Goal: Task Accomplishment & Management: Use online tool/utility

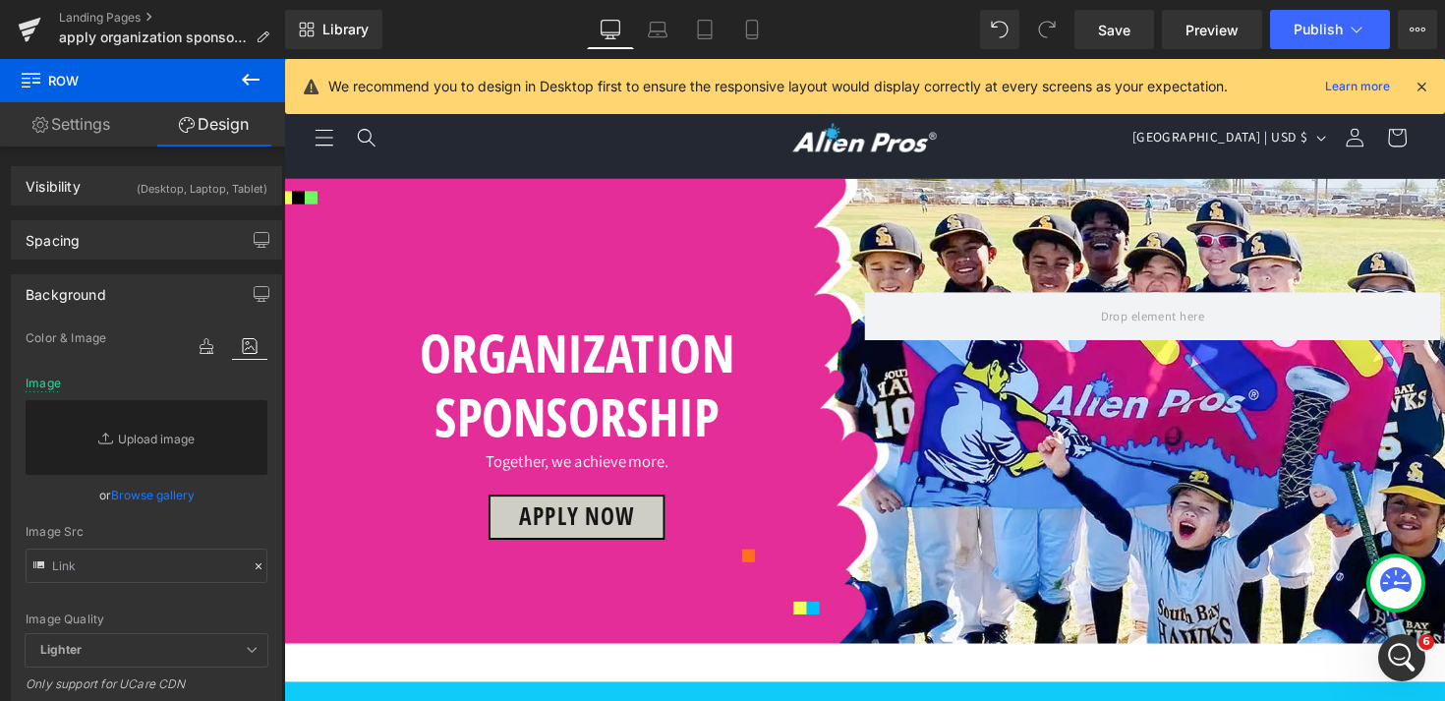
scroll to position [892, 0]
click at [663, 32] on icon at bounding box center [658, 30] width 20 height 20
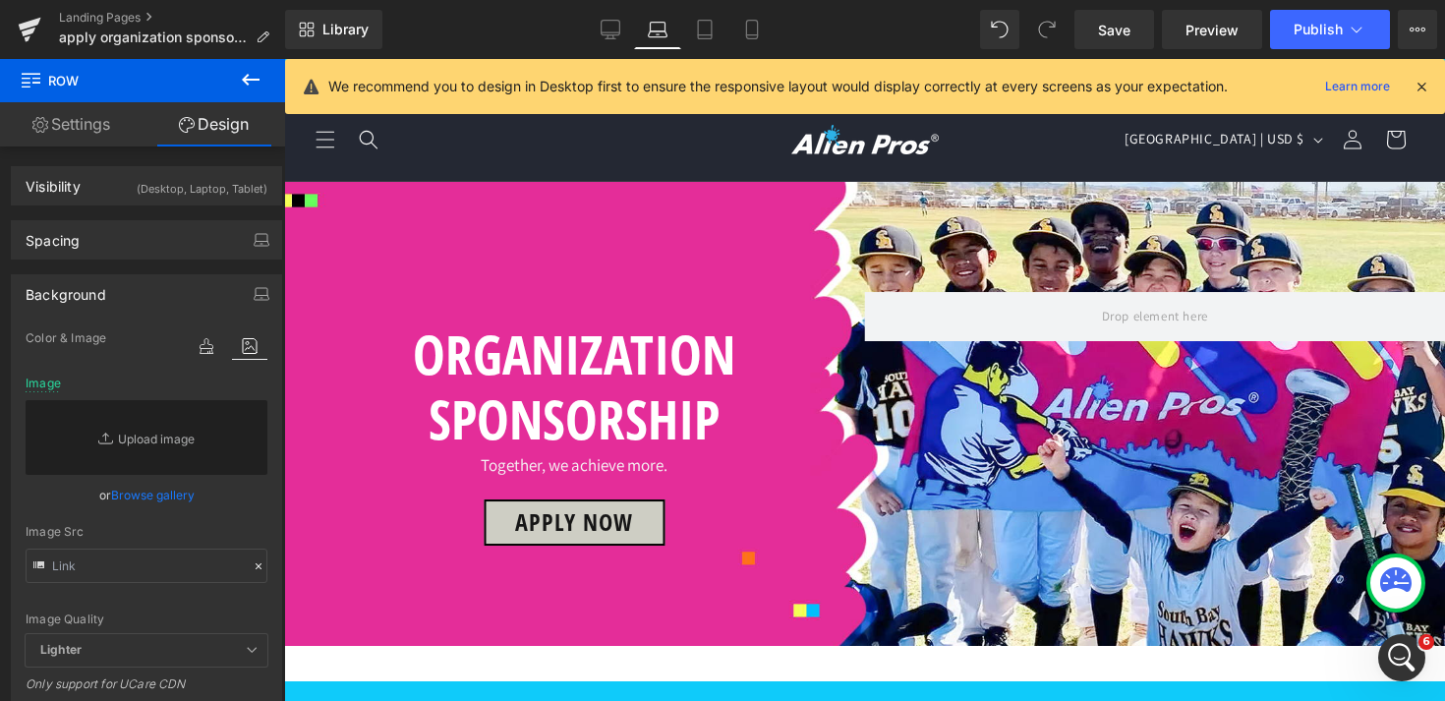
scroll to position [431, 0]
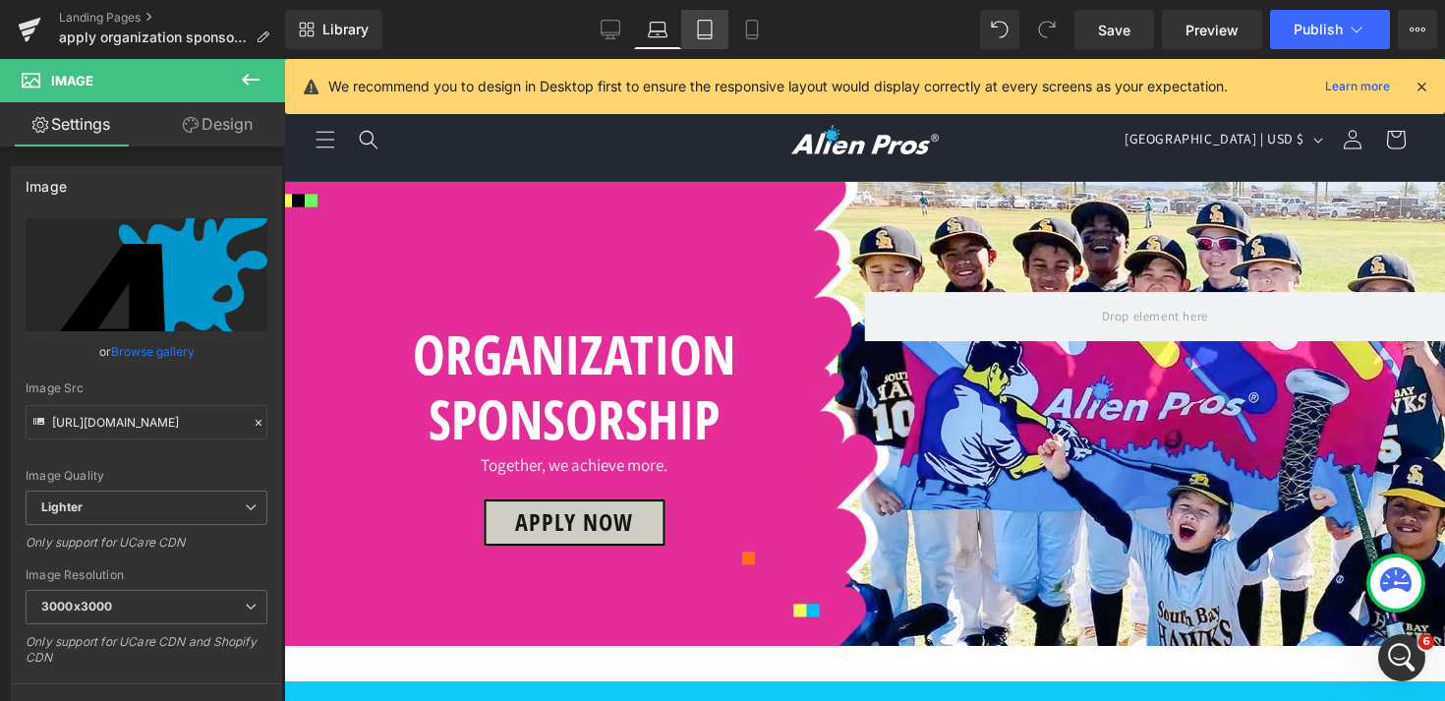
click at [717, 16] on link "Tablet" at bounding box center [704, 29] width 47 height 39
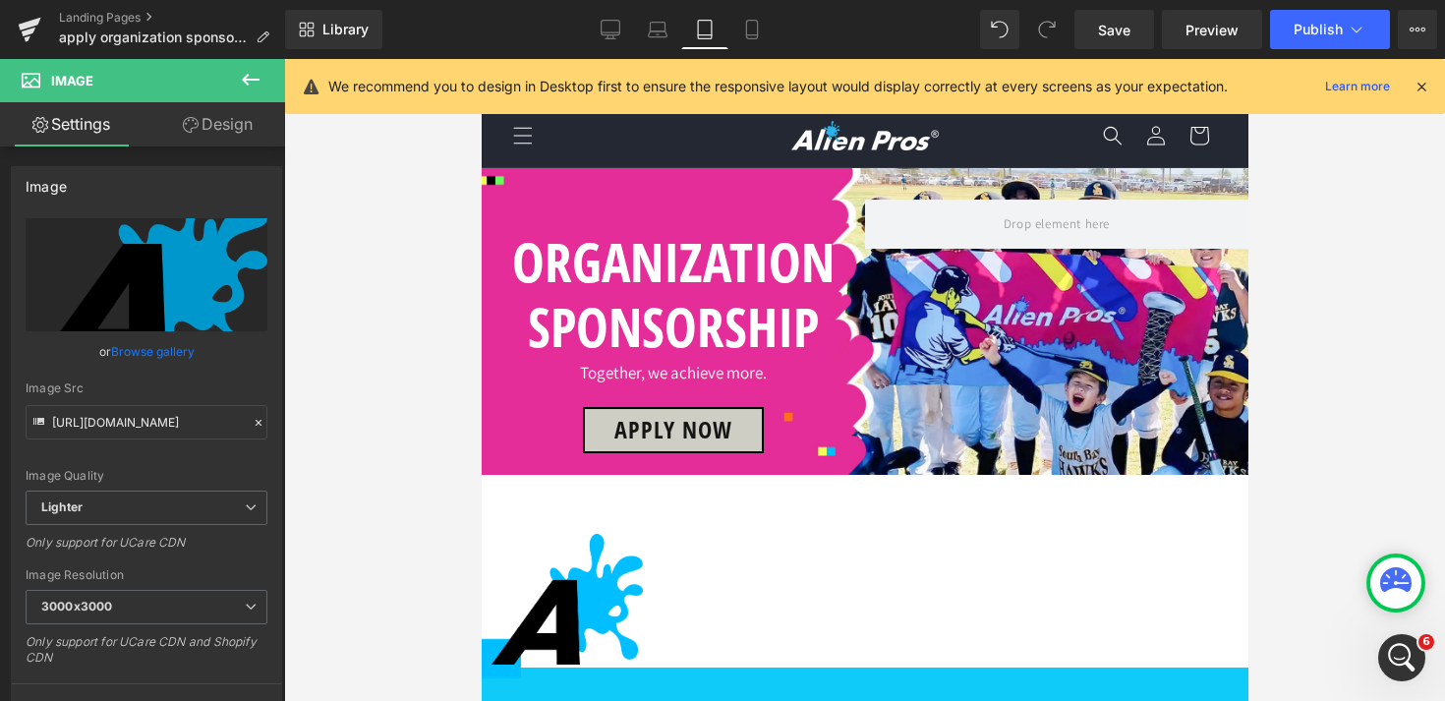
scroll to position [331, 0]
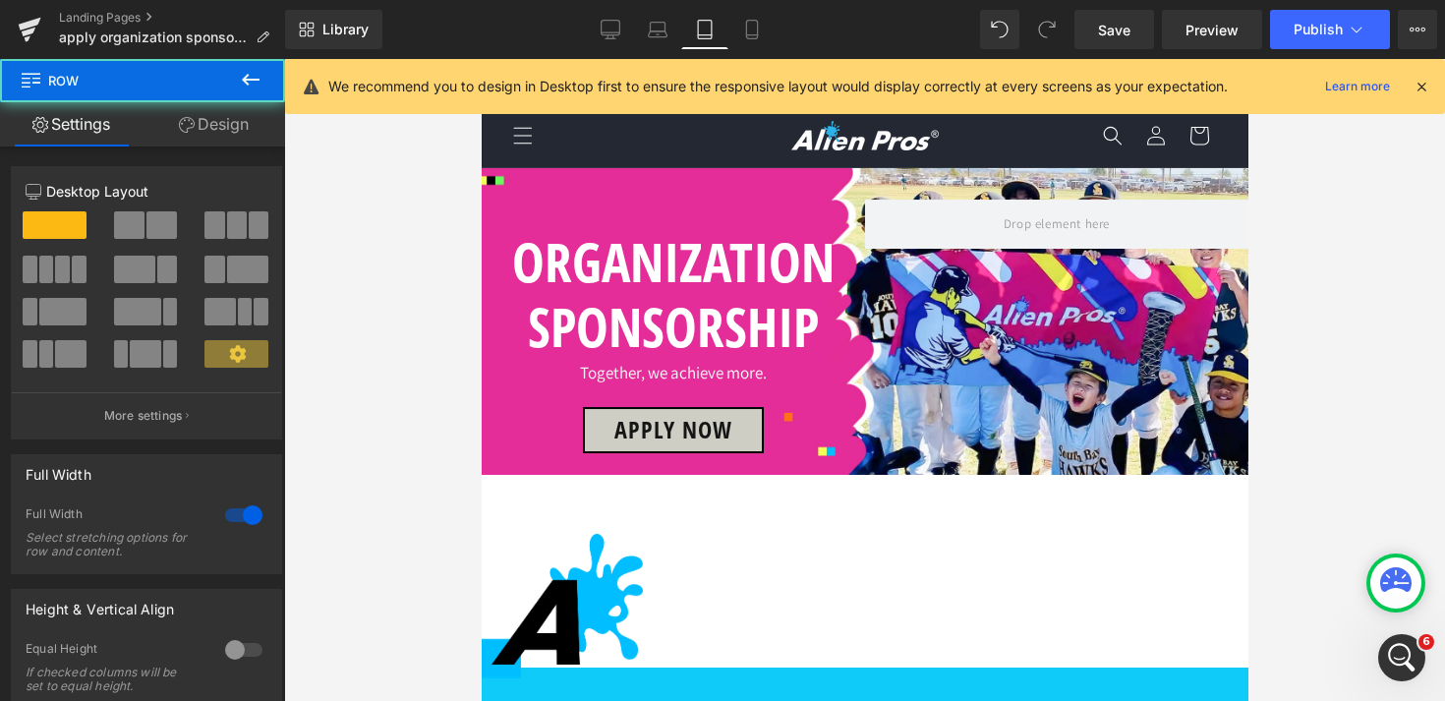
click at [481, 59] on div at bounding box center [481, 59] width 0 height 0
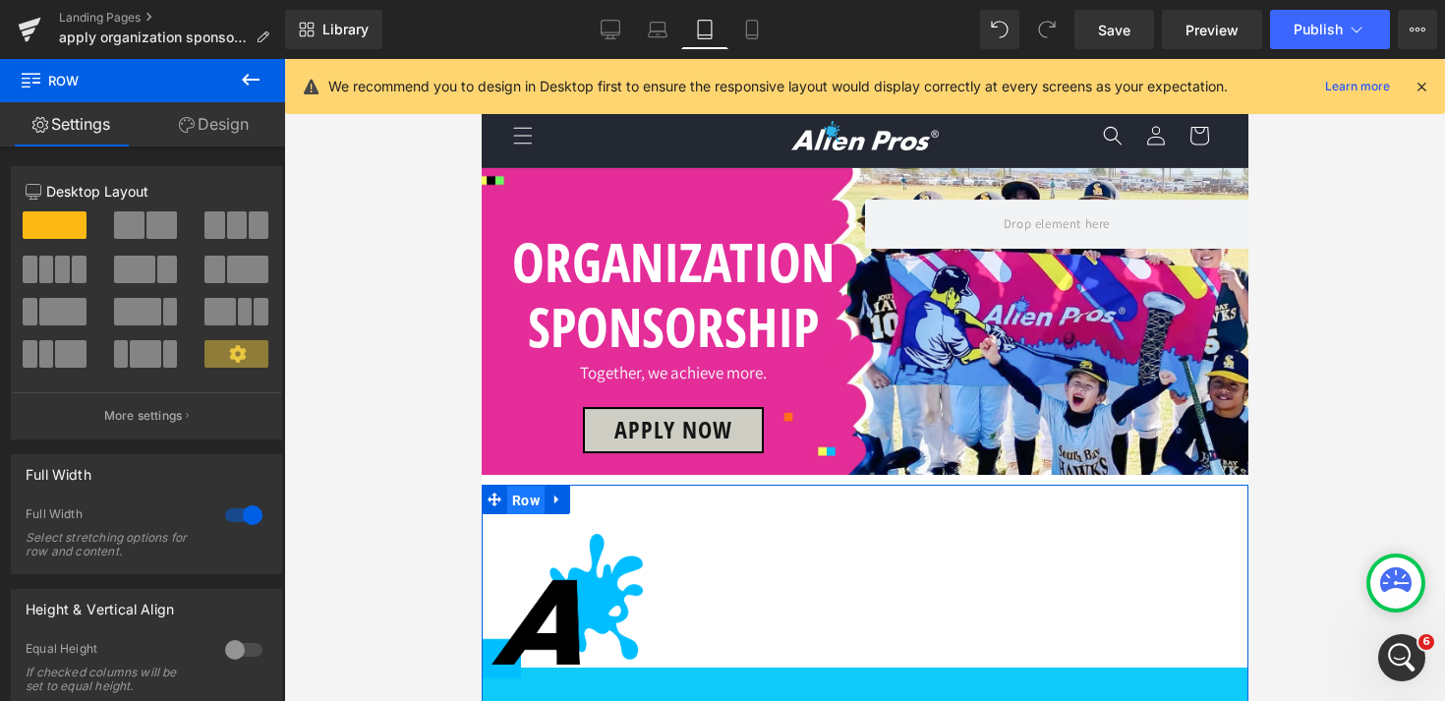
click at [536, 486] on span "Row" at bounding box center [524, 500] width 37 height 29
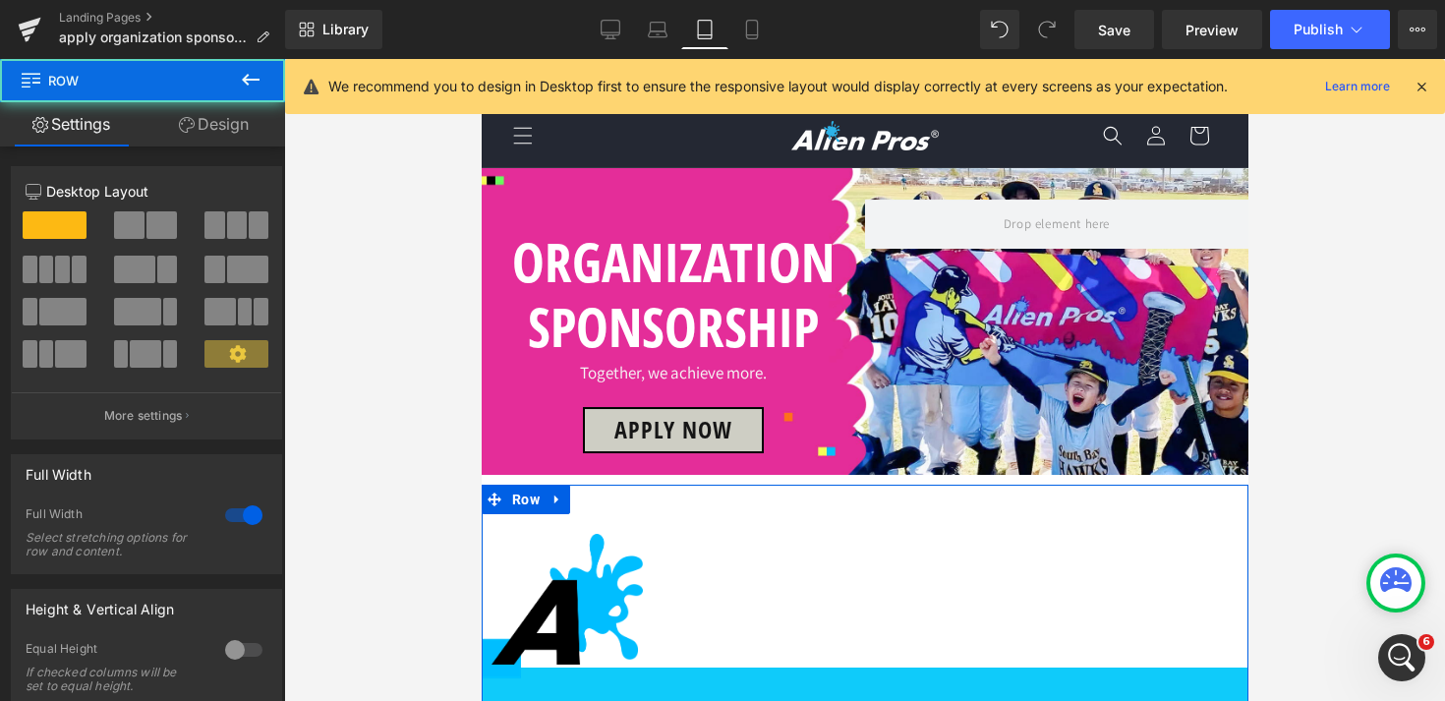
click at [217, 121] on link "Design" at bounding box center [214, 124] width 143 height 44
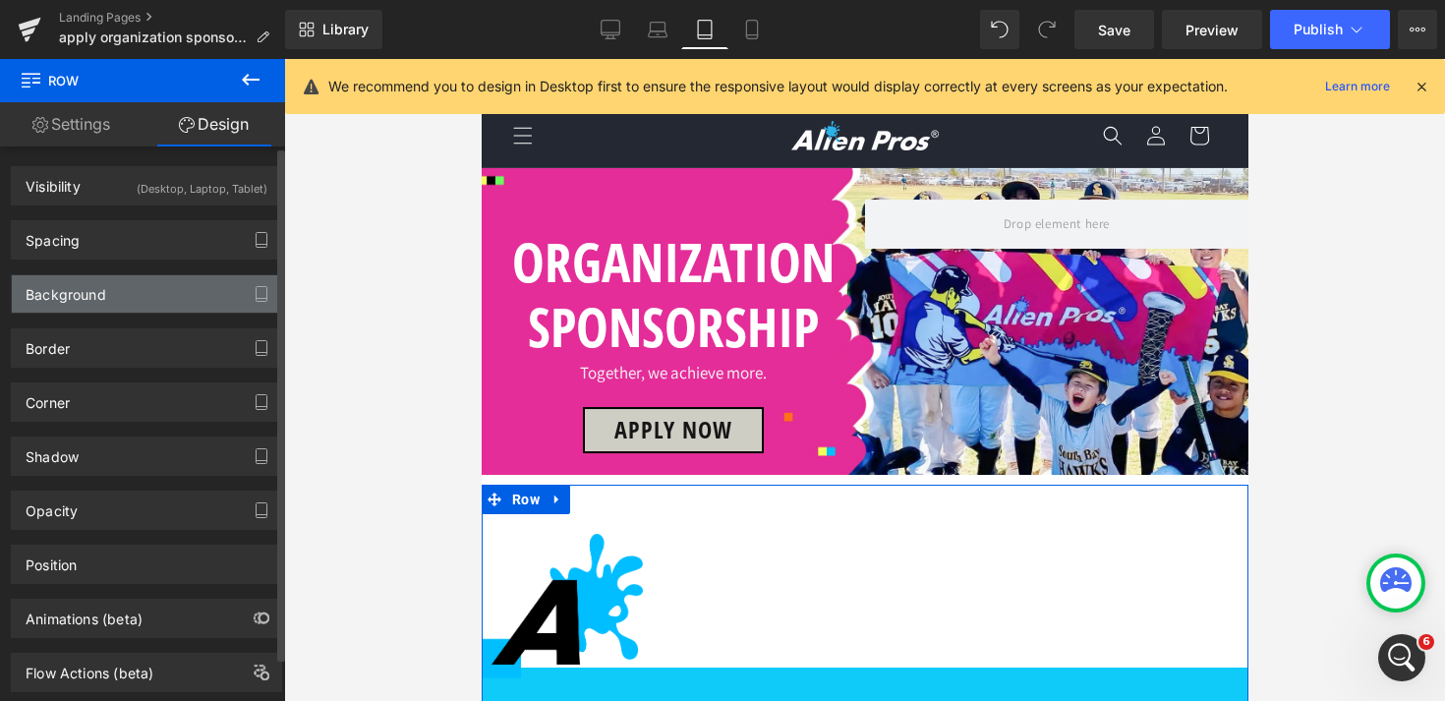
click at [135, 294] on div "Background" at bounding box center [146, 293] width 269 height 37
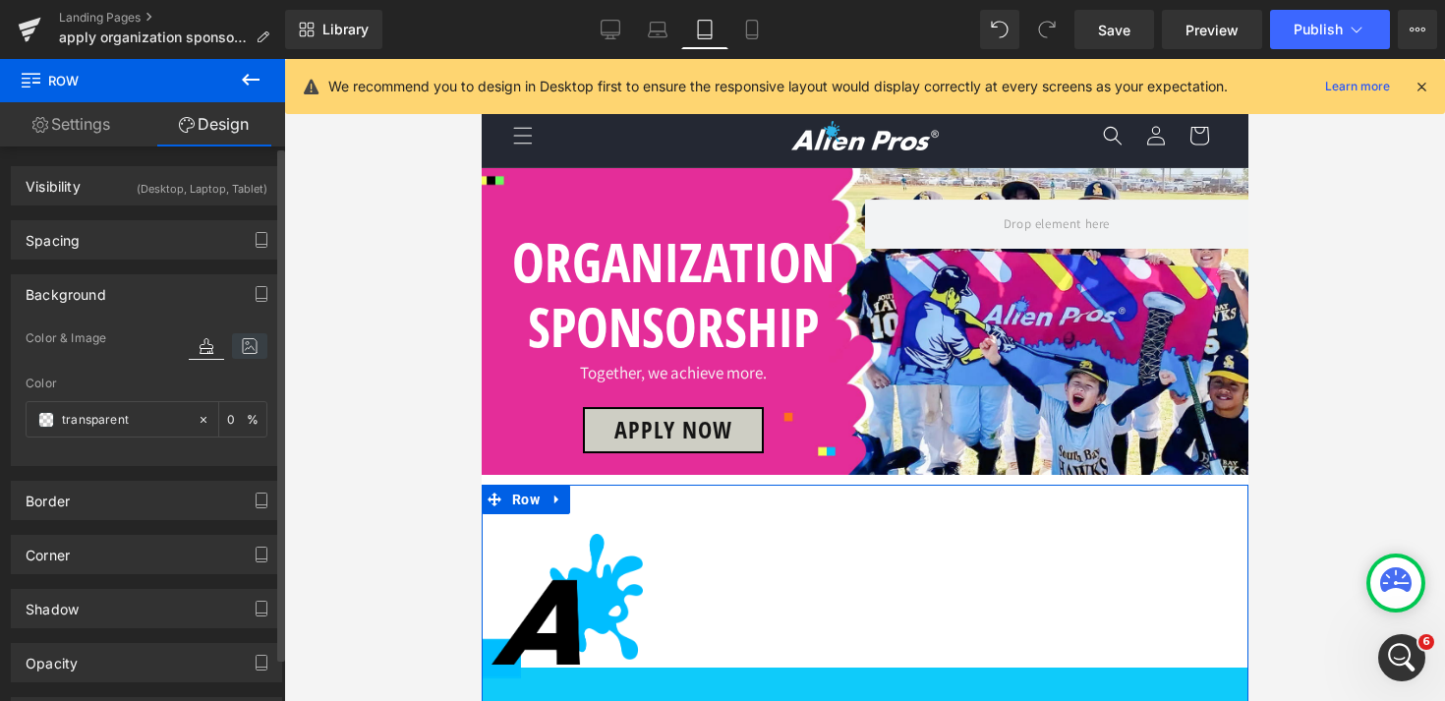
click at [243, 355] on icon at bounding box center [249, 346] width 35 height 26
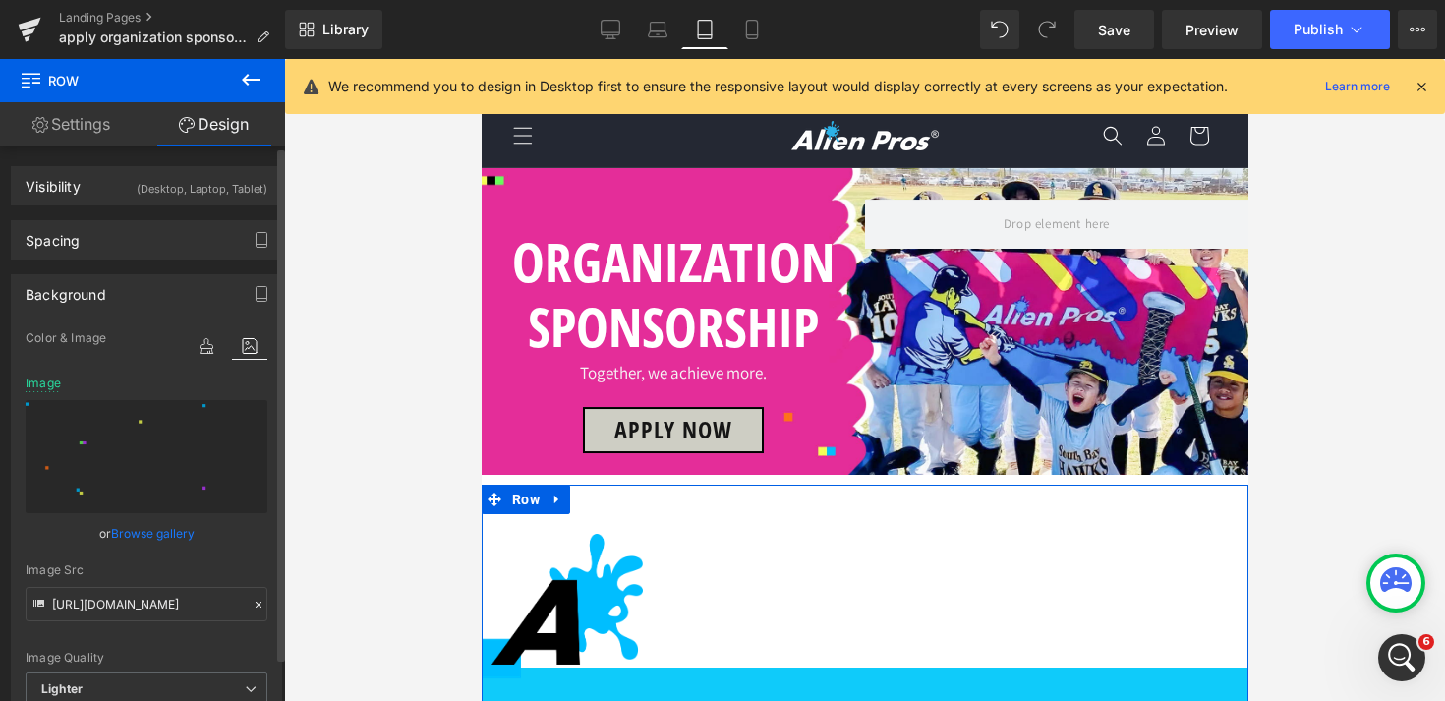
click at [256, 604] on icon at bounding box center [259, 605] width 6 height 6
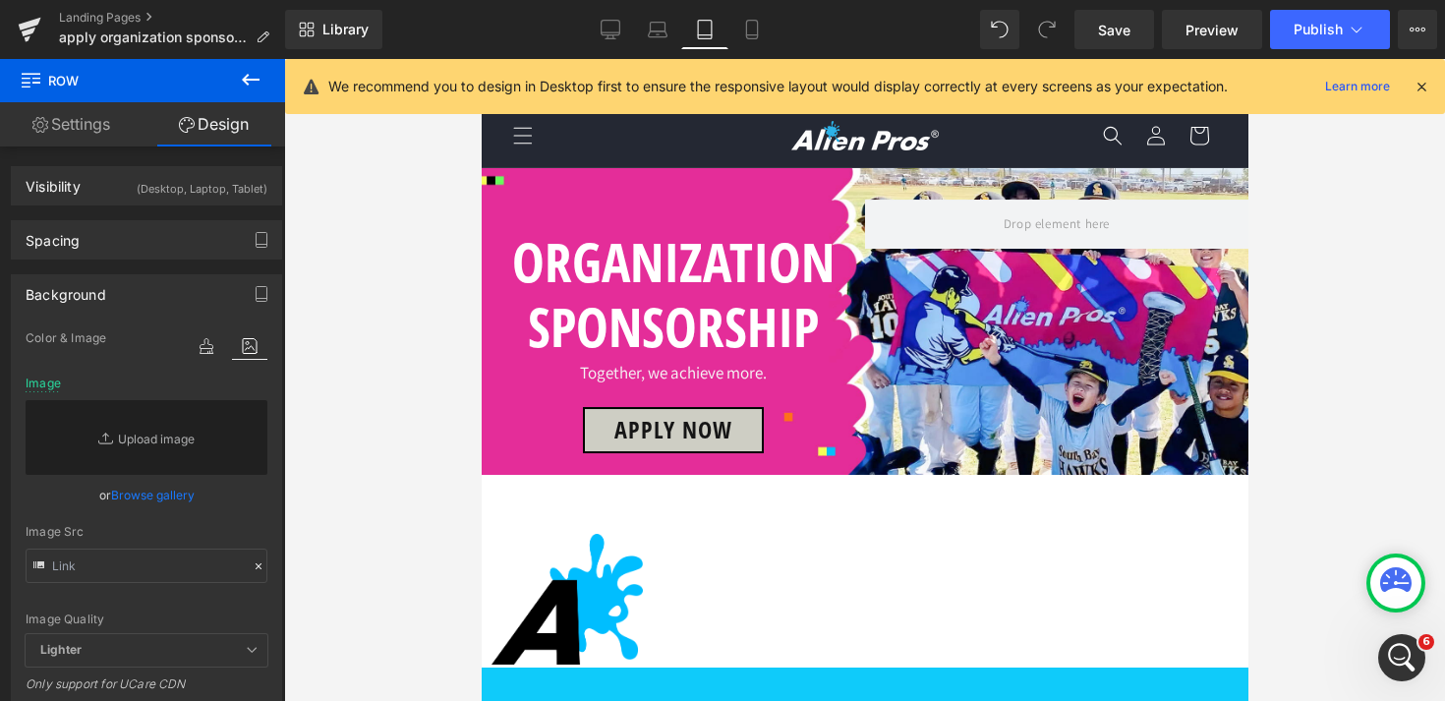
scroll to position [0, 0]
click at [1125, 29] on span "Save" at bounding box center [1114, 30] width 32 height 21
click at [756, 36] on icon at bounding box center [752, 30] width 20 height 20
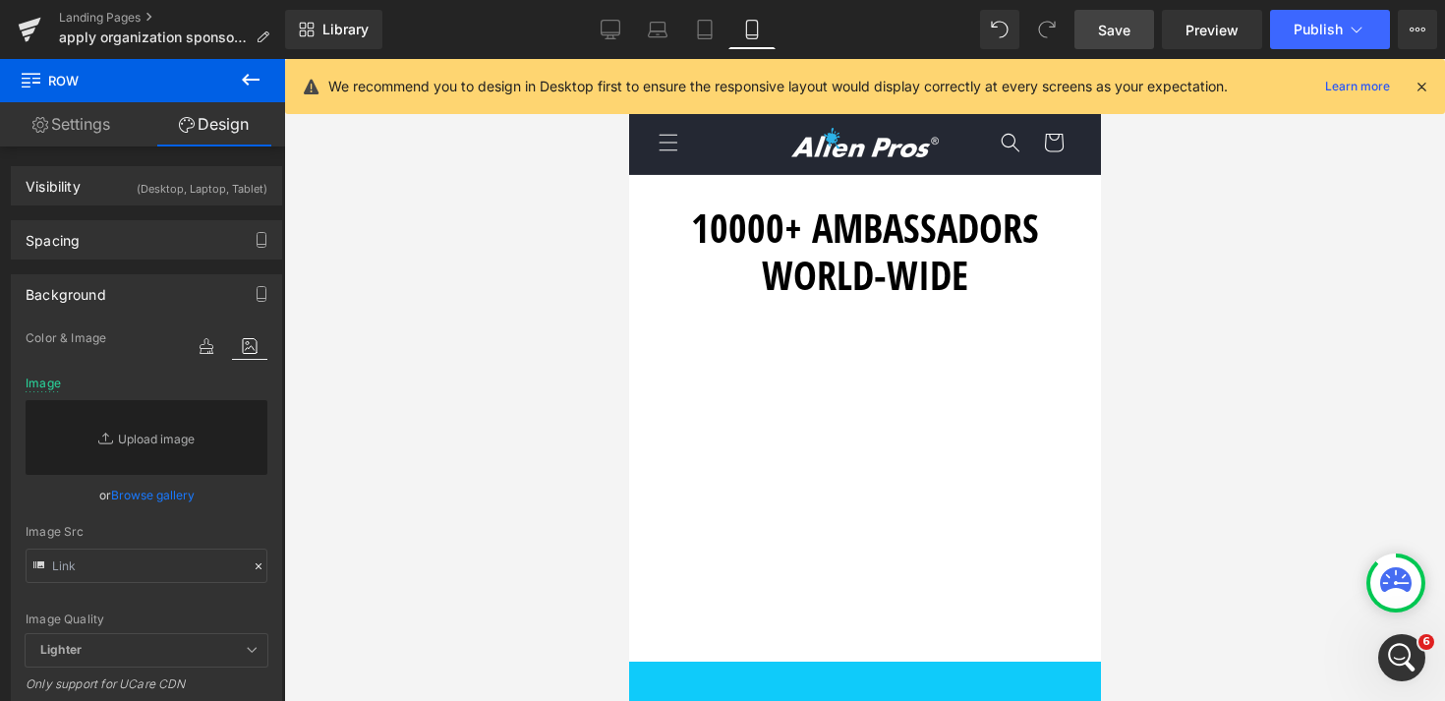
type input "[URL][DOMAIN_NAME]"
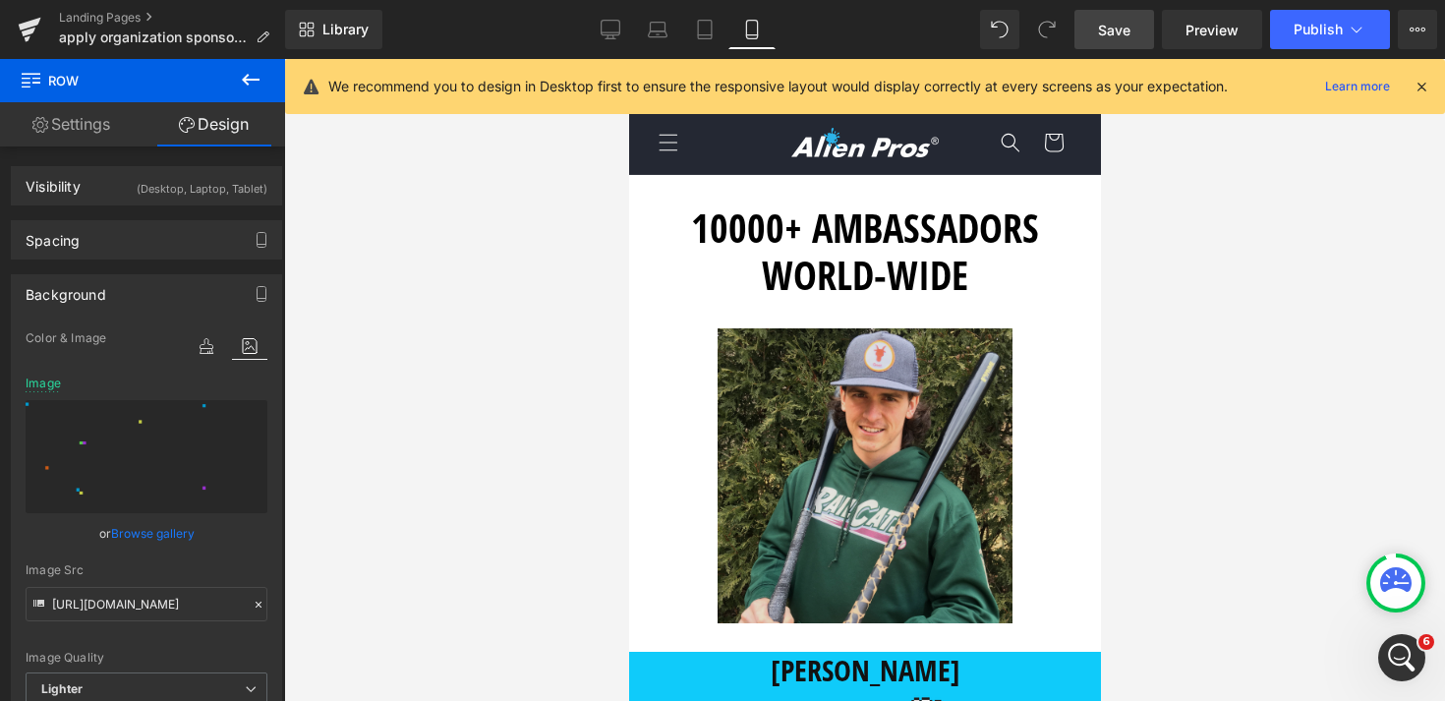
scroll to position [0, 0]
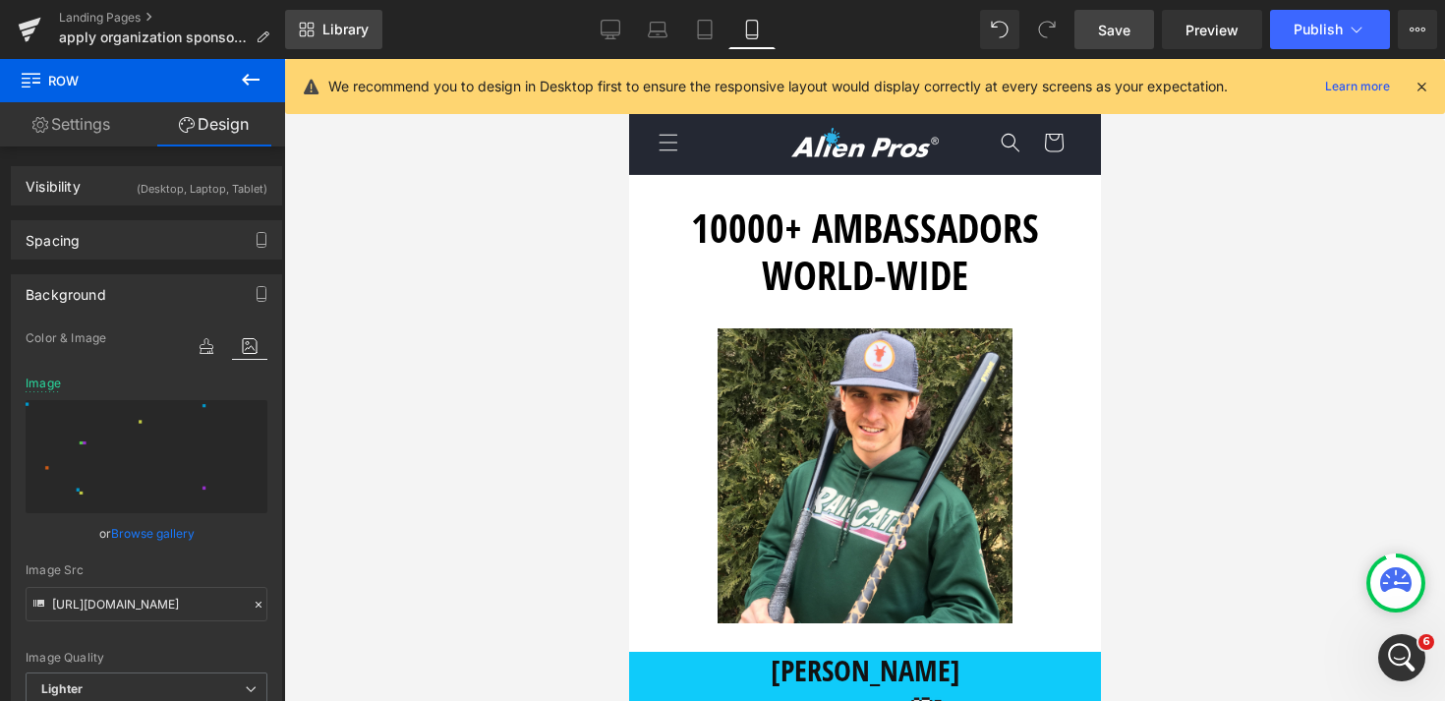
click at [354, 40] on link "Library" at bounding box center [333, 29] width 97 height 39
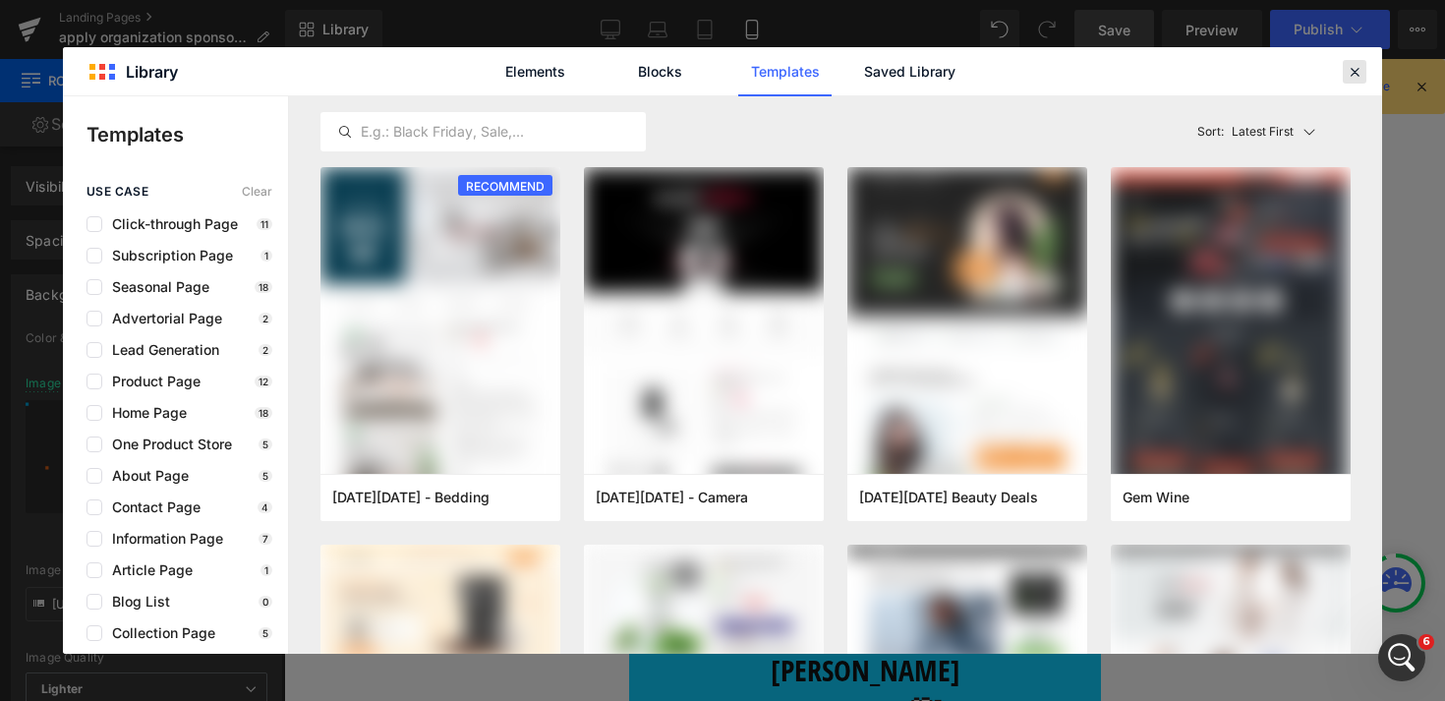
click at [0, 0] on icon at bounding box center [0, 0] width 0 height 0
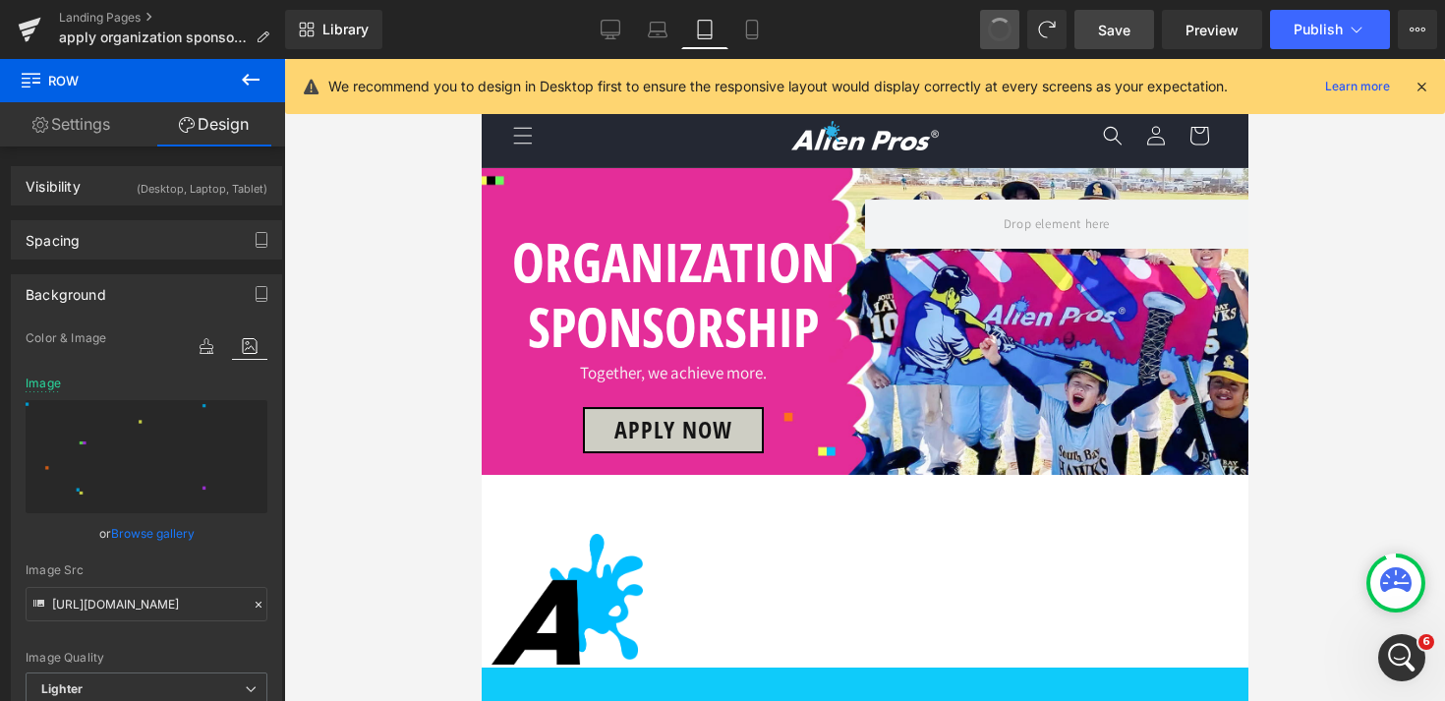
scroll to position [208, 0]
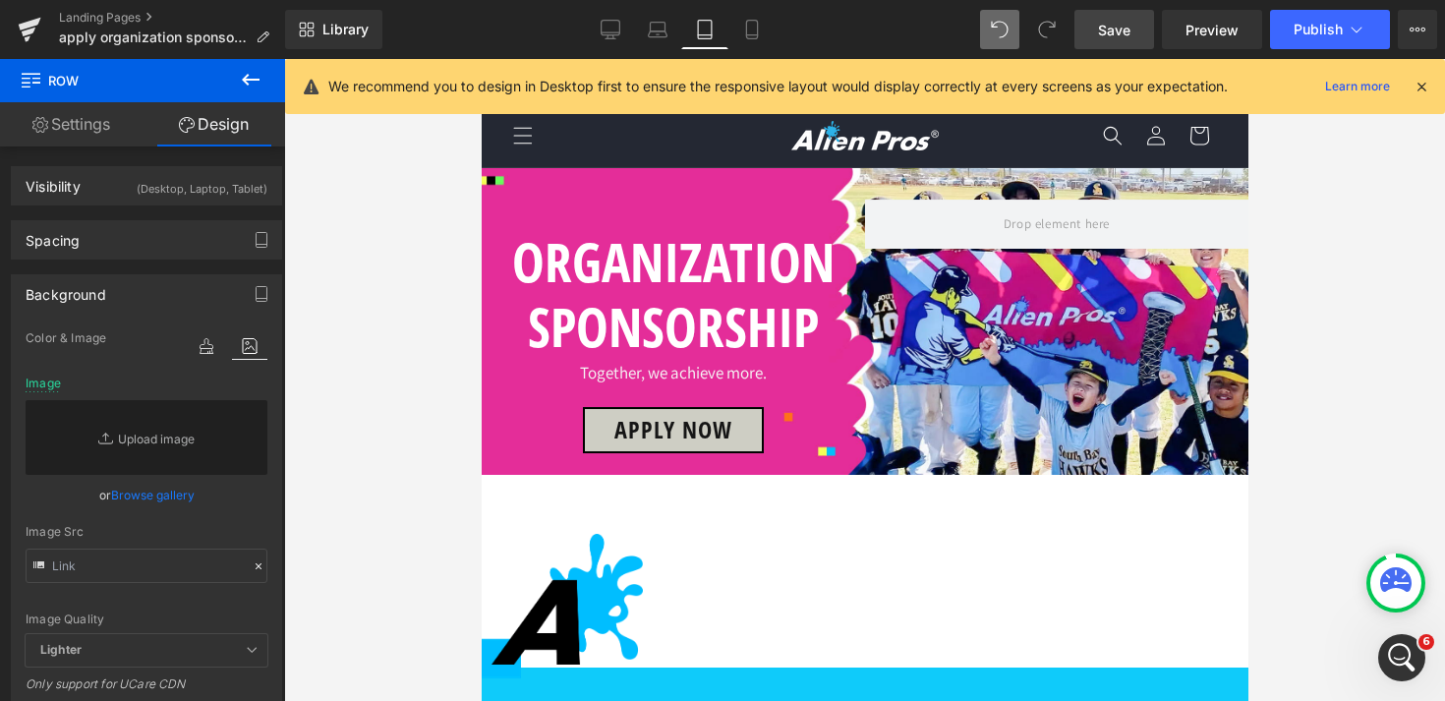
type input "[URL][DOMAIN_NAME]"
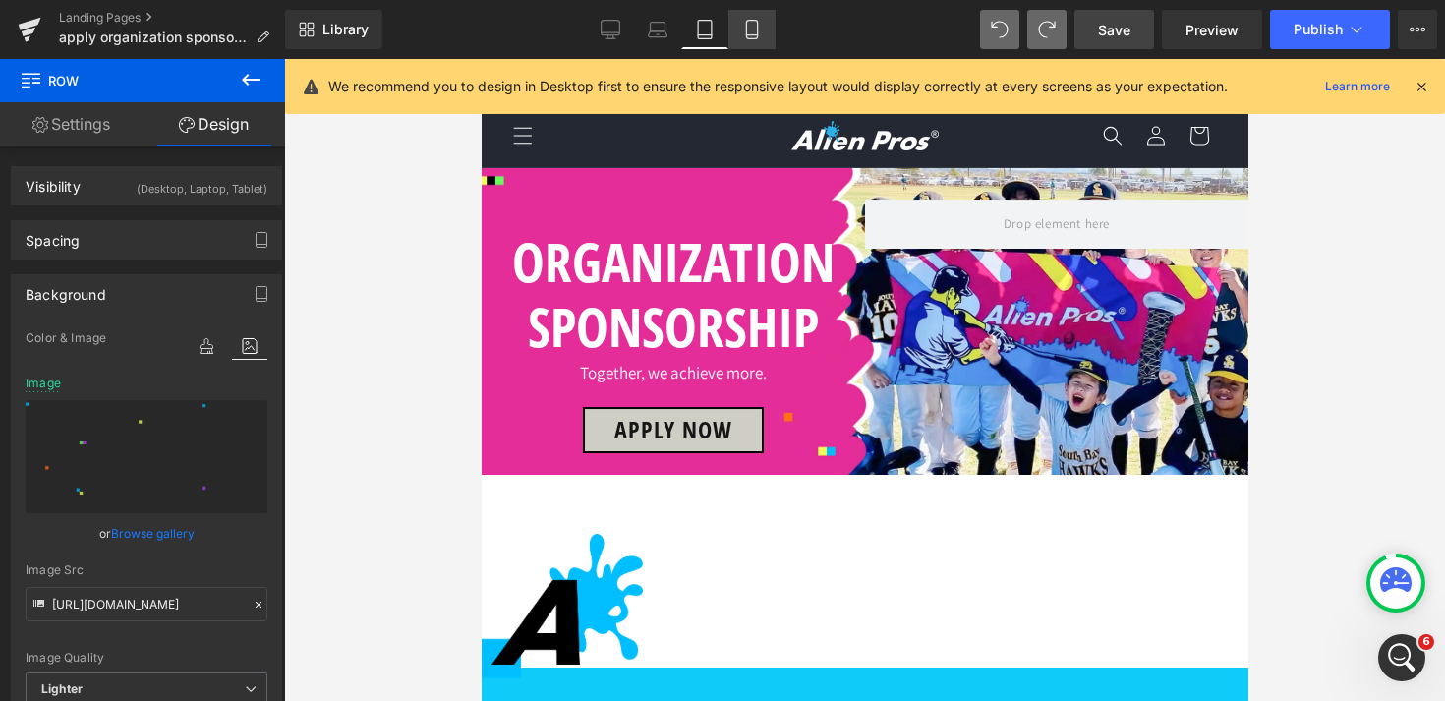
click at [756, 36] on icon at bounding box center [752, 30] width 20 height 20
click at [655, 37] on icon at bounding box center [658, 30] width 20 height 20
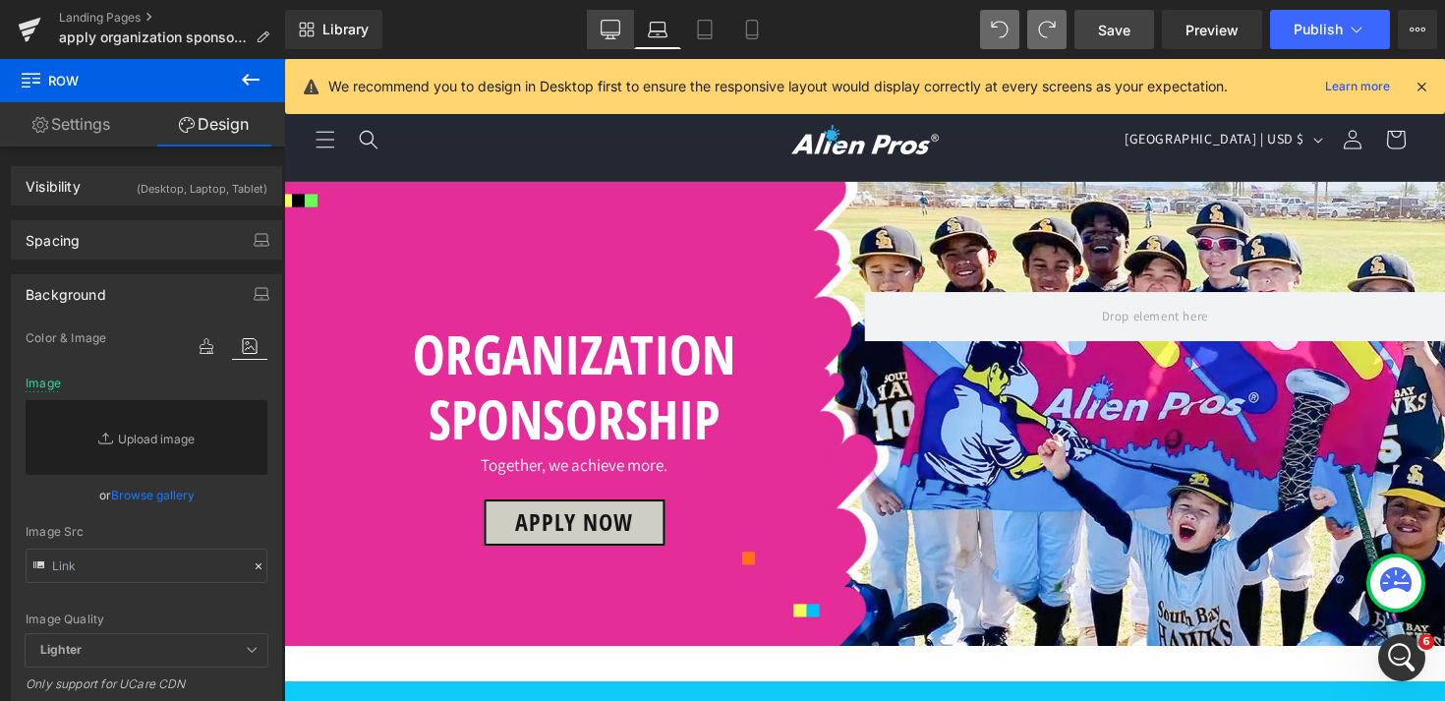
click at [601, 36] on link "Desktop" at bounding box center [610, 29] width 47 height 39
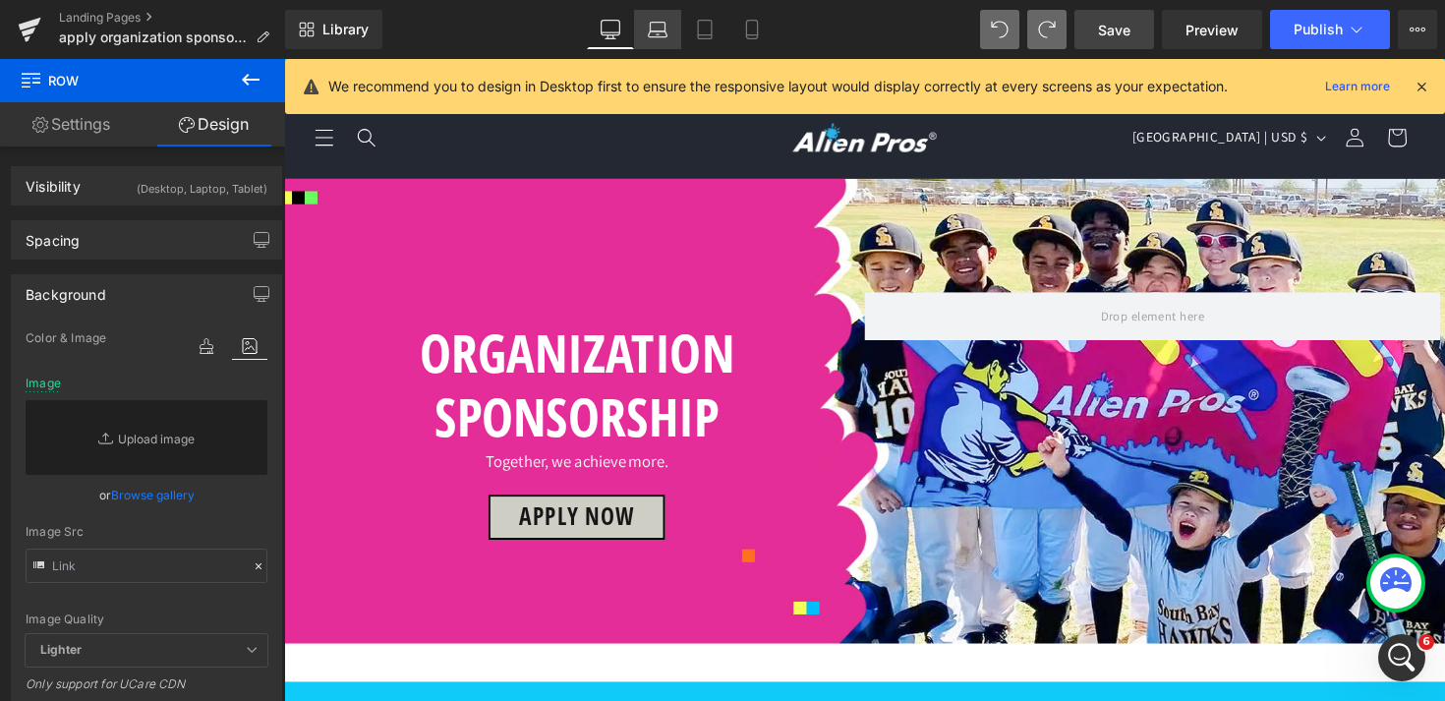
click at [674, 39] on link "Laptop" at bounding box center [657, 29] width 47 height 39
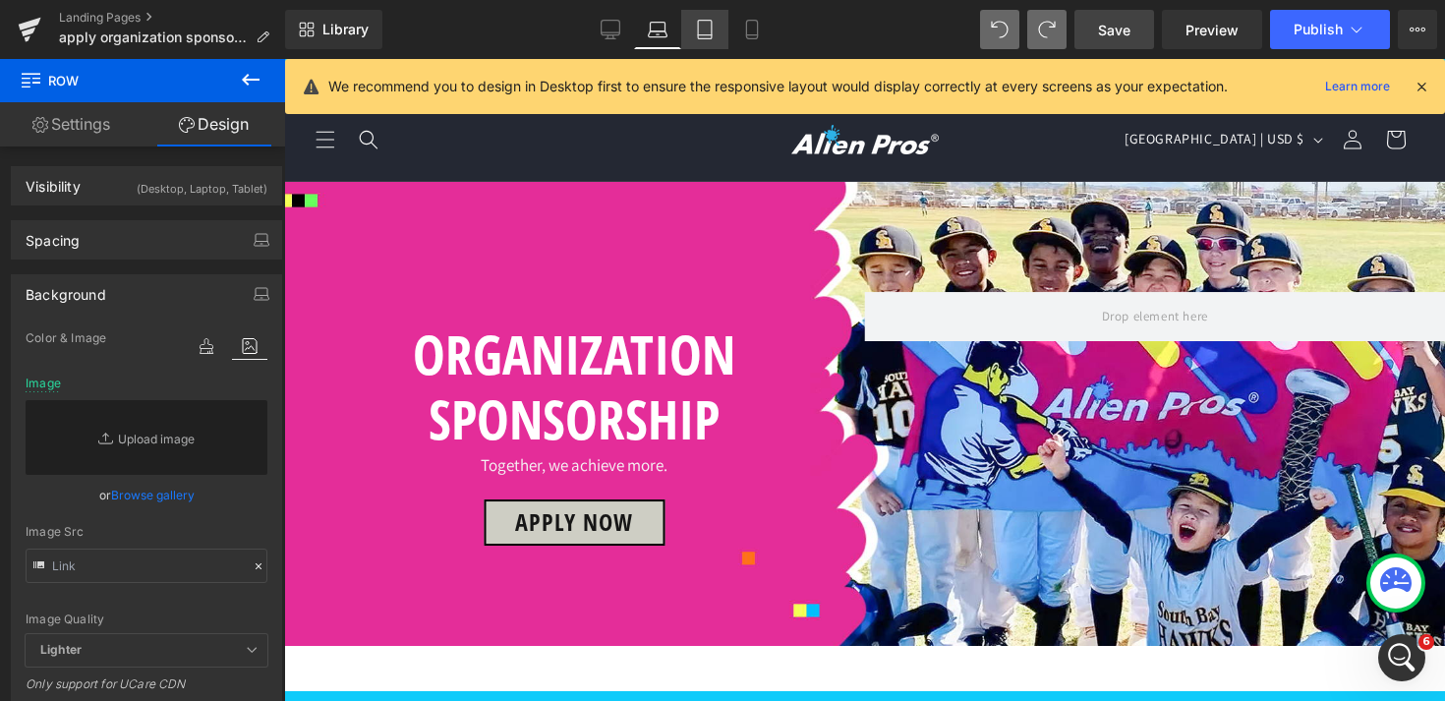
scroll to position [171, 0]
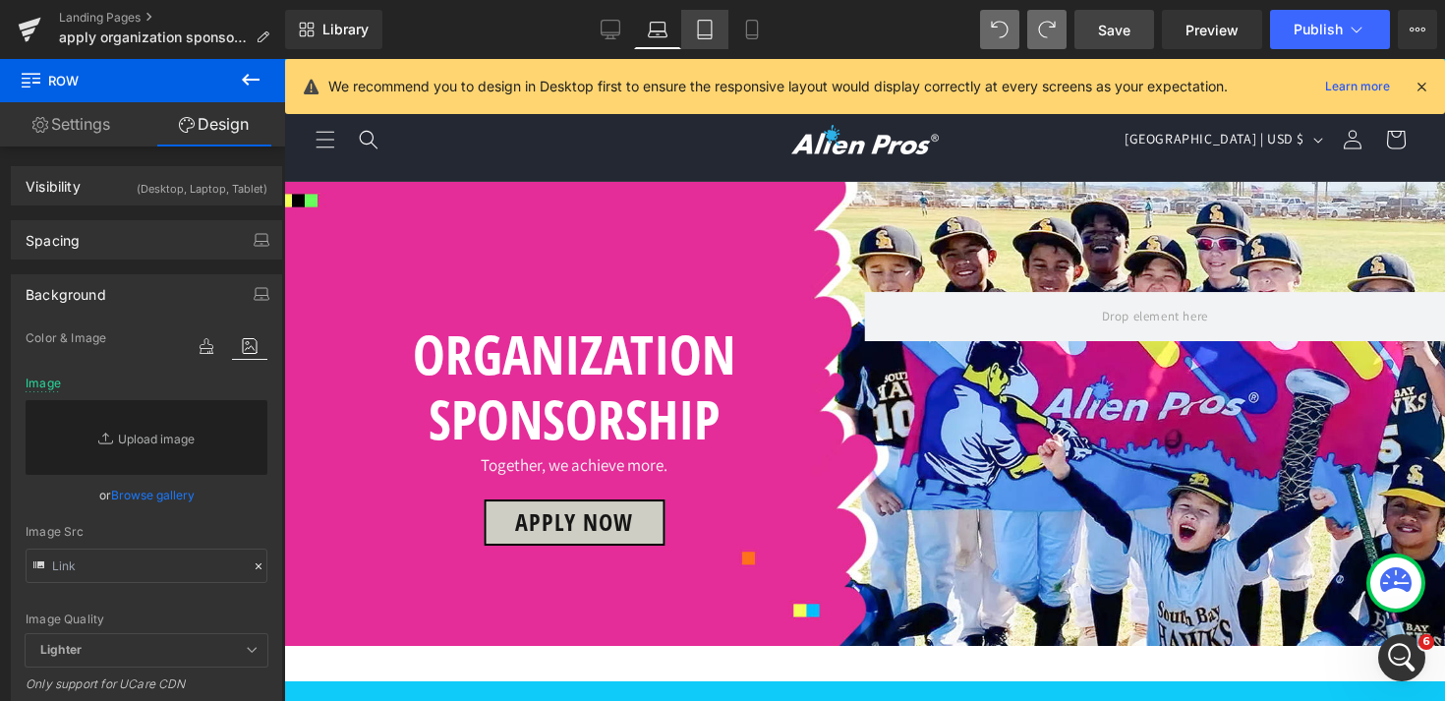
click at [712, 39] on link "Tablet" at bounding box center [704, 29] width 47 height 39
type input "https://ucarecdn.com/c2bcc974-e763-4d3c-944f-dc8942d6295a/-/format/auto/-/previ…"
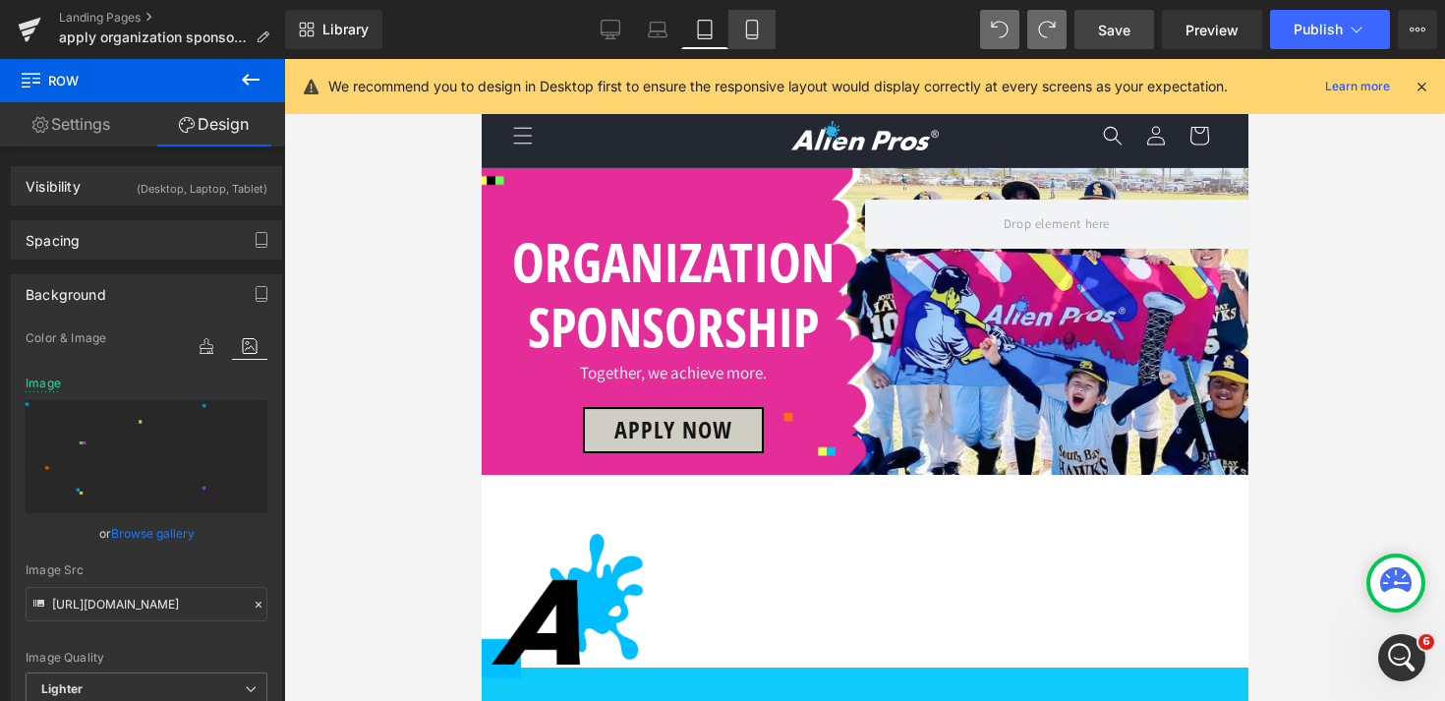
click at [750, 40] on link "Mobile" at bounding box center [751, 29] width 47 height 39
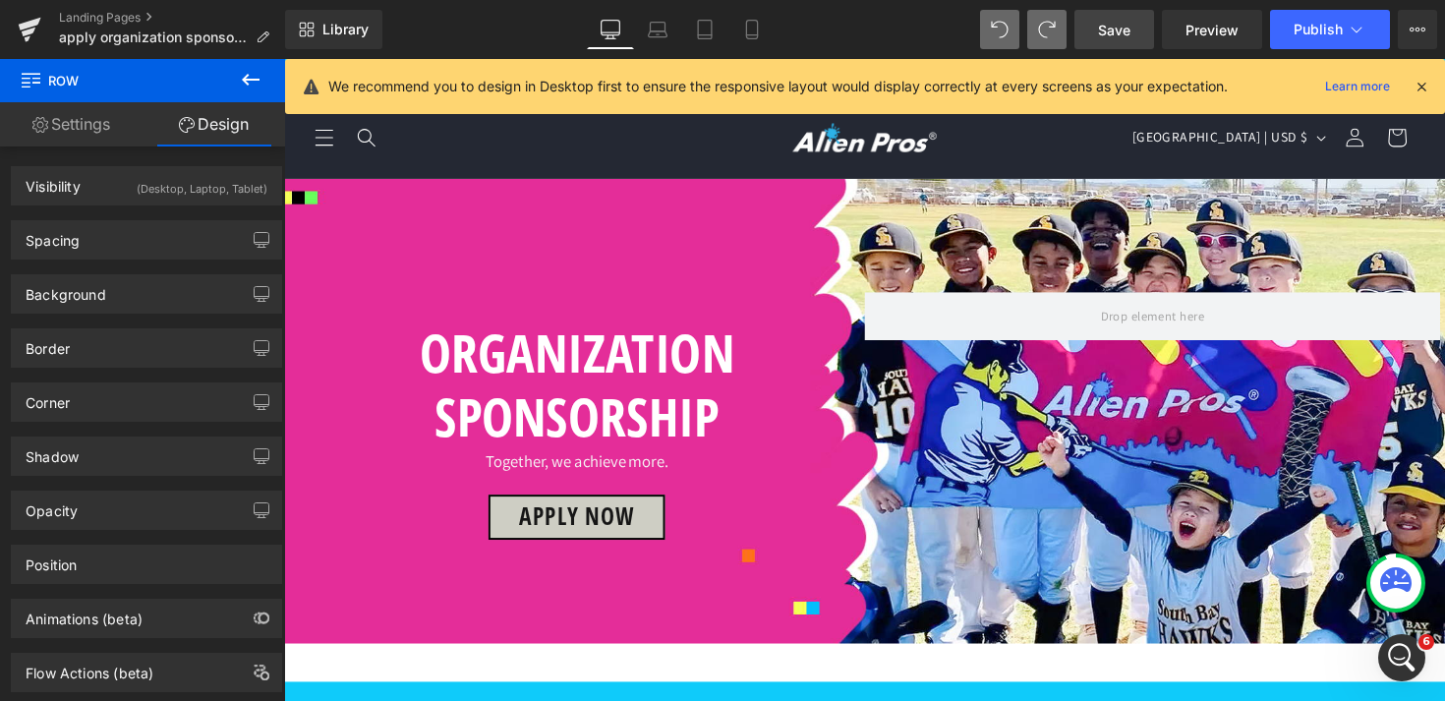
scroll to position [208, 0]
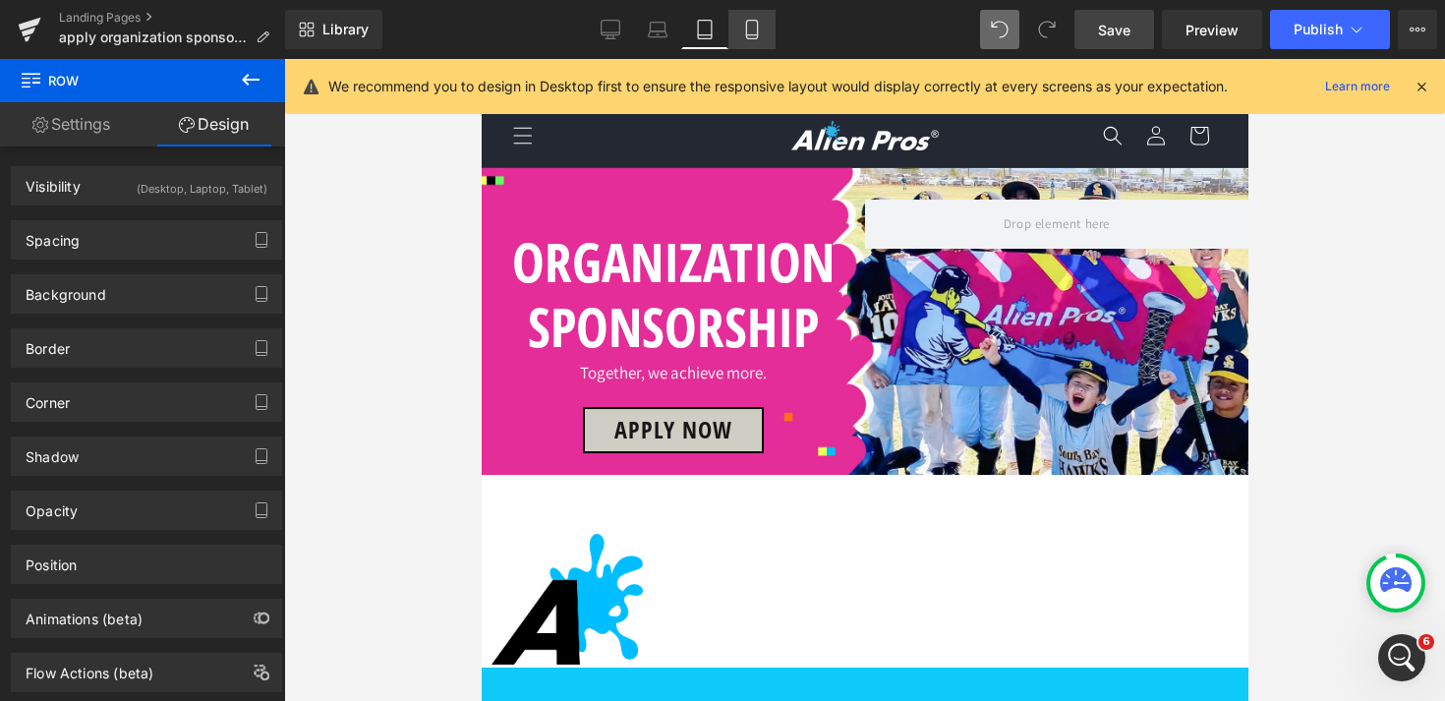
click at [754, 39] on link "Mobile" at bounding box center [751, 29] width 47 height 39
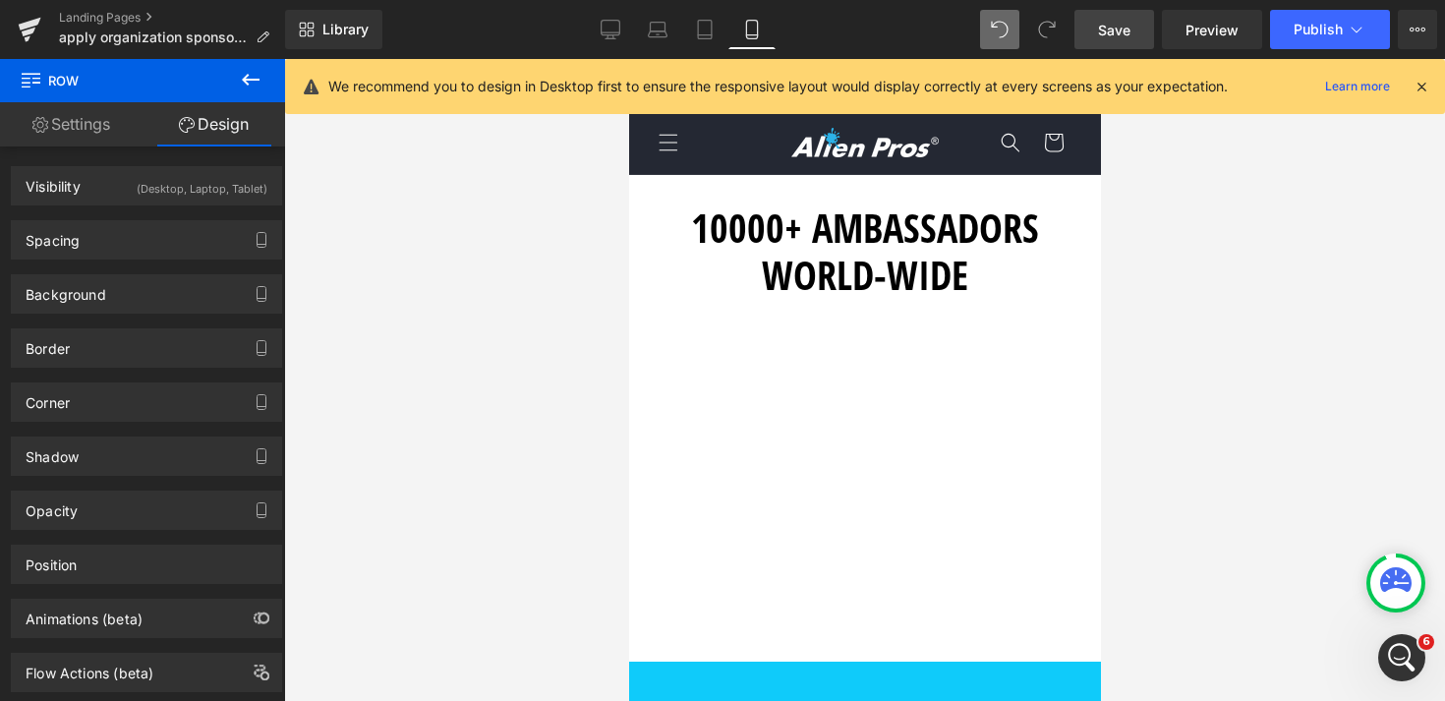
scroll to position [0, 0]
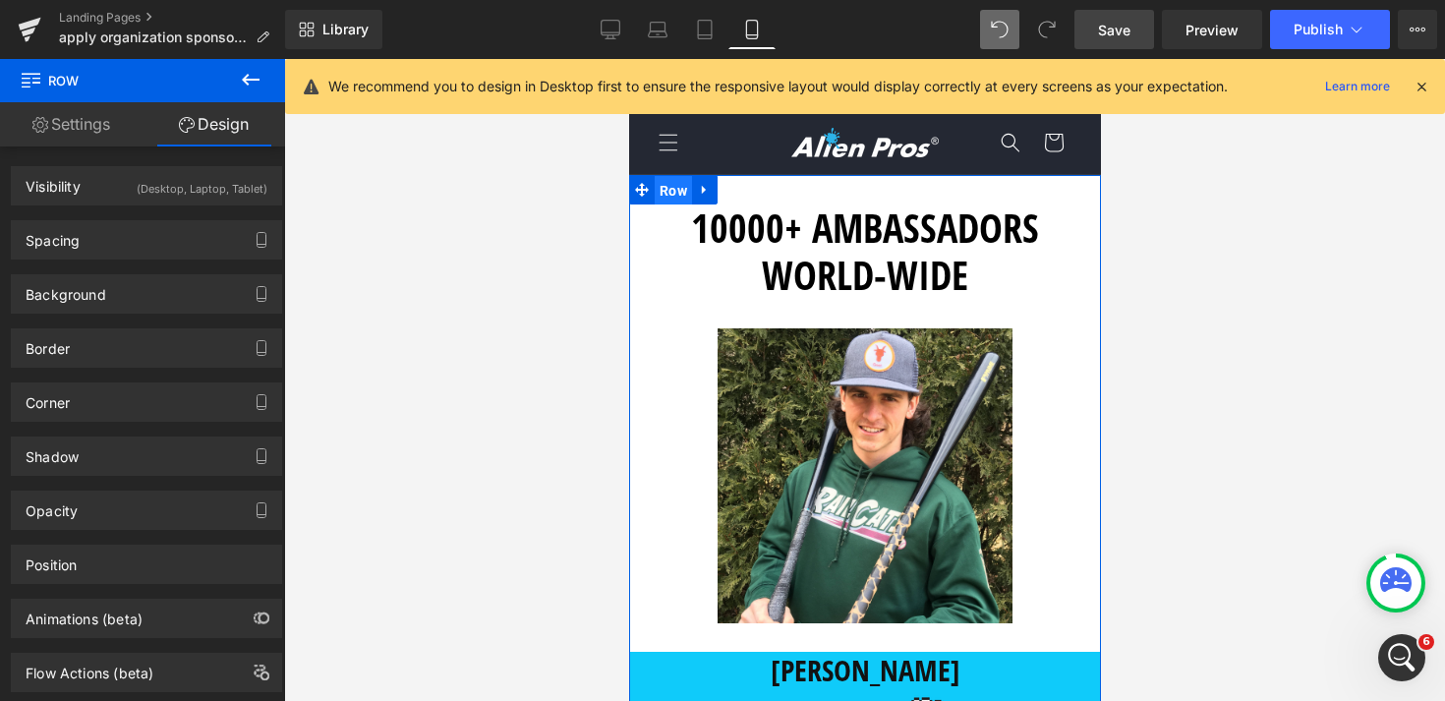
click at [682, 195] on span "Row" at bounding box center [672, 190] width 37 height 29
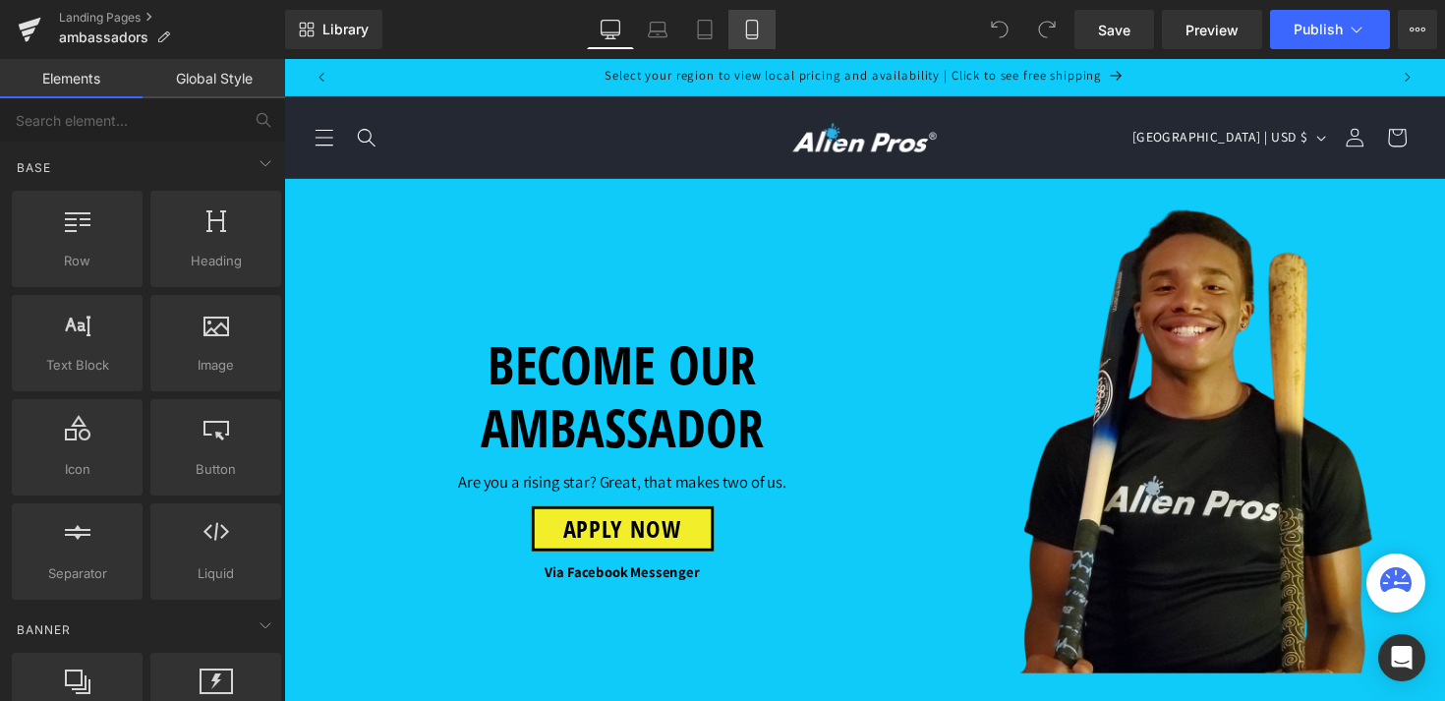
click at [754, 36] on icon at bounding box center [752, 30] width 20 height 20
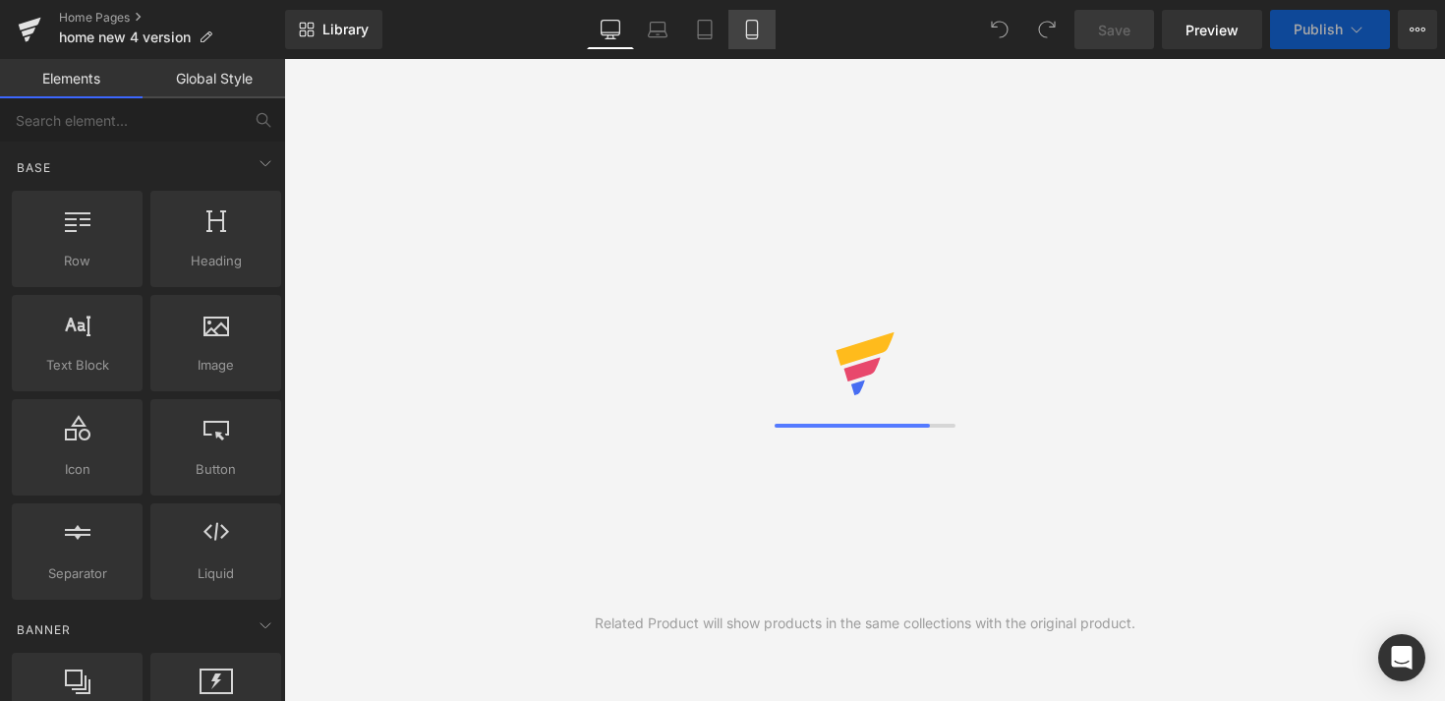
click at [753, 35] on icon at bounding box center [751, 35] width 11 height 0
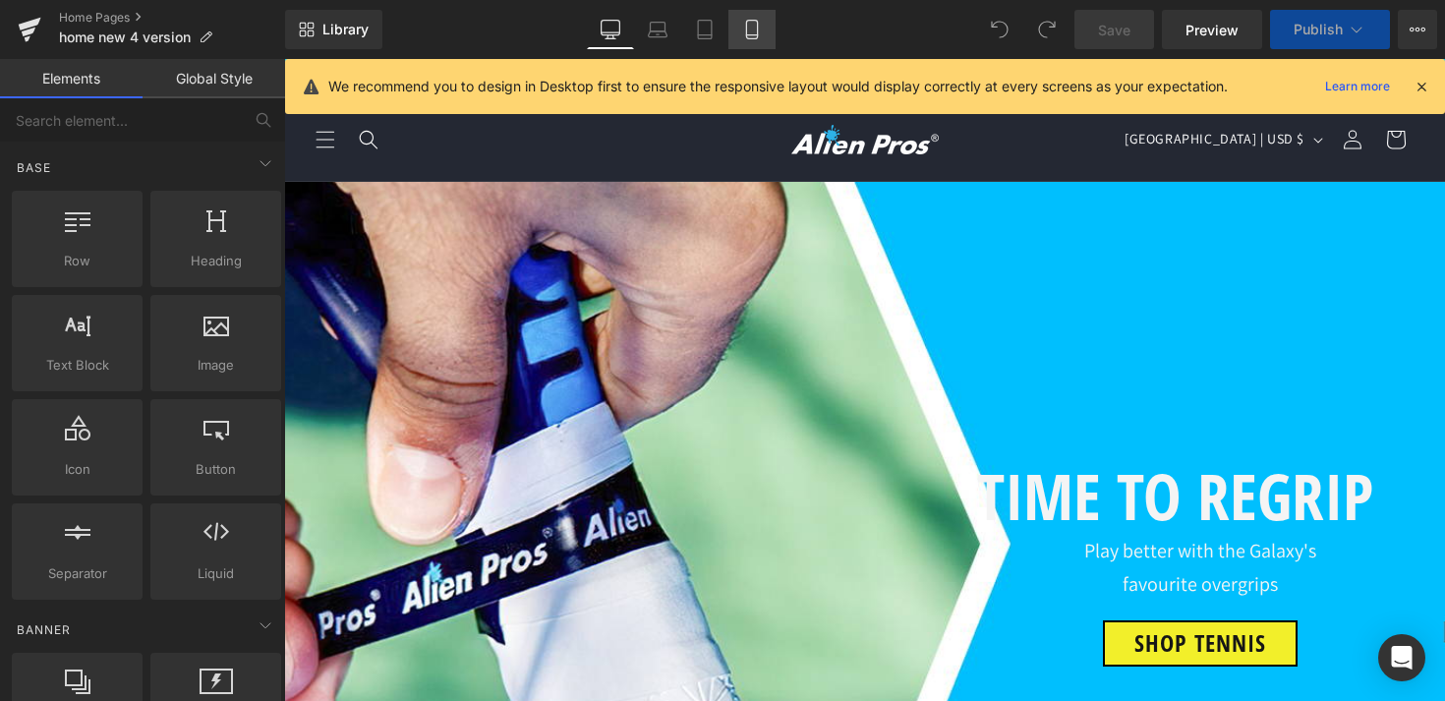
click at [745, 32] on icon at bounding box center [752, 30] width 20 height 20
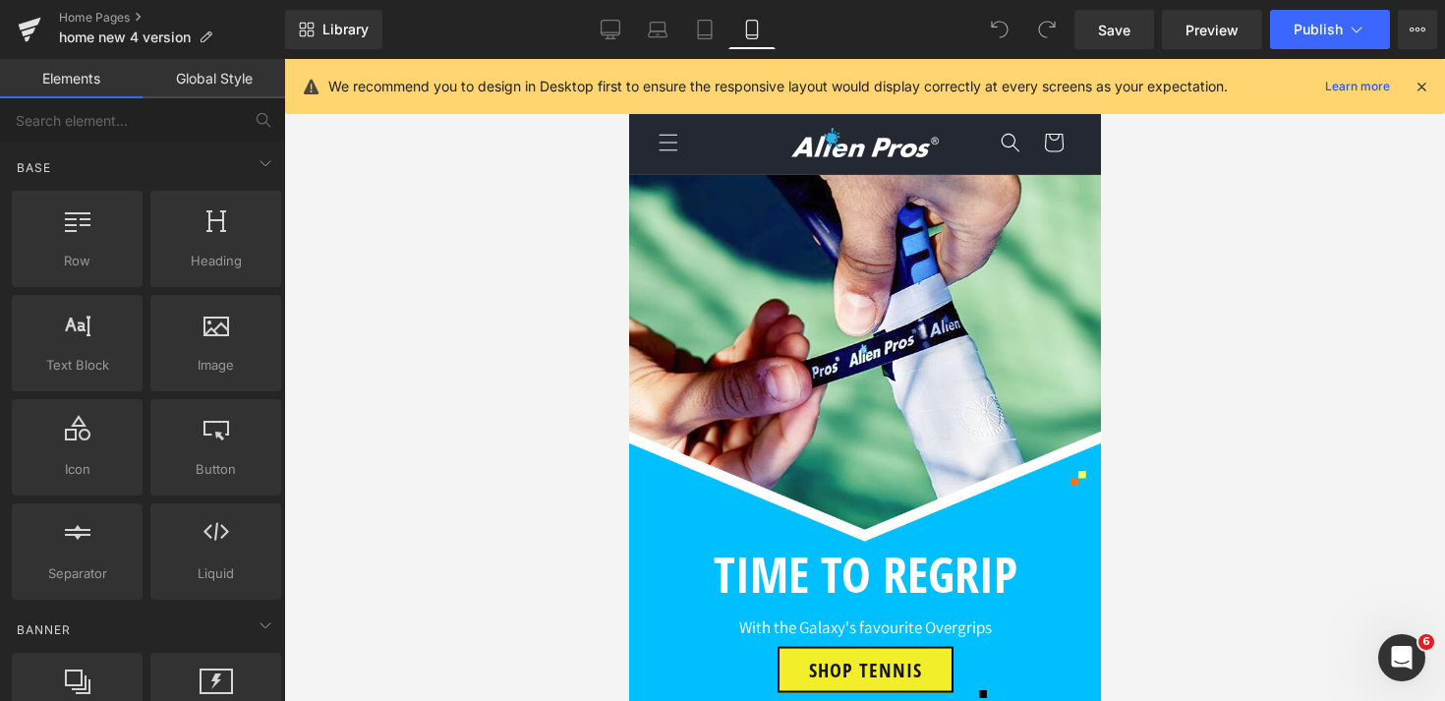
scroll to position [3289, 0]
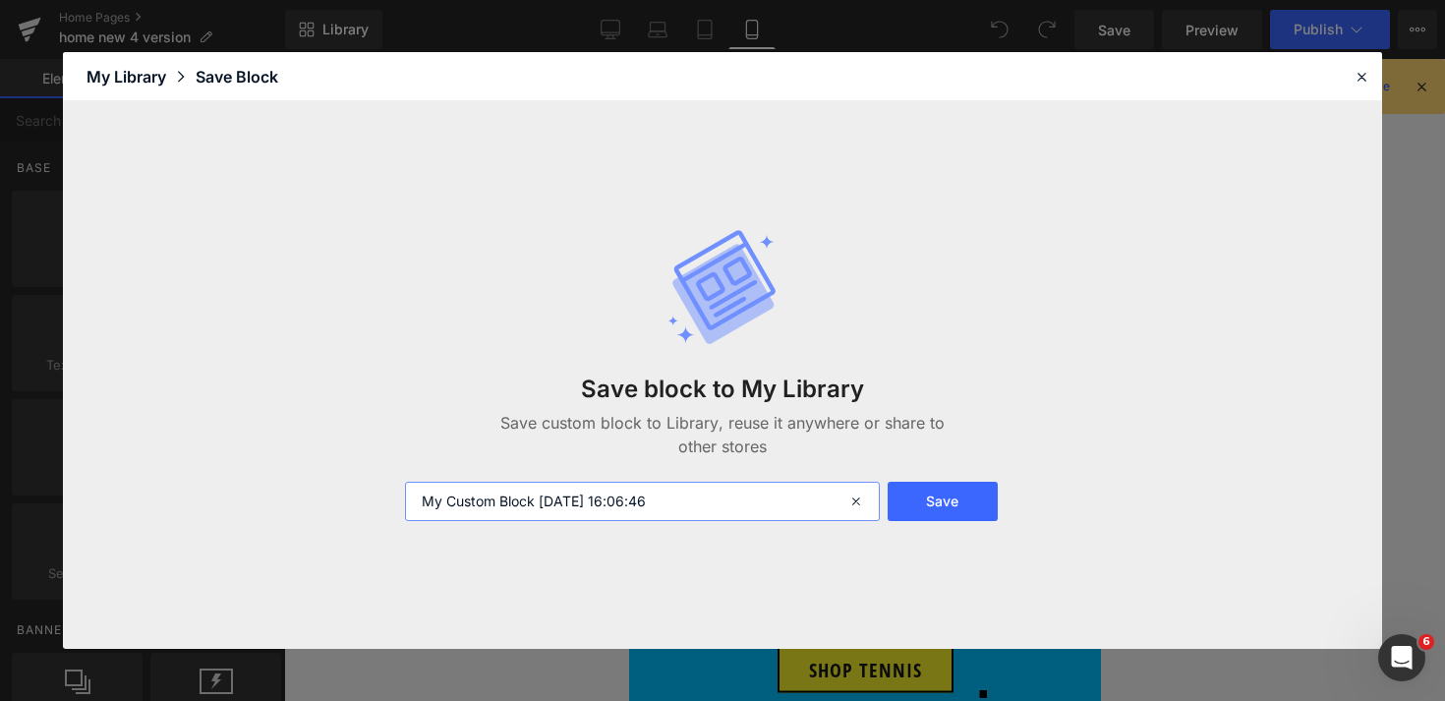
drag, startPoint x: 713, startPoint y: 507, endPoint x: 310, endPoint y: 446, distance: 407.6
click at [320, 446] on div "Save block to My Library Save custom block to Library, reuse it anywhere or sha…" at bounding box center [722, 374] width 1319 height 547
type input "baseball team phone"
click at [0, 0] on button "Save" at bounding box center [0, 0] width 0 height 0
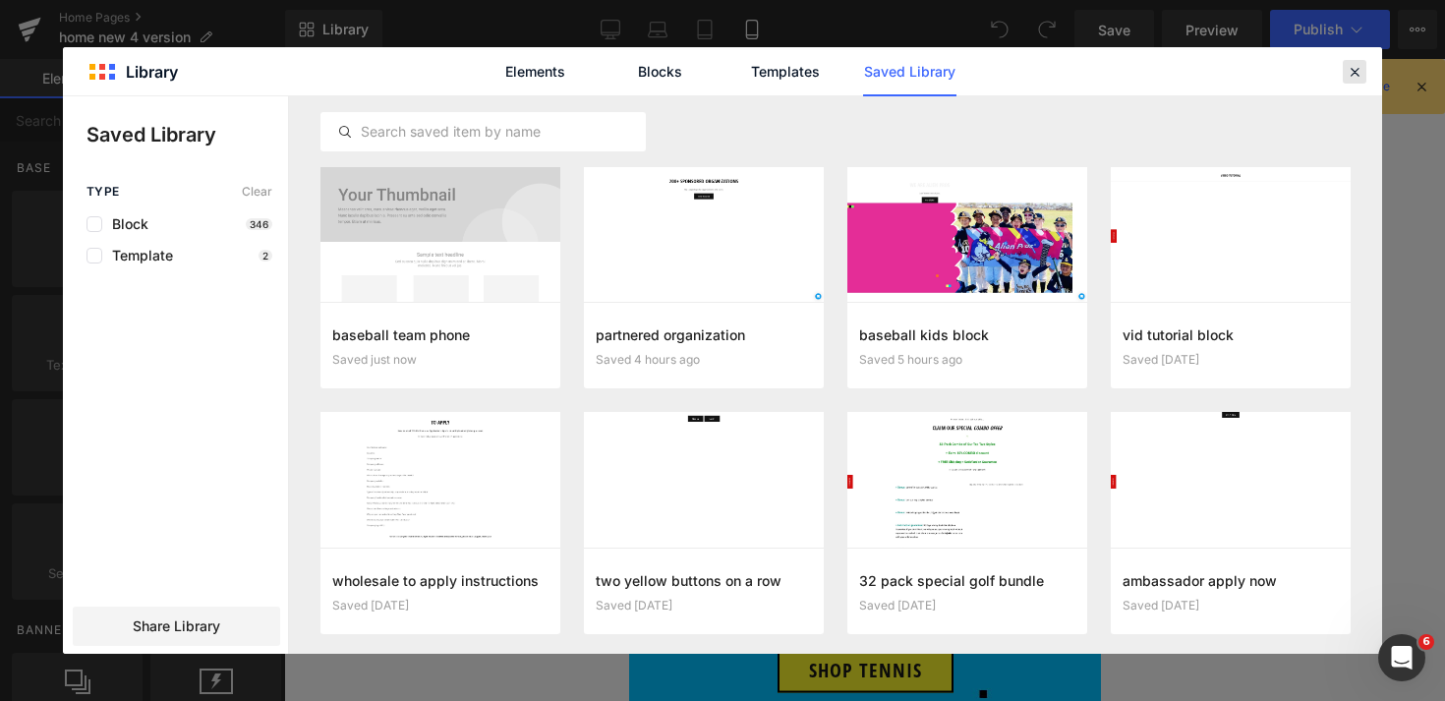
click at [0, 0] on icon at bounding box center [0, 0] width 0 height 0
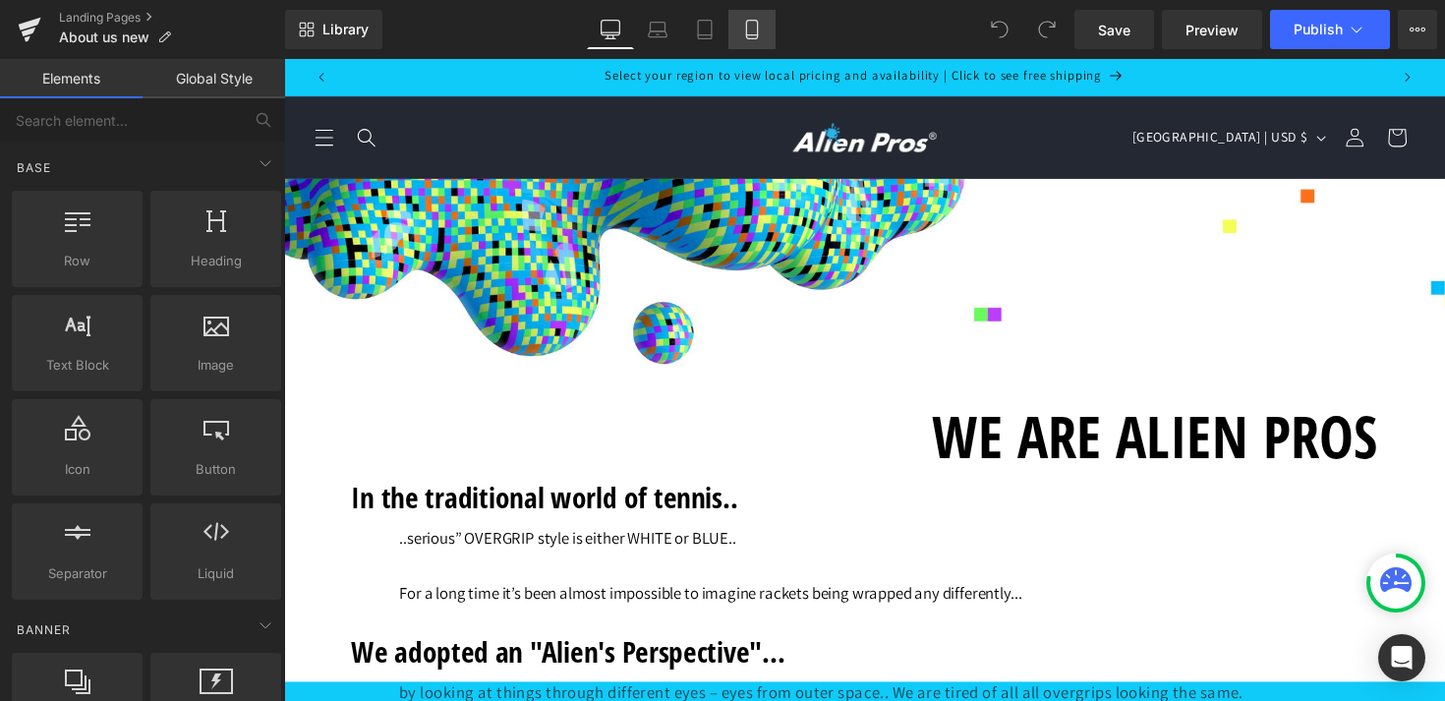
click at [762, 37] on icon at bounding box center [752, 30] width 20 height 20
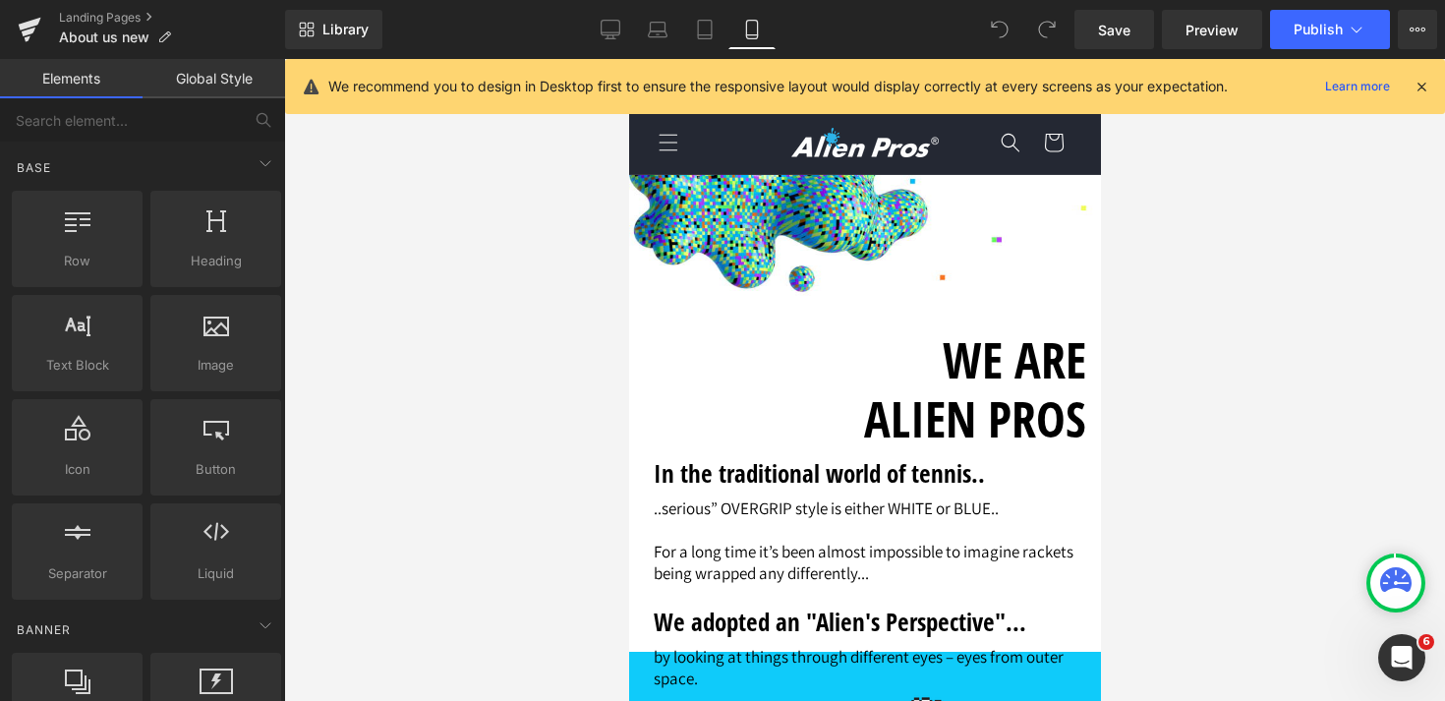
scroll to position [6378, 0]
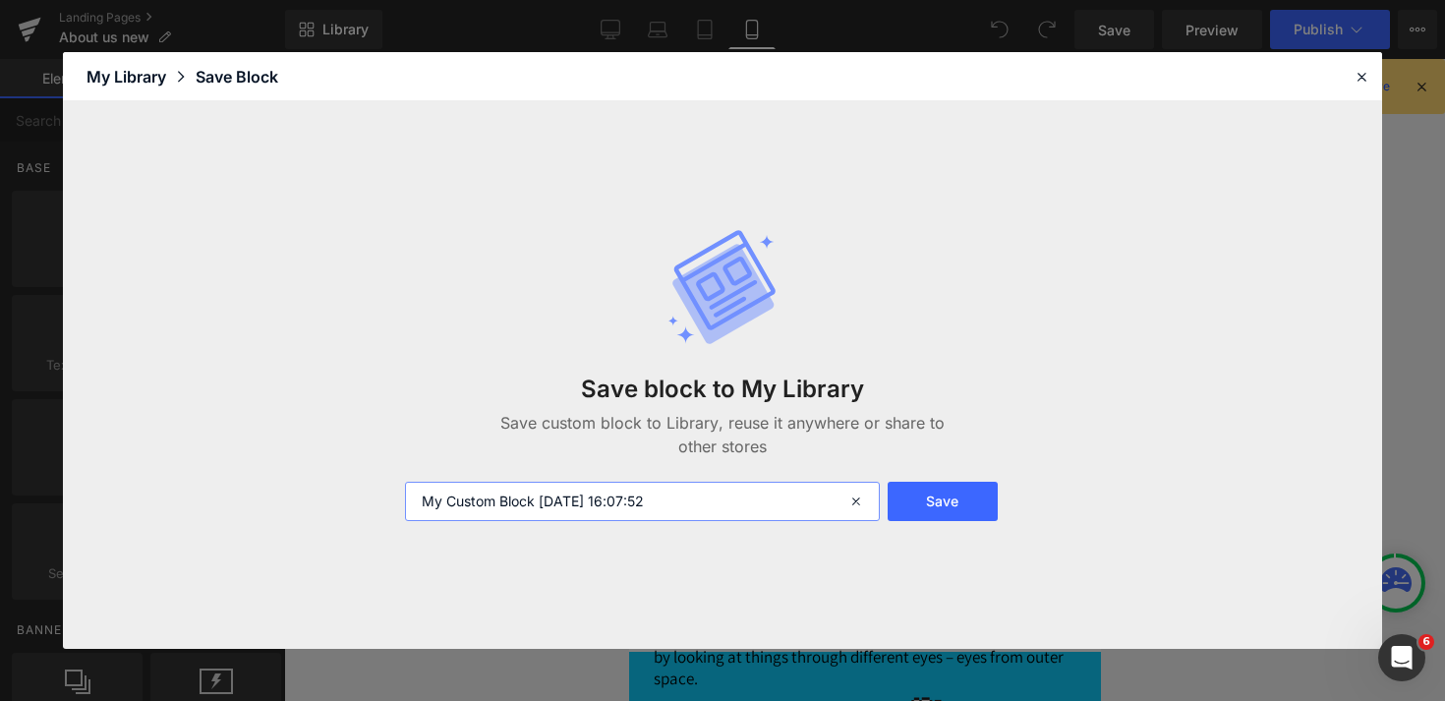
drag, startPoint x: 617, startPoint y: 499, endPoint x: 286, endPoint y: 373, distance: 354.7
click at [0, 0] on div "Save block to My Library Save custom block to Library, reuse it anywhere or sha…" at bounding box center [0, 0] width 0 height 0
type input "sponsored phone"
click at [0, 0] on button "Save" at bounding box center [0, 0] width 0 height 0
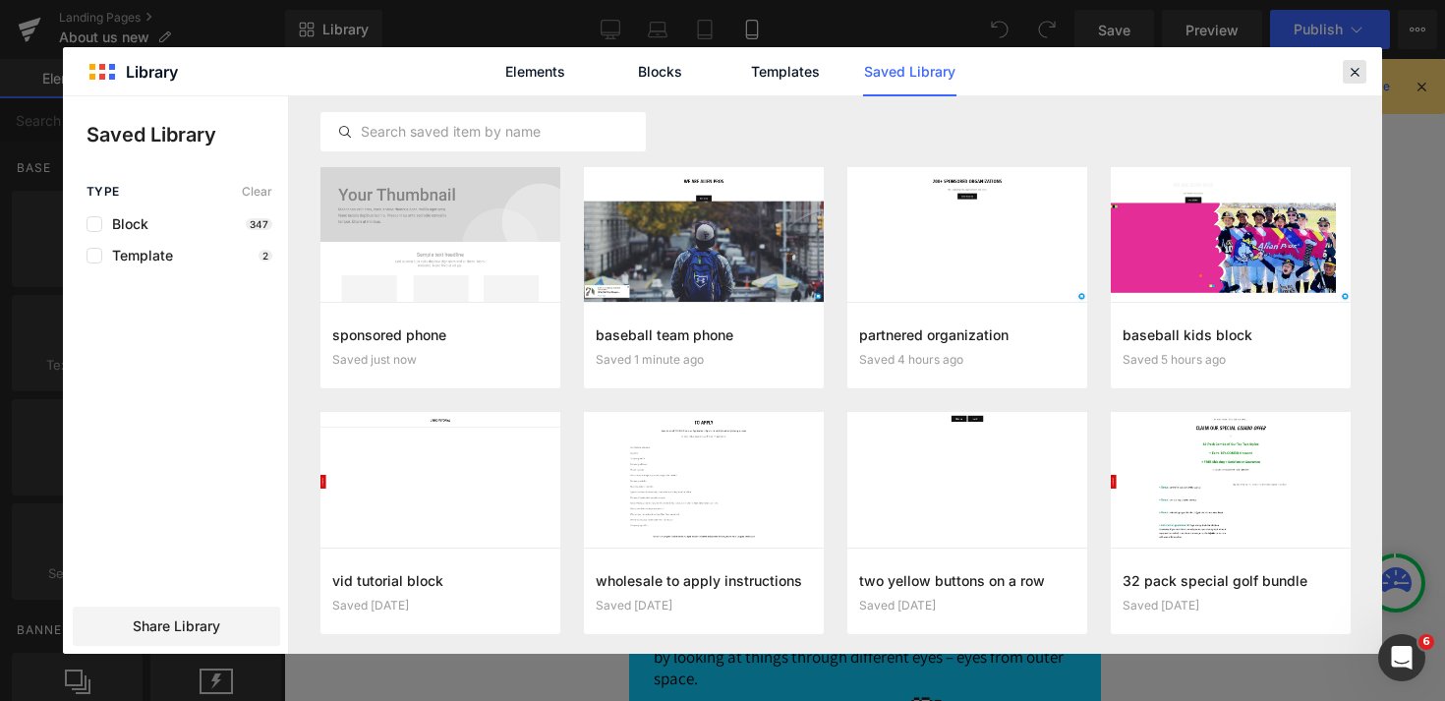
click at [0, 0] on icon at bounding box center [0, 0] width 0 height 0
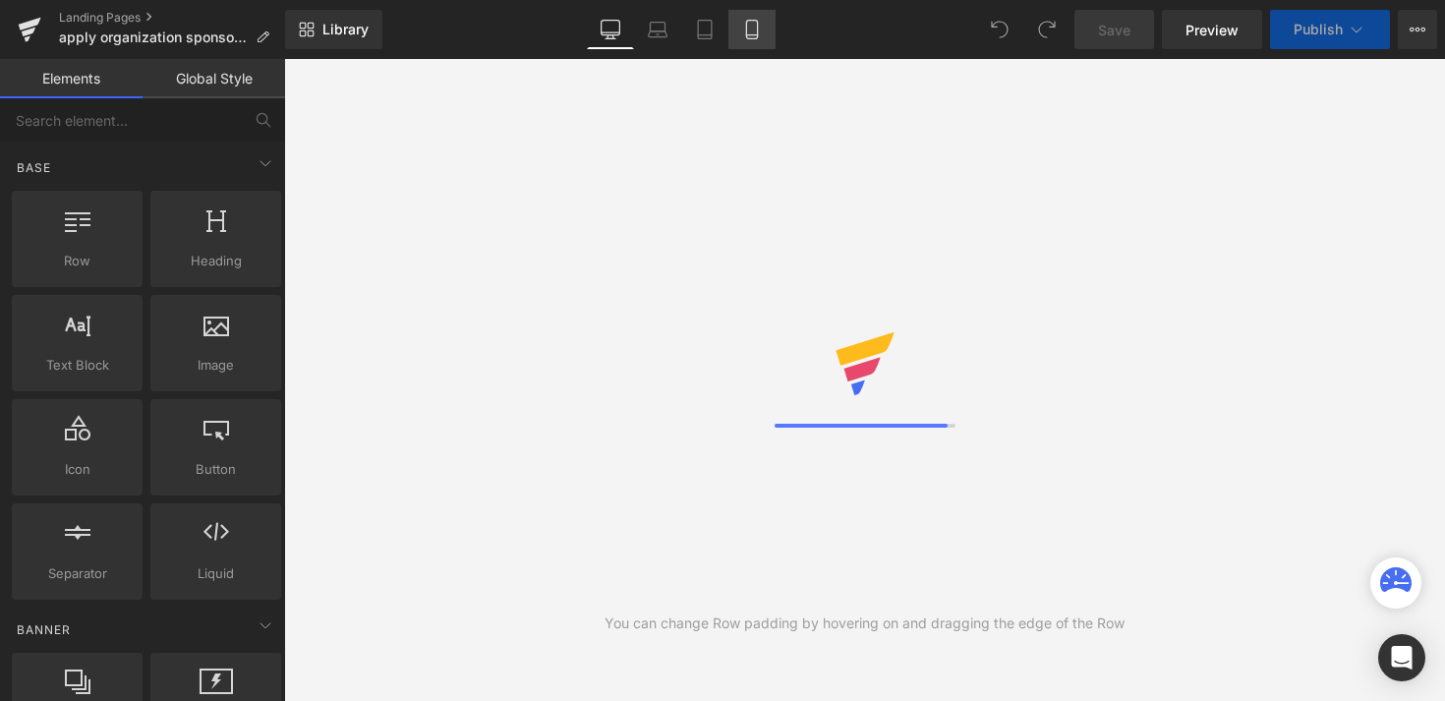
click at [757, 37] on icon at bounding box center [751, 30] width 11 height 19
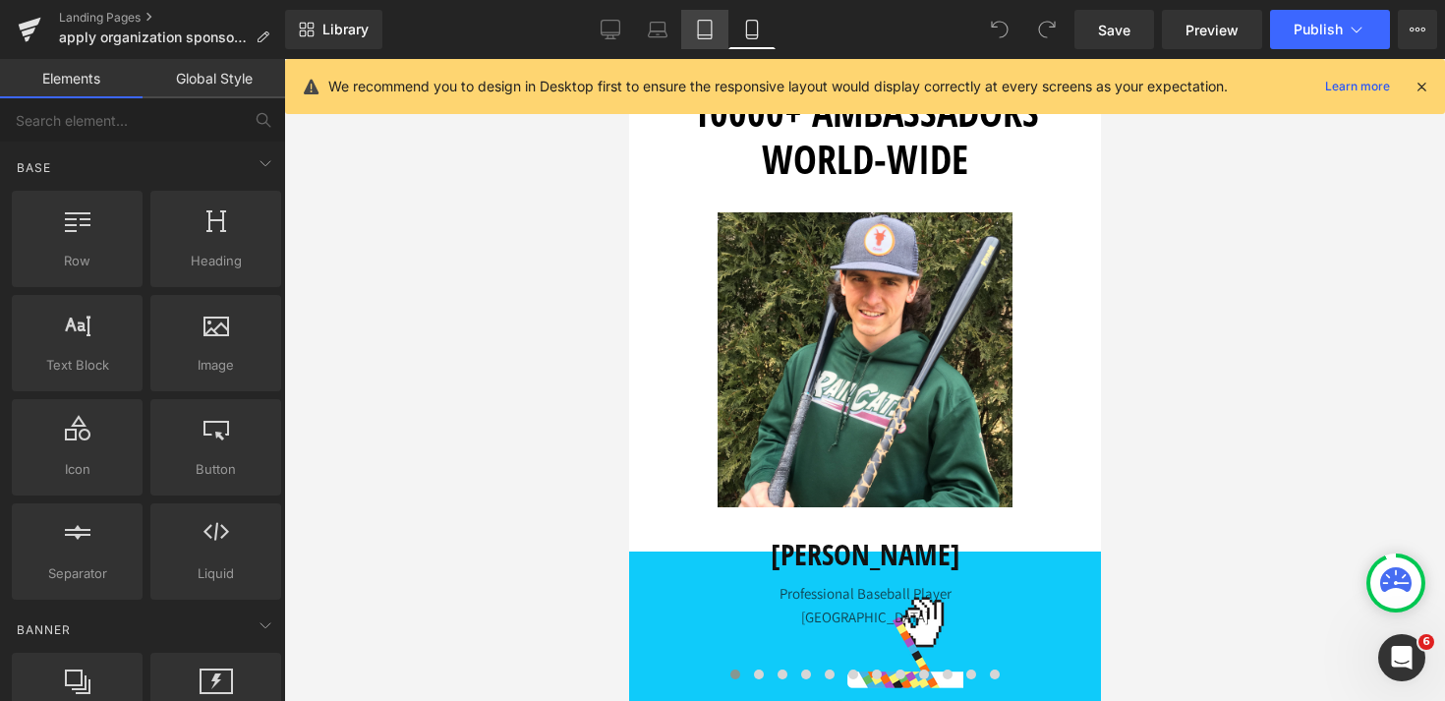
click at [705, 32] on icon at bounding box center [705, 30] width 20 height 20
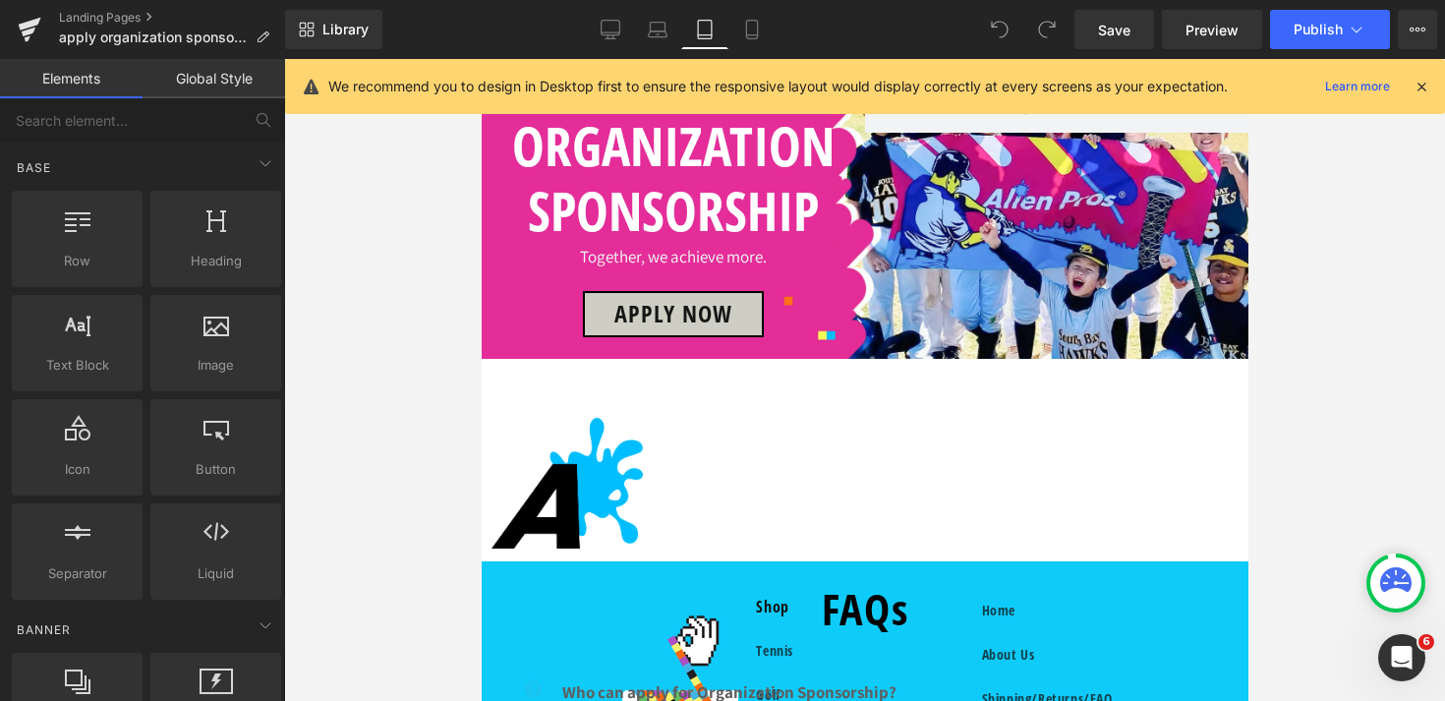
scroll to position [109, 0]
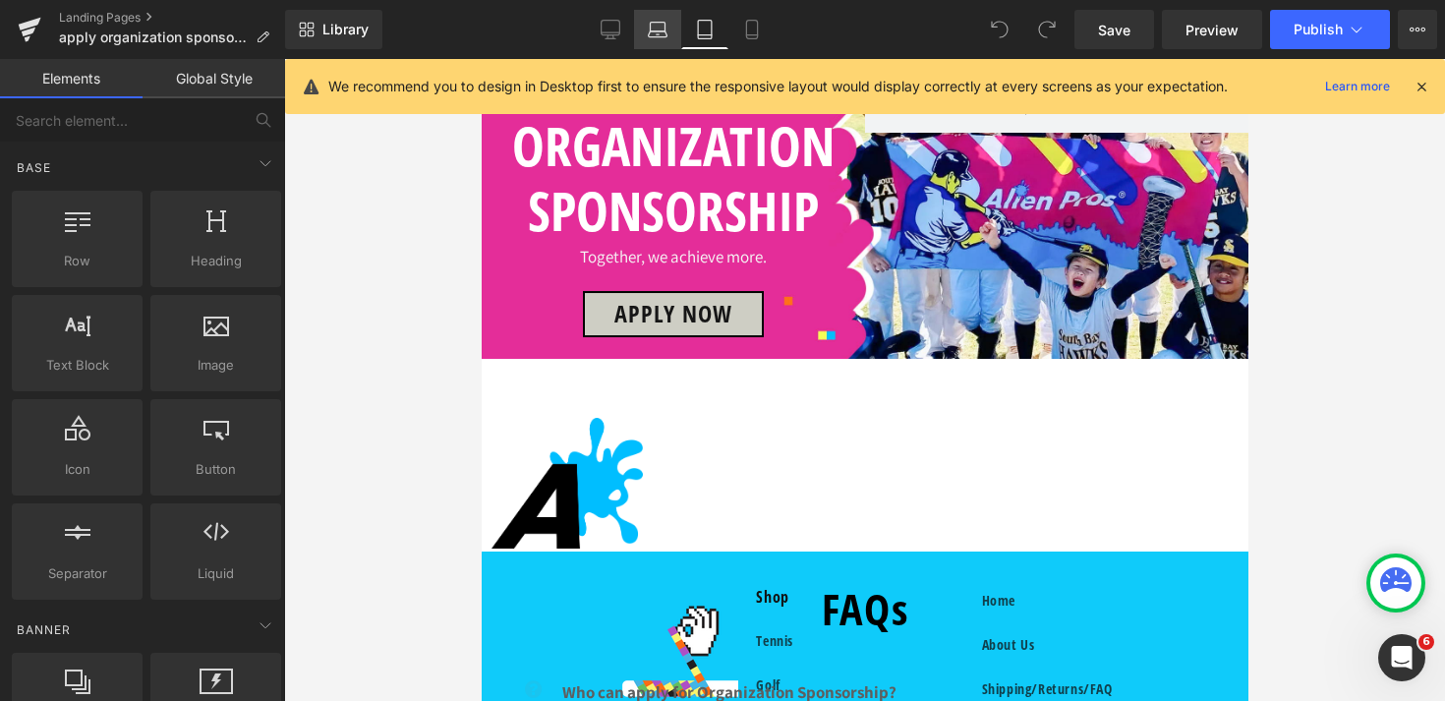
click at [650, 46] on link "Laptop" at bounding box center [657, 29] width 47 height 39
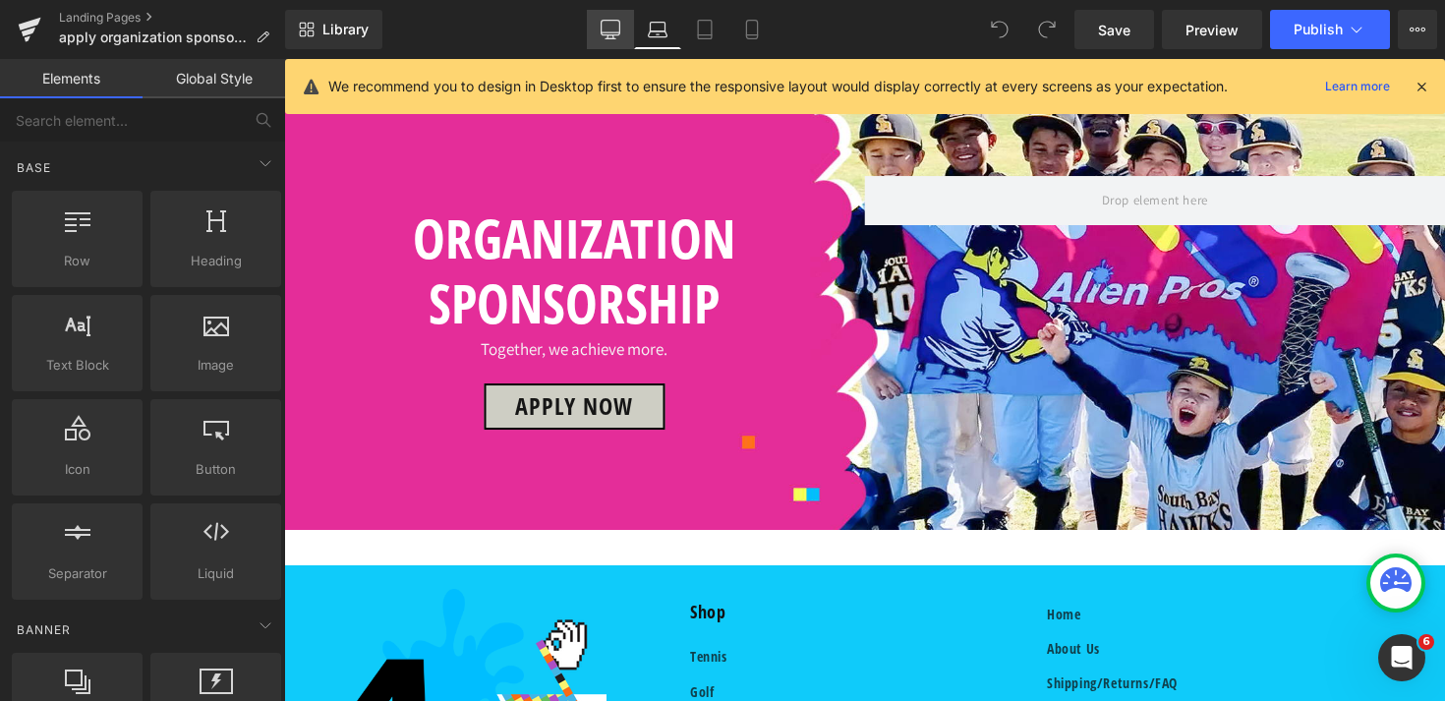
click at [603, 37] on icon at bounding box center [611, 30] width 20 height 20
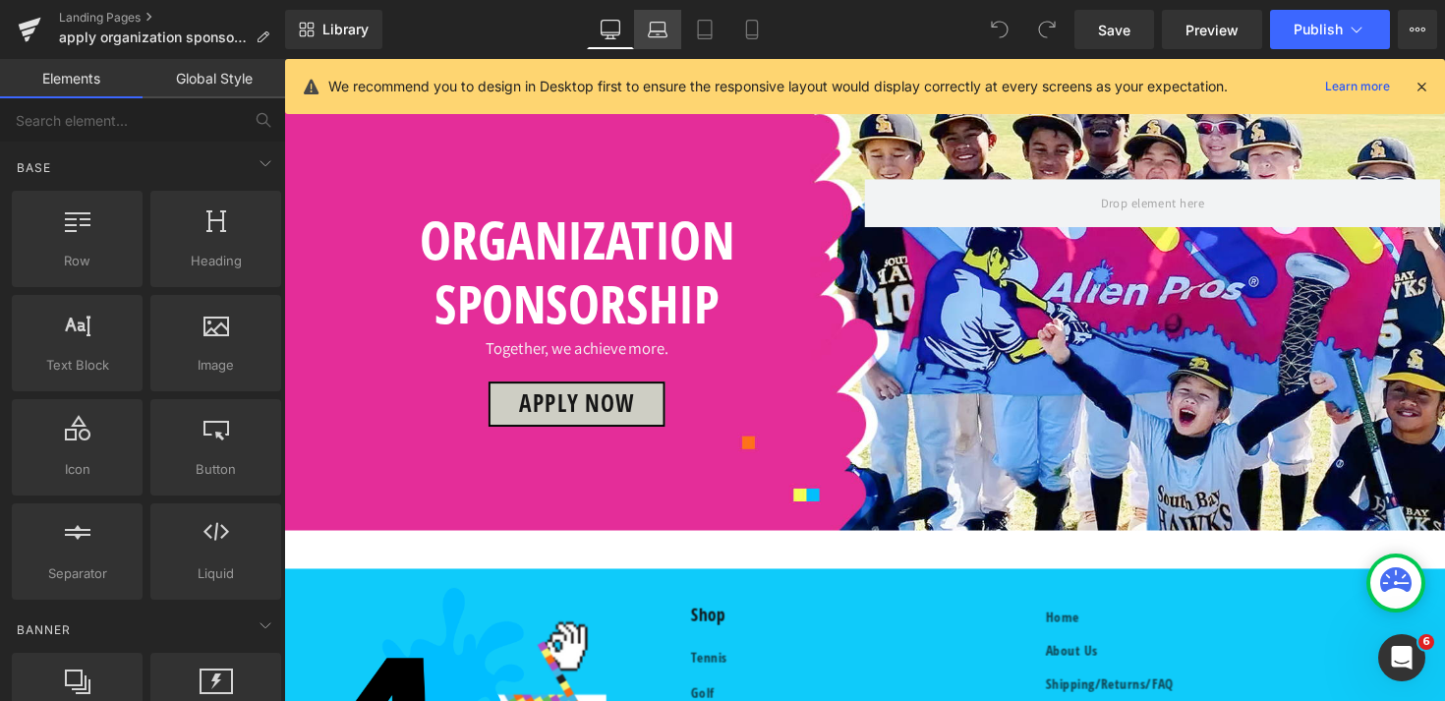
click at [660, 37] on icon at bounding box center [658, 30] width 20 height 20
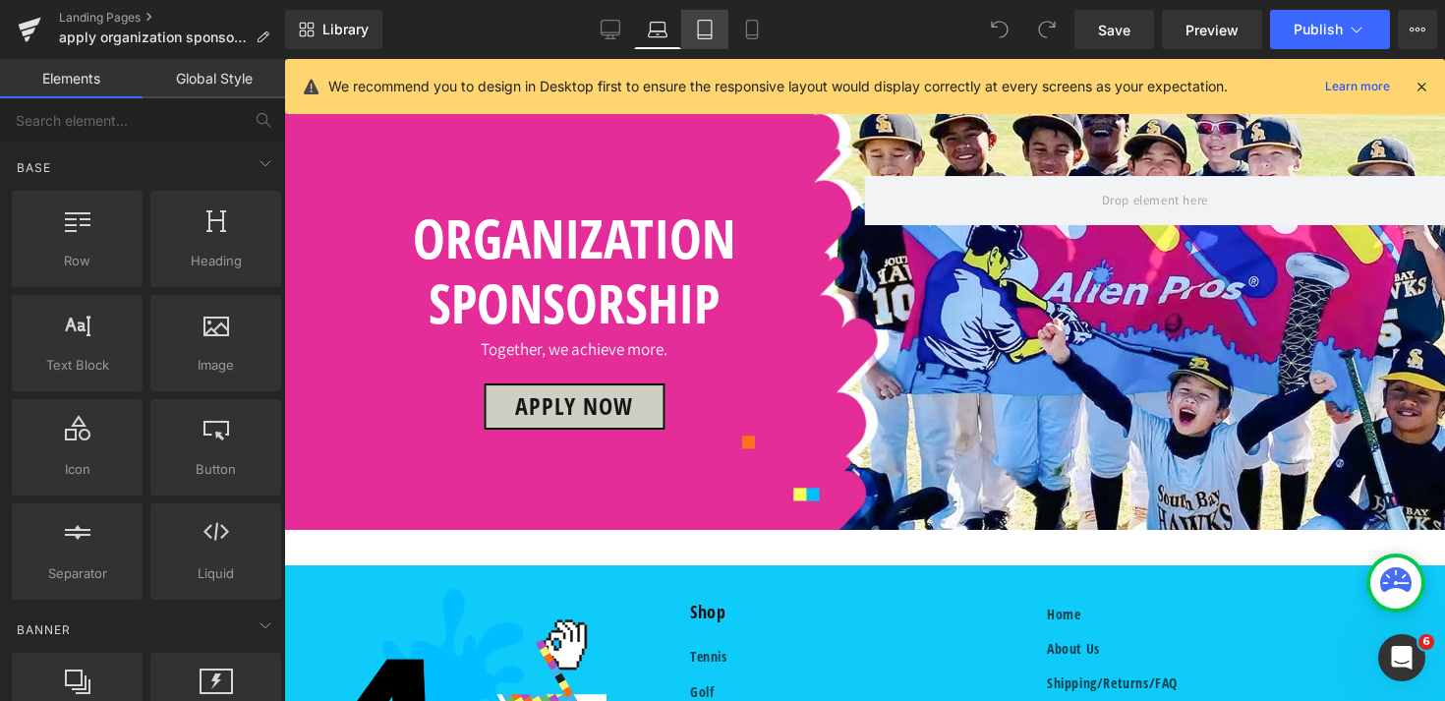
click at [712, 38] on icon at bounding box center [705, 30] width 14 height 19
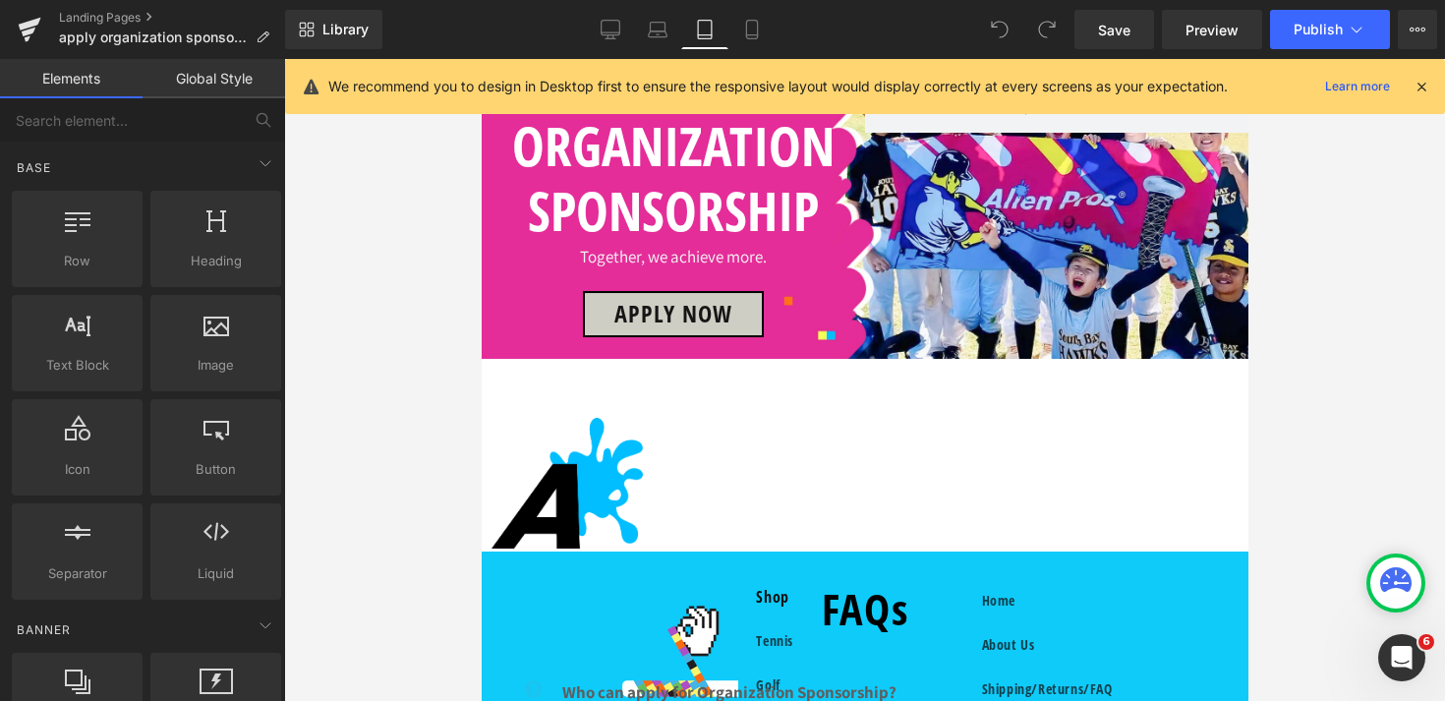
scroll to position [409, 0]
click at [665, 32] on icon at bounding box center [658, 30] width 20 height 20
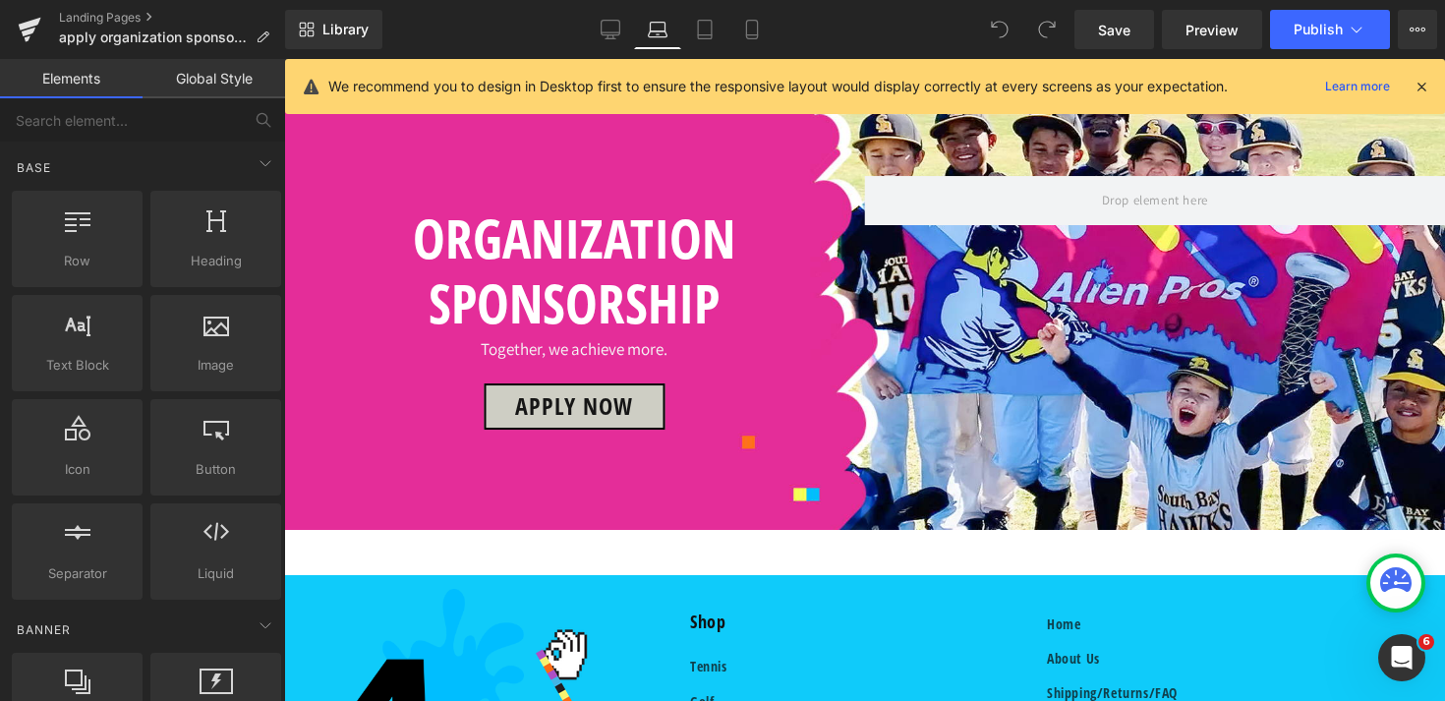
scroll to position [598, 0]
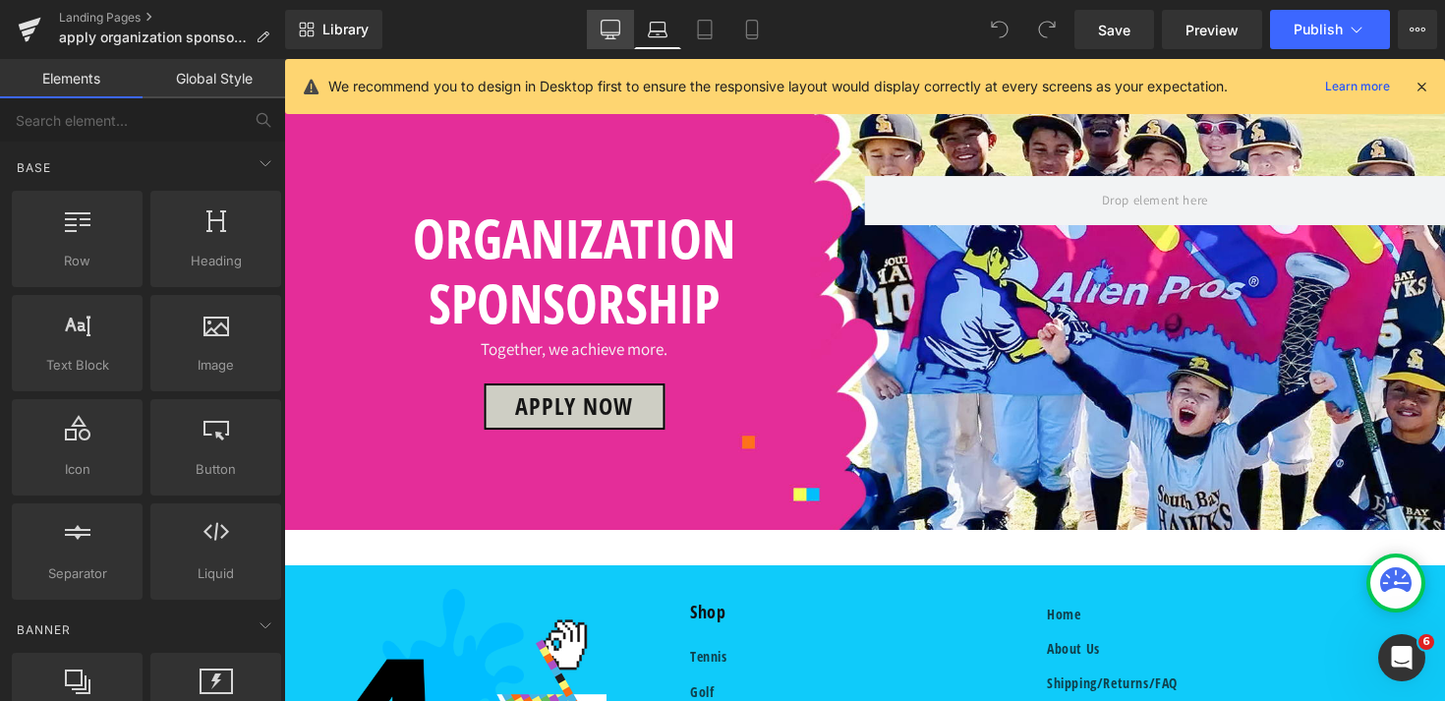
click at [628, 34] on link "Desktop" at bounding box center [610, 29] width 47 height 39
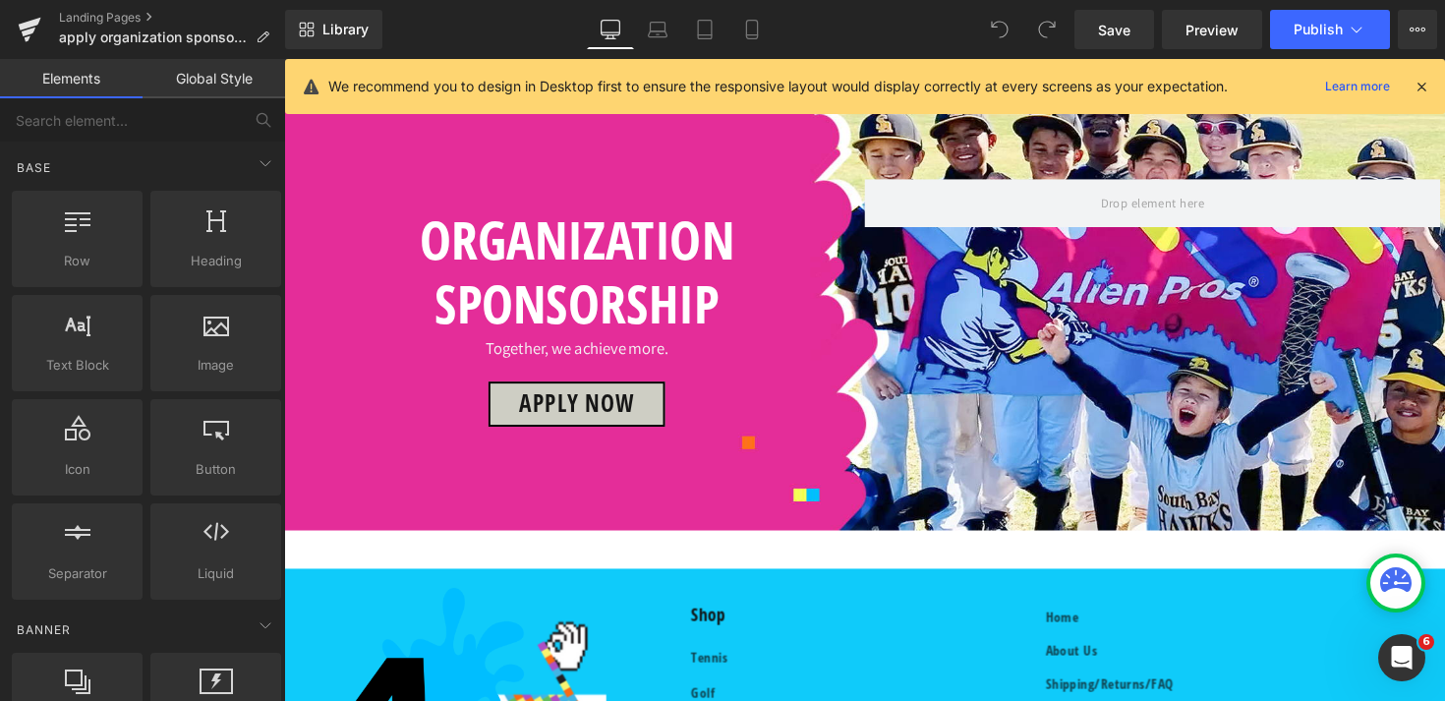
scroll to position [1662, 0]
click at [665, 33] on icon at bounding box center [658, 30] width 20 height 20
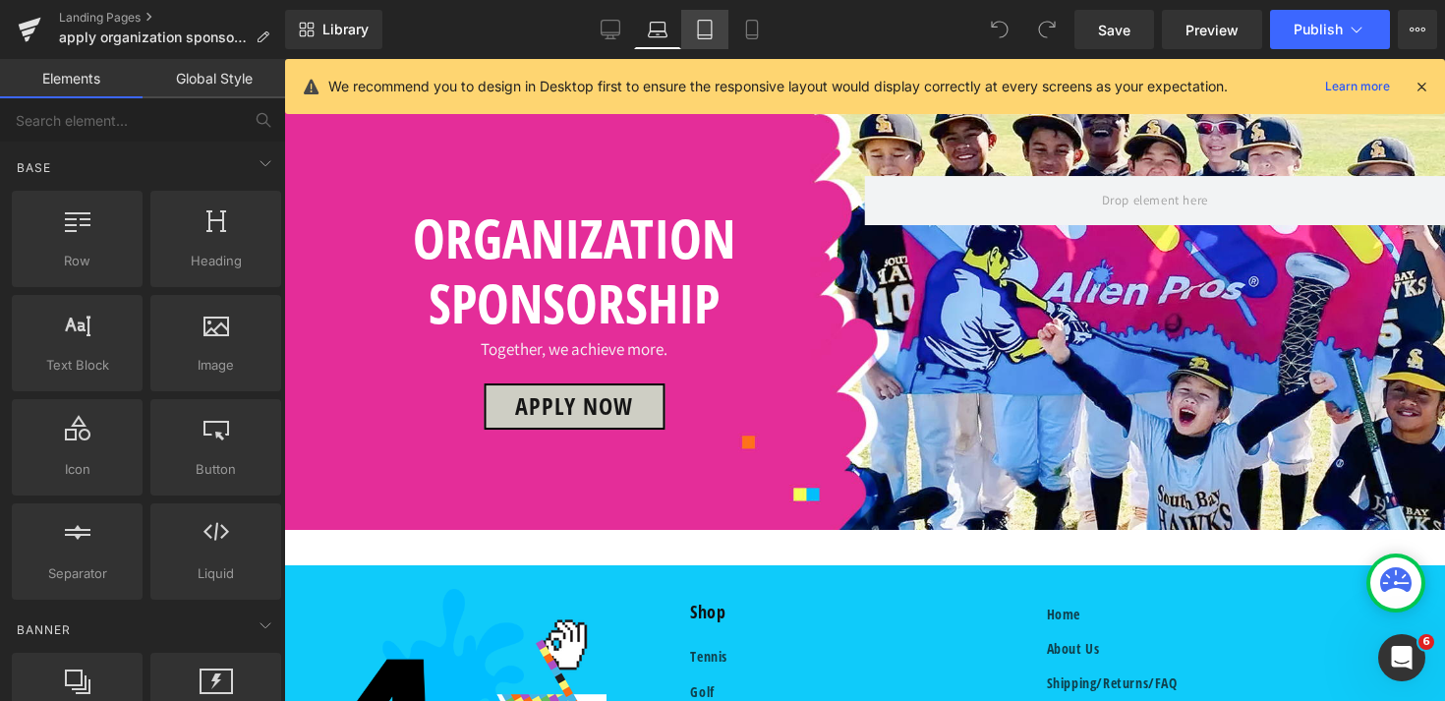
click at [714, 36] on icon at bounding box center [705, 30] width 20 height 20
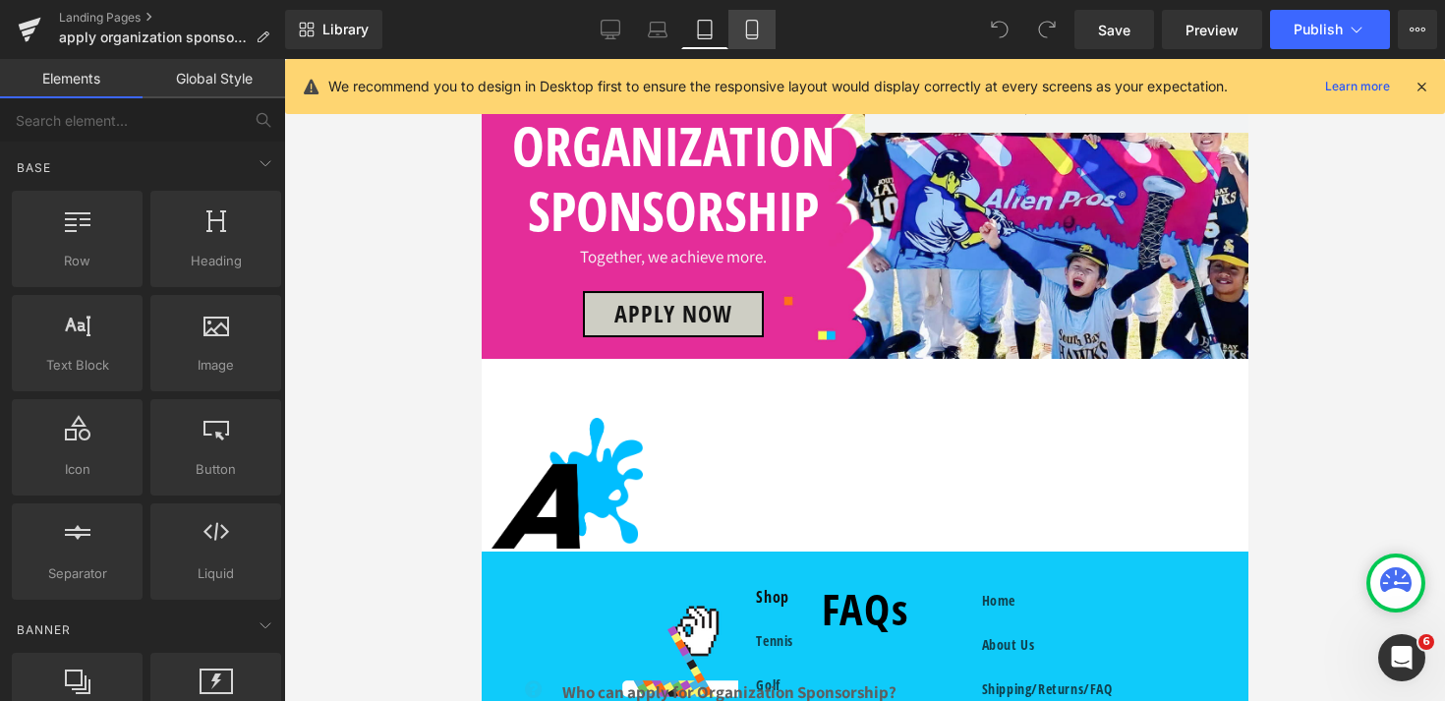
click at [740, 35] on link "Mobile" at bounding box center [751, 29] width 47 height 39
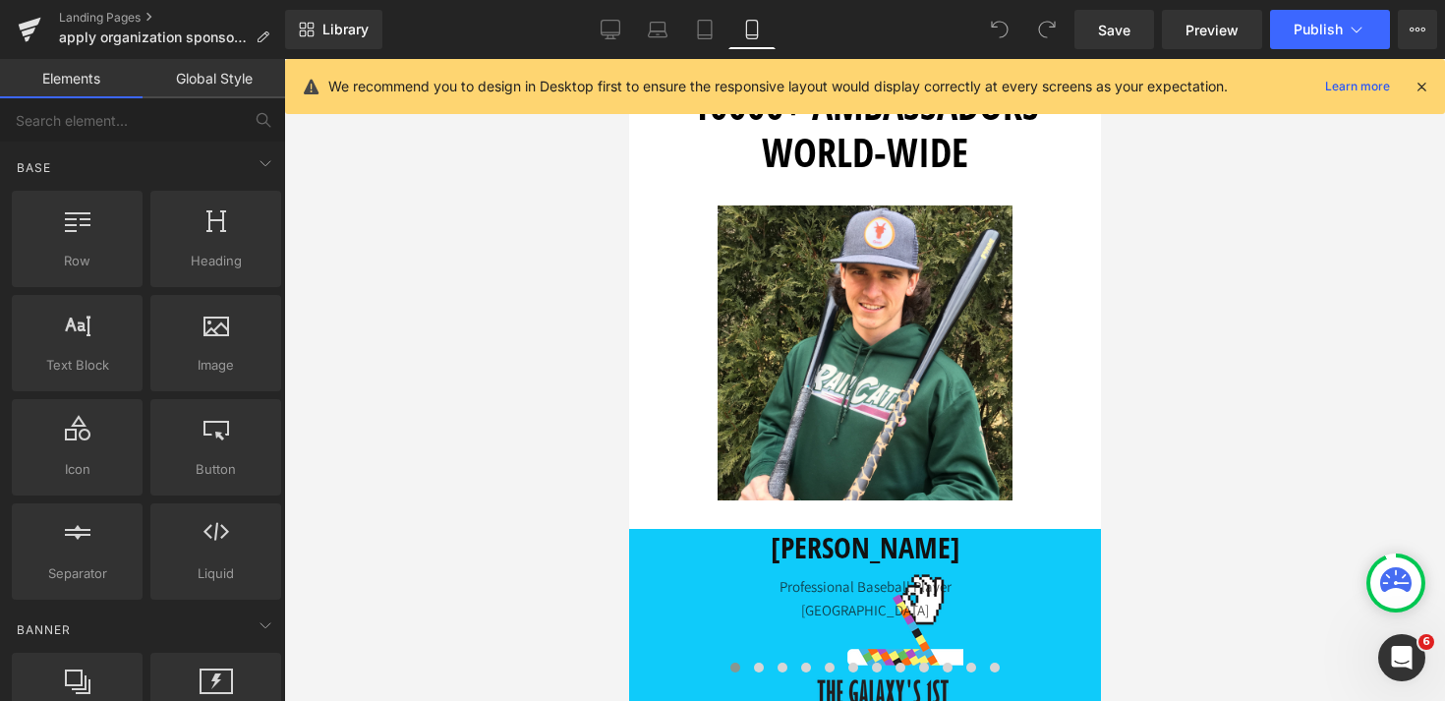
scroll to position [0, 0]
click at [350, 36] on span "Library" at bounding box center [345, 30] width 46 height 18
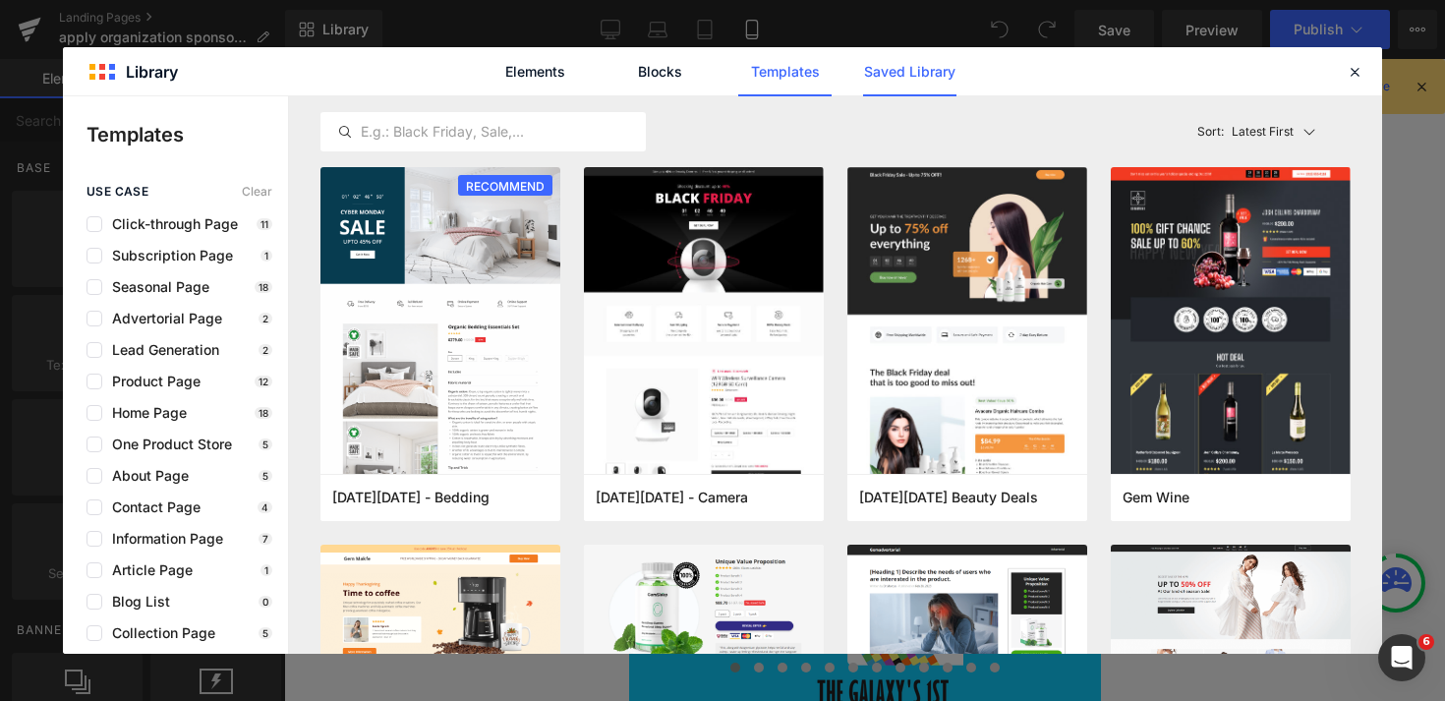
click at [0, 0] on link "Saved Library" at bounding box center [0, 0] width 0 height 0
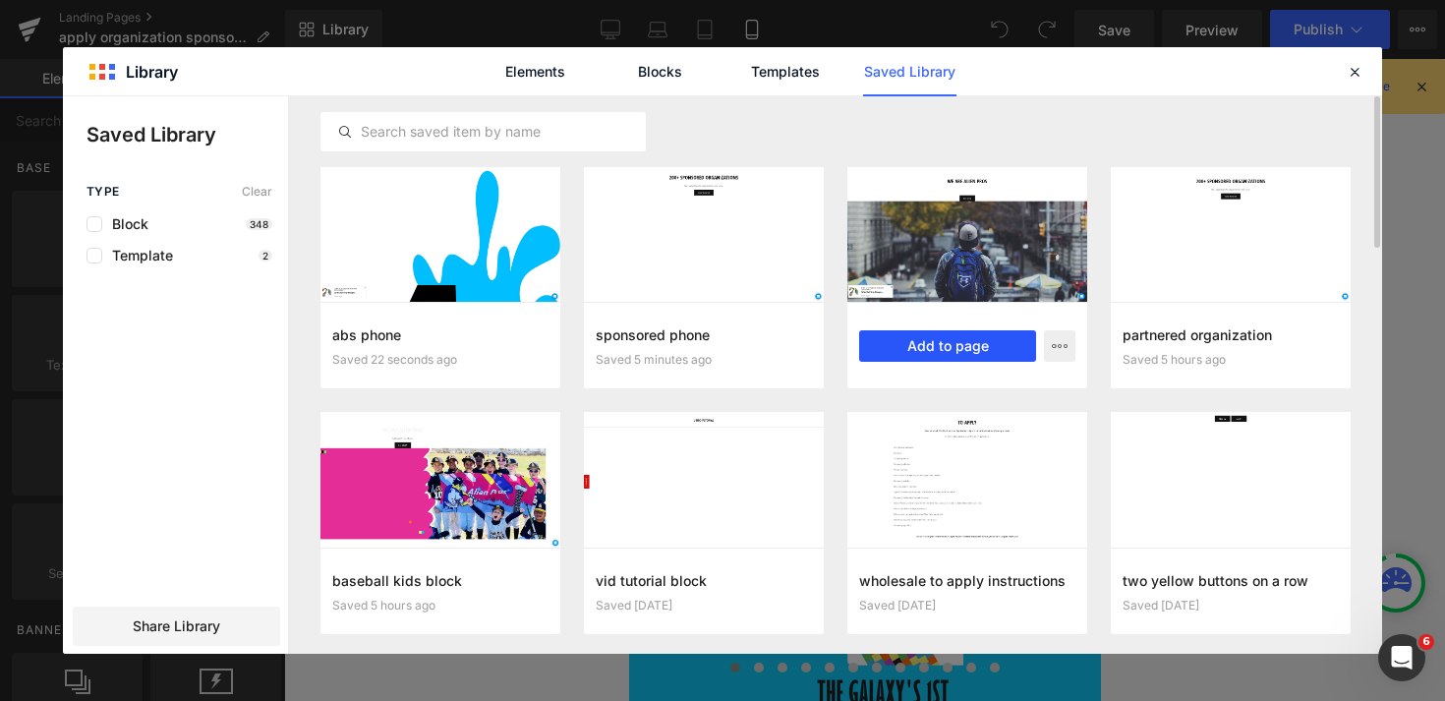
click at [0, 0] on button "Add to page" at bounding box center [0, 0] width 0 height 0
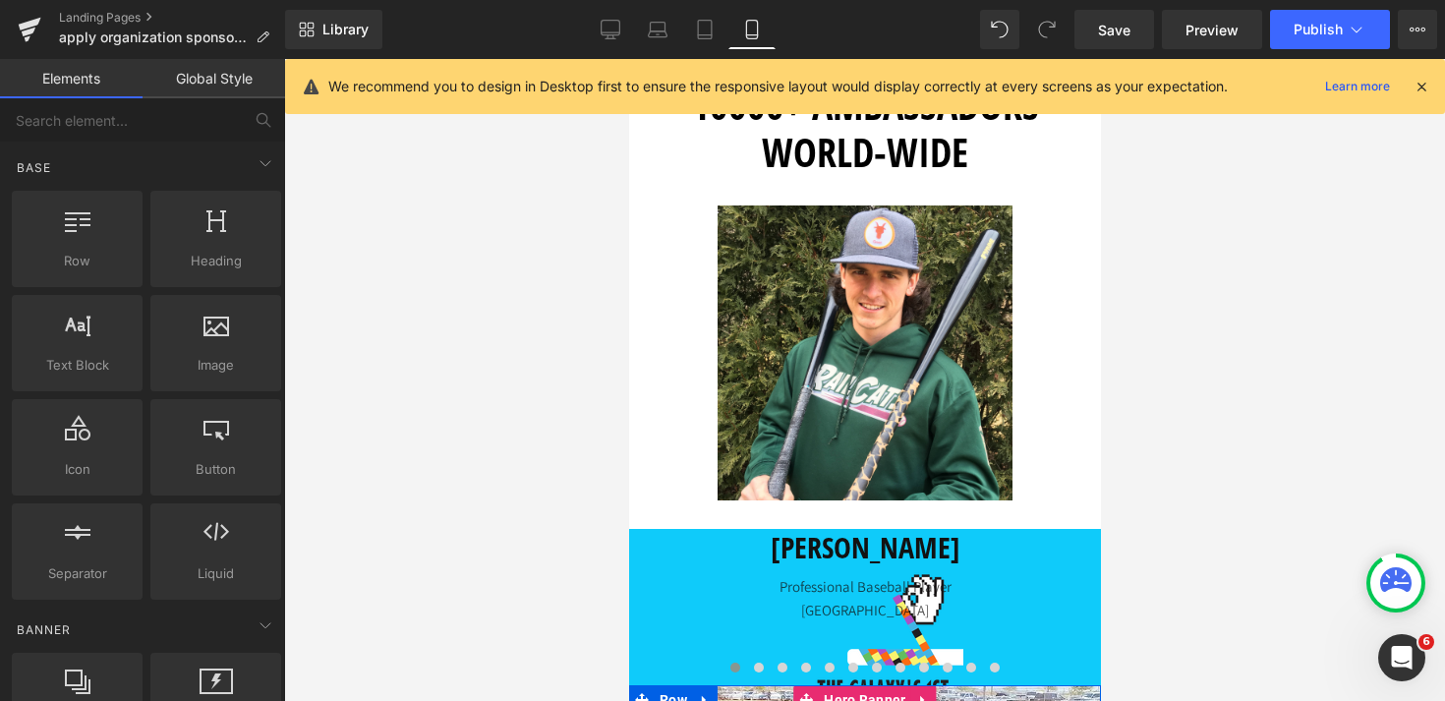
scroll to position [410, 0]
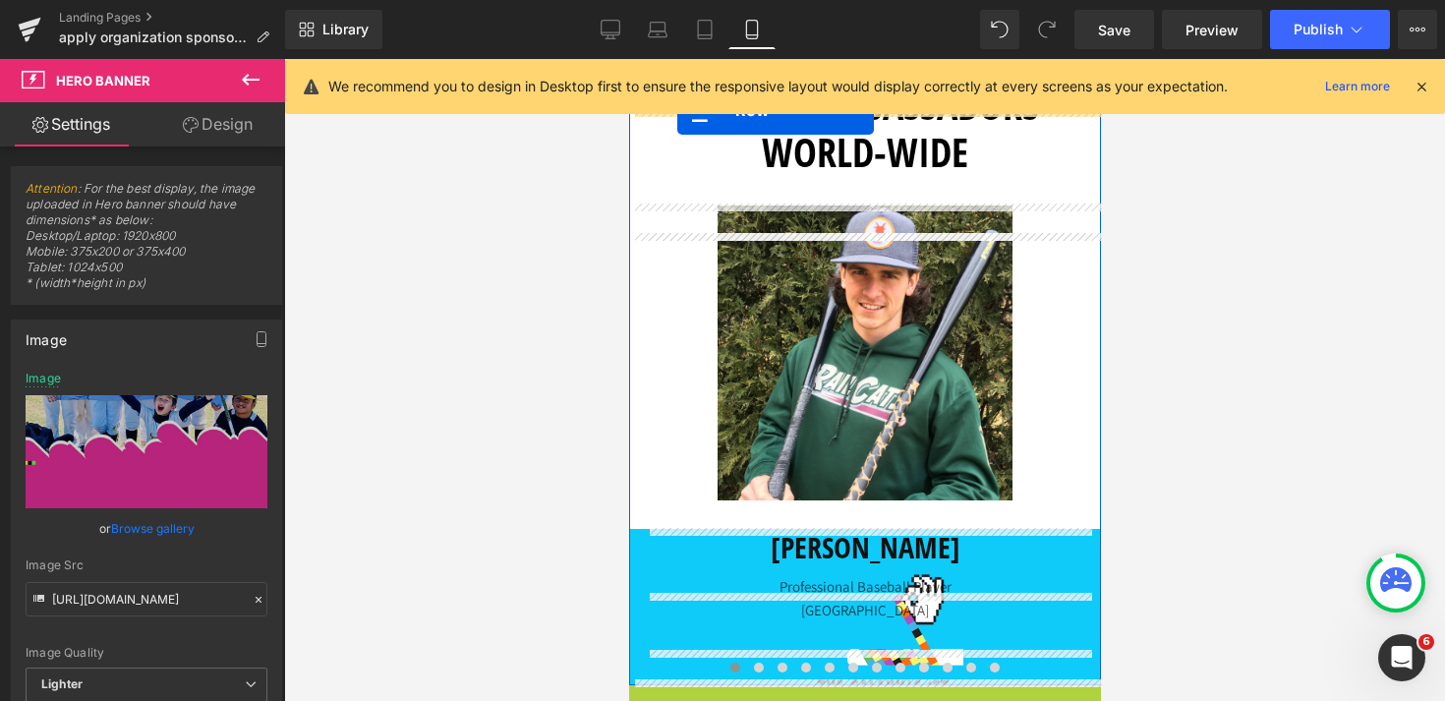
scroll to position [0, 0]
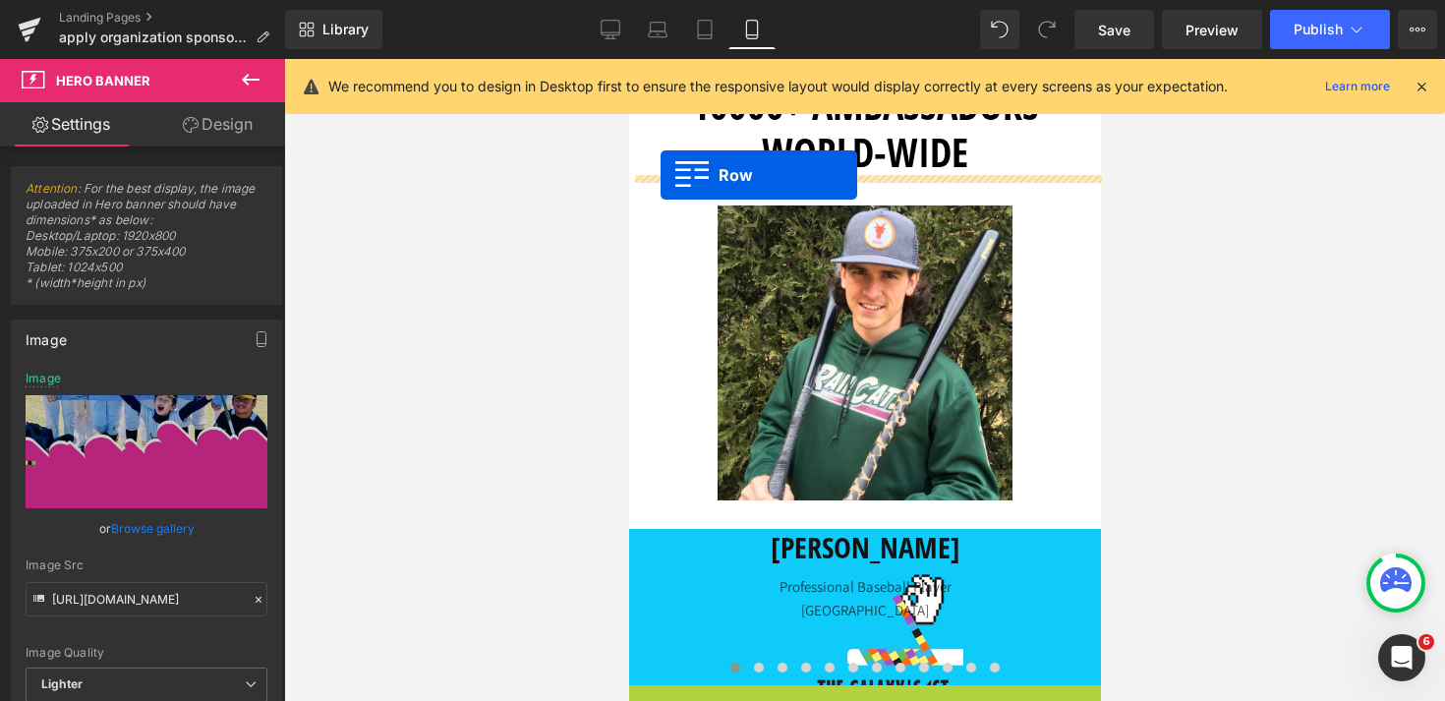
drag, startPoint x: 641, startPoint y: 413, endPoint x: 660, endPoint y: 175, distance: 238.6
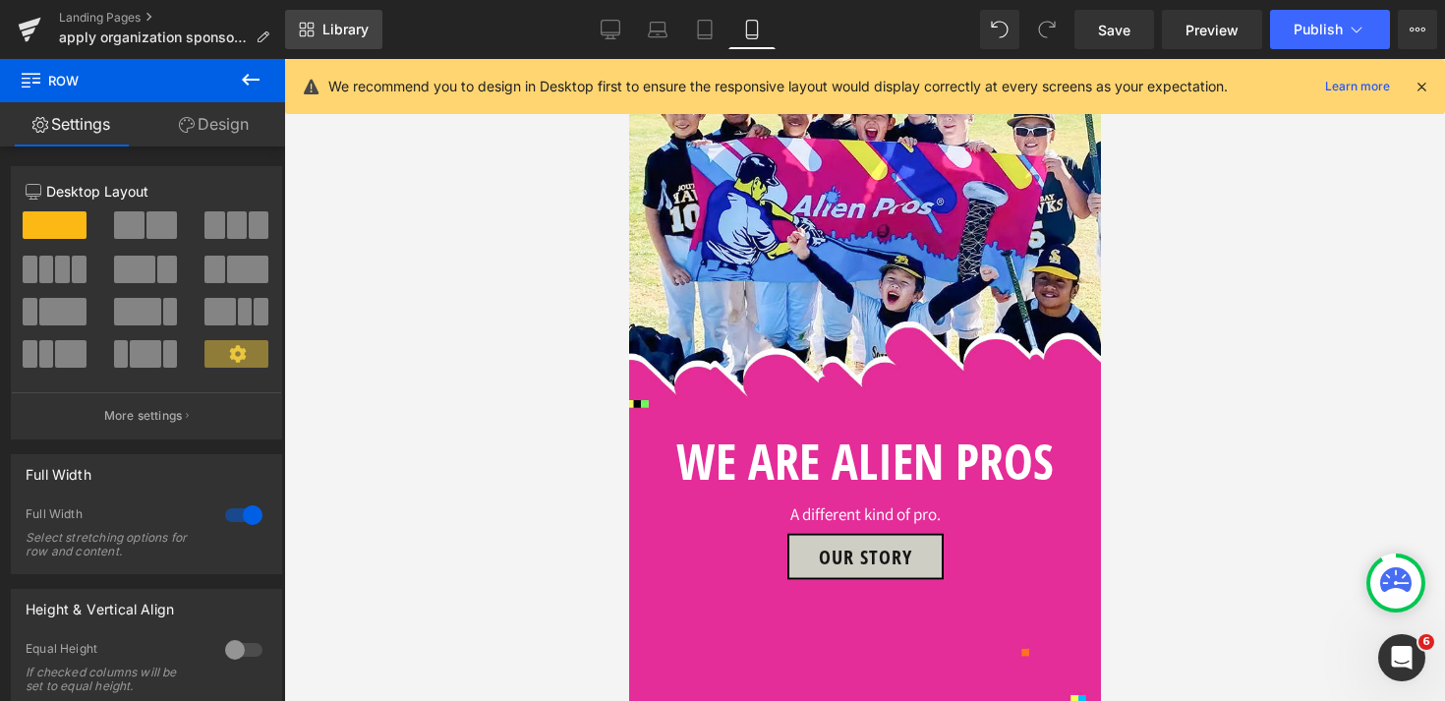
click at [314, 30] on icon at bounding box center [311, 33] width 7 height 7
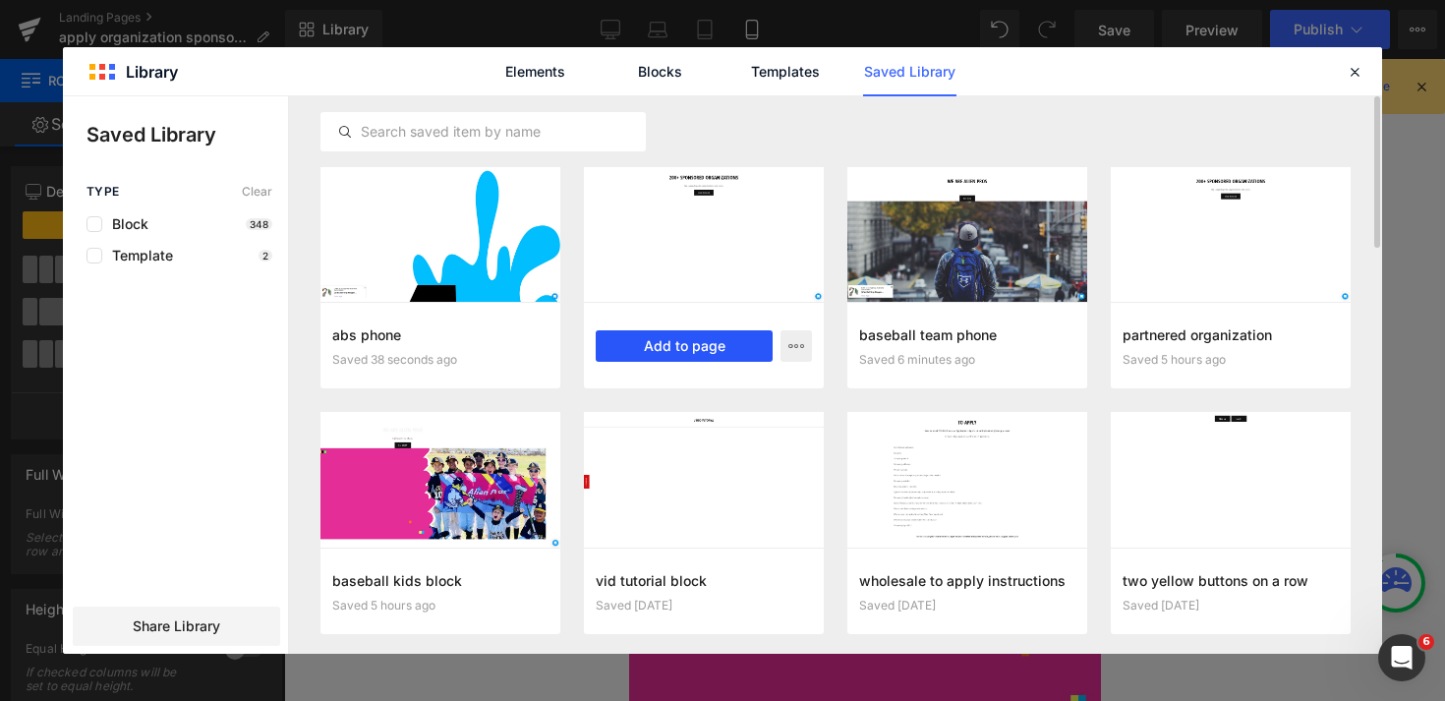
click at [0, 0] on button "Add to page" at bounding box center [0, 0] width 0 height 0
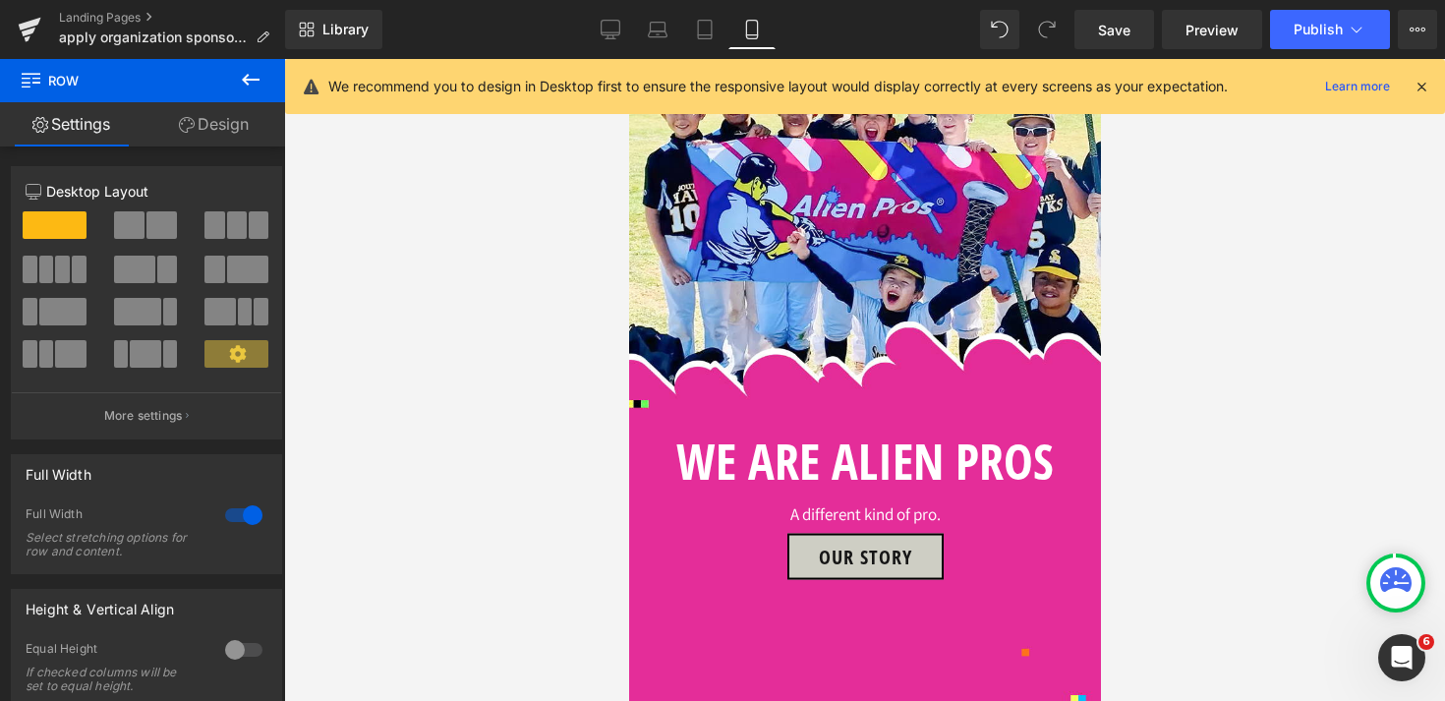
scroll to position [509, 0]
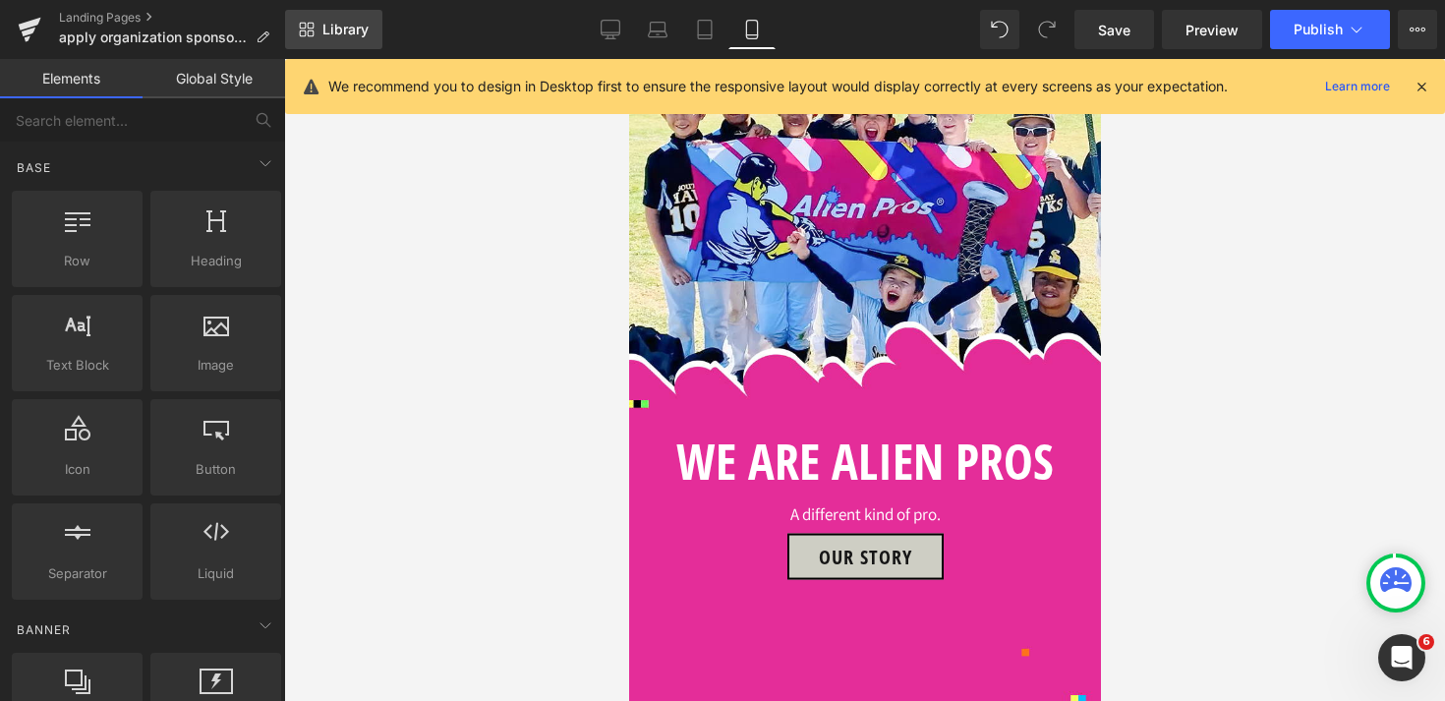
click at [344, 22] on span "Library" at bounding box center [345, 30] width 46 height 18
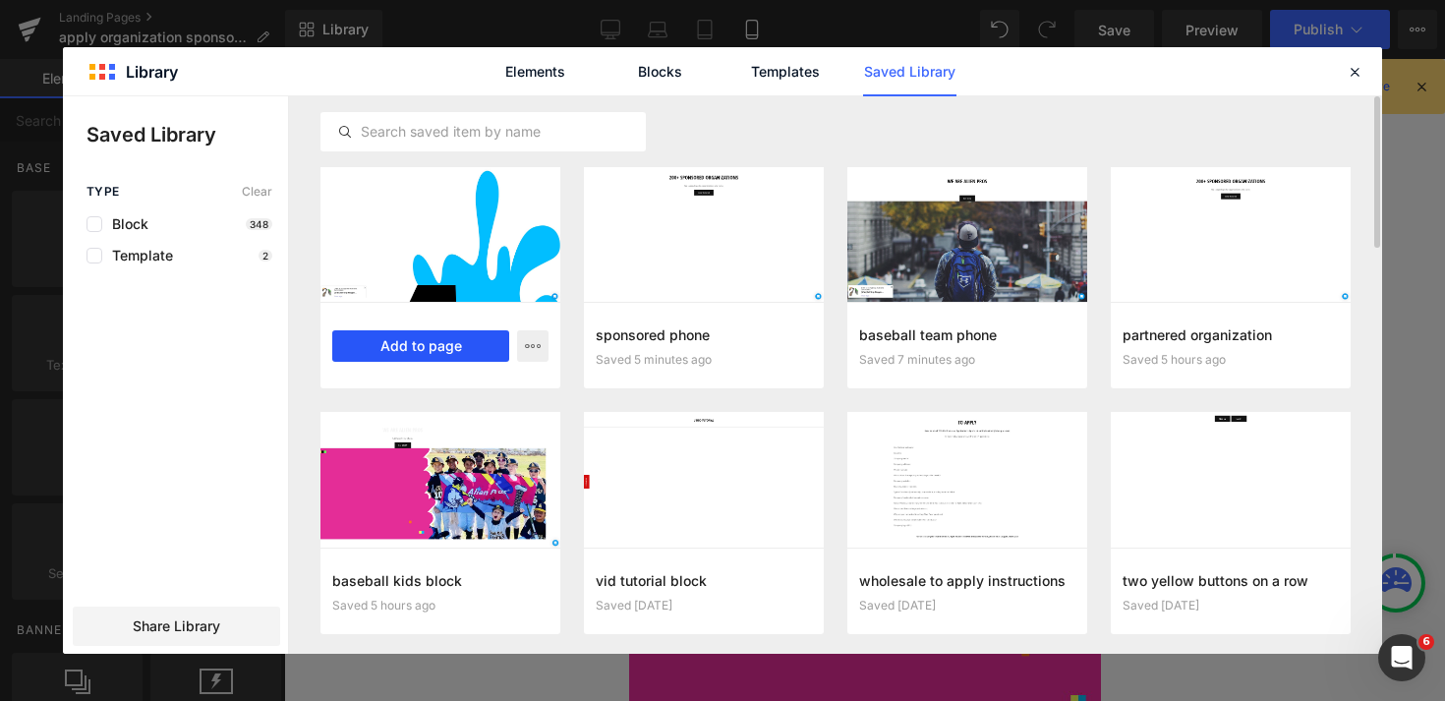
click at [394, 348] on button "Add to page" at bounding box center [420, 345] width 177 height 31
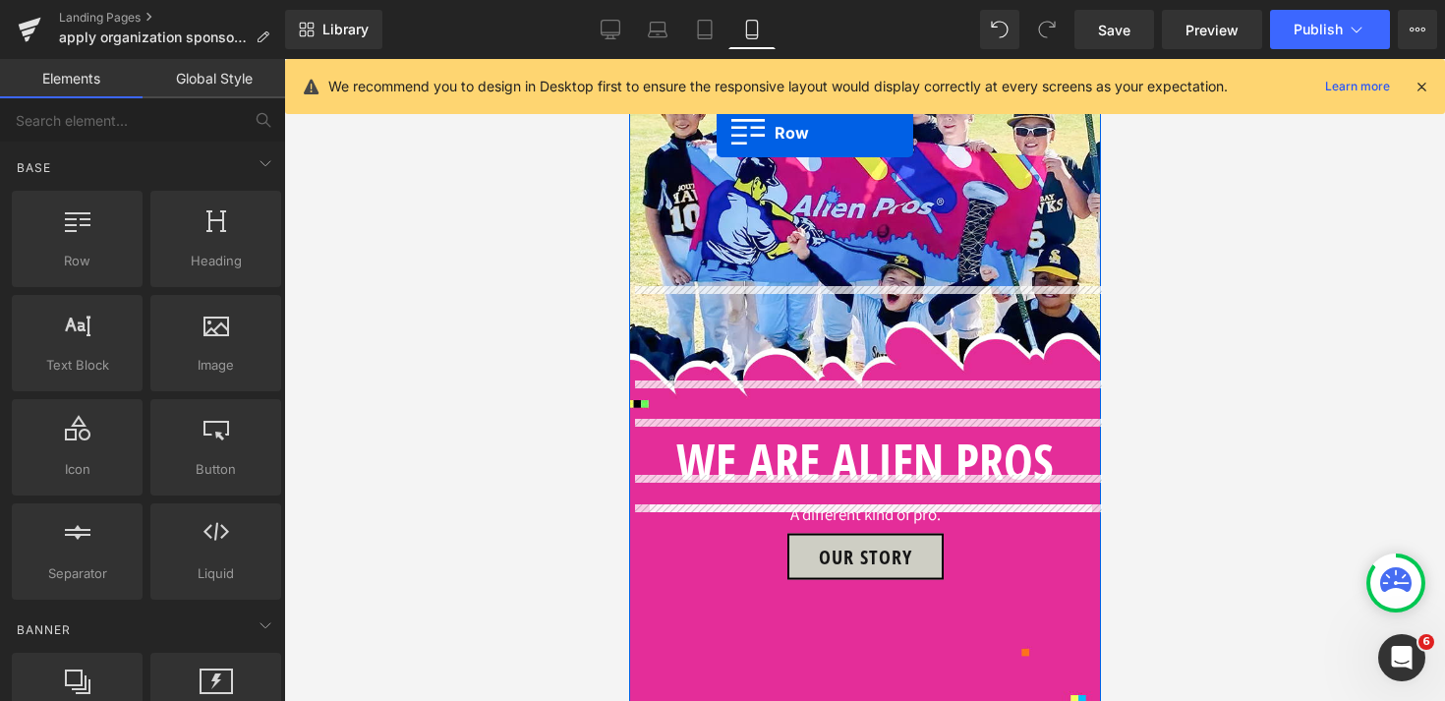
scroll to position [530, 0]
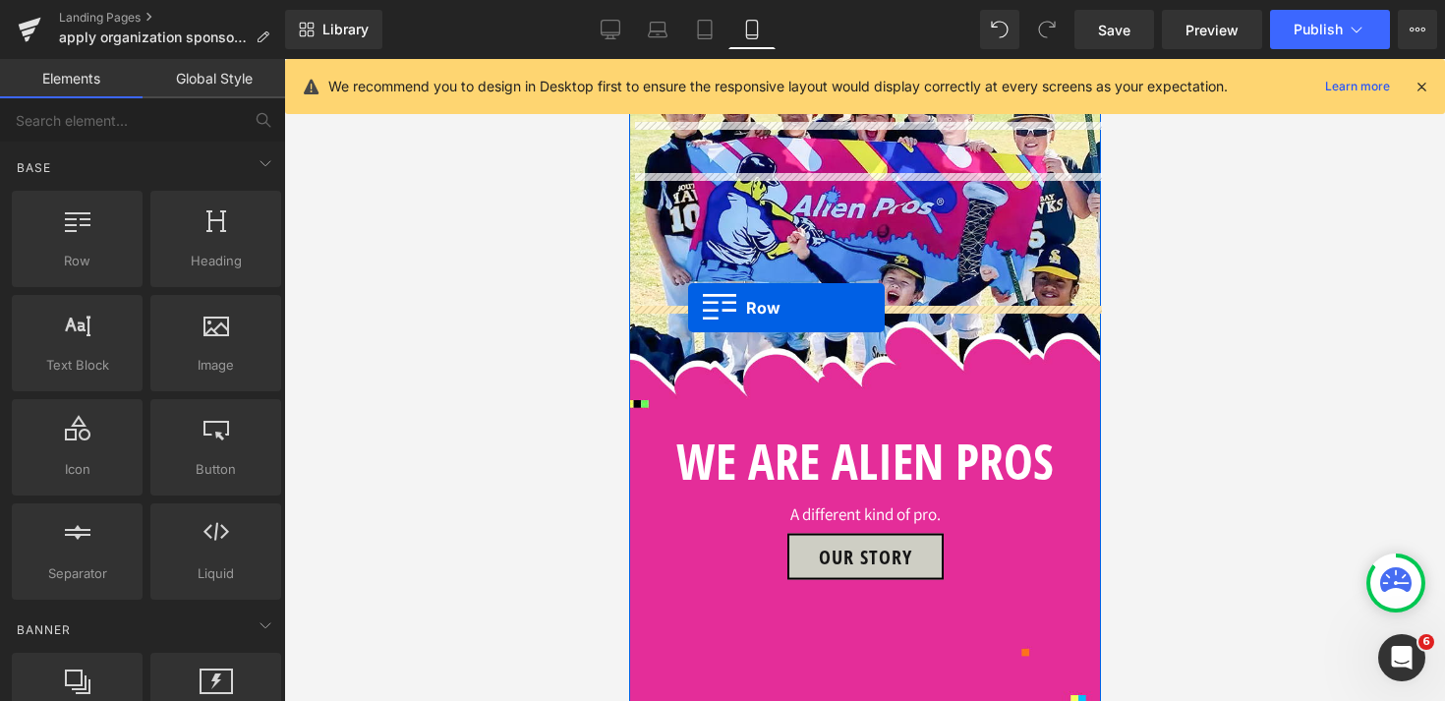
drag, startPoint x: 639, startPoint y: 327, endPoint x: 687, endPoint y: 308, distance: 52.0
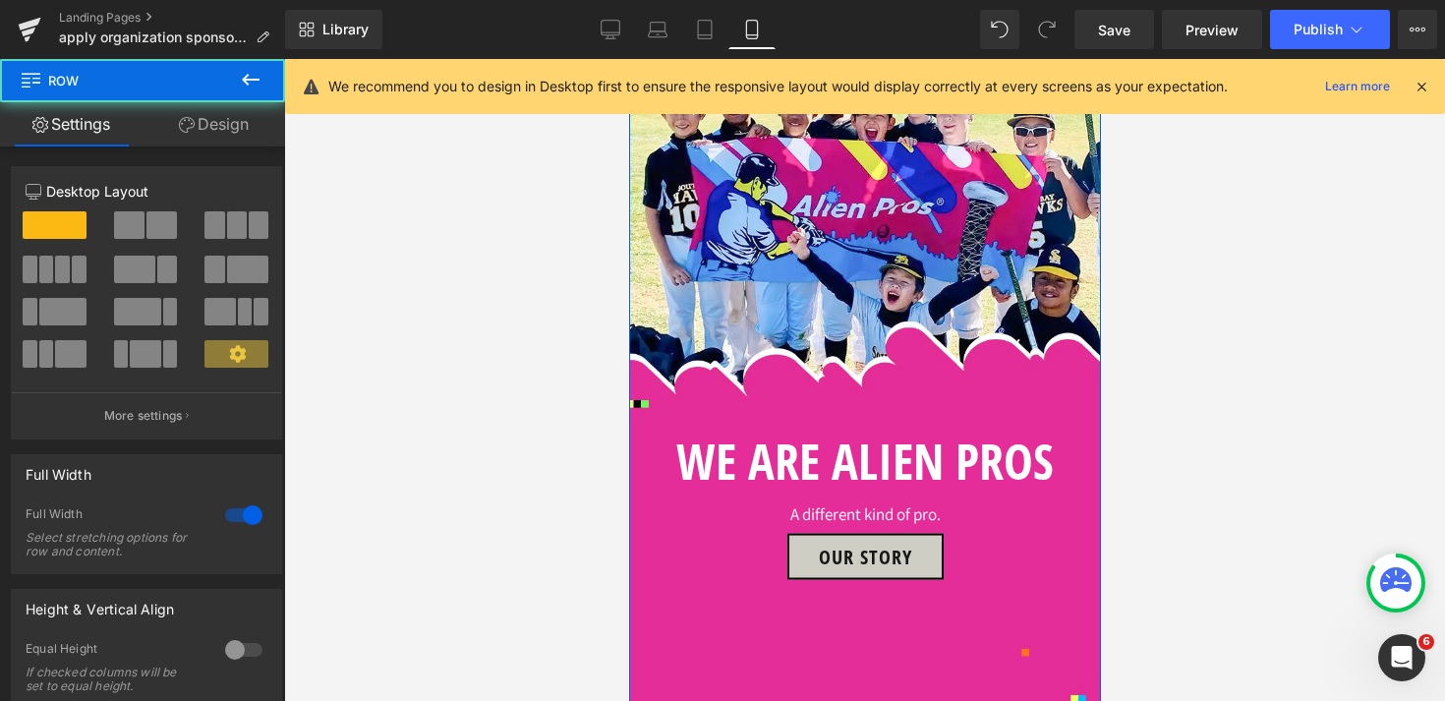
scroll to position [317, 0]
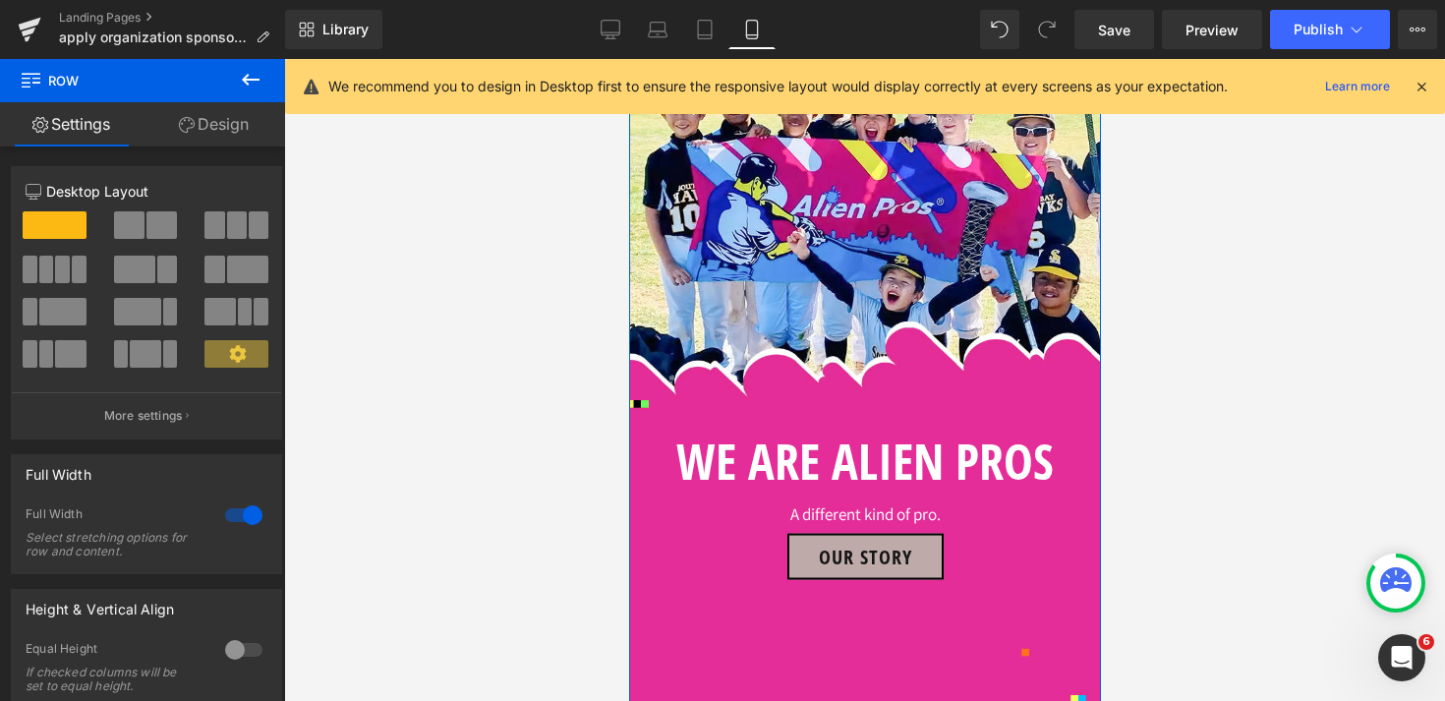
click at [860, 534] on div "Our story Button" at bounding box center [864, 557] width 472 height 46
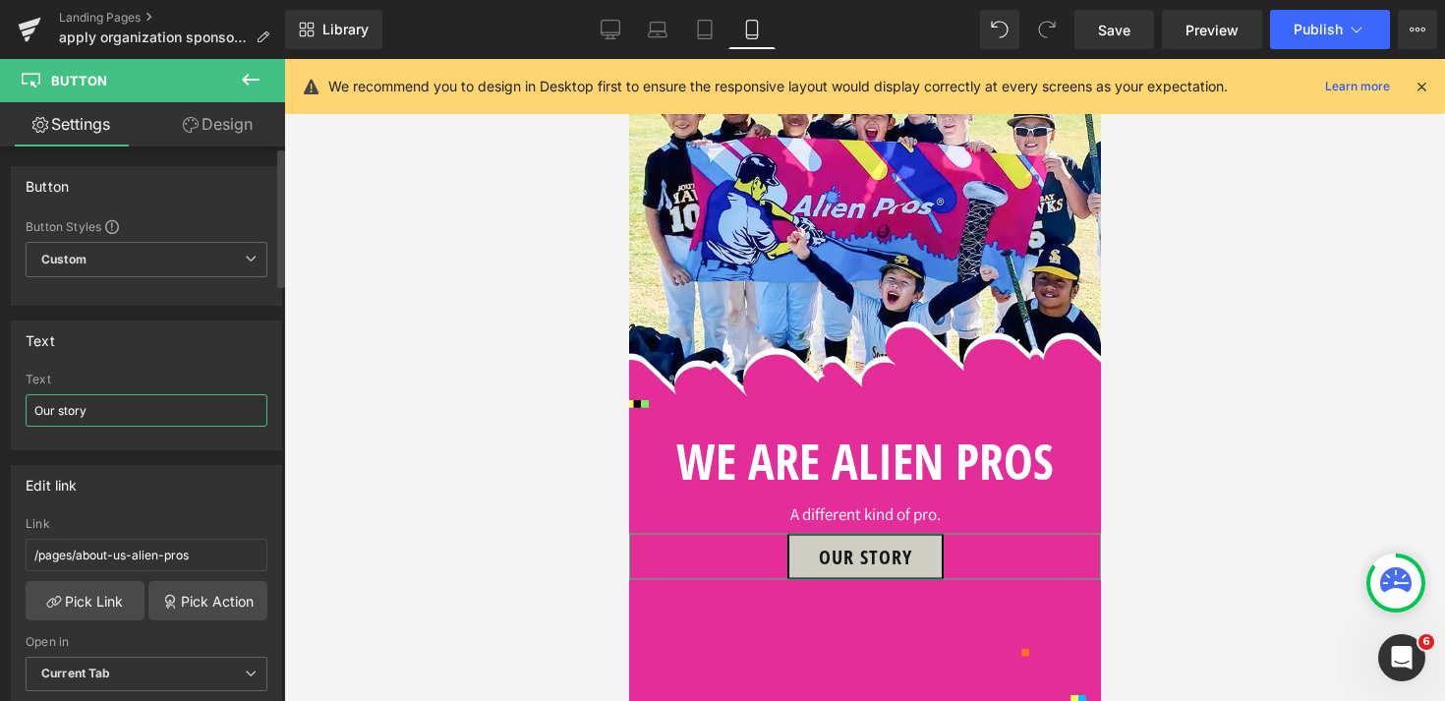
drag, startPoint x: 117, startPoint y: 406, endPoint x: 0, endPoint y: 403, distance: 117.0
click at [0, 403] on div "Text Our story Text Our story" at bounding box center [147, 378] width 294 height 145
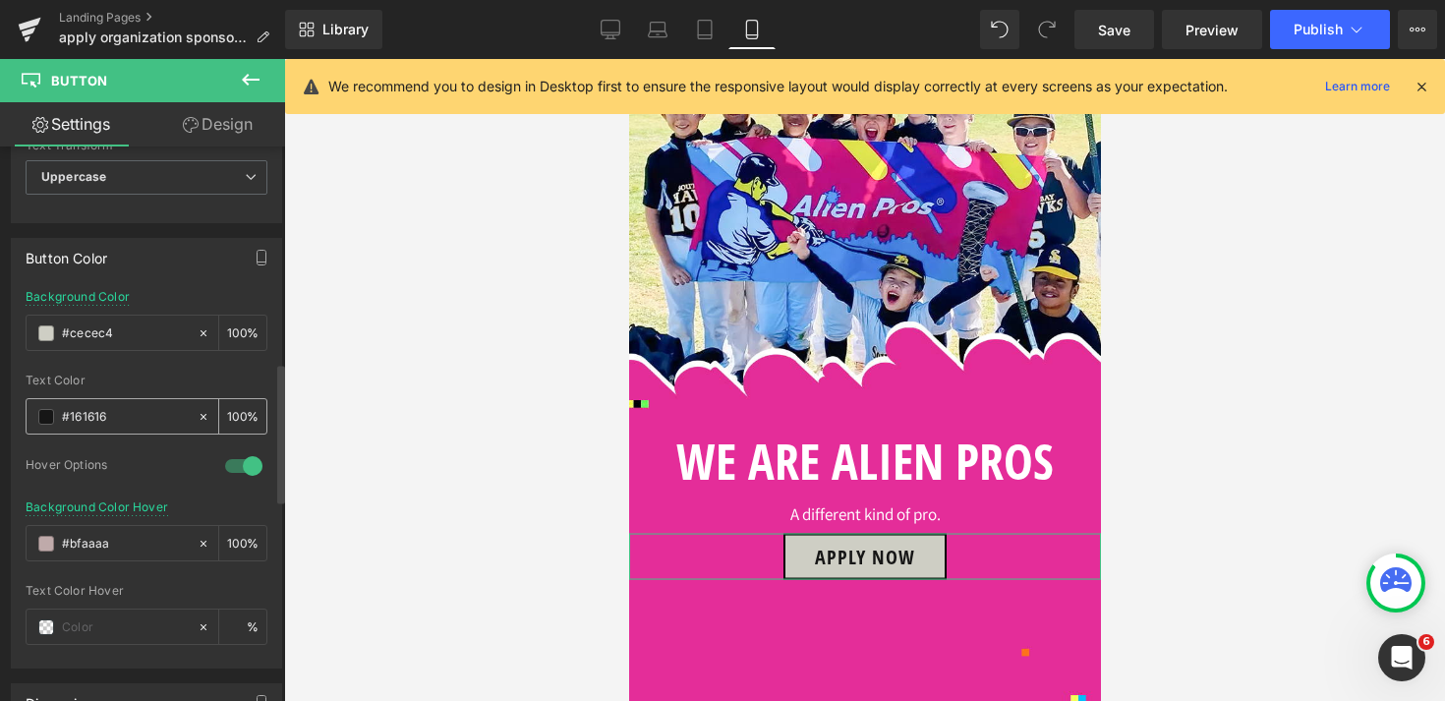
scroll to position [895, 0]
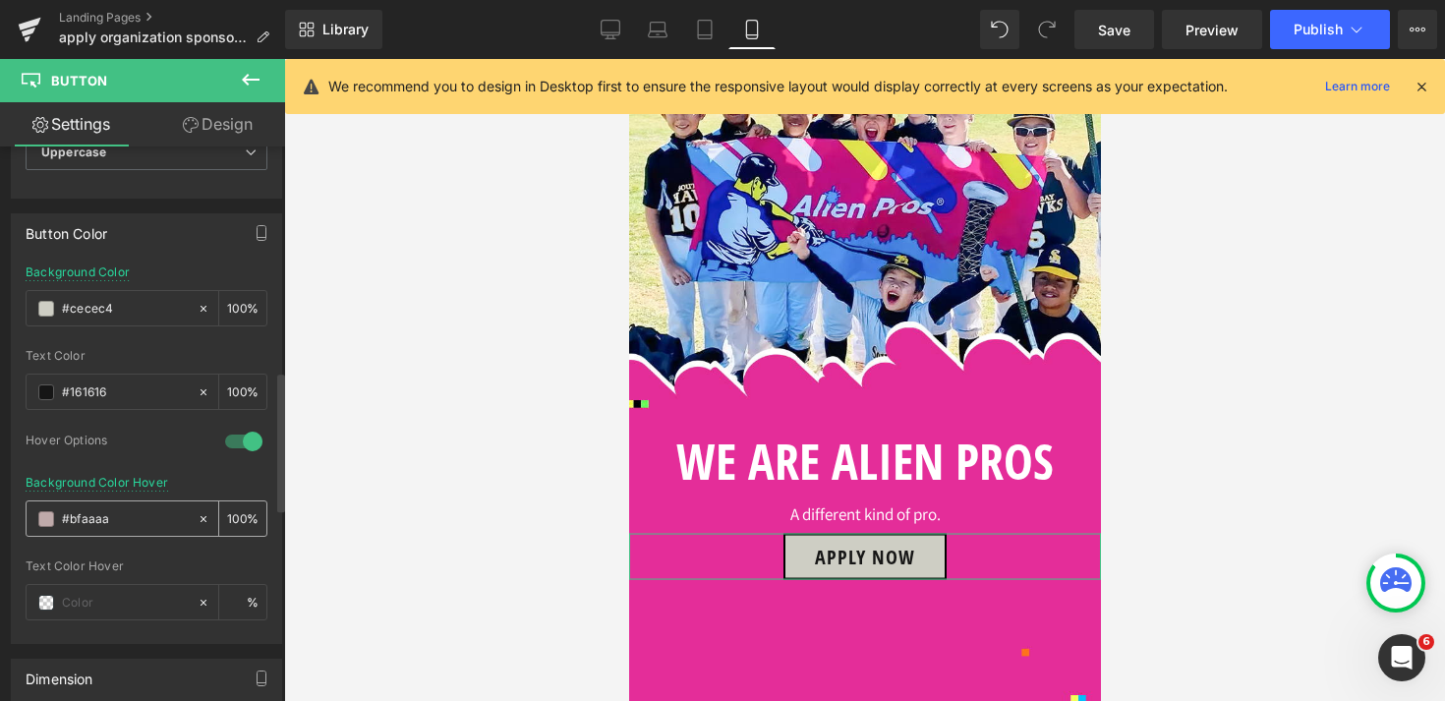
type input "APPLY NOW"
click at [197, 518] on icon at bounding box center [204, 519] width 14 height 14
click at [136, 528] on input "#bfaaaa" at bounding box center [125, 519] width 126 height 22
click at [44, 517] on span at bounding box center [46, 519] width 16 height 16
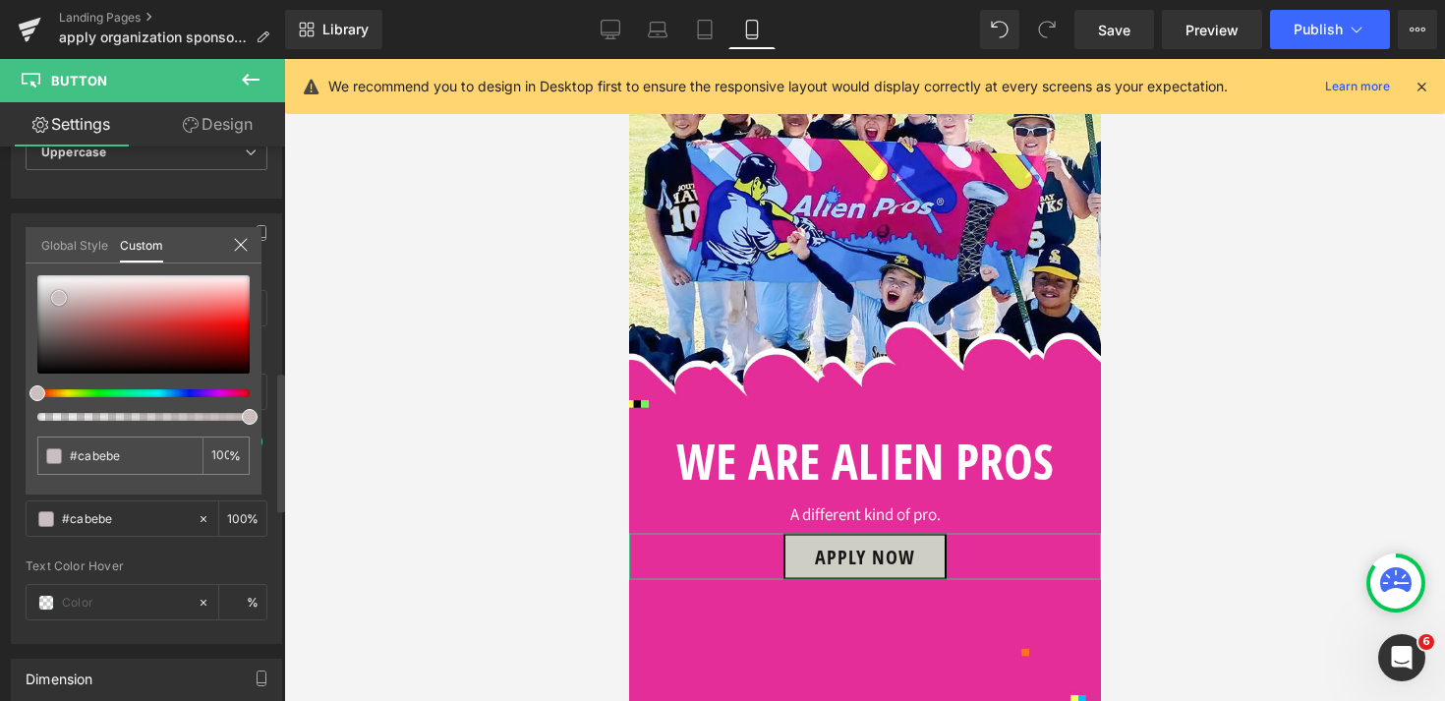
click at [59, 298] on div at bounding box center [143, 324] width 212 height 98
drag, startPoint x: 59, startPoint y: 298, endPoint x: 3, endPoint y: 240, distance: 80.6
click at [3, 240] on div "Button Color #cecec4 Background Color #cecec4 100 % rgba(22, 22, 22, 1) Text Co…" at bounding box center [147, 421] width 294 height 445
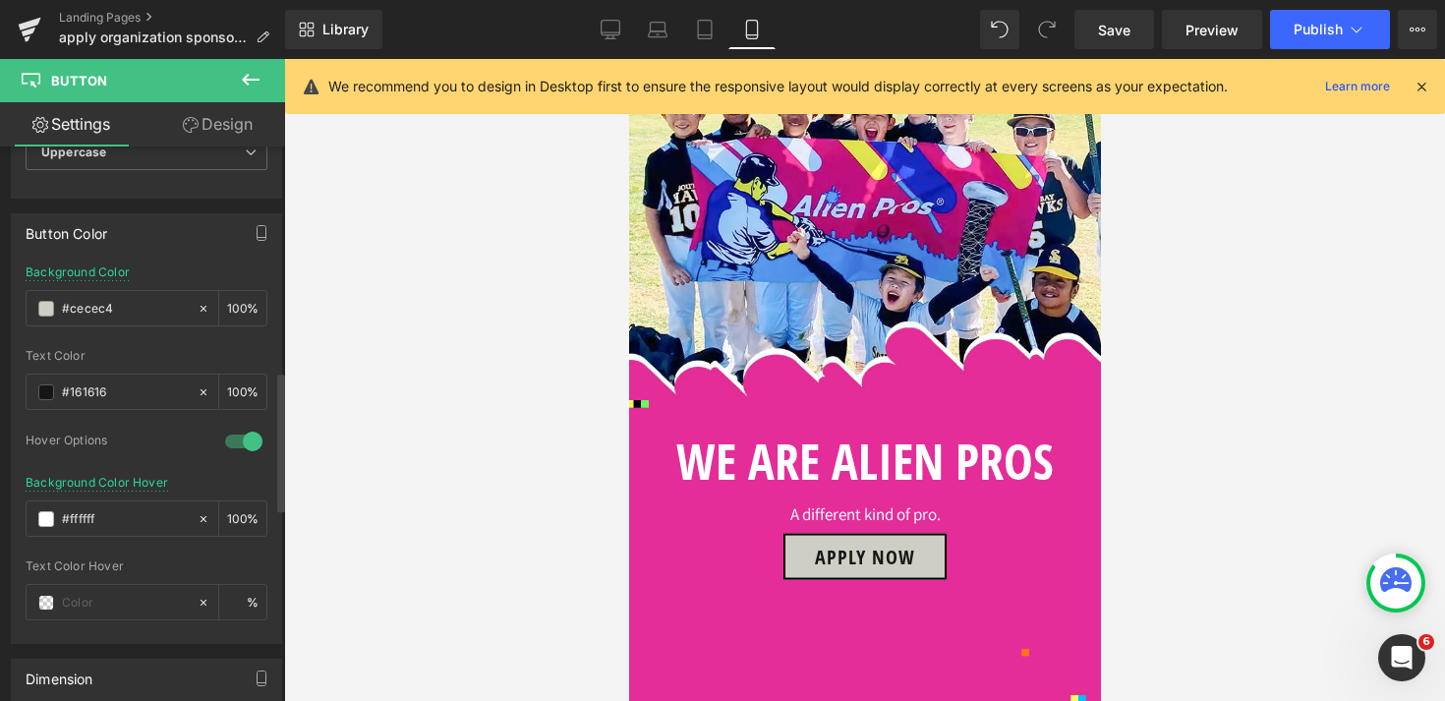
click at [1241, 370] on div at bounding box center [864, 380] width 1161 height 642
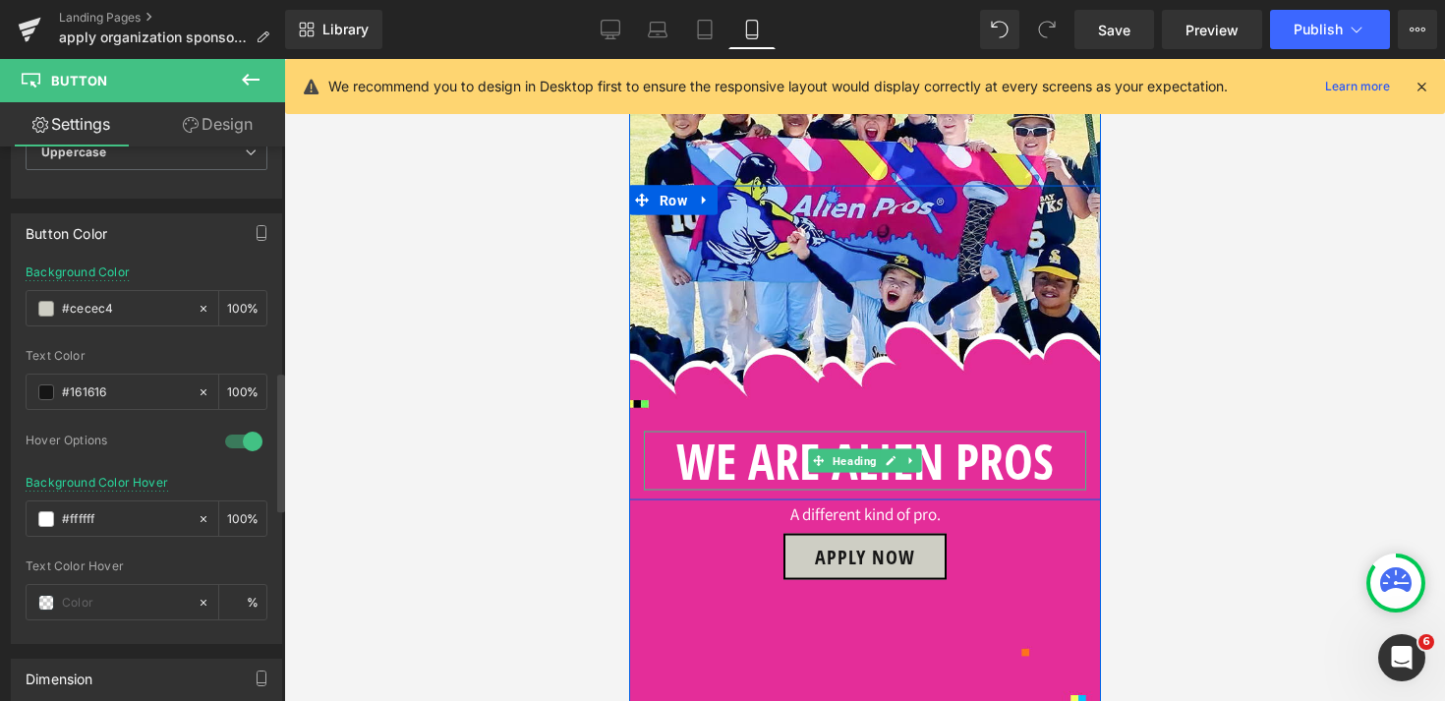
click at [925, 432] on h1 "WE ARE ALIEN PROS" at bounding box center [864, 461] width 442 height 59
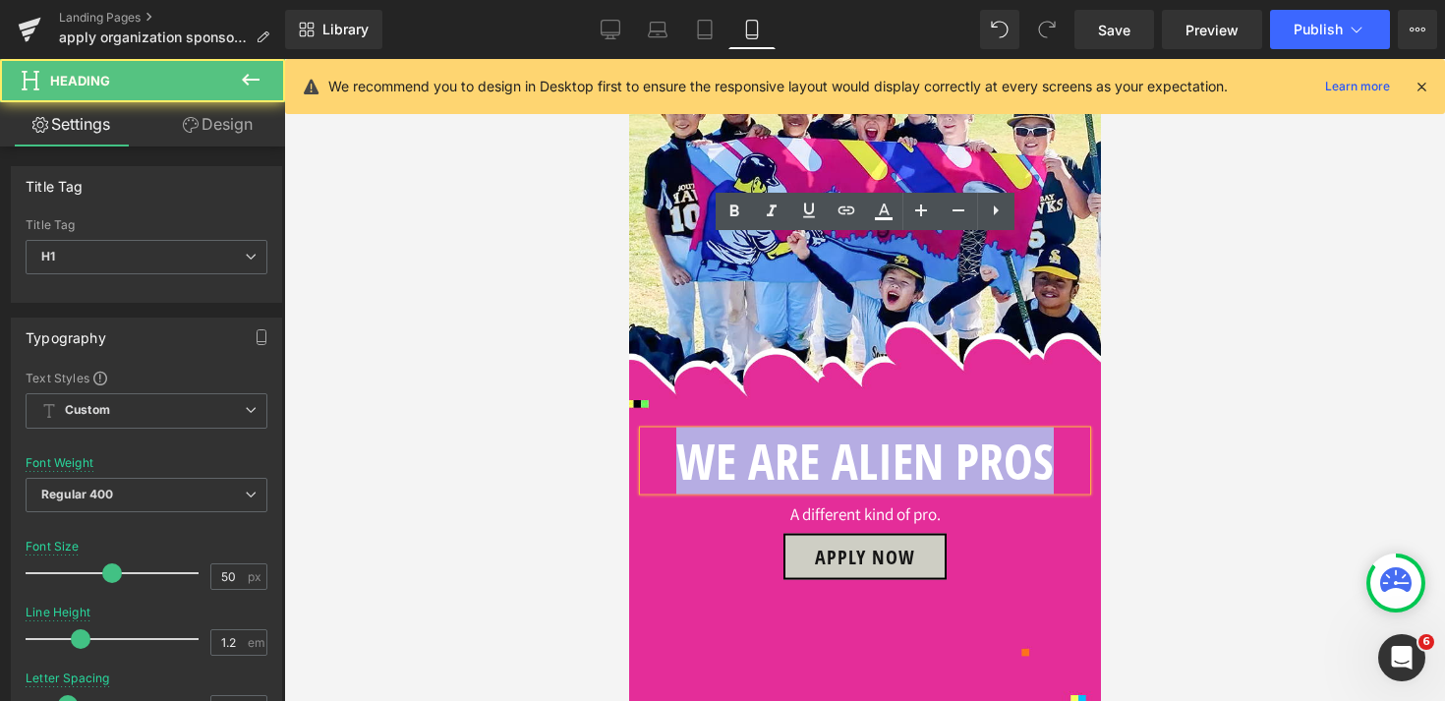
drag, startPoint x: 1055, startPoint y: 269, endPoint x: 656, endPoint y: 272, distance: 399.1
click at [656, 432] on h1 "WE ARE ALIEN PROS" at bounding box center [864, 461] width 442 height 59
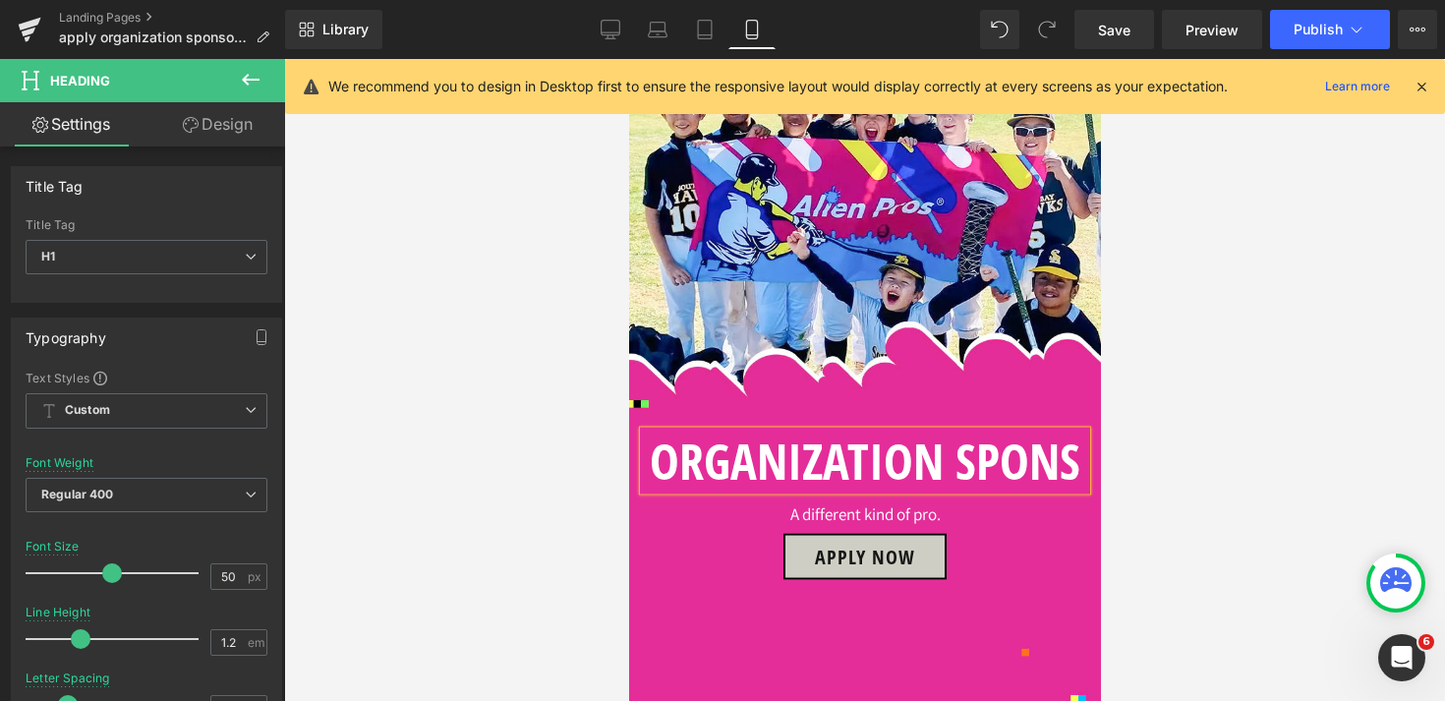
scroll to position [287, 0]
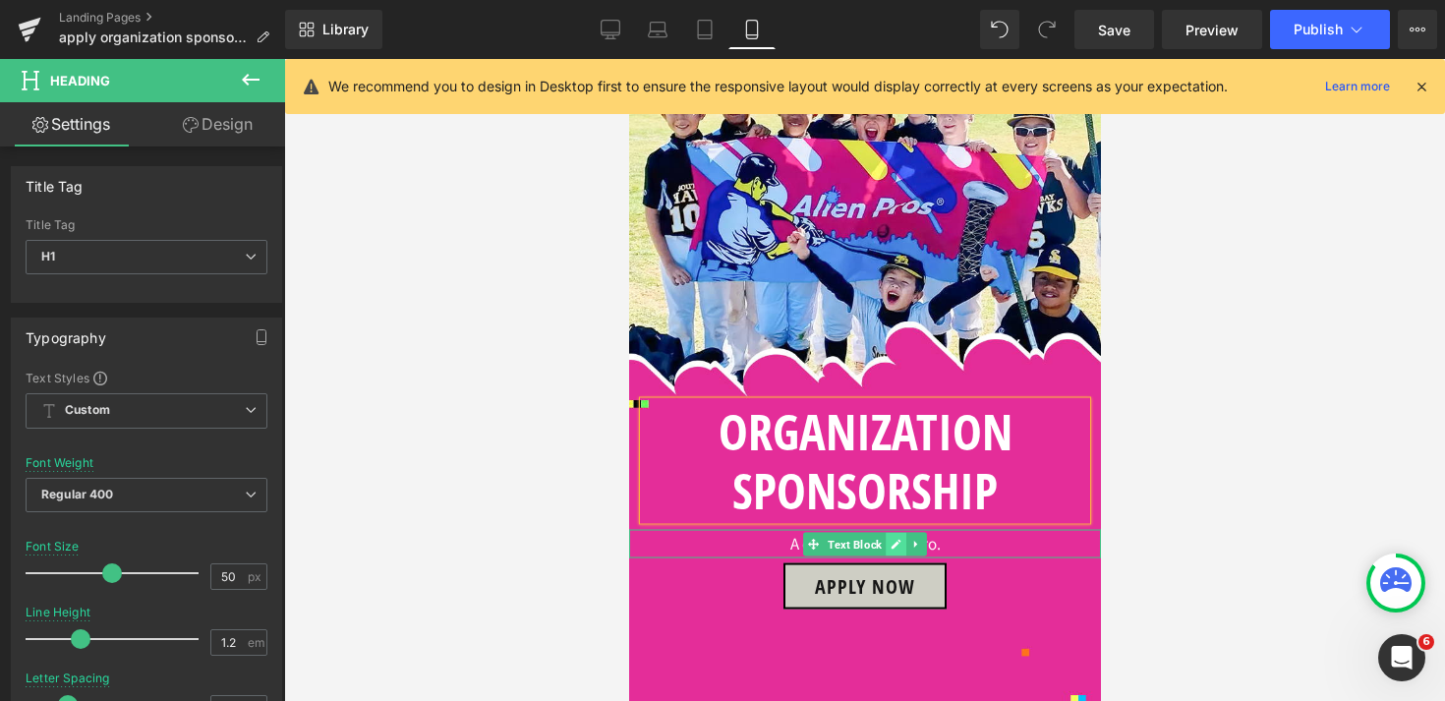
click at [893, 539] on icon at bounding box center [896, 544] width 10 height 10
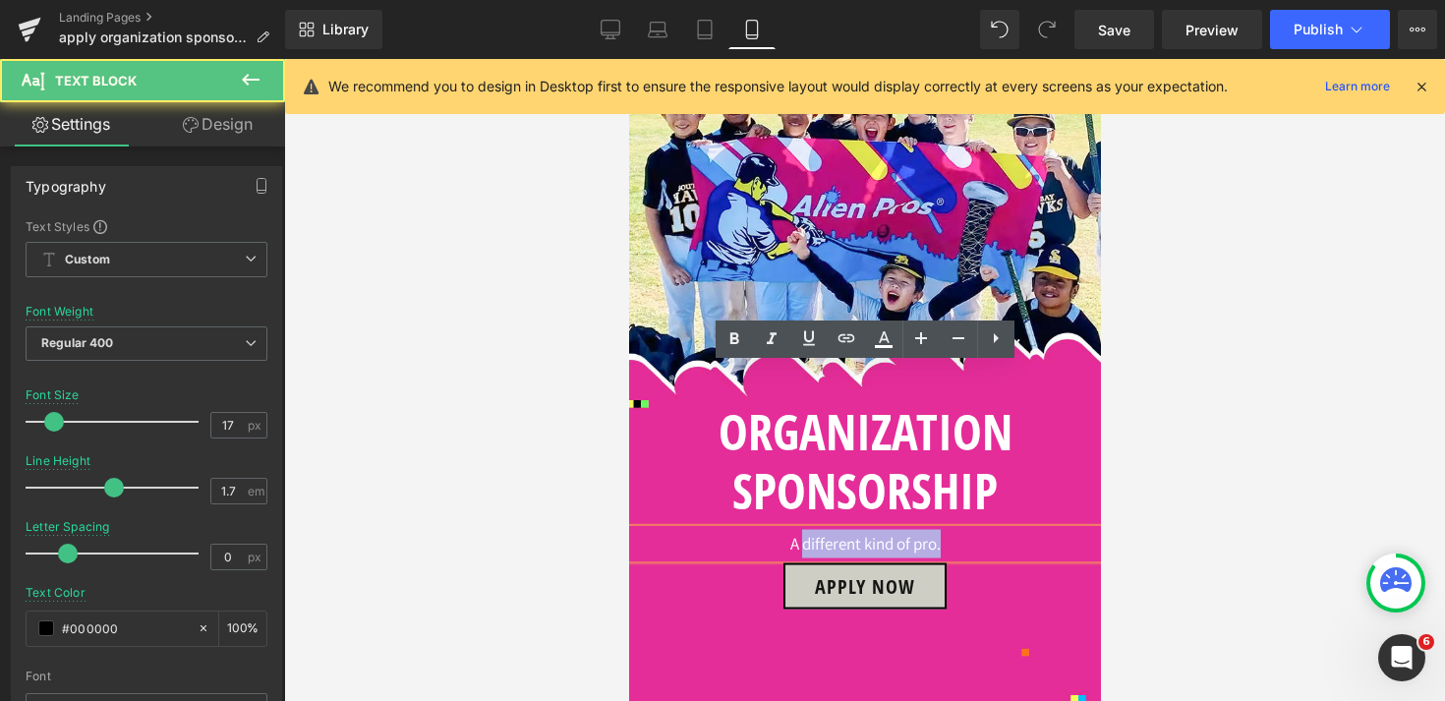
drag, startPoint x: 950, startPoint y: 383, endPoint x: 761, endPoint y: 383, distance: 188.7
click at [762, 530] on p "A different kind of pro." at bounding box center [864, 544] width 472 height 29
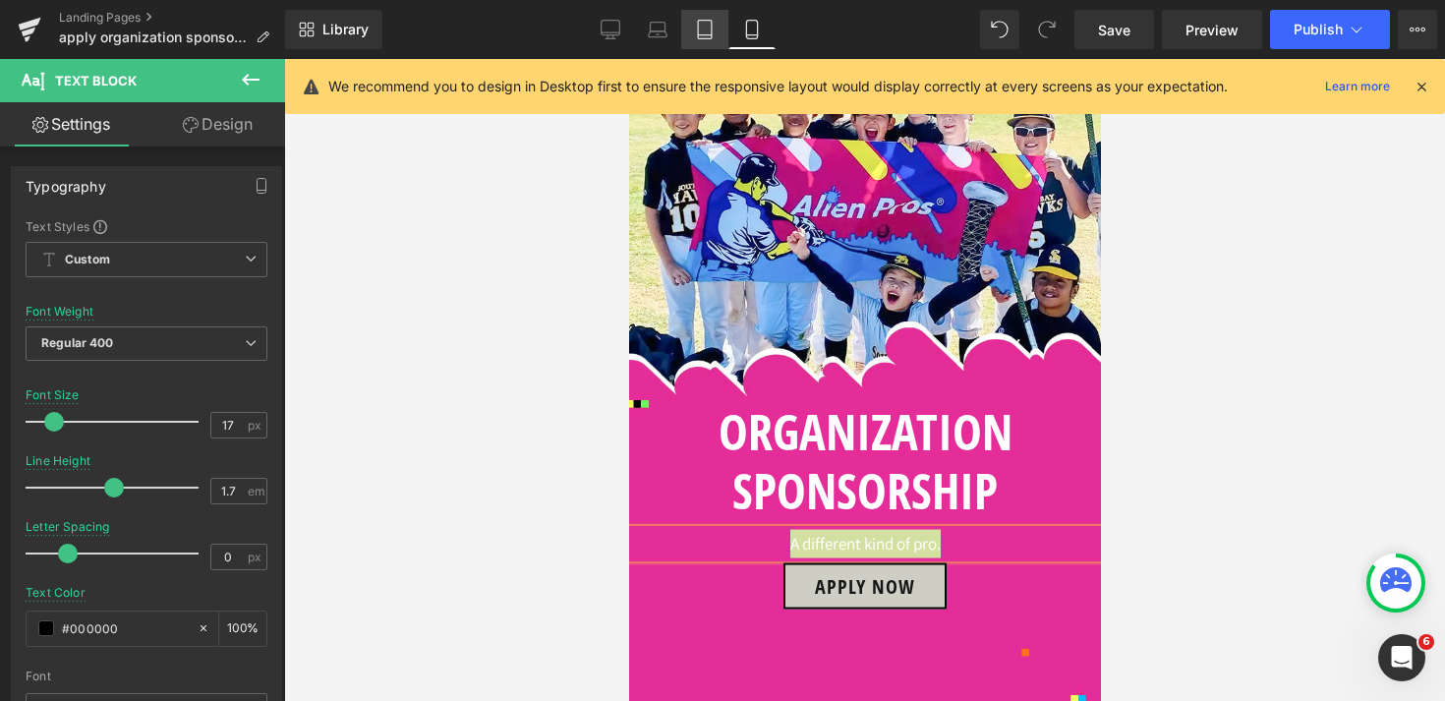
click at [709, 44] on link "Tablet" at bounding box center [704, 29] width 47 height 39
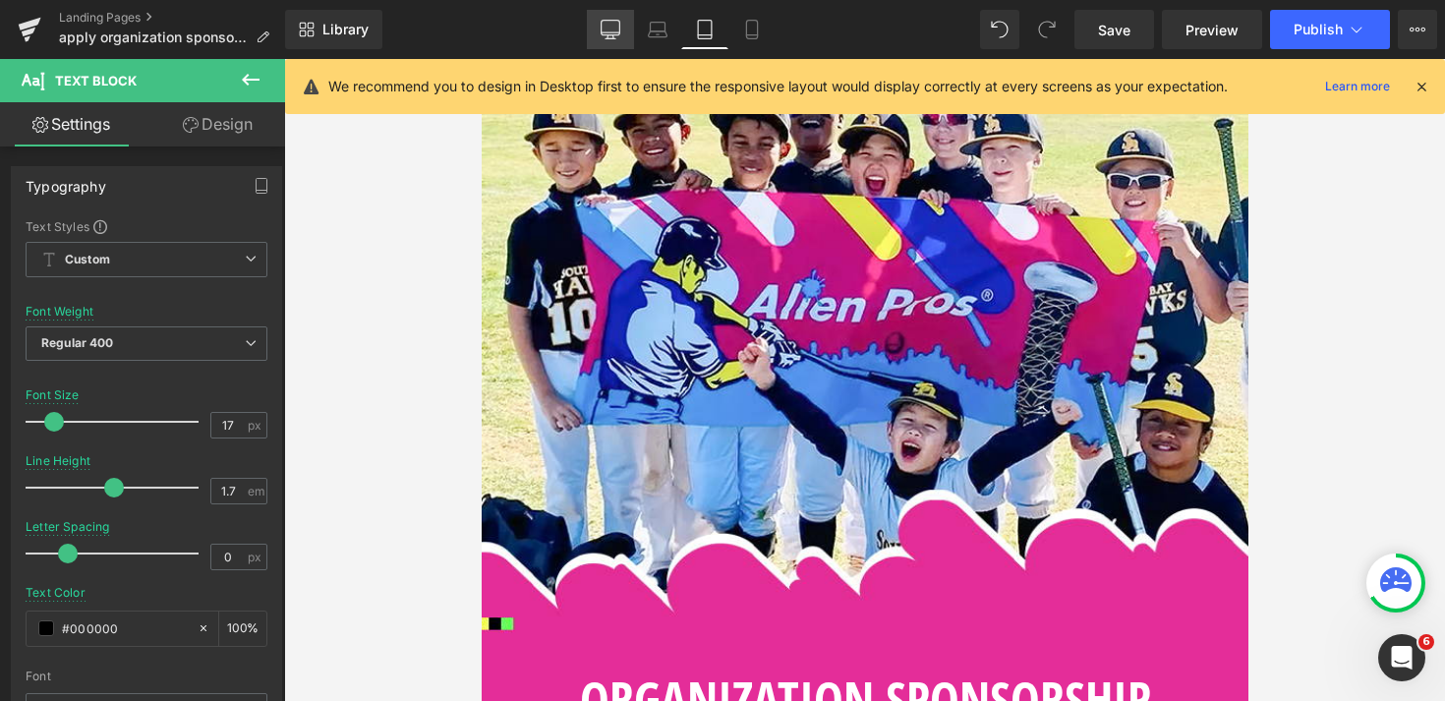
click at [614, 38] on icon at bounding box center [611, 38] width 10 height 0
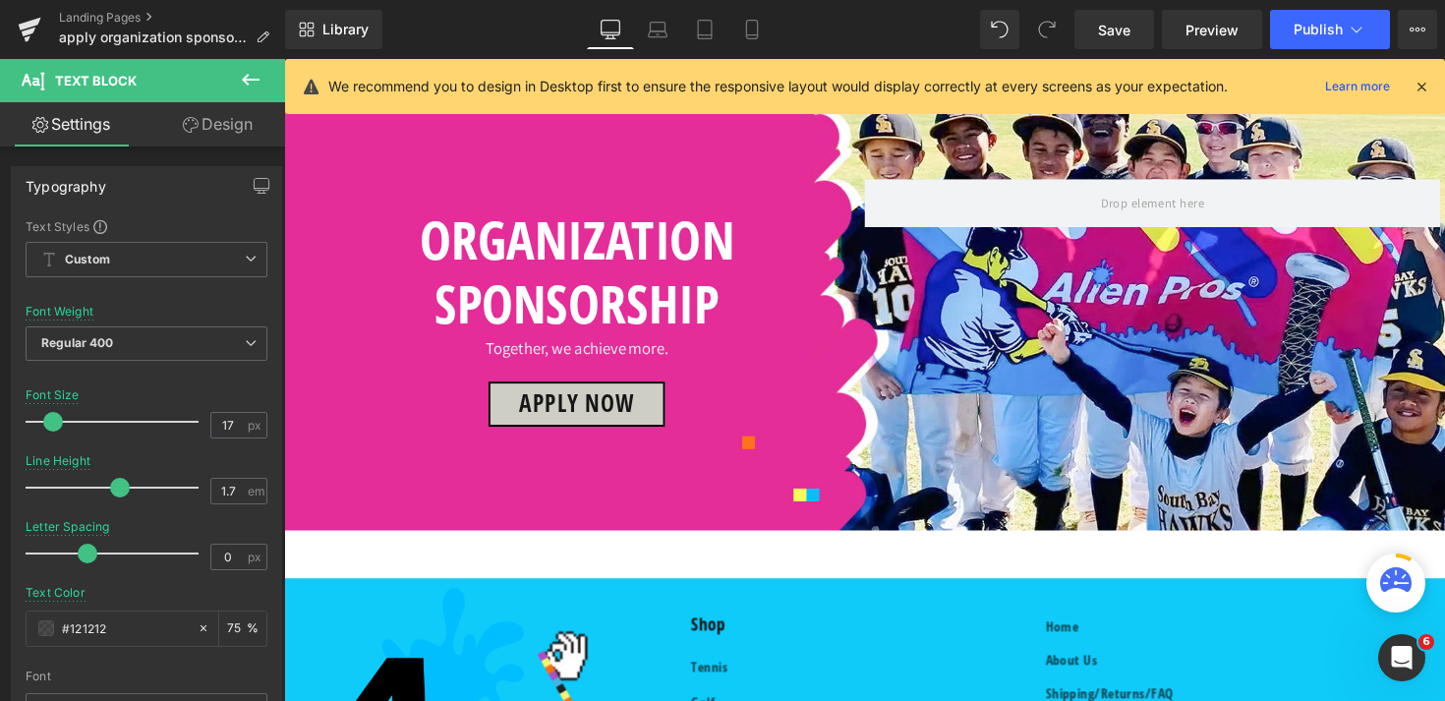
scroll to position [0, 0]
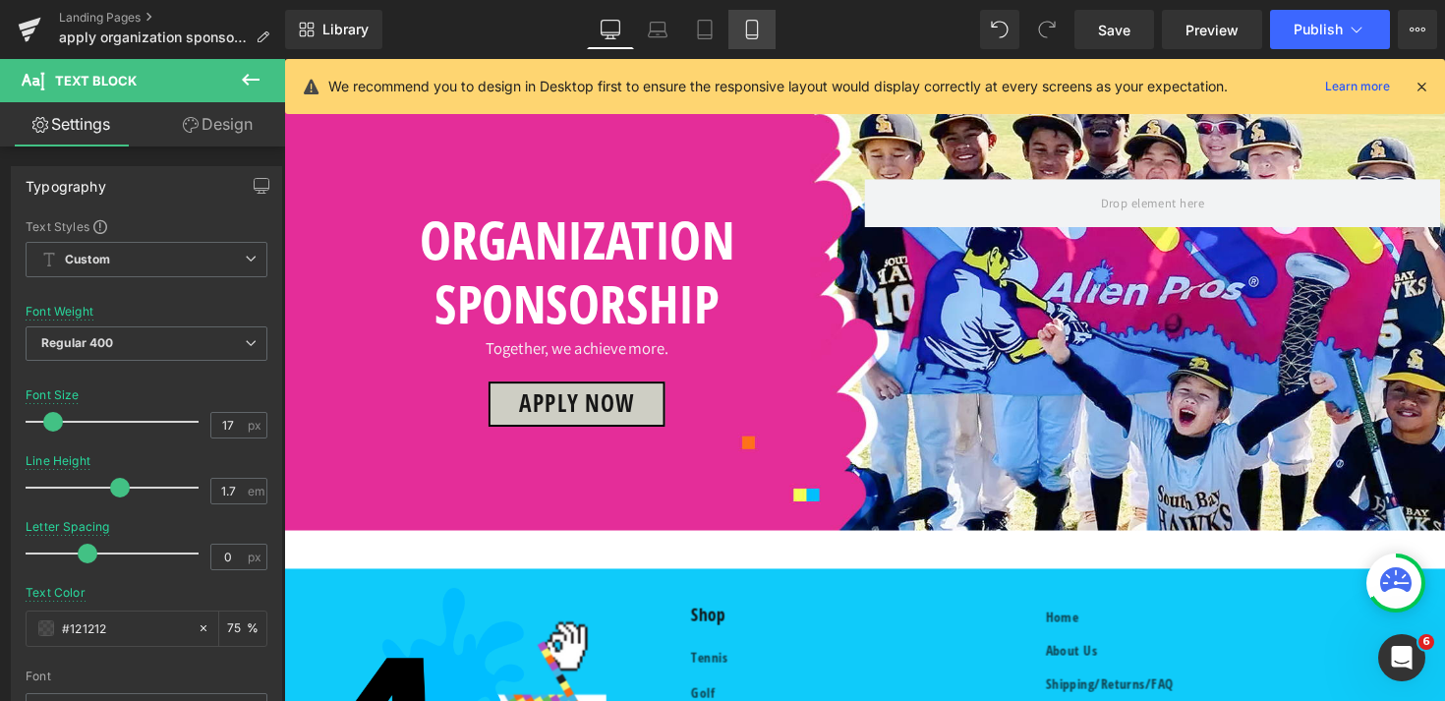
click at [761, 39] on link "Mobile" at bounding box center [751, 29] width 47 height 39
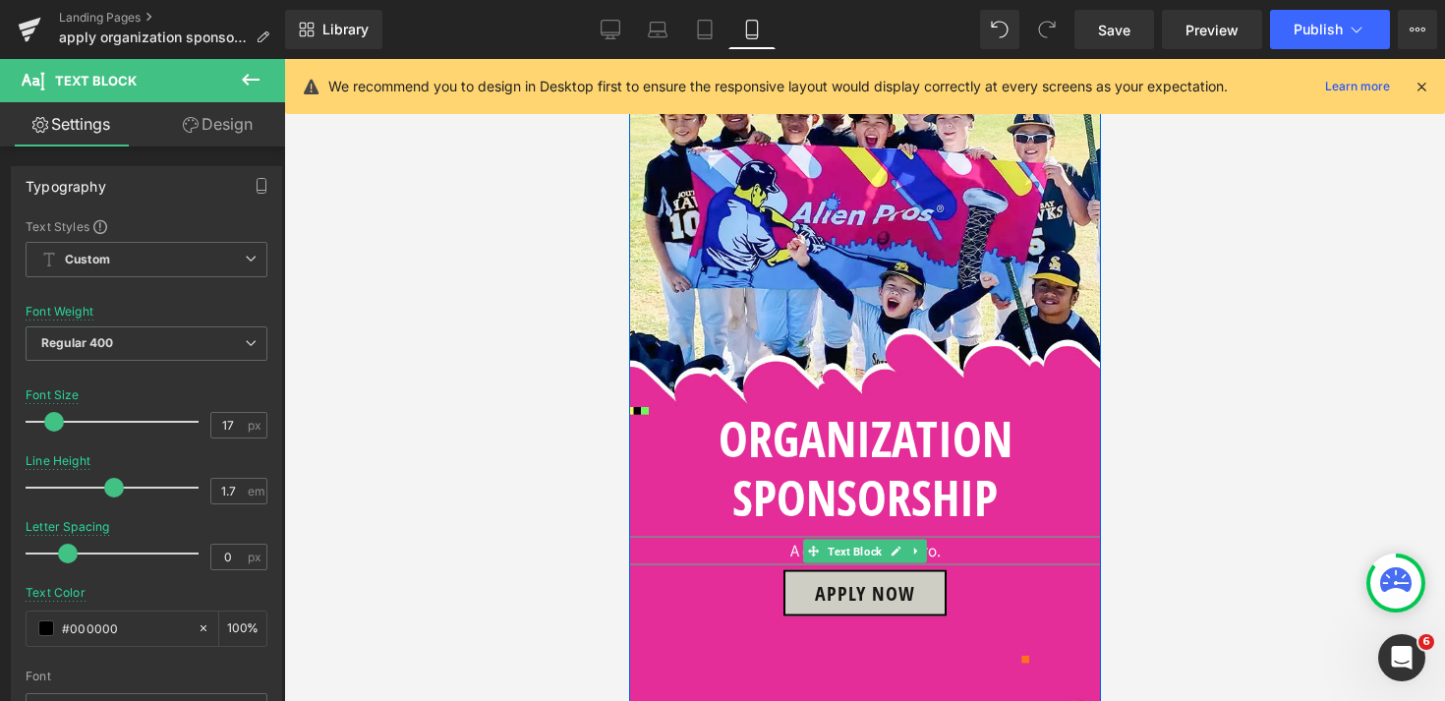
click at [912, 537] on div "A different kind of pro. Text Block" at bounding box center [864, 551] width 472 height 29
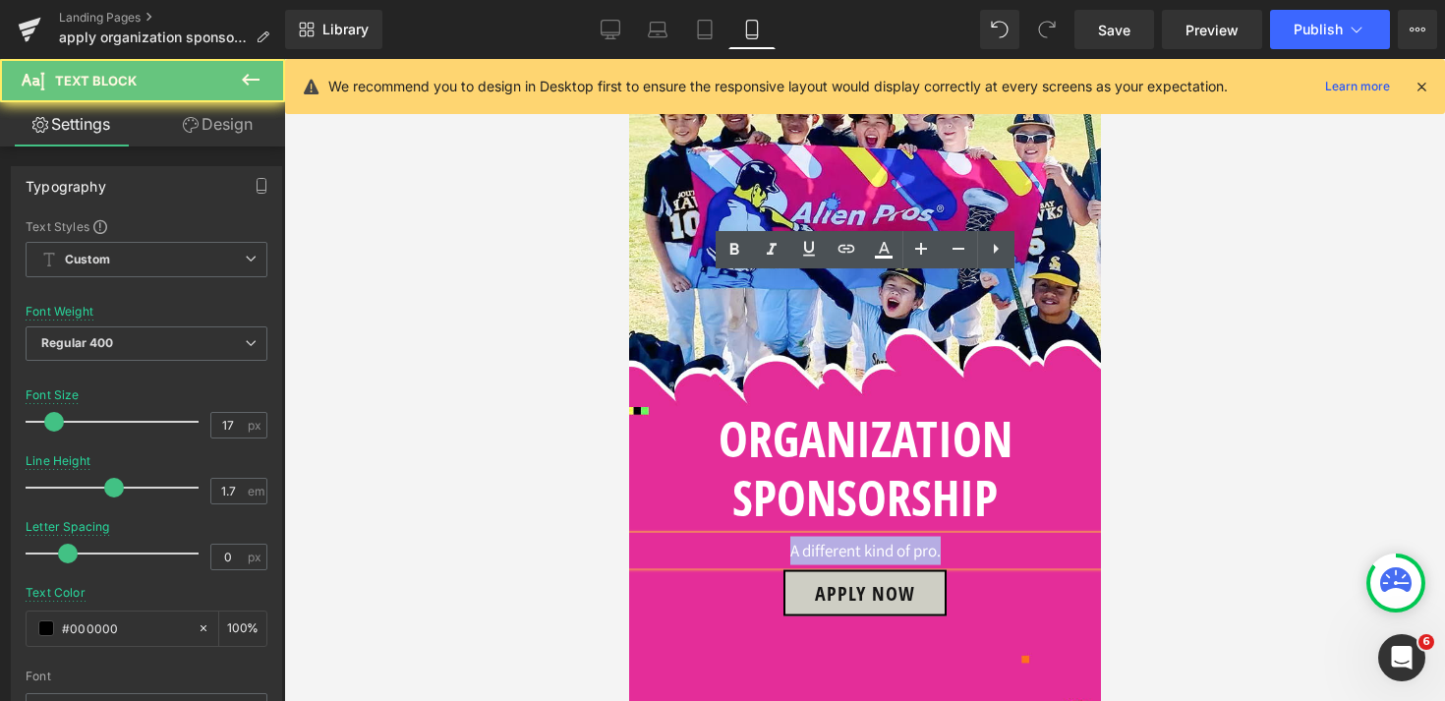
drag, startPoint x: 948, startPoint y: 295, endPoint x: 729, endPoint y: 295, distance: 218.2
click at [729, 537] on p "A different kind of pro." at bounding box center [864, 551] width 472 height 29
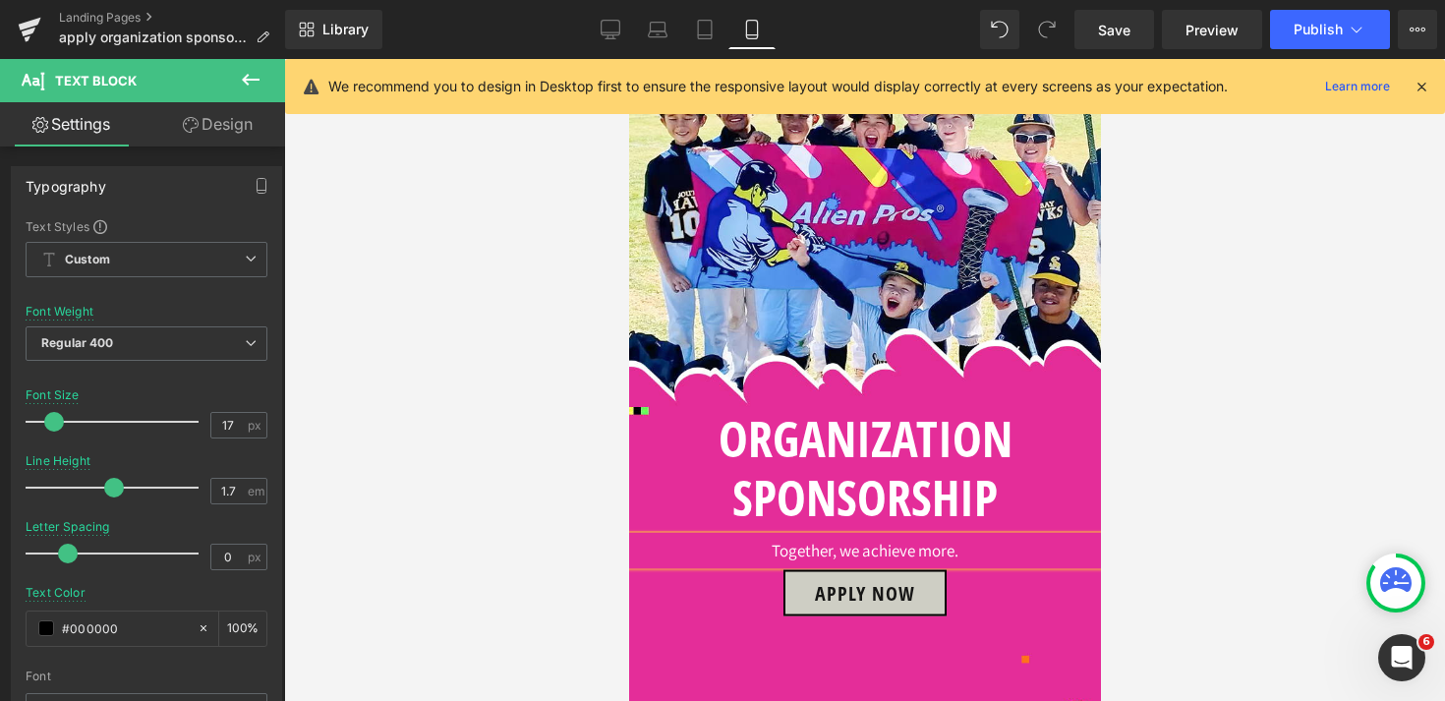
scroll to position [784, 0]
click at [608, 39] on link "Desktop" at bounding box center [610, 29] width 47 height 39
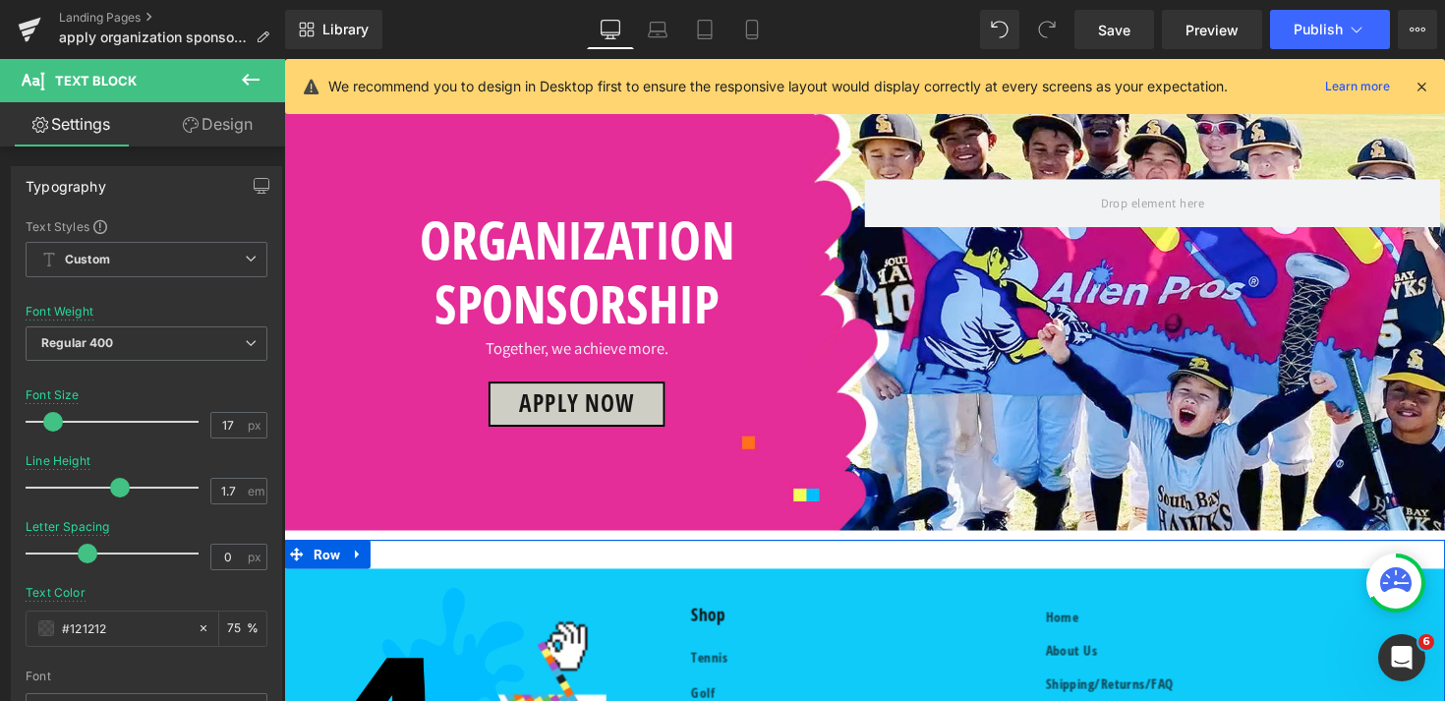
scroll to position [703, 0]
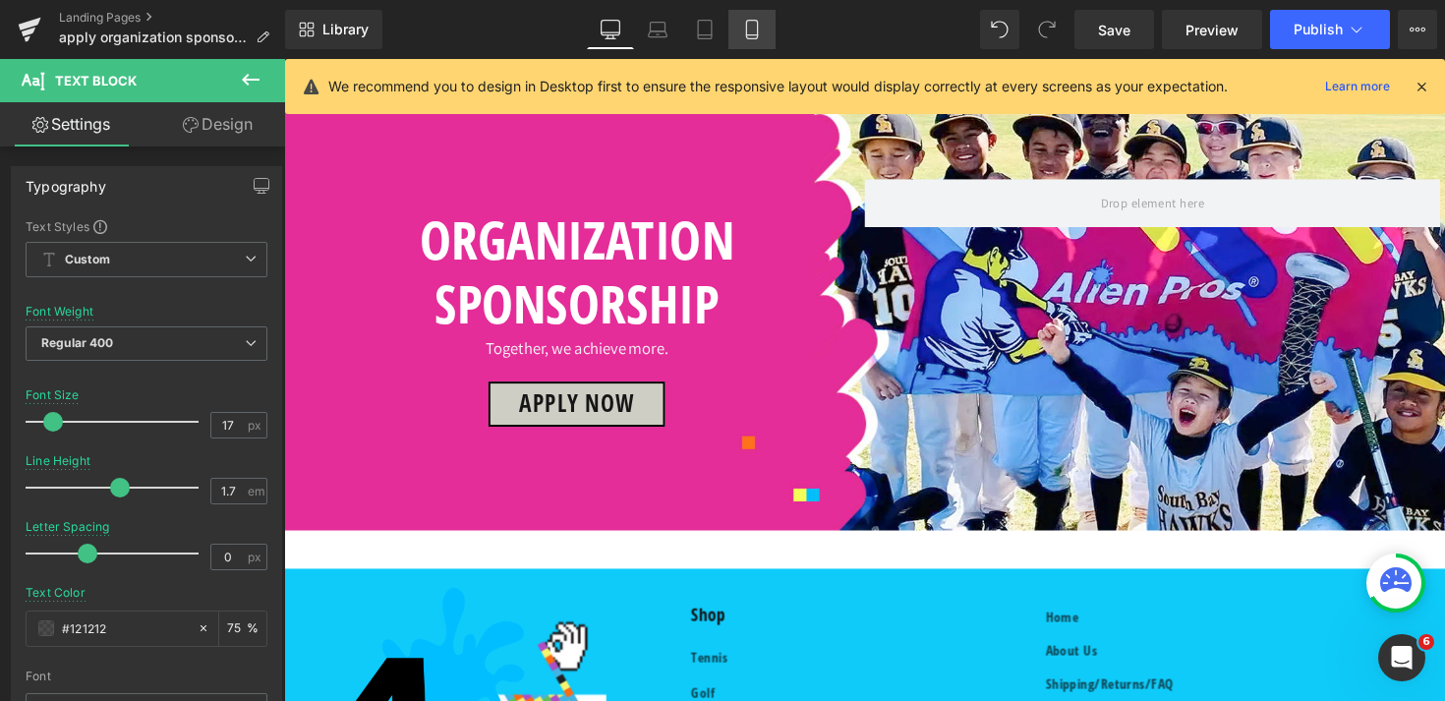
click at [742, 36] on icon at bounding box center [752, 30] width 20 height 20
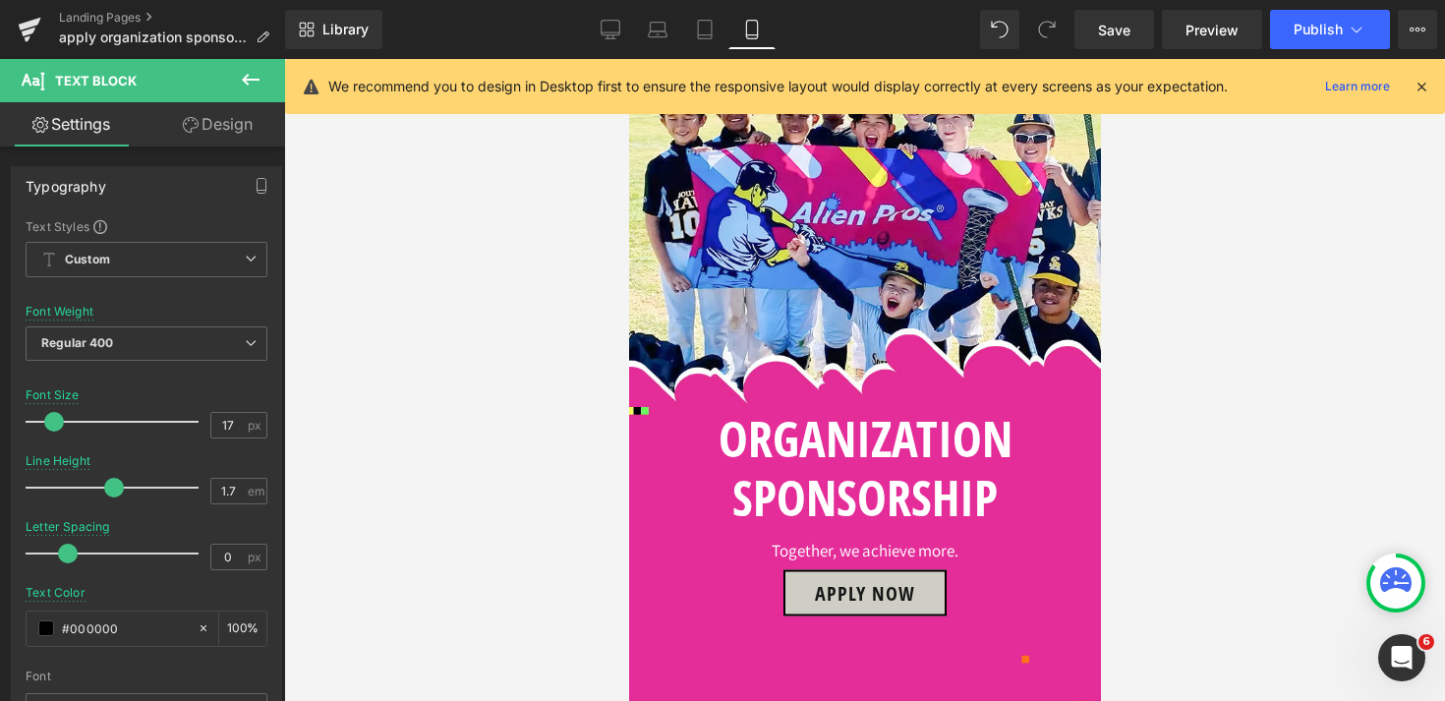
scroll to position [673, 0]
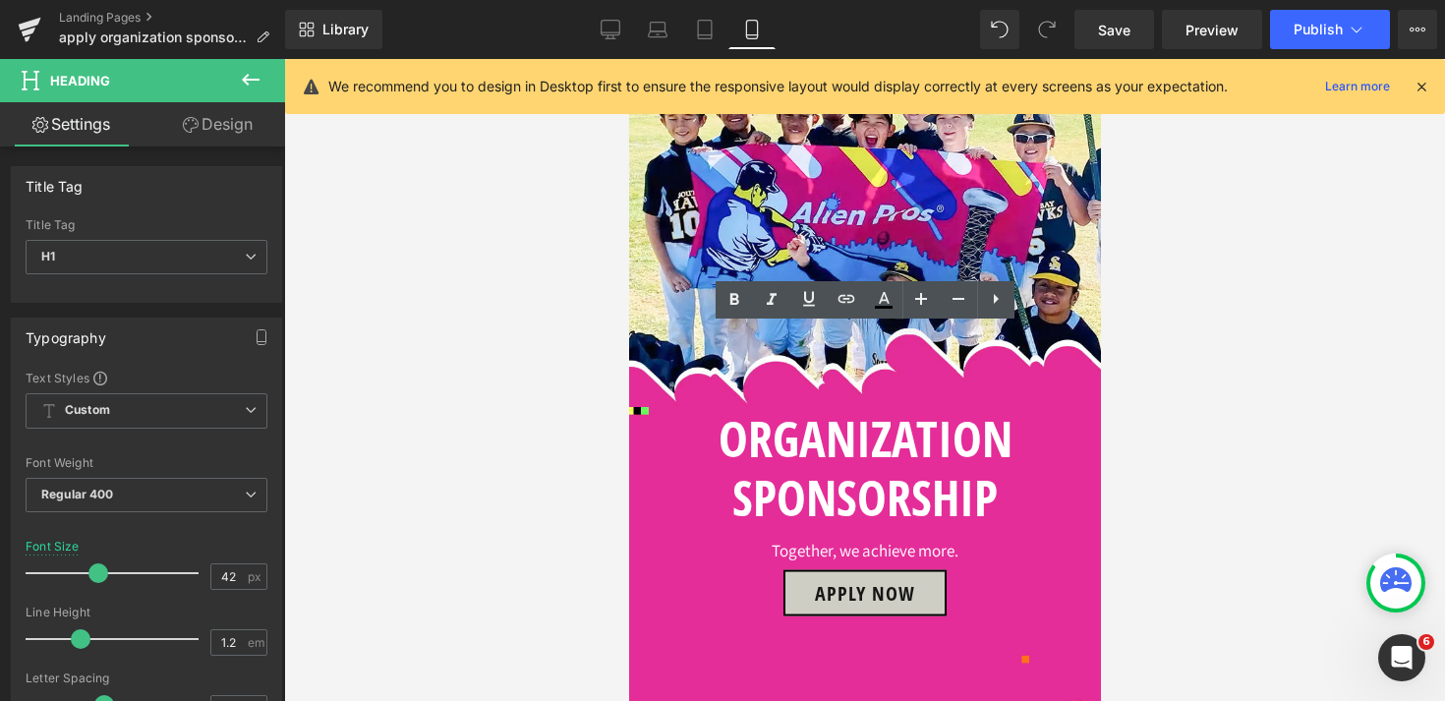
drag, startPoint x: 996, startPoint y: 402, endPoint x: 589, endPoint y: 358, distance: 409.4
click at [628, 358] on html "Skip to content Your cart is empty Continue shopping Have an account? Log in to…" at bounding box center [864, 264] width 472 height 642
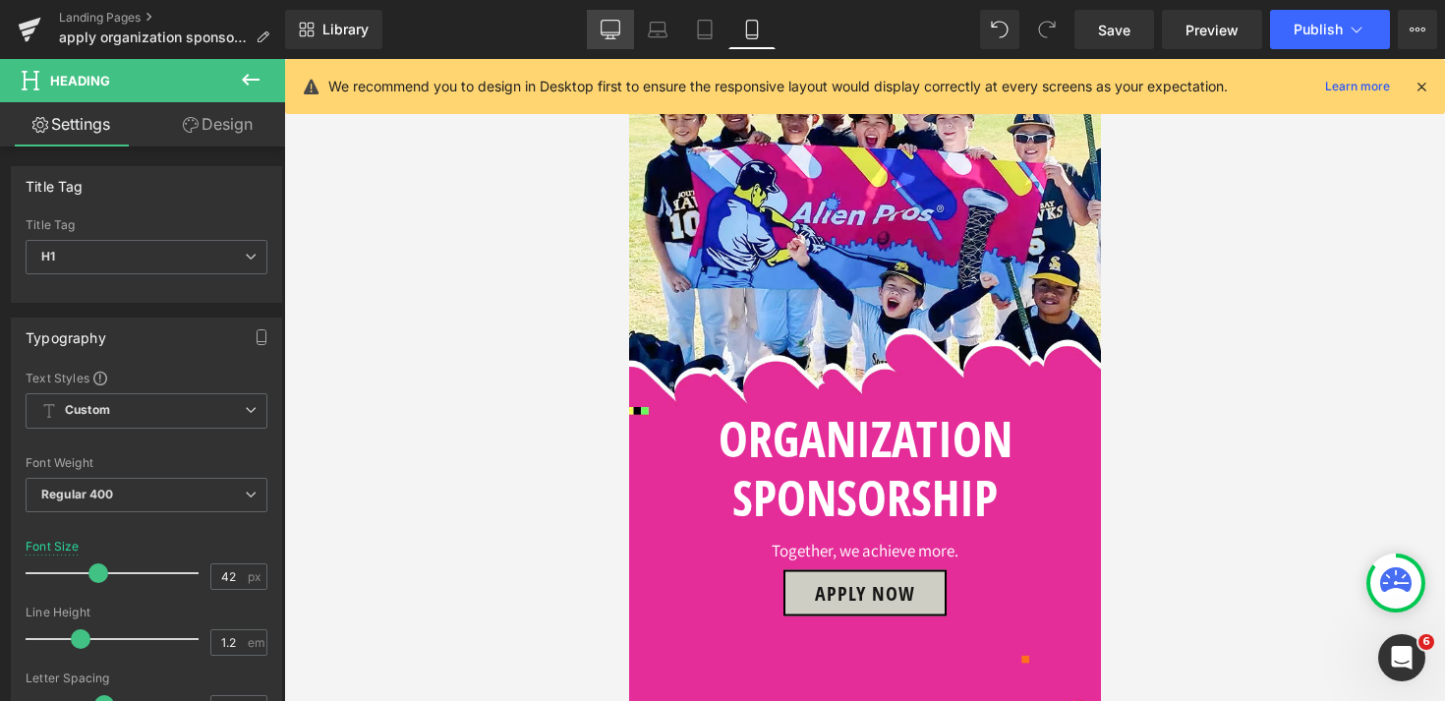
click at [616, 36] on icon at bounding box center [611, 30] width 20 height 20
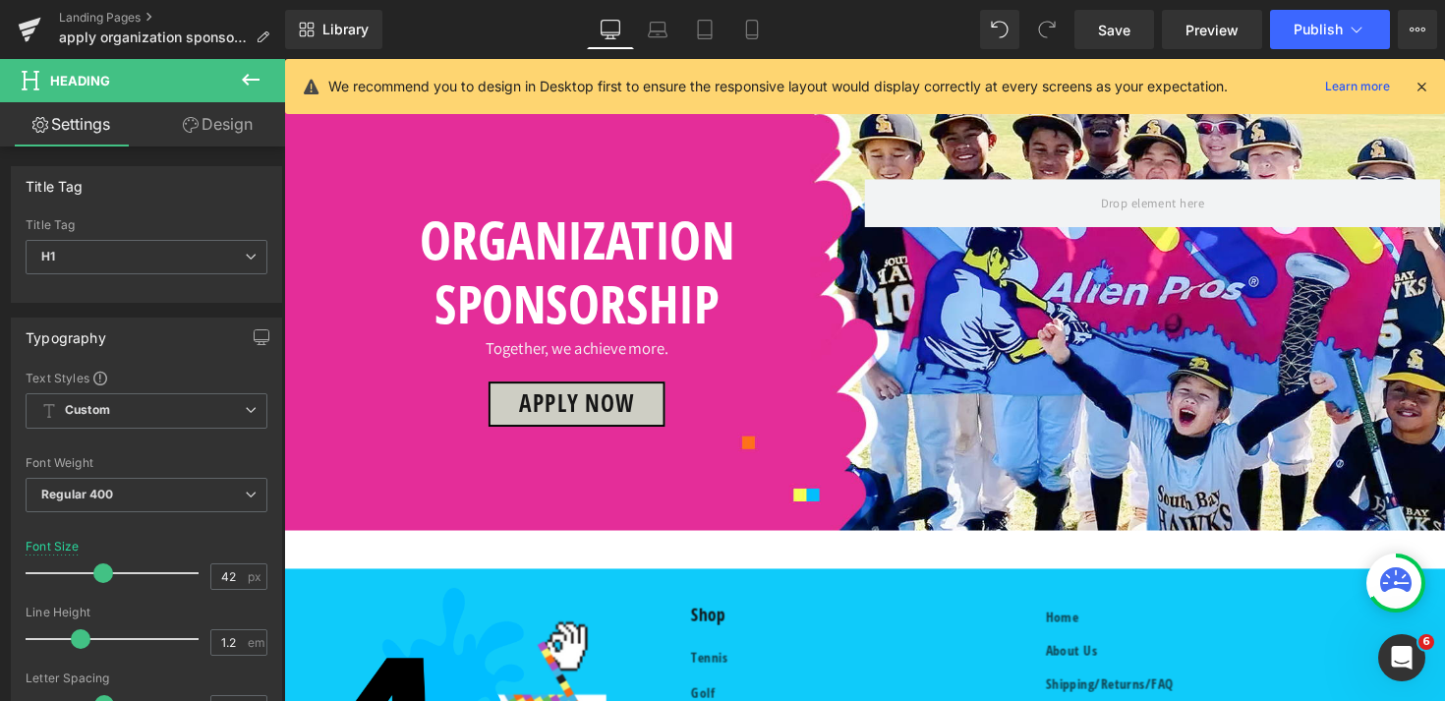
scroll to position [893, 0]
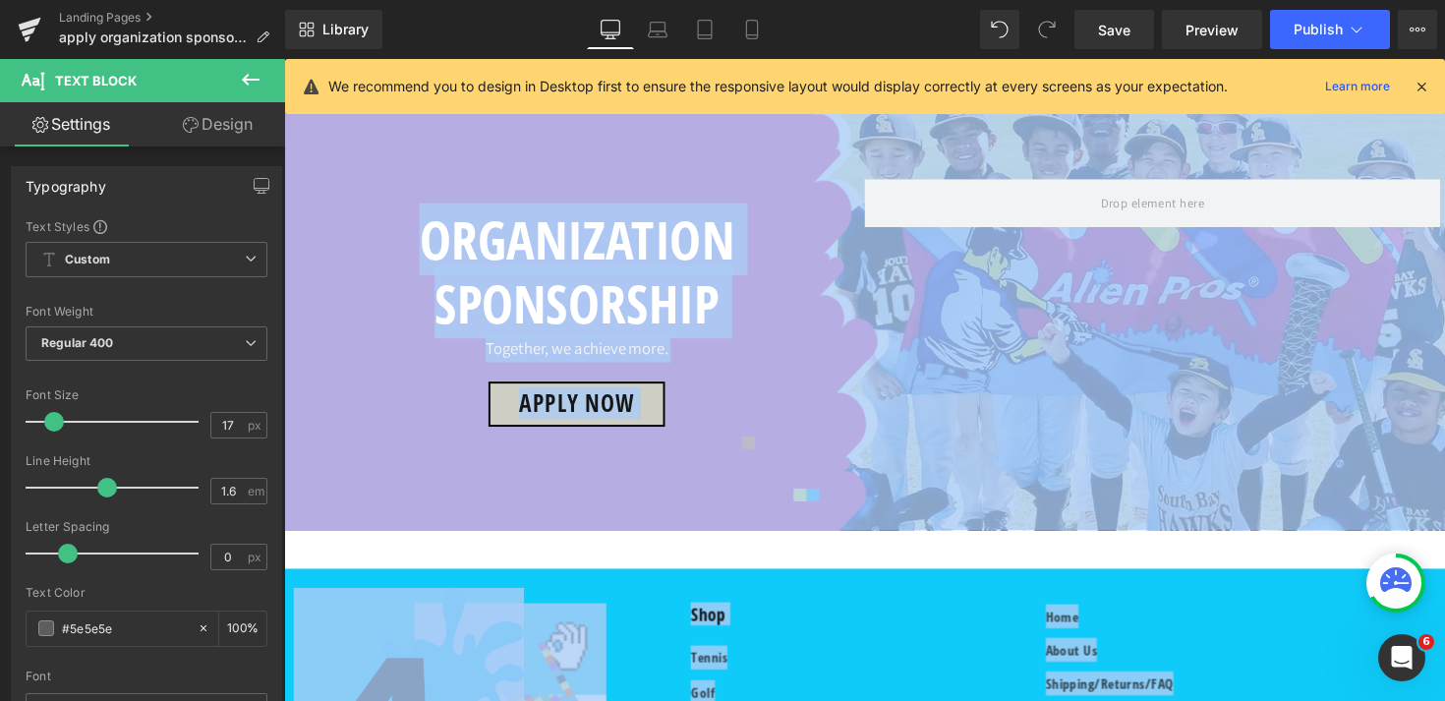
copy body "Skip to content Your cart is empty Continue shopping Have an account? Log in to…"
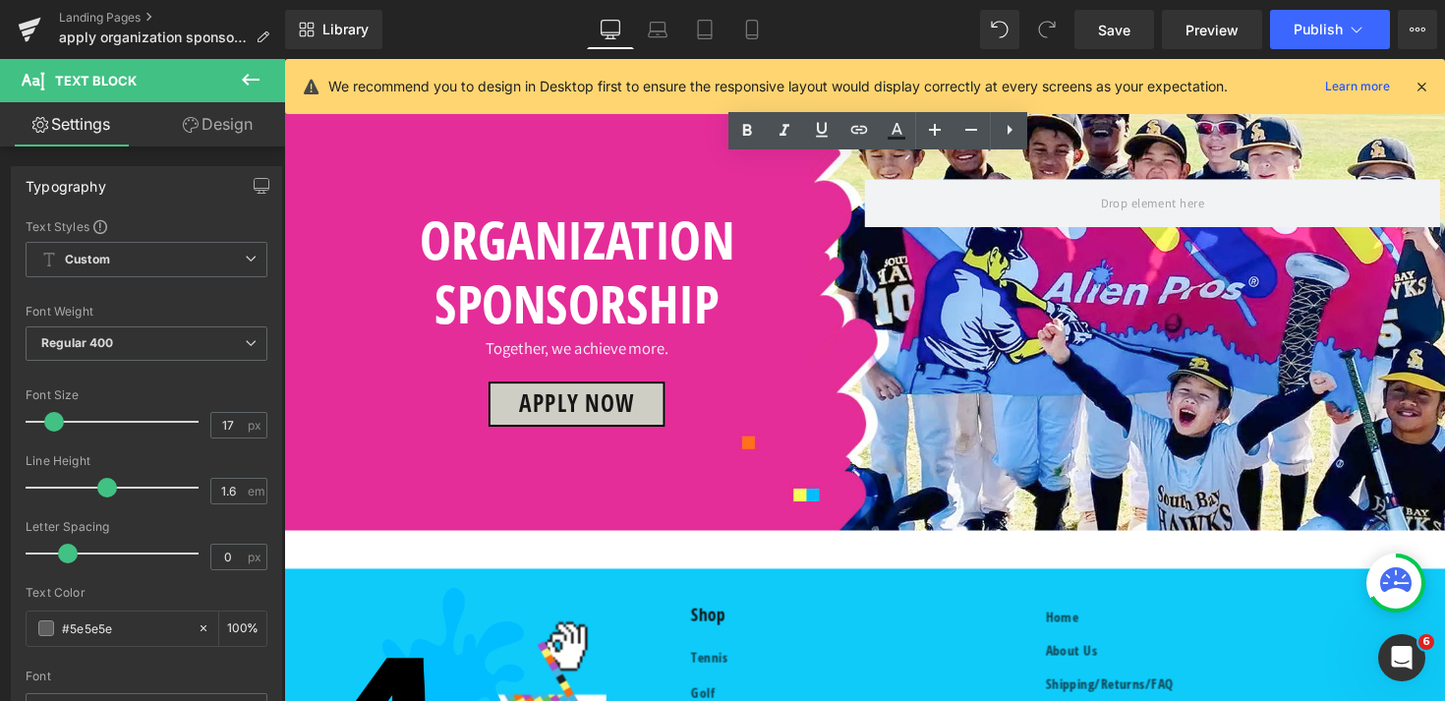
drag, startPoint x: 851, startPoint y: 170, endPoint x: 510, endPoint y: 176, distance: 341.2
copy b "Who can apply for Organization Sponsorship?"
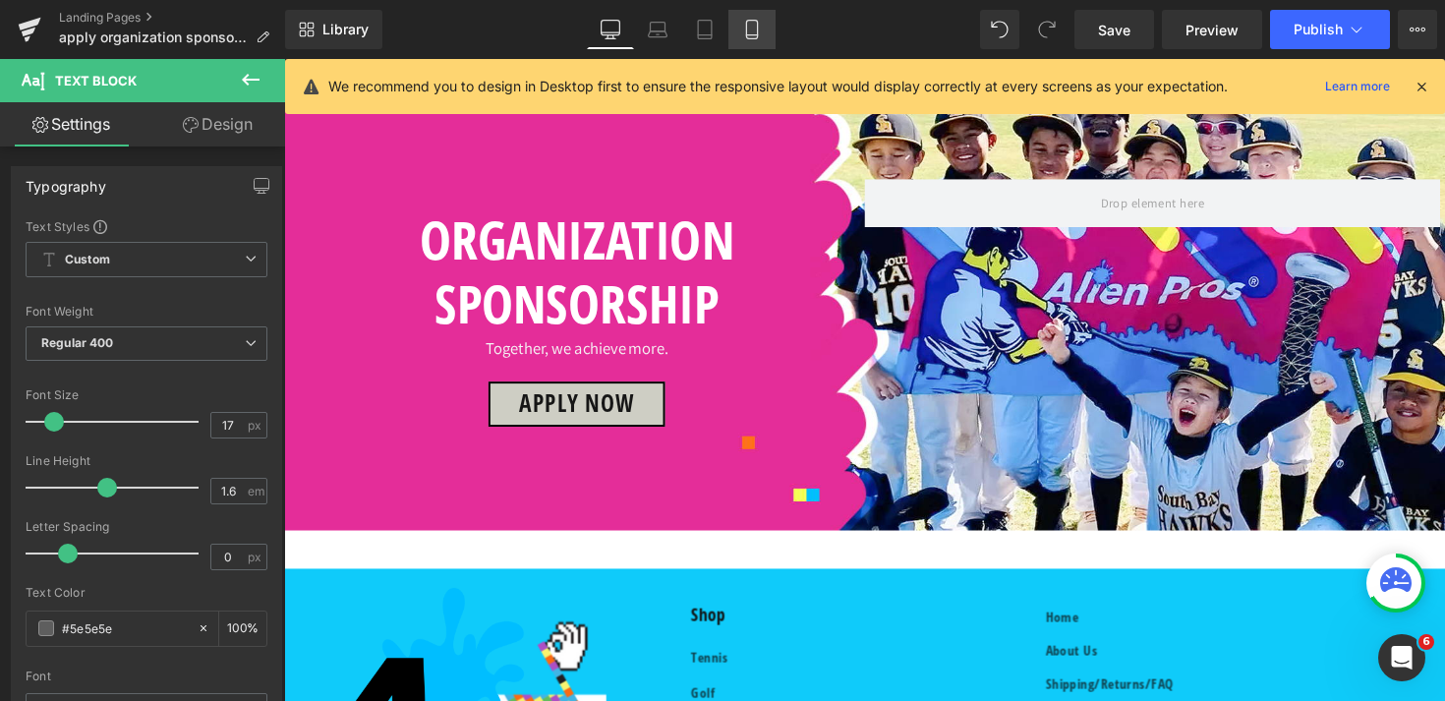
click at [748, 40] on link "Mobile" at bounding box center [751, 29] width 47 height 39
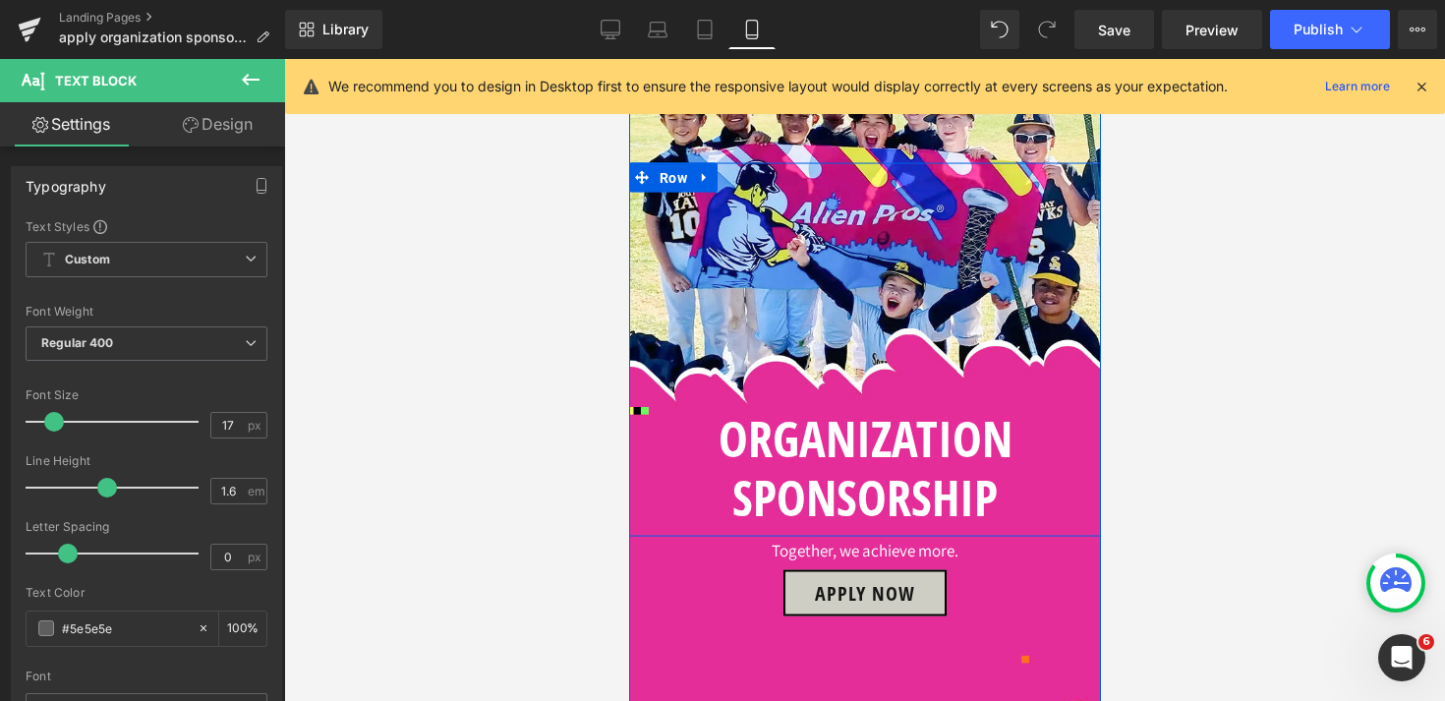
scroll to position [796, 0]
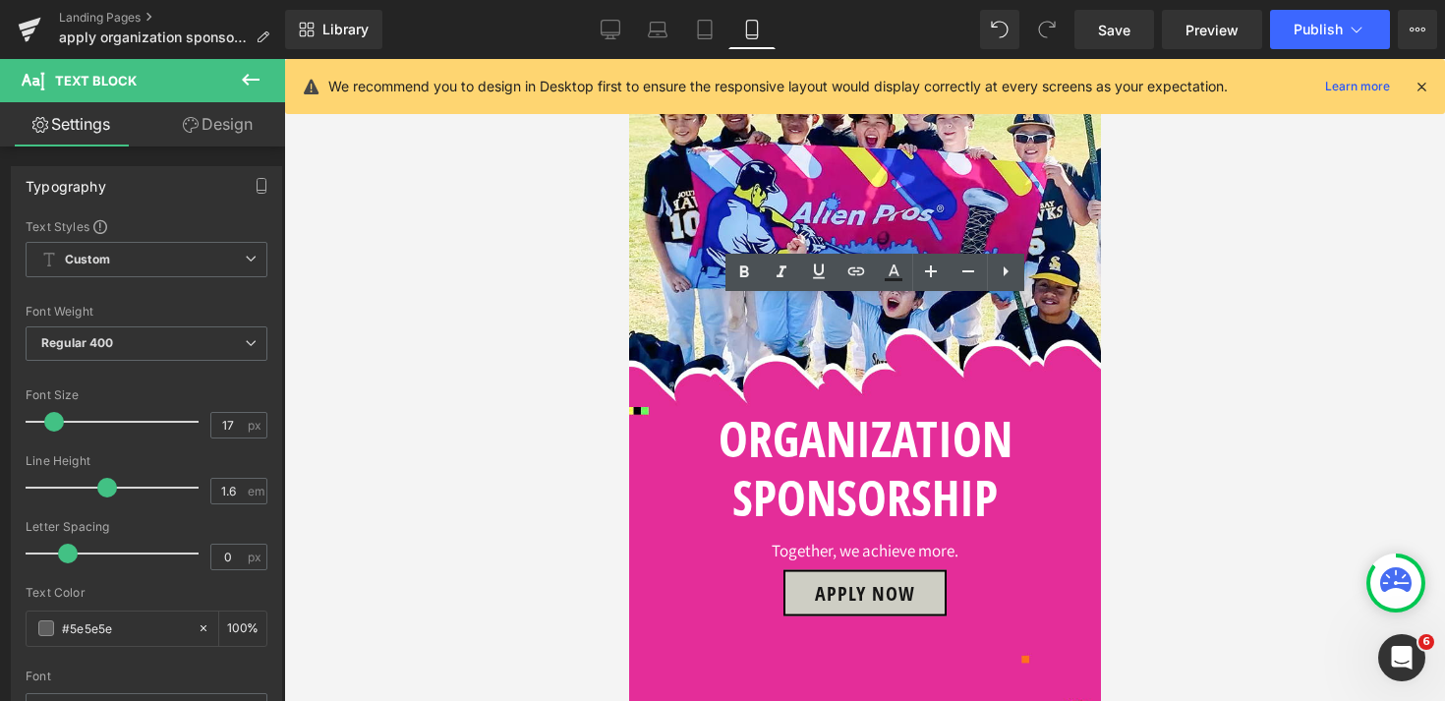
drag, startPoint x: 987, startPoint y: 315, endPoint x: 702, endPoint y: 318, distance: 285.1
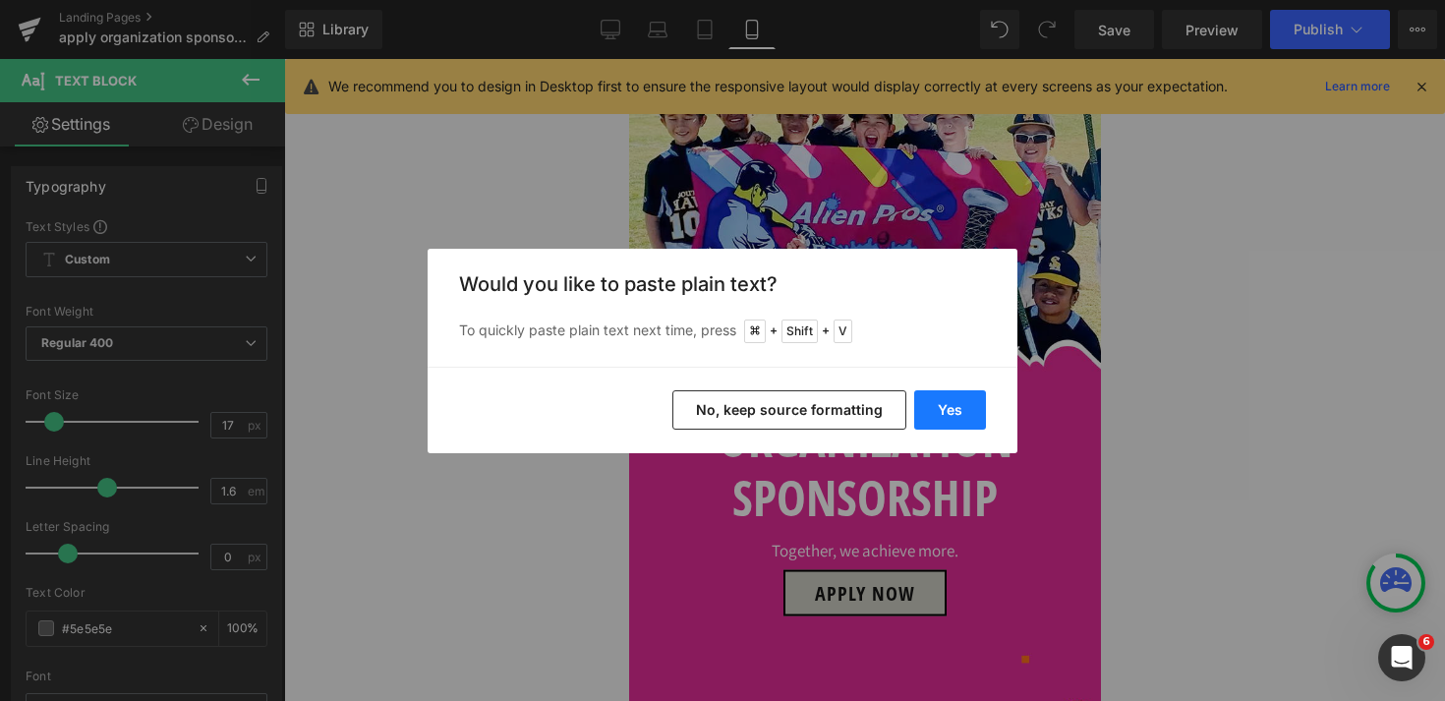
click at [0, 0] on button "Yes" at bounding box center [0, 0] width 0 height 0
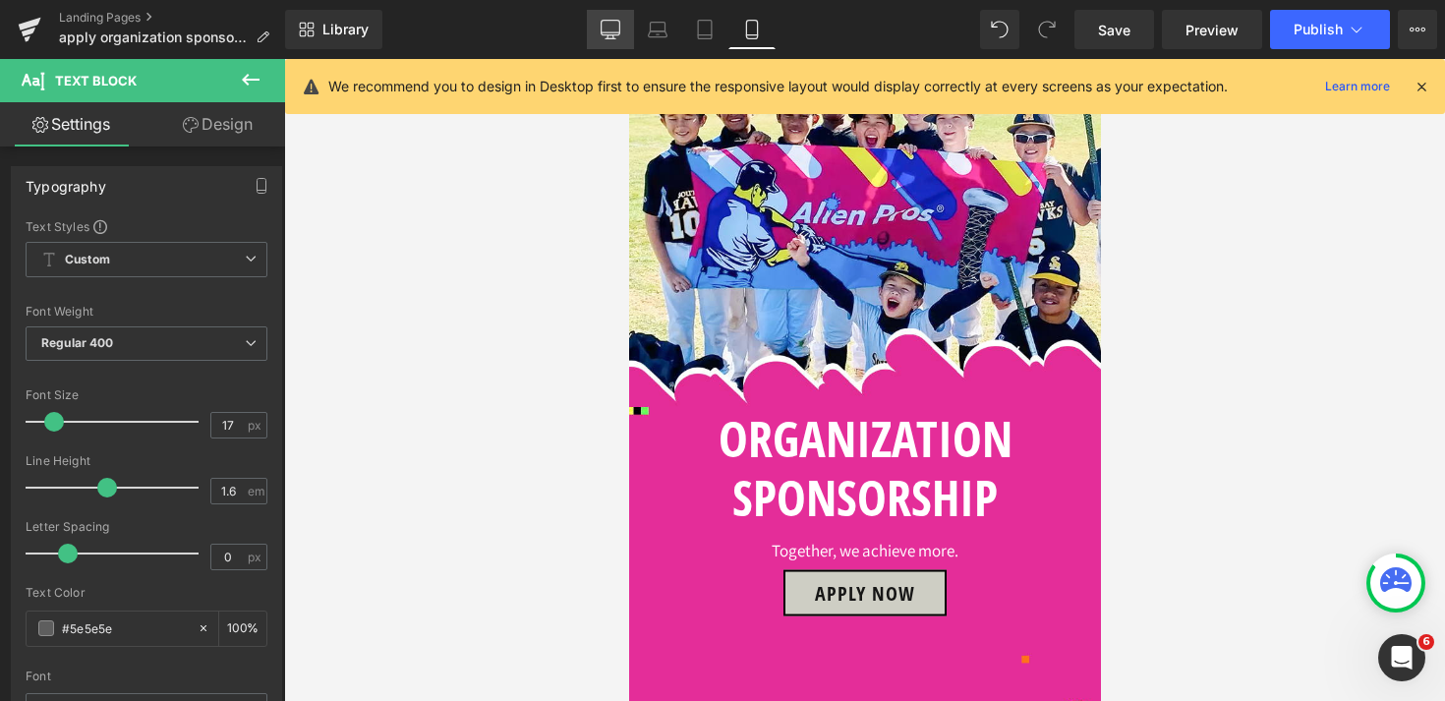
click at [604, 35] on icon at bounding box center [611, 30] width 20 height 20
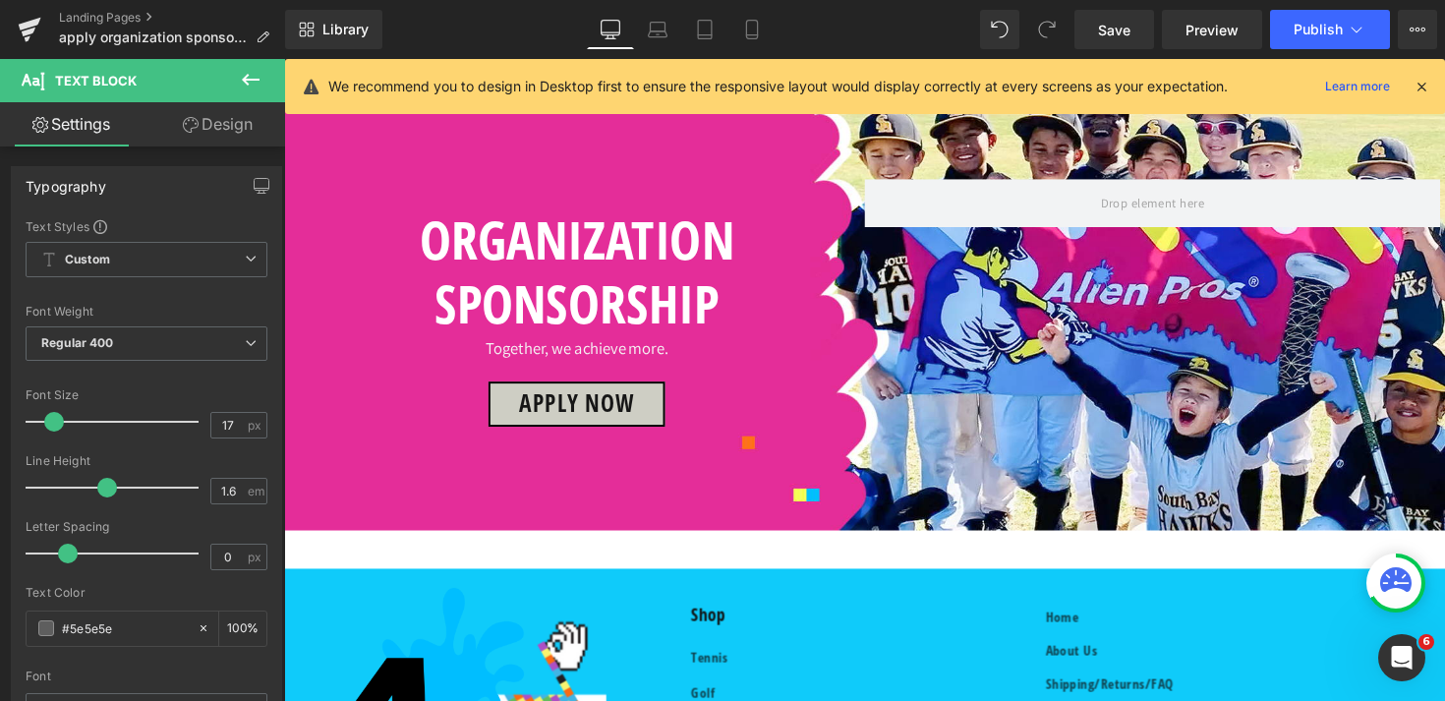
scroll to position [842, 0]
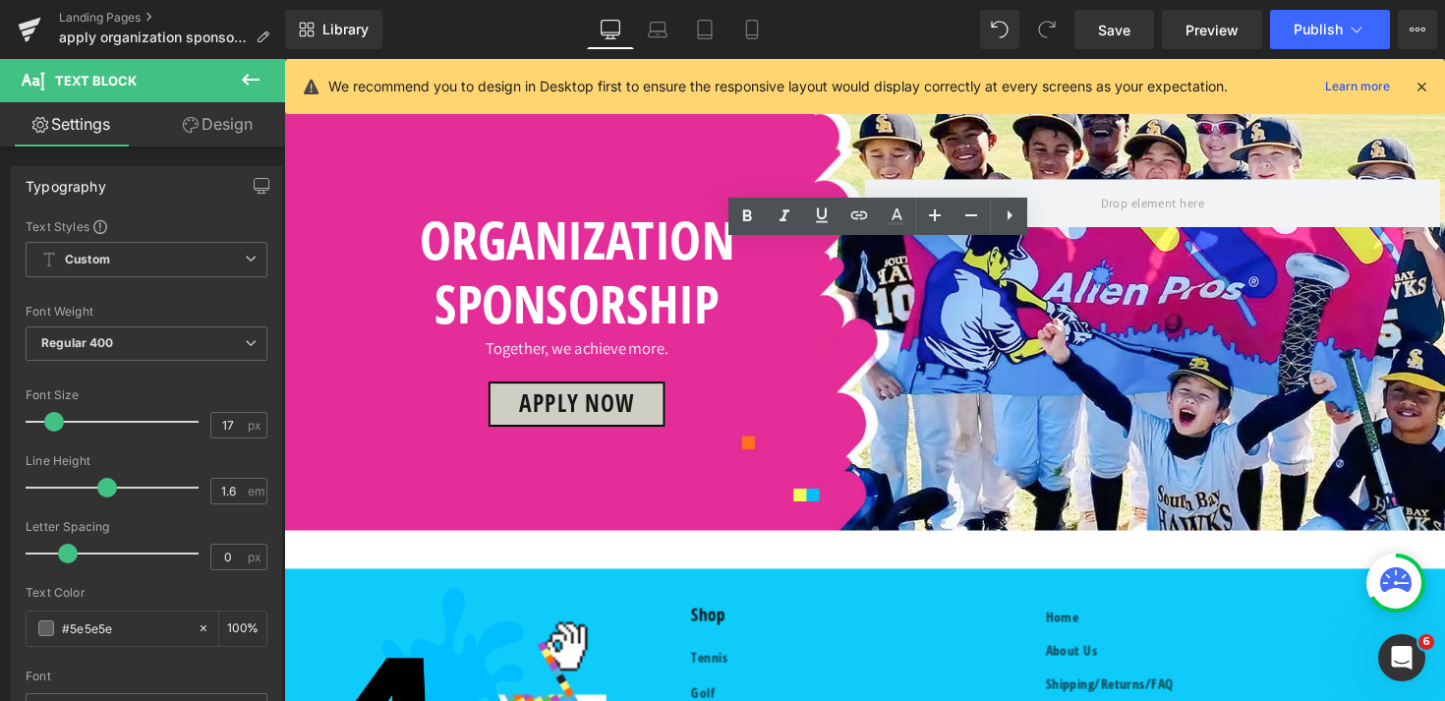
drag, startPoint x: 748, startPoint y: 505, endPoint x: 502, endPoint y: 266, distance: 342.7
copy div "We are looking for sports organizations—academies, clubs, and tournaments in te…"
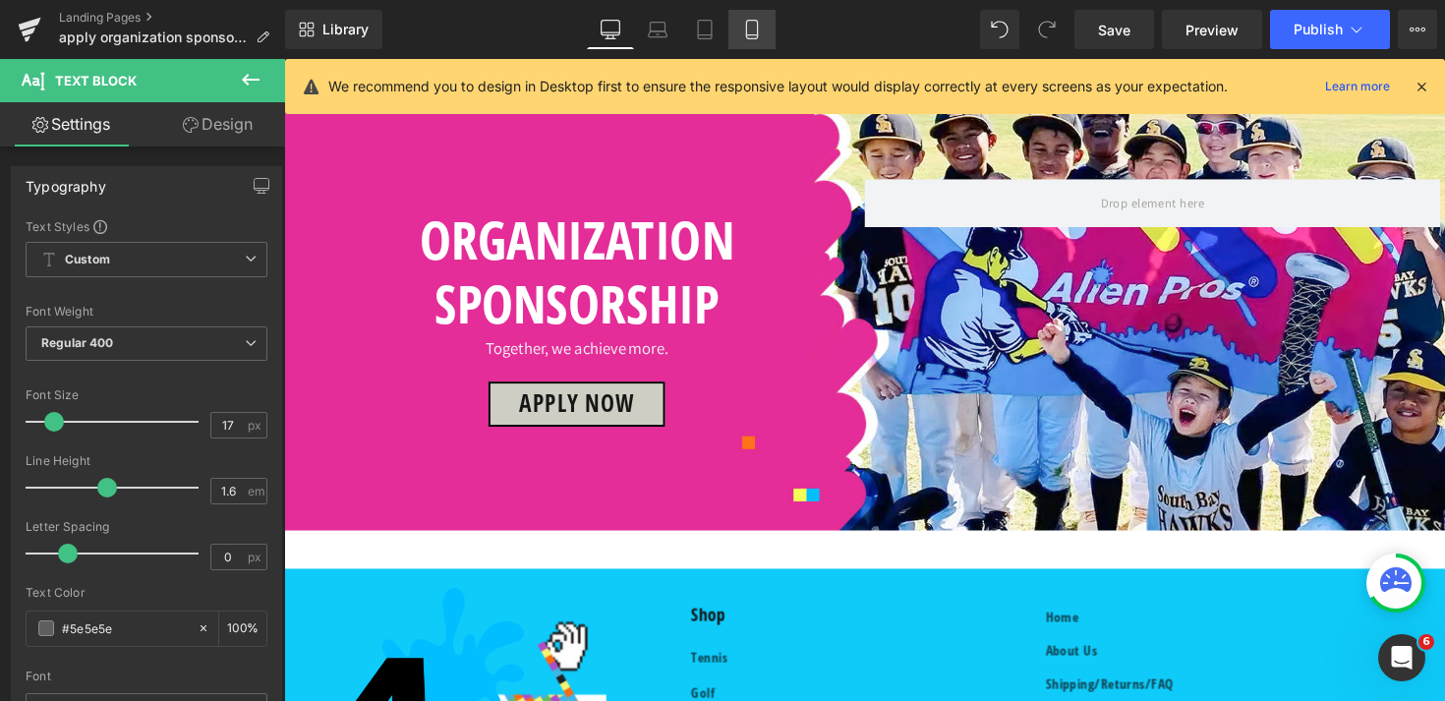
click at [757, 22] on icon at bounding box center [751, 30] width 11 height 19
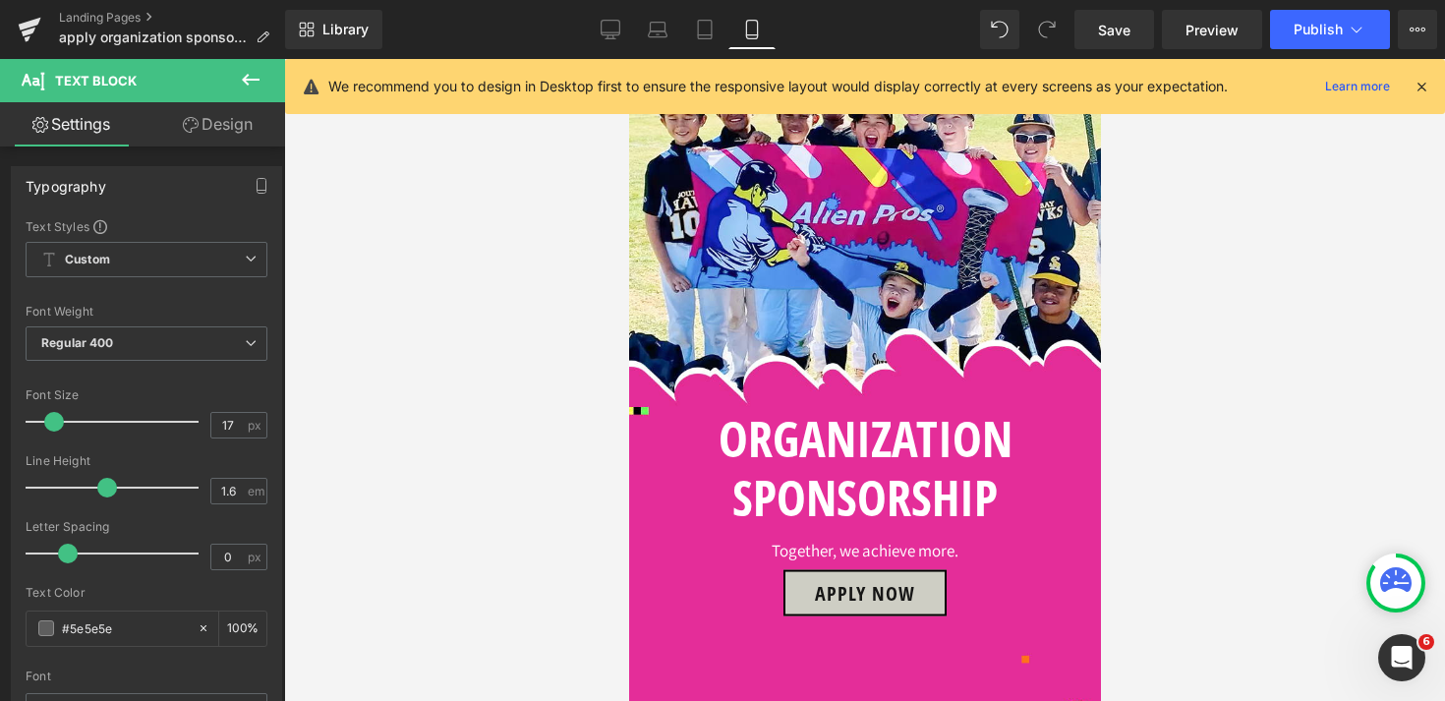
scroll to position [942, 0]
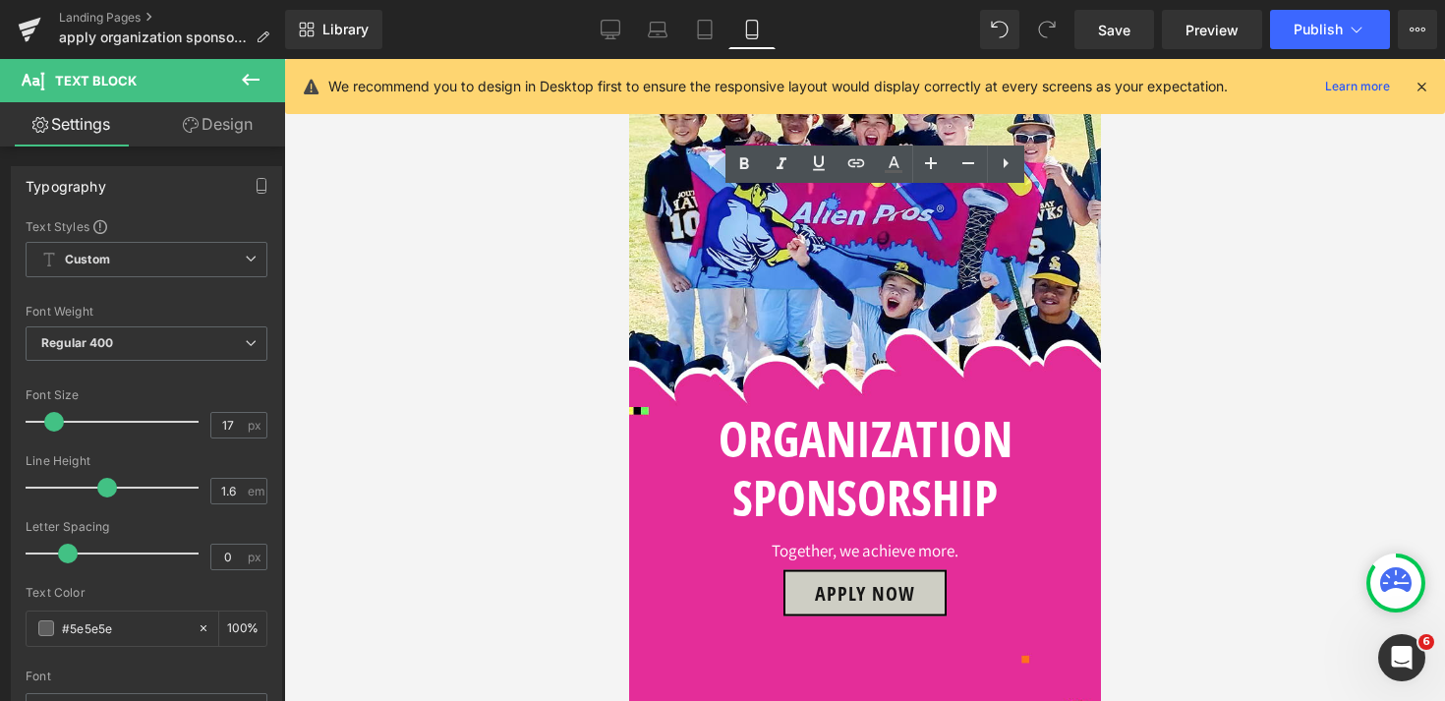
drag, startPoint x: 831, startPoint y: 548, endPoint x: 694, endPoint y: 204, distance: 369.3
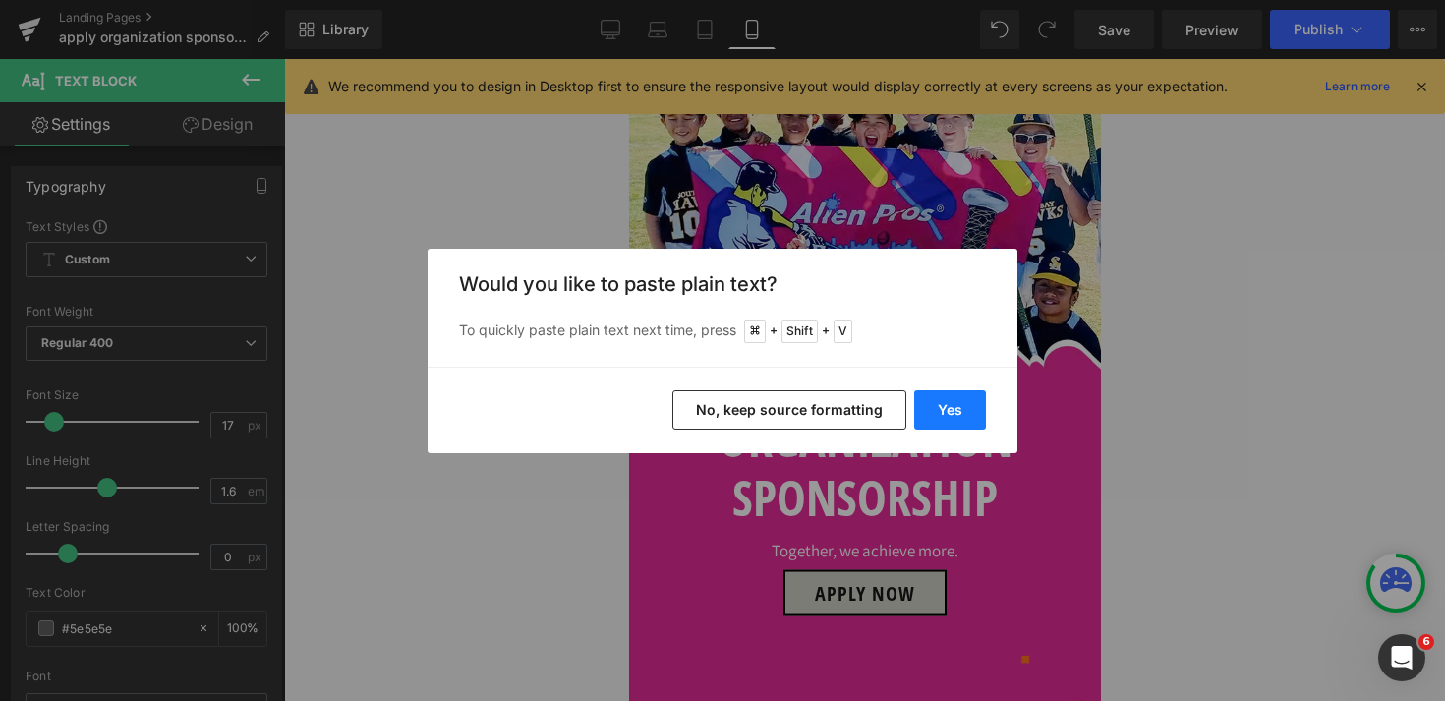
click at [0, 0] on button "Yes" at bounding box center [0, 0] width 0 height 0
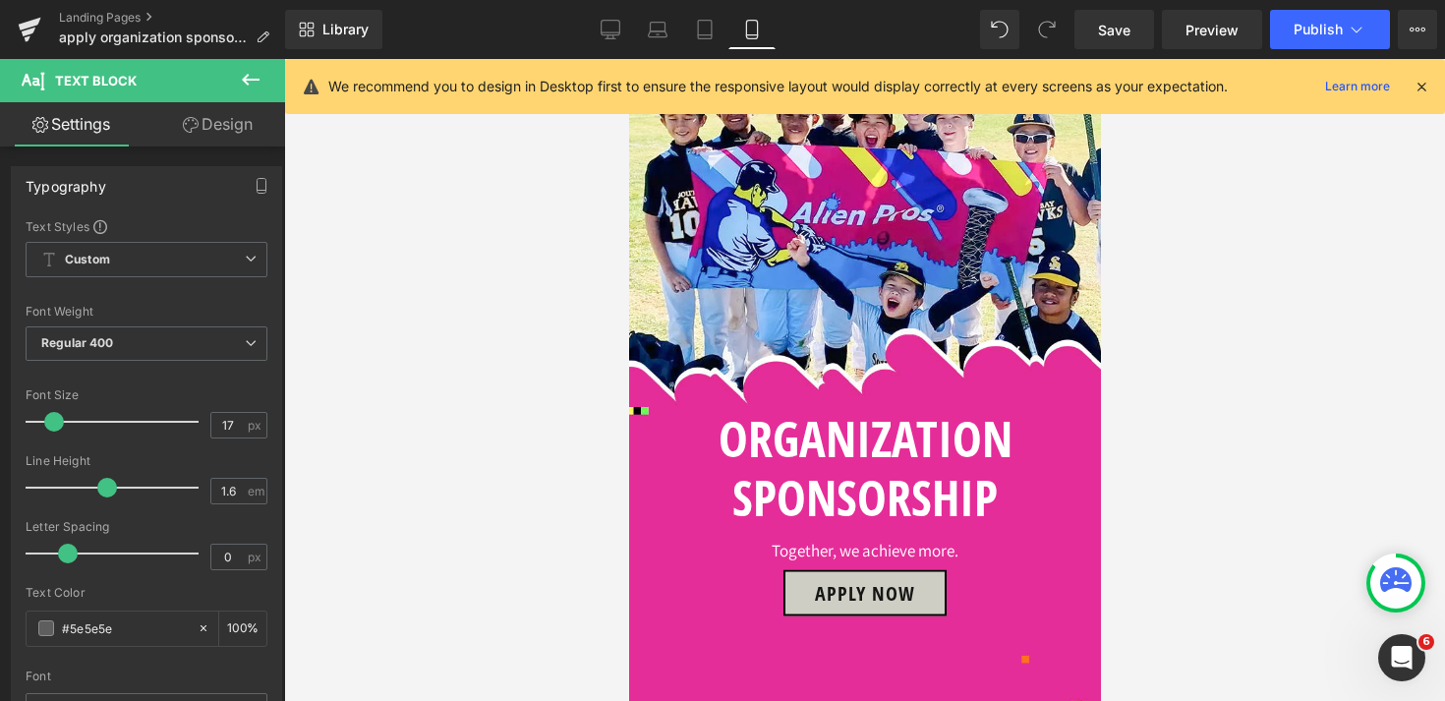
click at [619, 26] on icon at bounding box center [611, 30] width 20 height 20
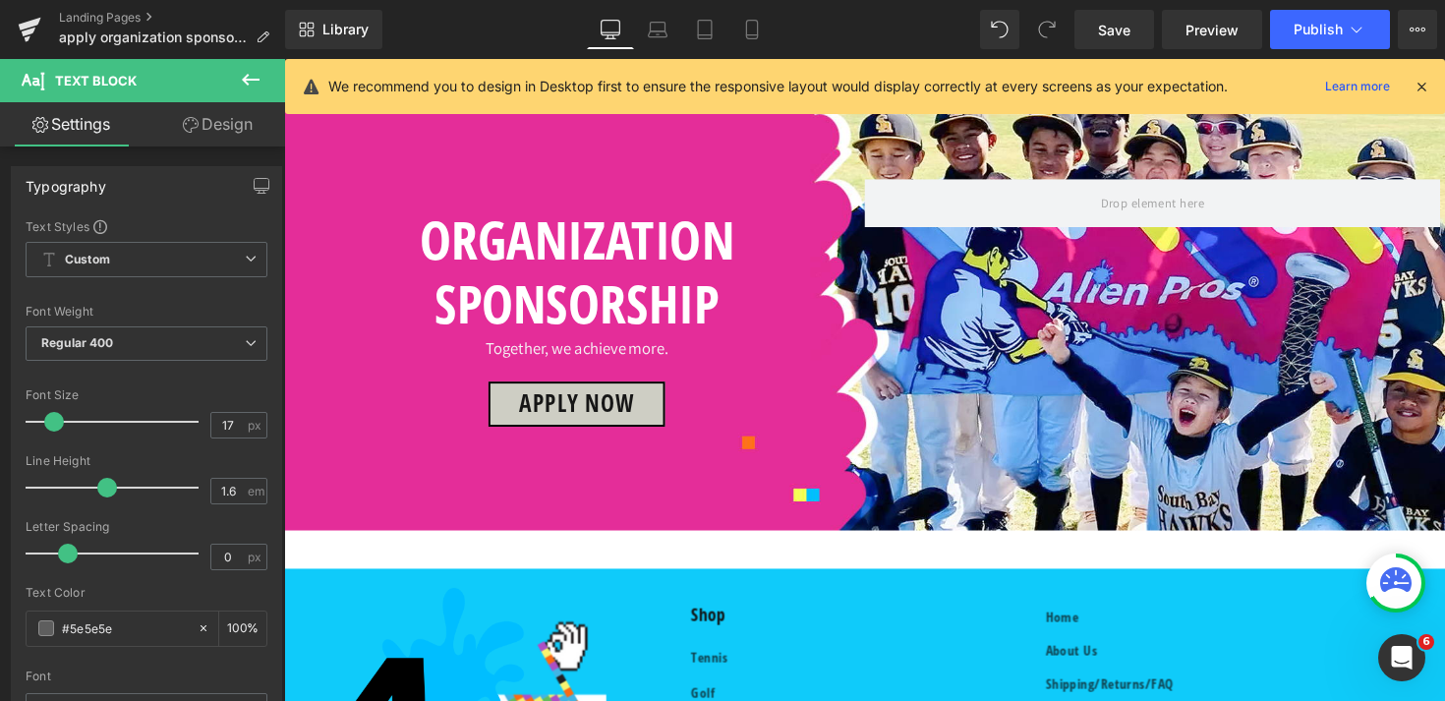
scroll to position [903, 0]
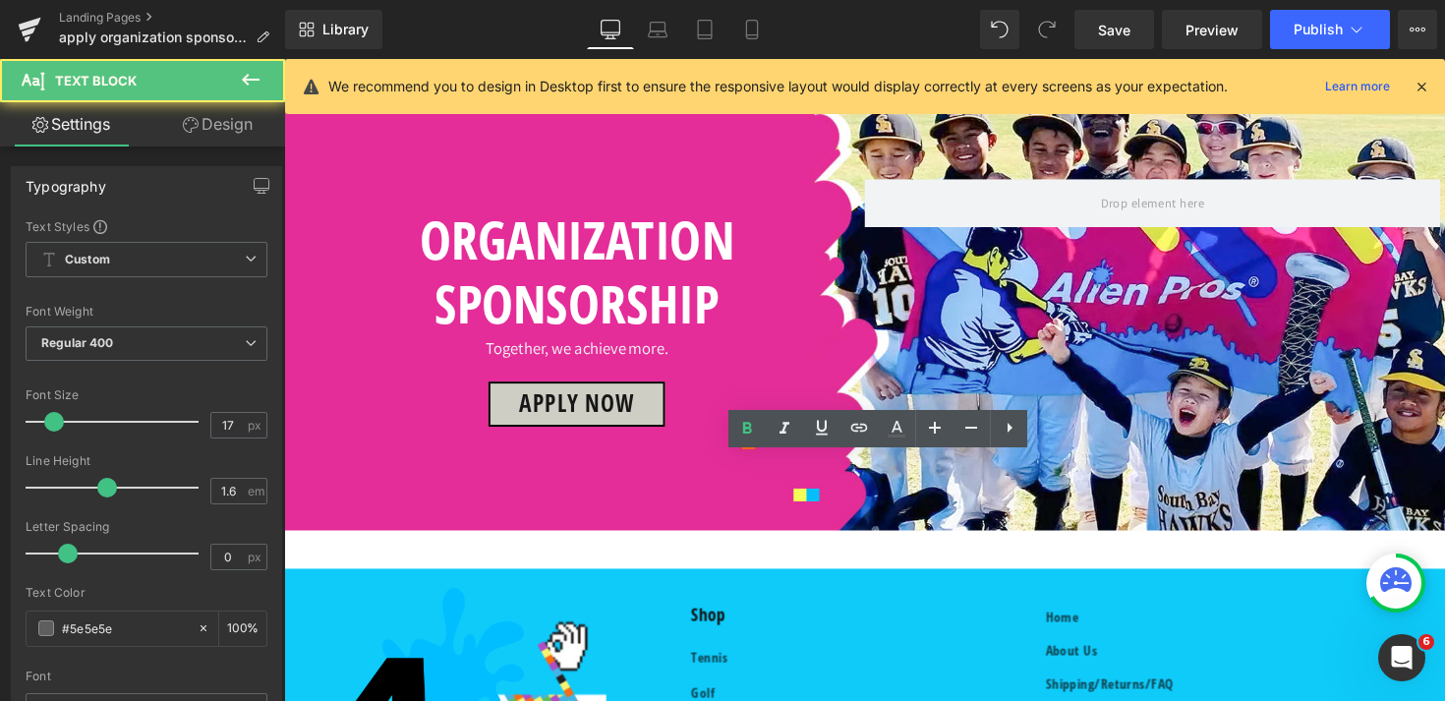
drag, startPoint x: 504, startPoint y: 481, endPoint x: 868, endPoint y: 481, distance: 363.7
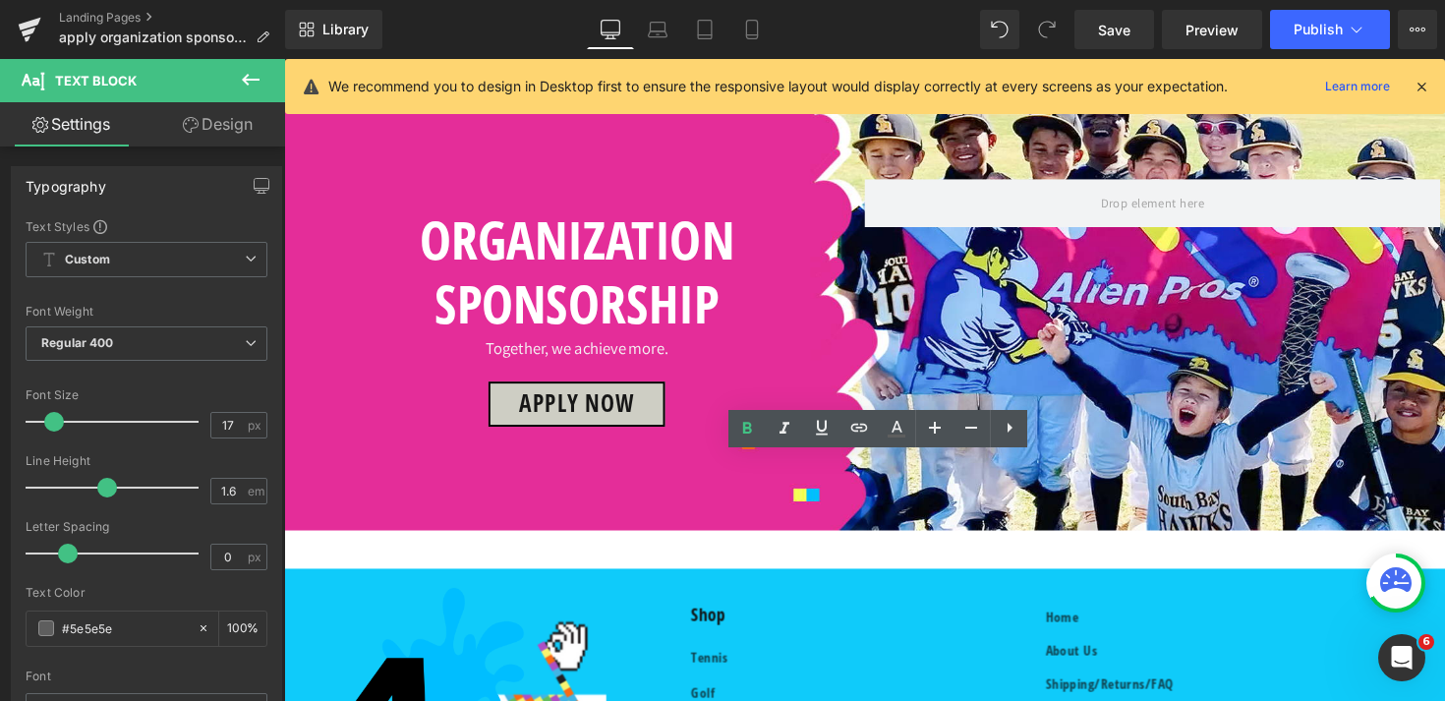
copy b "What do I get if my organization was sponsored?"
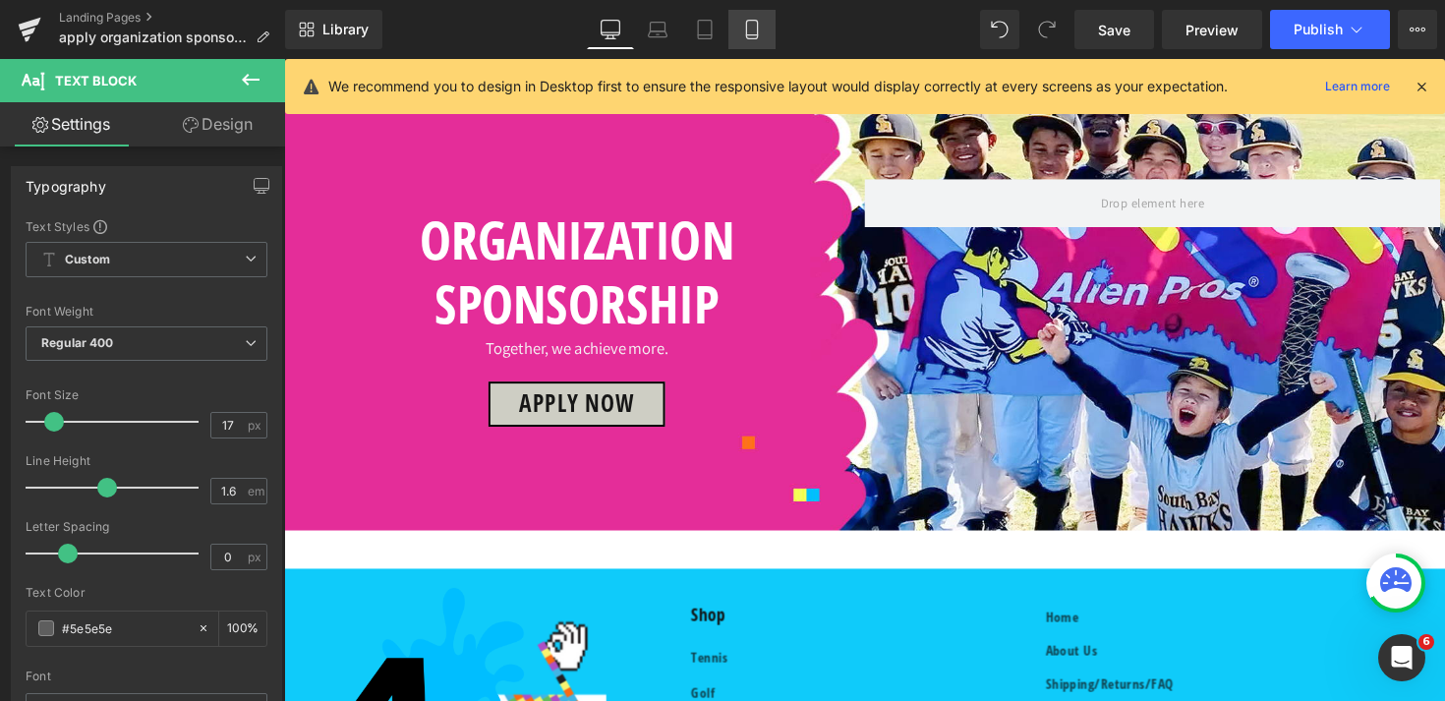
click at [752, 42] on link "Mobile" at bounding box center [751, 29] width 47 height 39
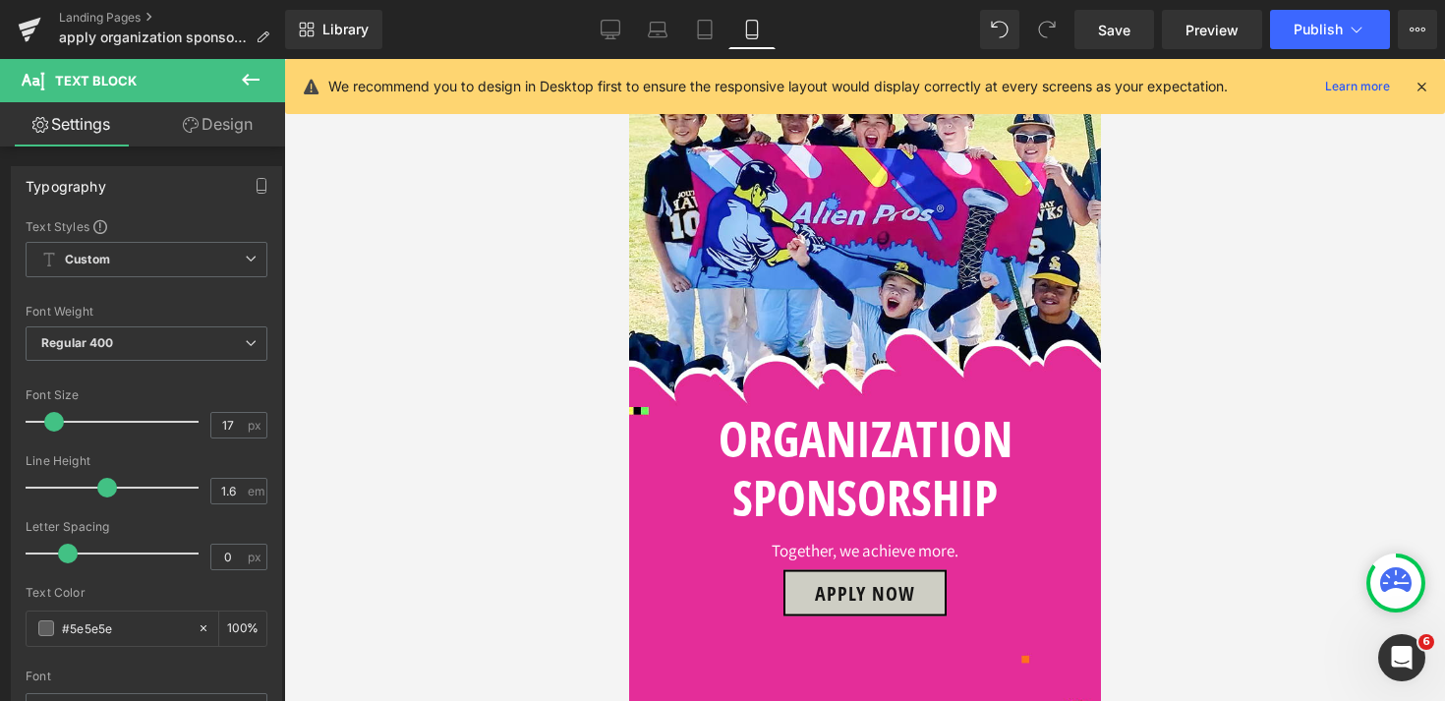
scroll to position [1212, 0]
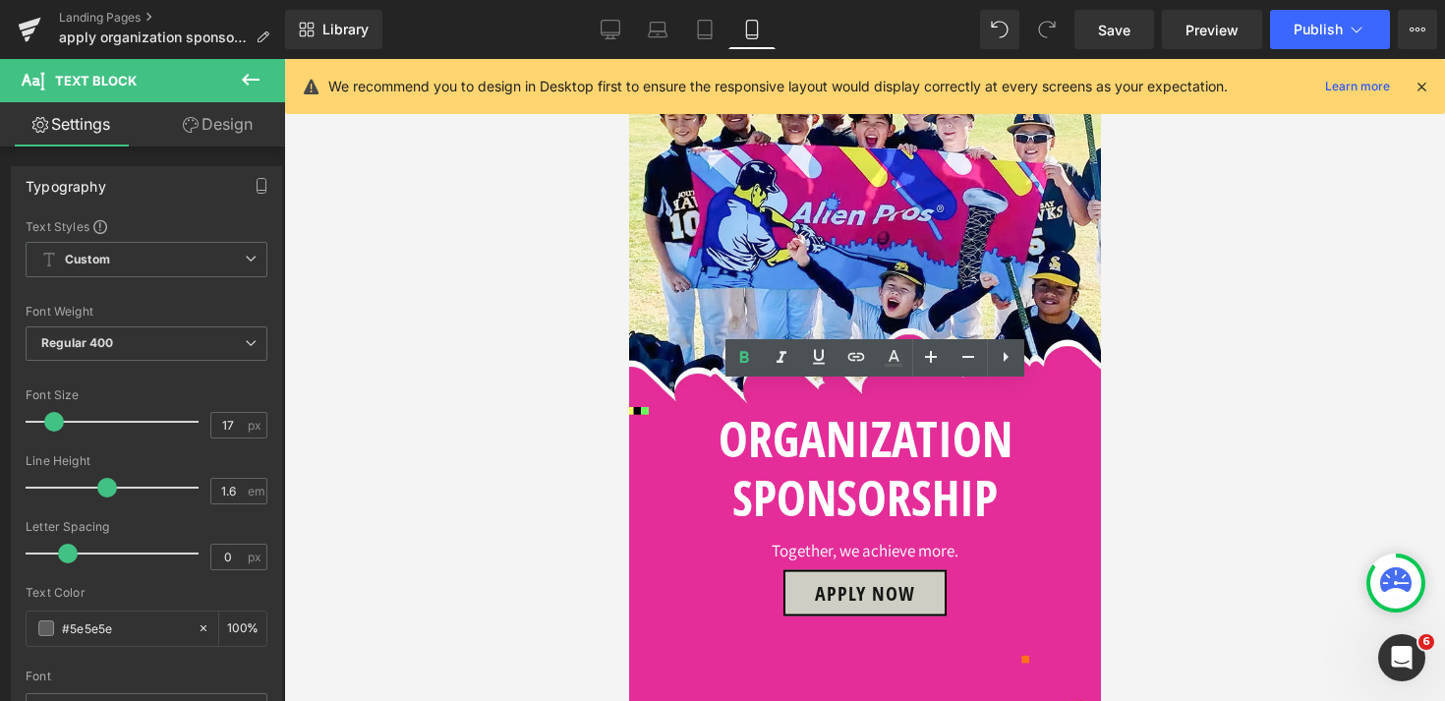
drag, startPoint x: 949, startPoint y: 399, endPoint x: 702, endPoint y: 399, distance: 246.7
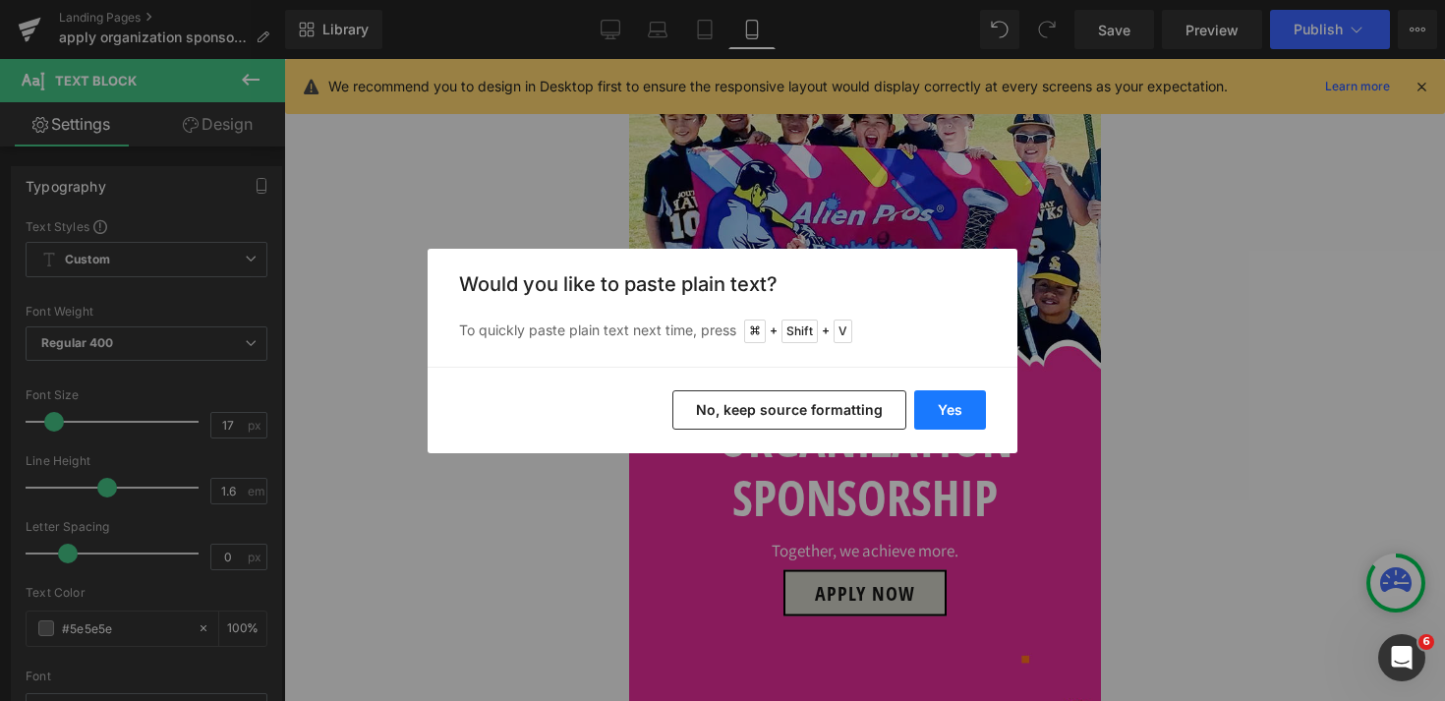
click at [964, 421] on button "Yes" at bounding box center [950, 409] width 72 height 39
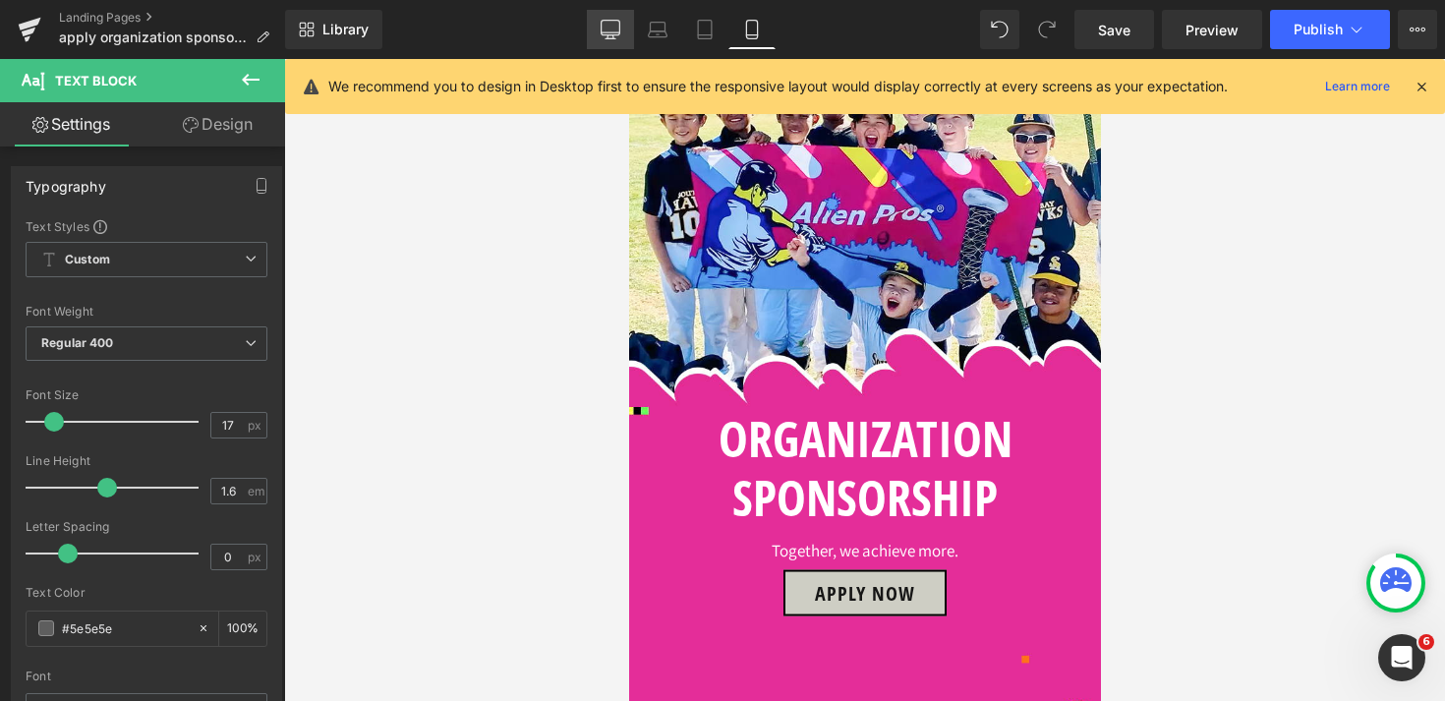
click at [608, 29] on icon at bounding box center [611, 30] width 20 height 20
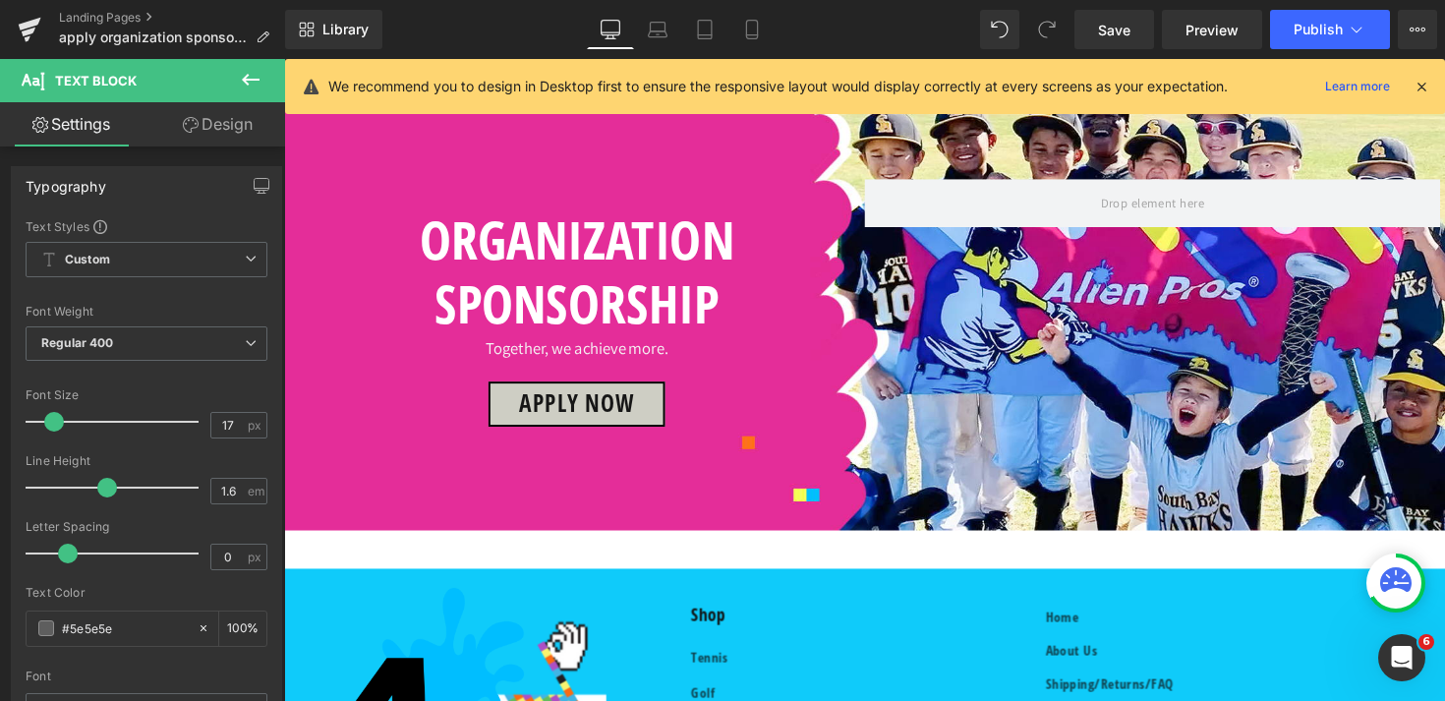
scroll to position [1073, 0]
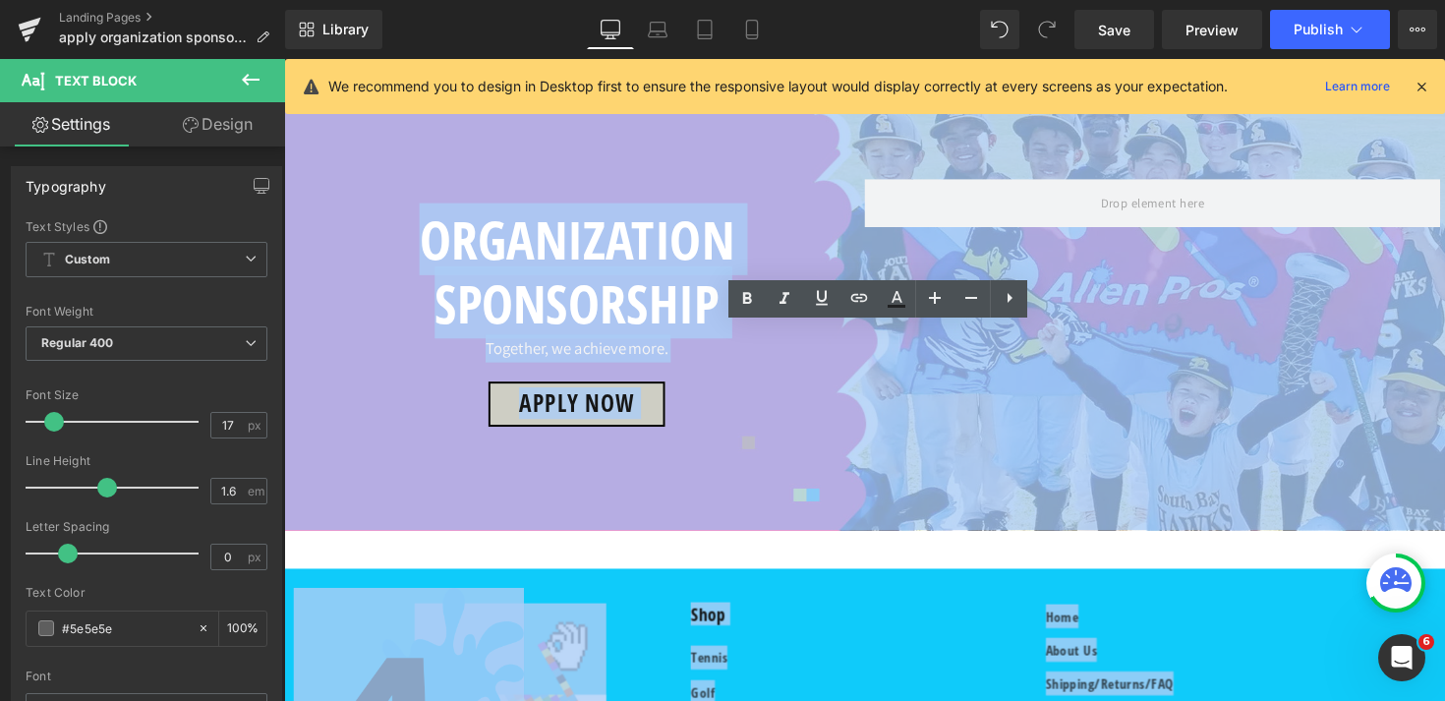
drag, startPoint x: 945, startPoint y: 348, endPoint x: 505, endPoint y: 348, distance: 439.4
copy p "Free sponsored products in your sport, tailored to your needs."
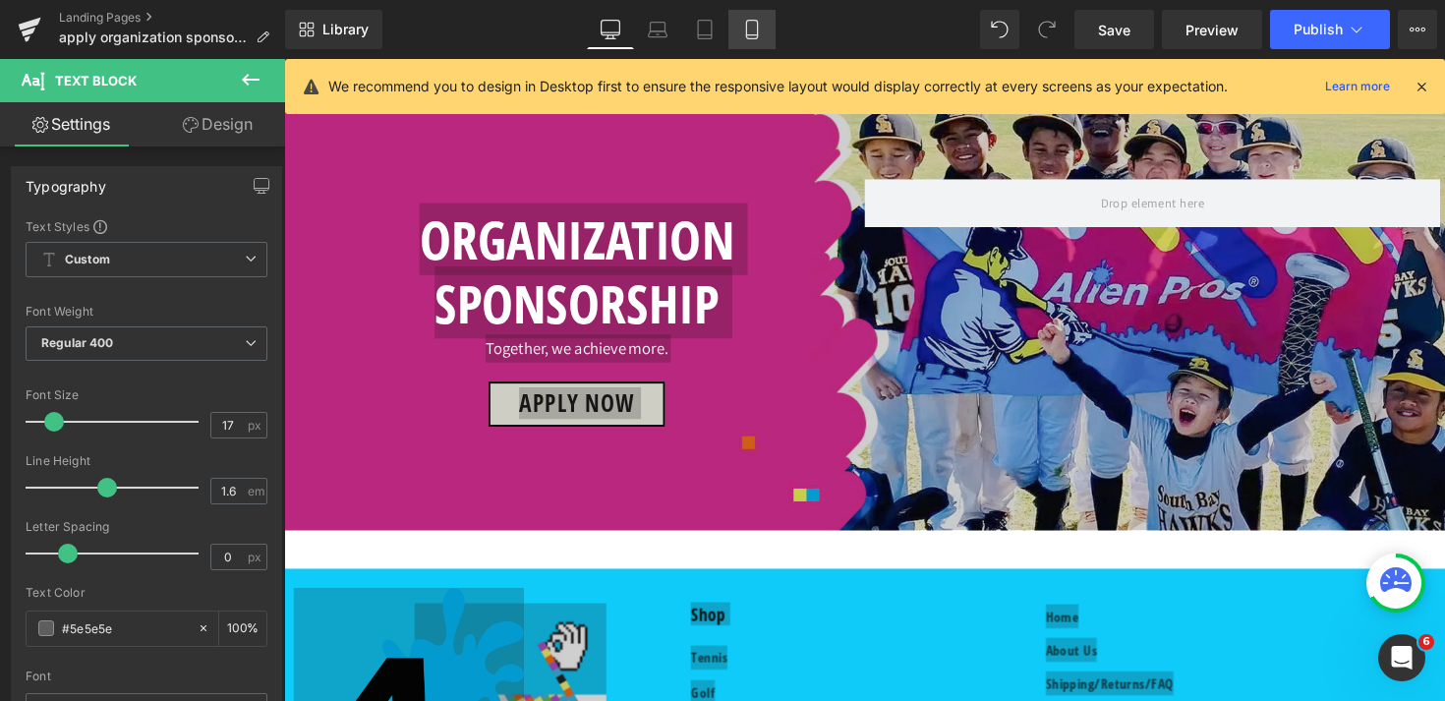
click at [748, 30] on icon at bounding box center [752, 30] width 20 height 20
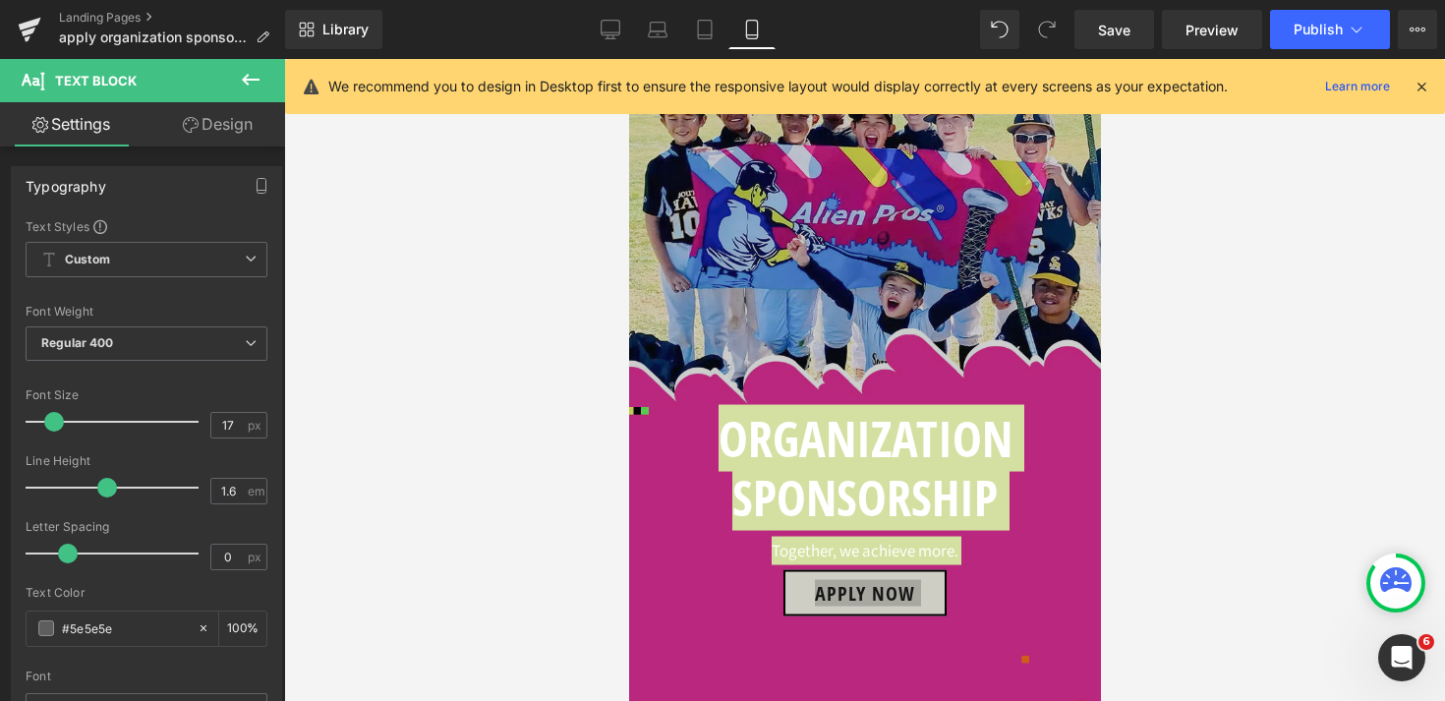
scroll to position [1219, 0]
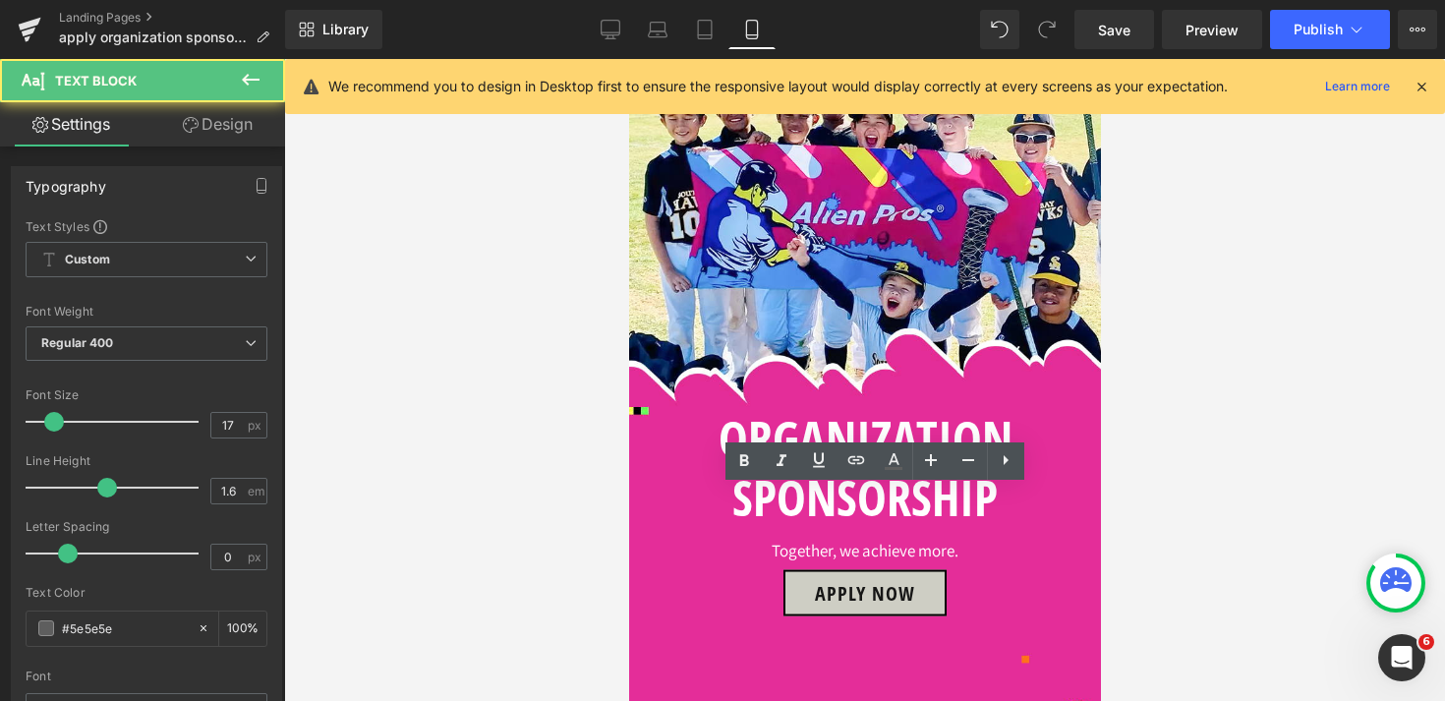
drag, startPoint x: 980, startPoint y: 500, endPoint x: 700, endPoint y: 504, distance: 280.2
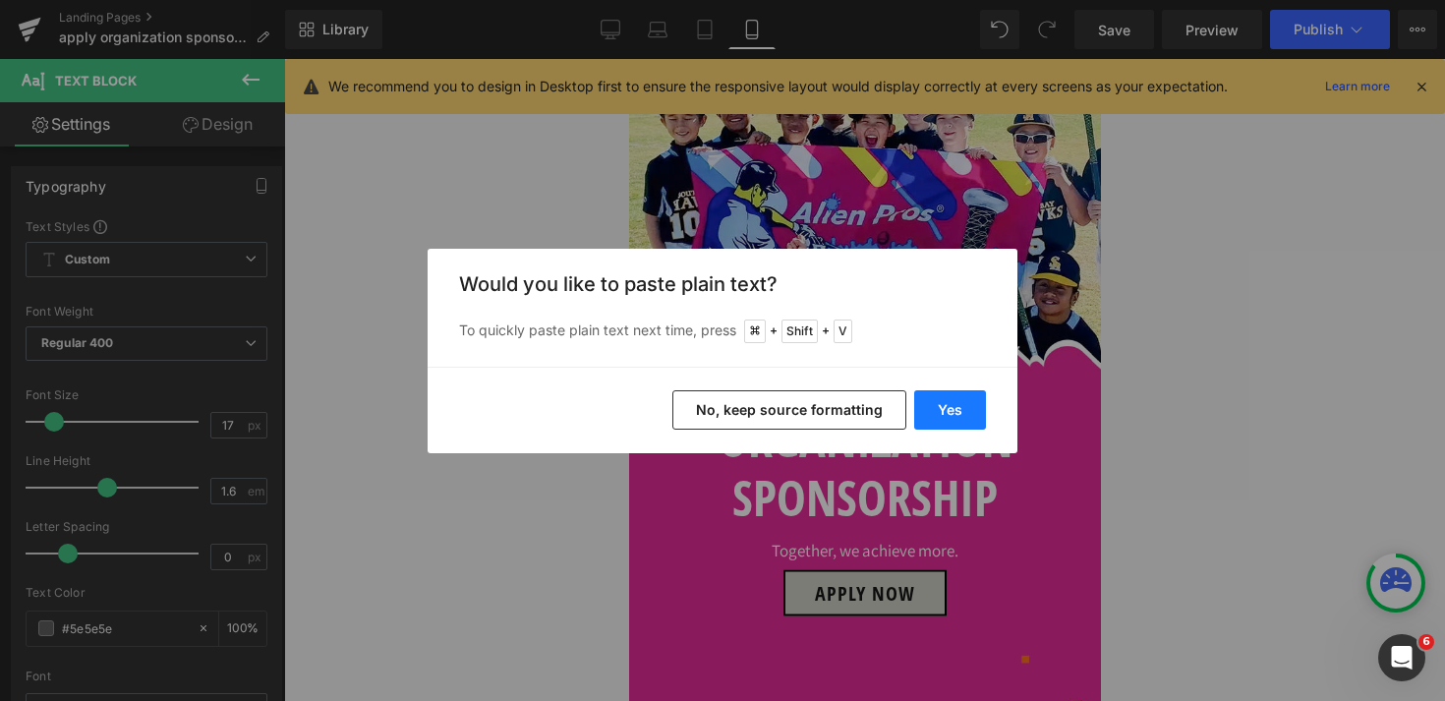
click at [950, 408] on button "Yes" at bounding box center [950, 409] width 72 height 39
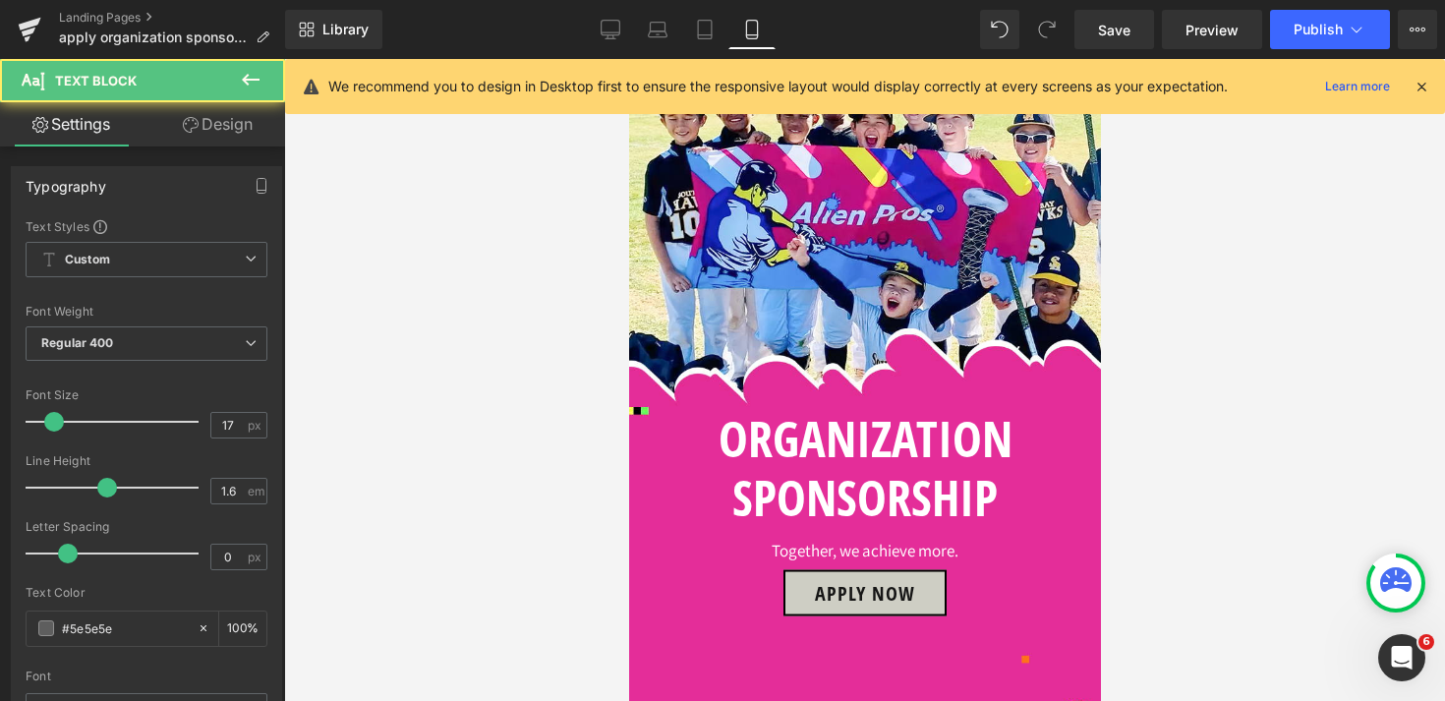
drag, startPoint x: 802, startPoint y: 502, endPoint x: 650, endPoint y: 502, distance: 152.4
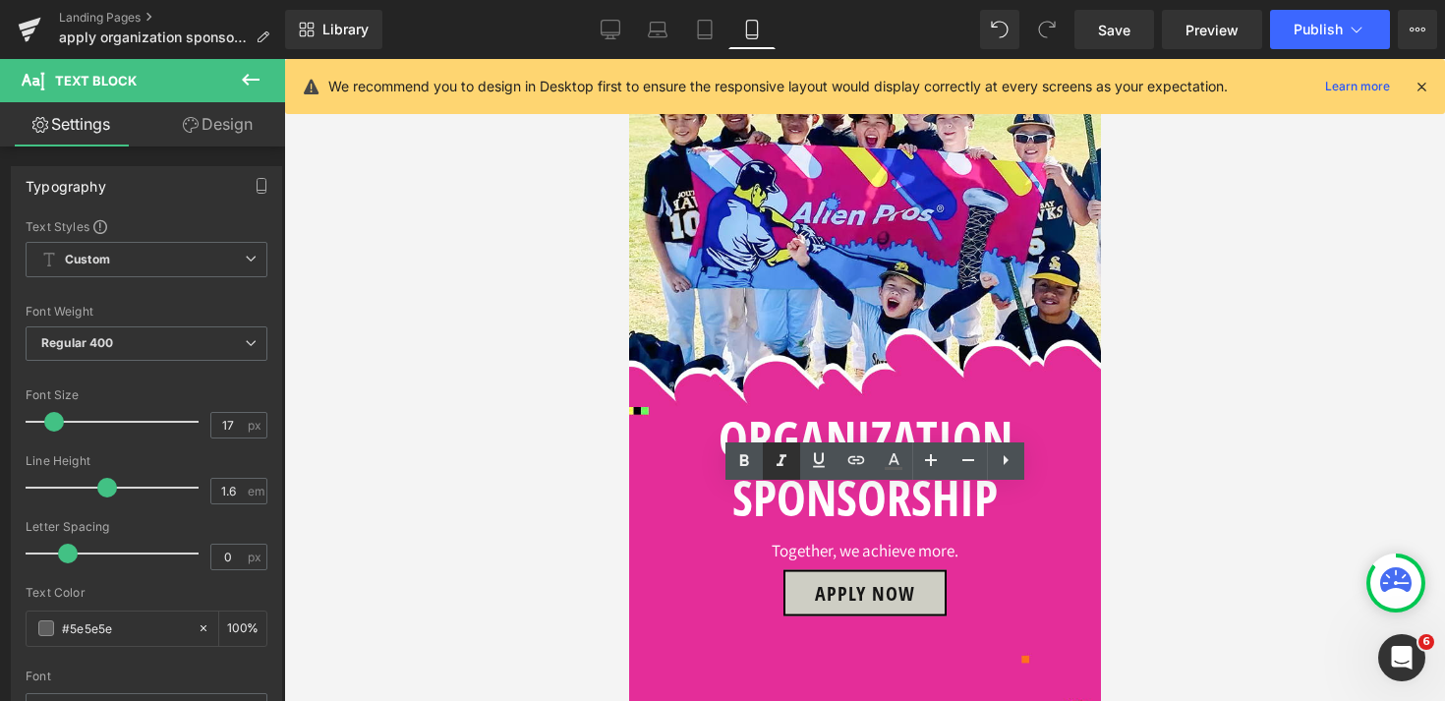
click at [778, 463] on icon at bounding box center [782, 460] width 10 height 12
click at [608, 38] on icon at bounding box center [611, 38] width 10 height 0
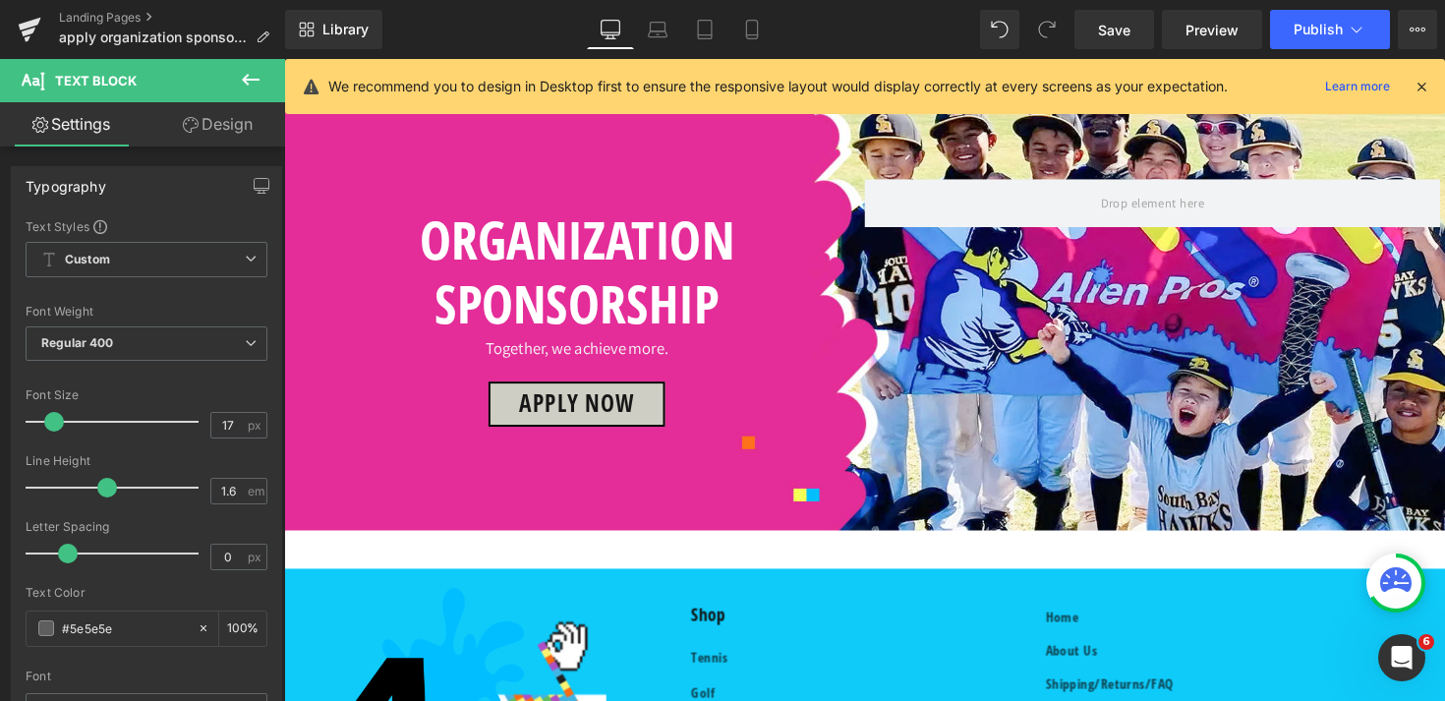
scroll to position [1188, 0]
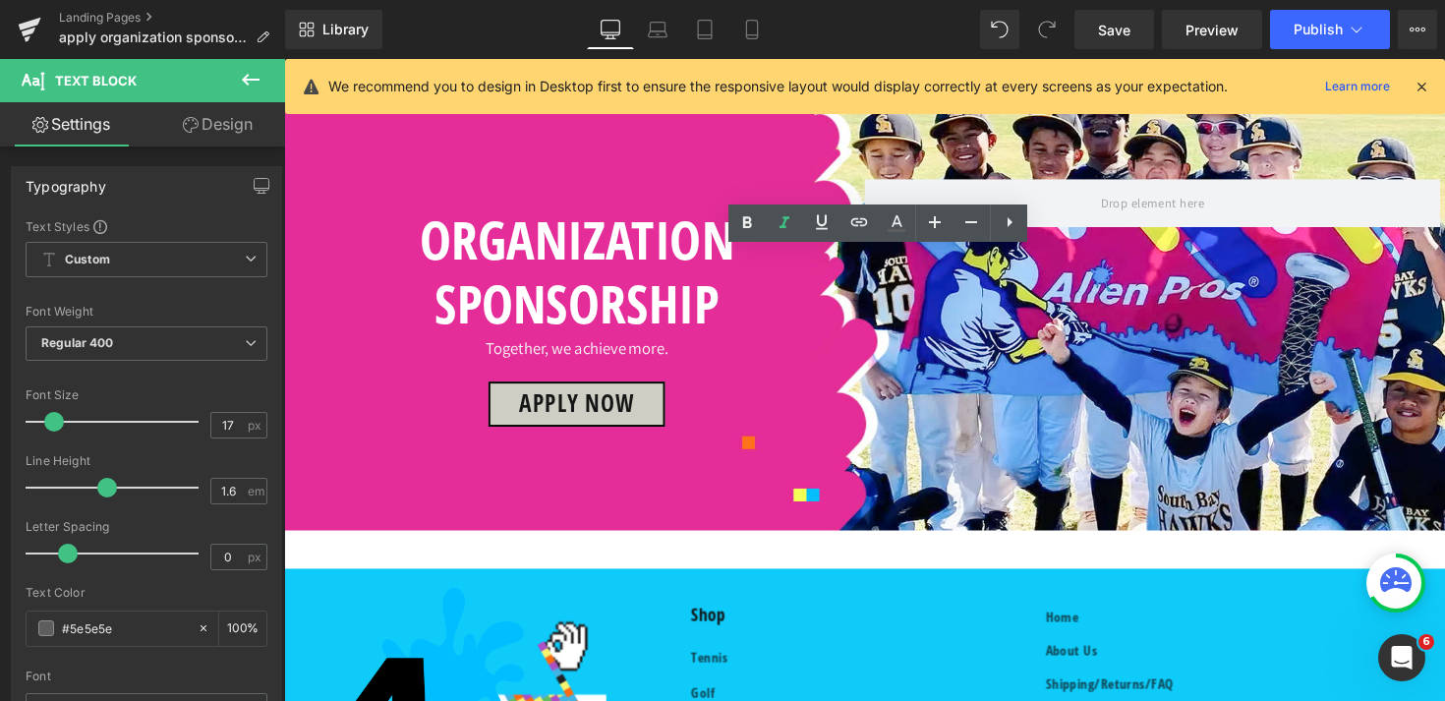
drag, startPoint x: 591, startPoint y: 301, endPoint x: 508, endPoint y: 269, distance: 88.4
copy p "Early access to our newest innovations, giving your athletes the chance to try …"
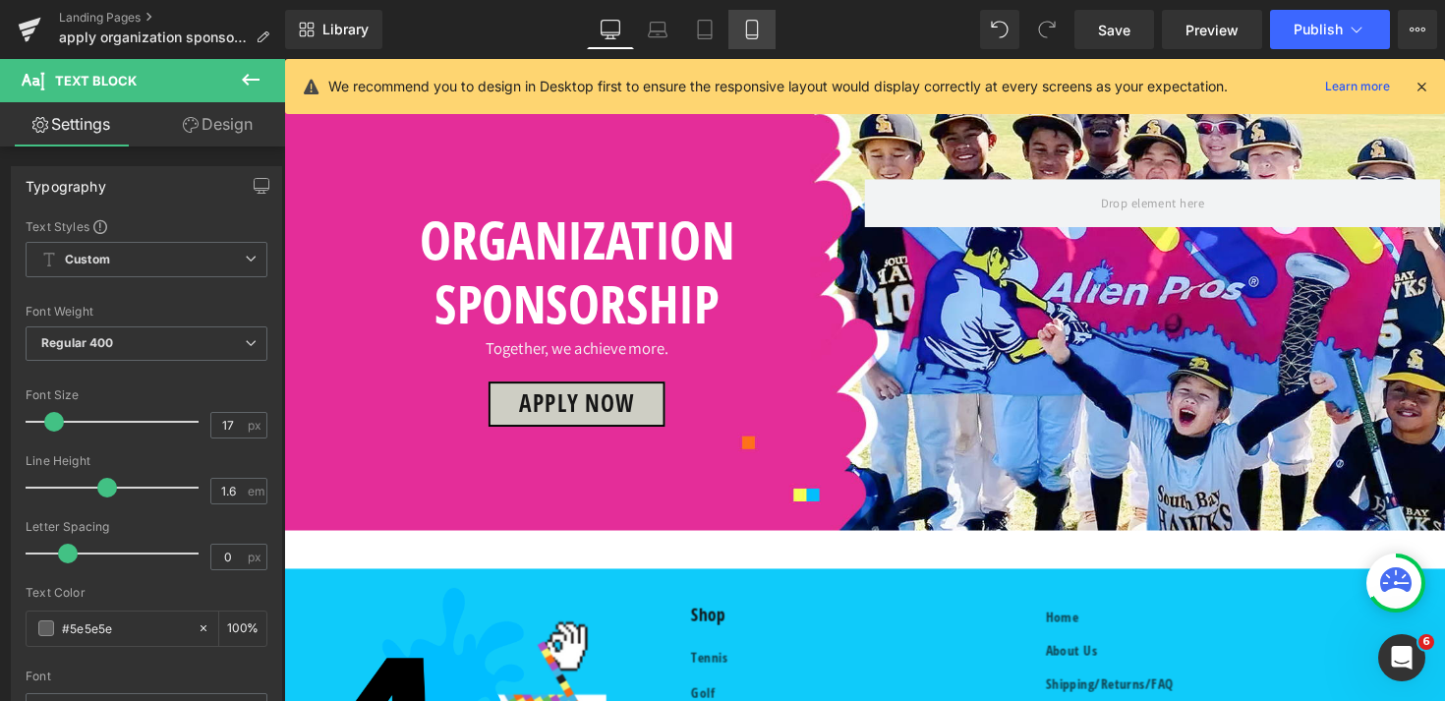
click at [752, 28] on icon at bounding box center [752, 30] width 20 height 20
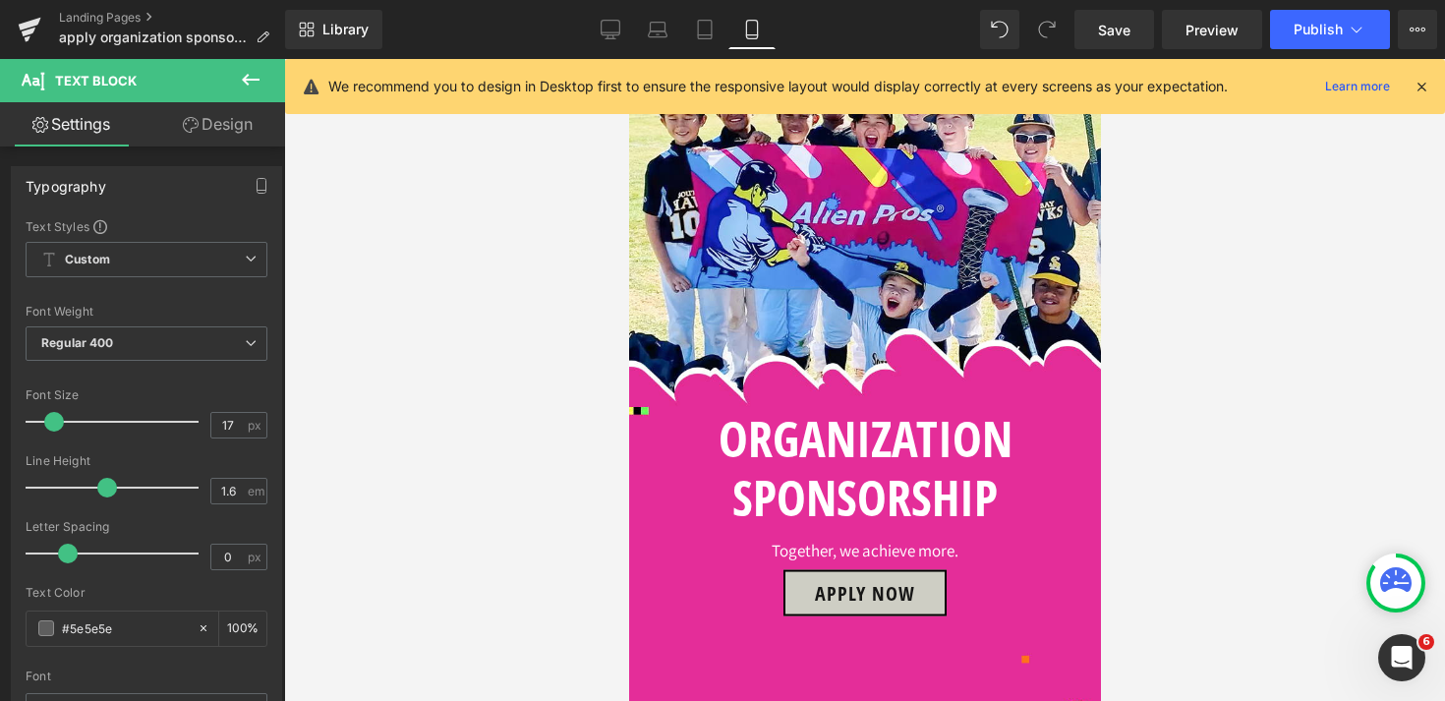
scroll to position [1388, 0]
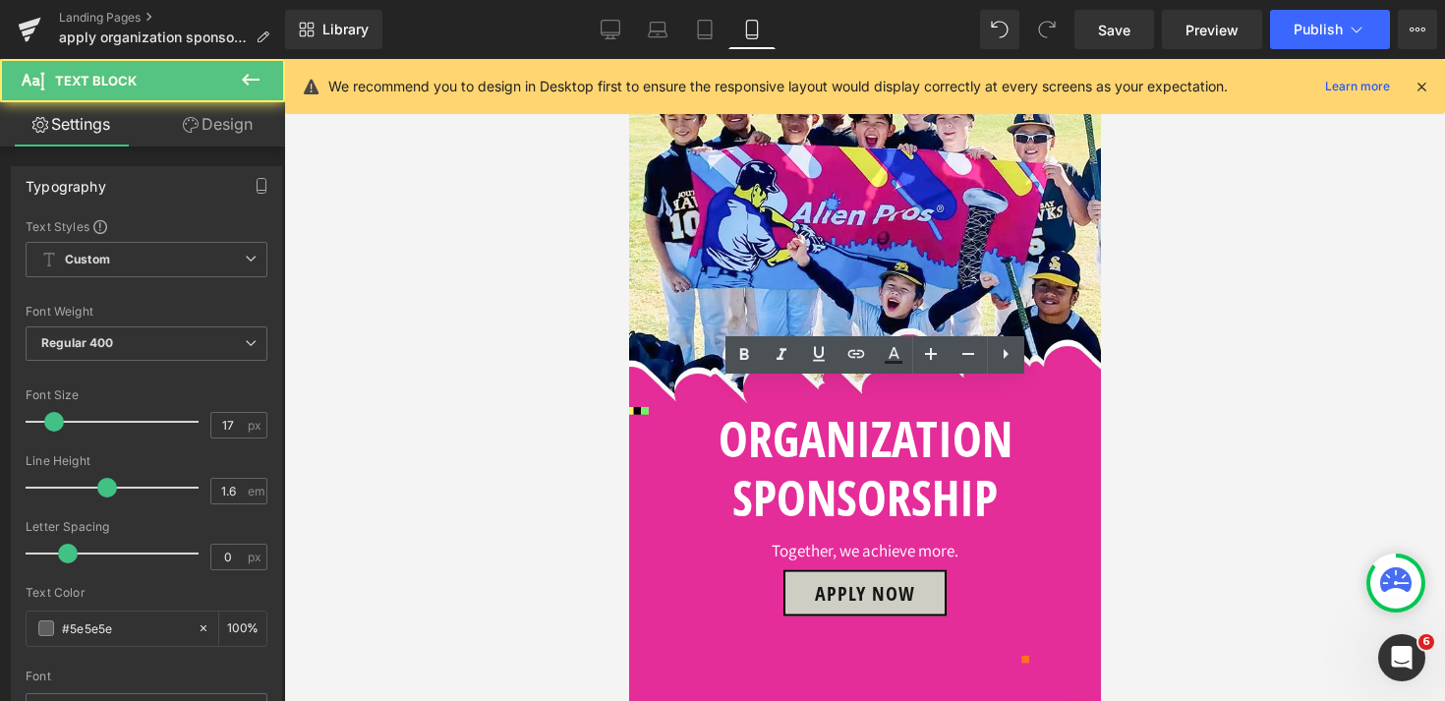
drag, startPoint x: 698, startPoint y: 398, endPoint x: 1059, endPoint y: 397, distance: 360.8
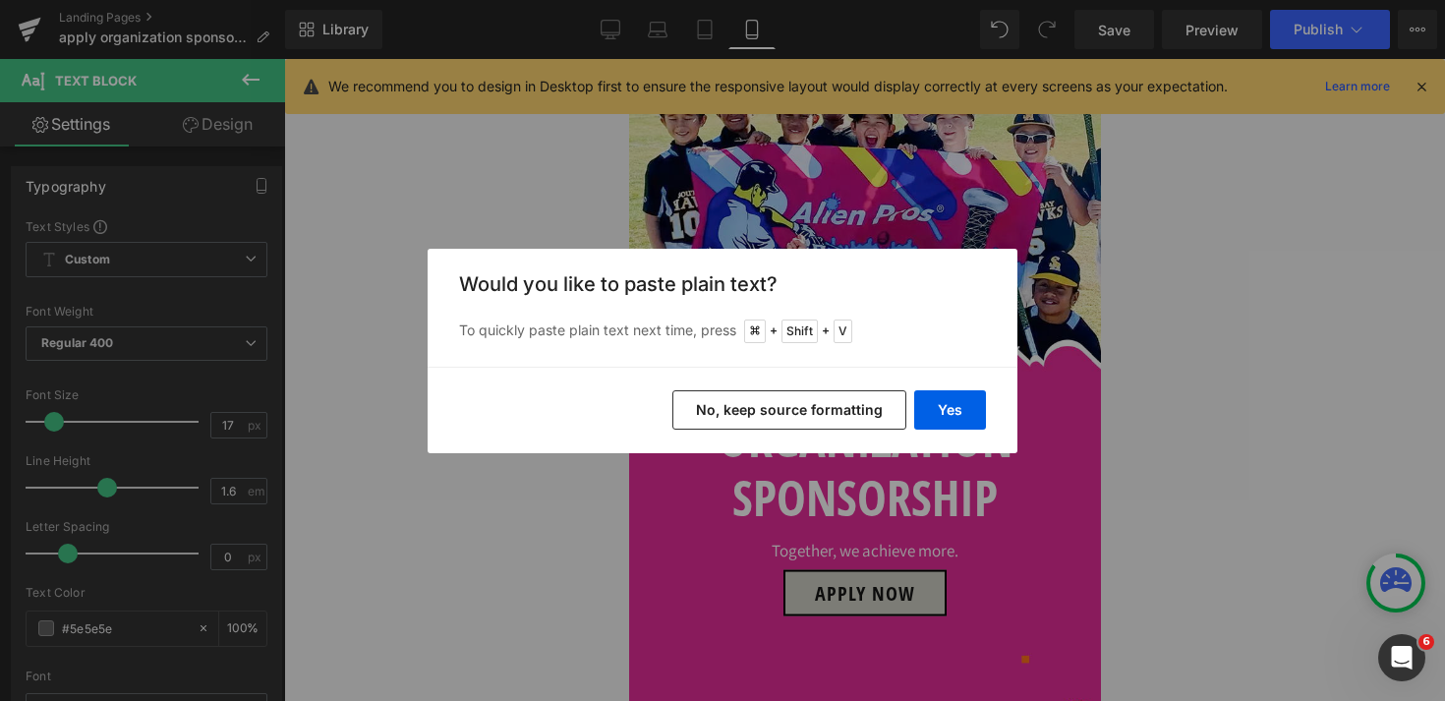
click at [781, 417] on button "No, keep source formatting" at bounding box center [789, 409] width 234 height 39
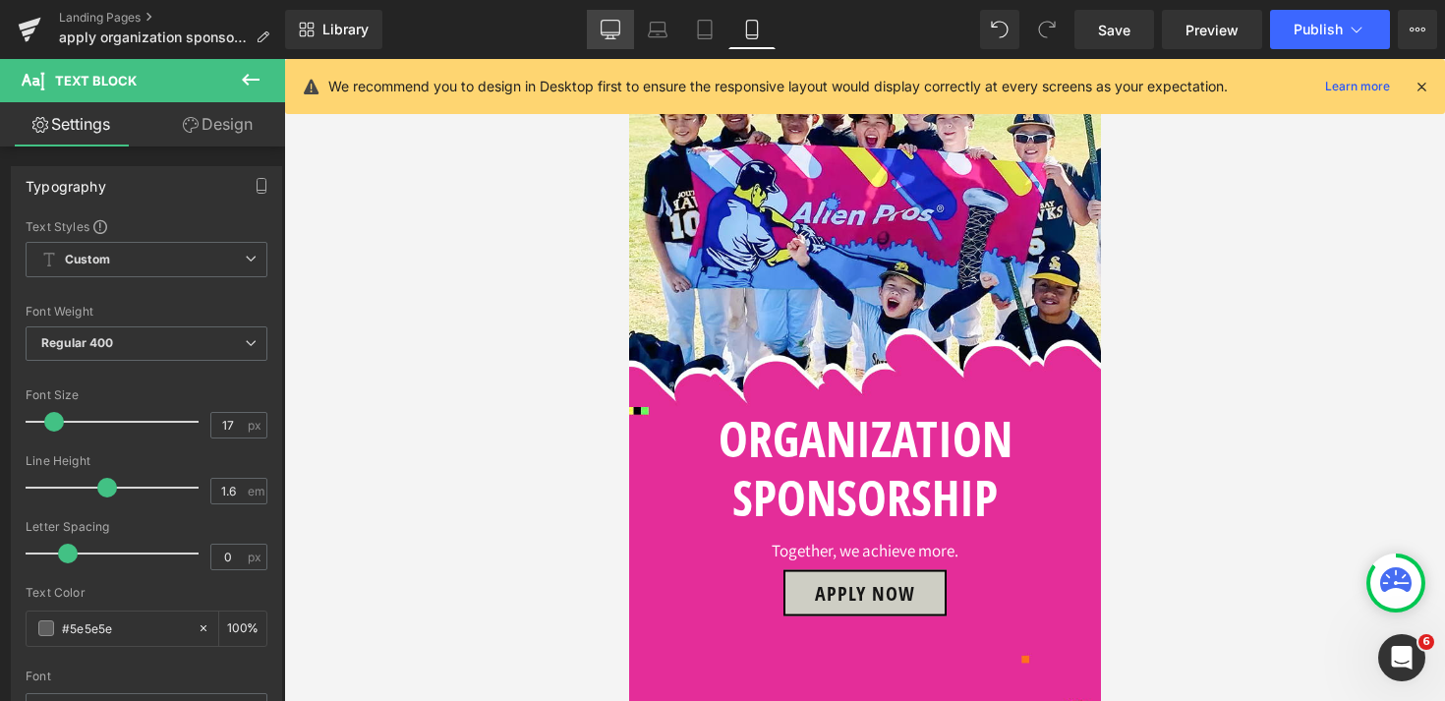
click at [606, 41] on link "Desktop" at bounding box center [610, 29] width 47 height 39
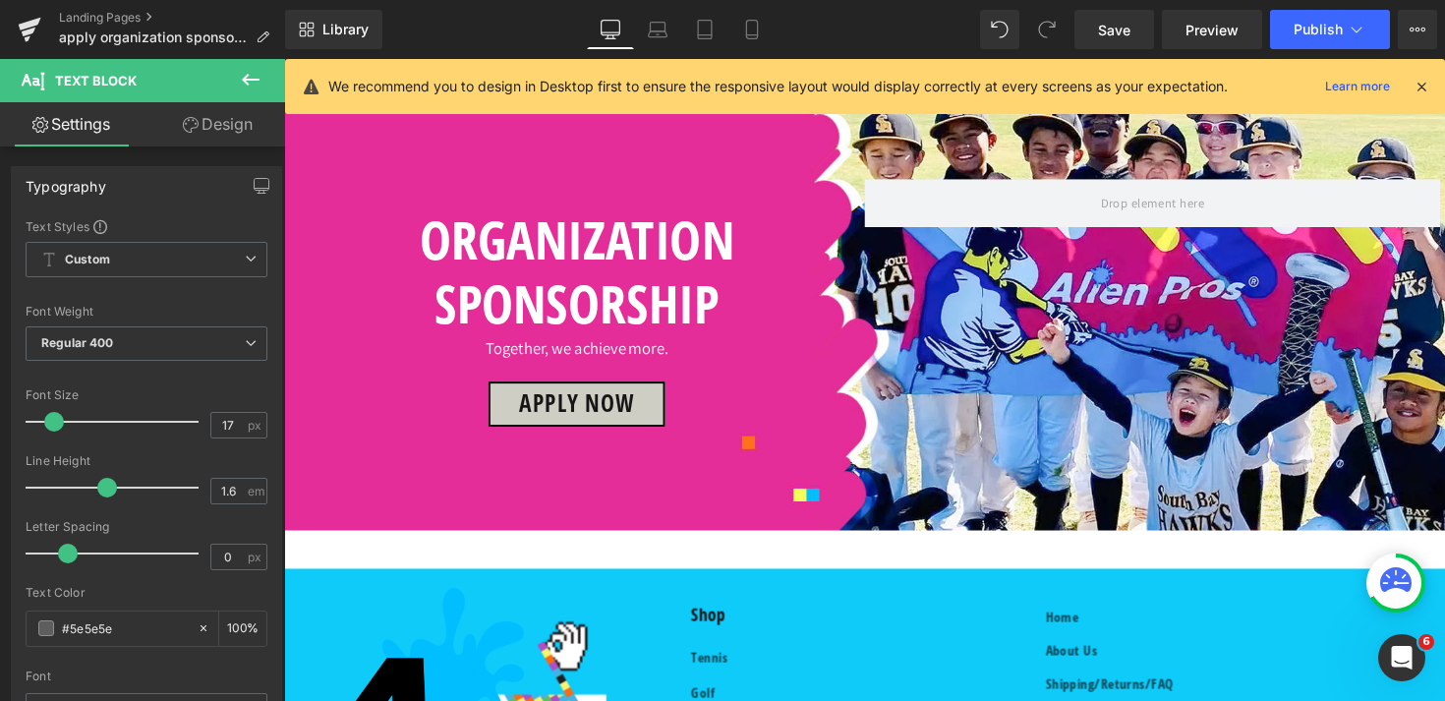
scroll to position [1040, 0]
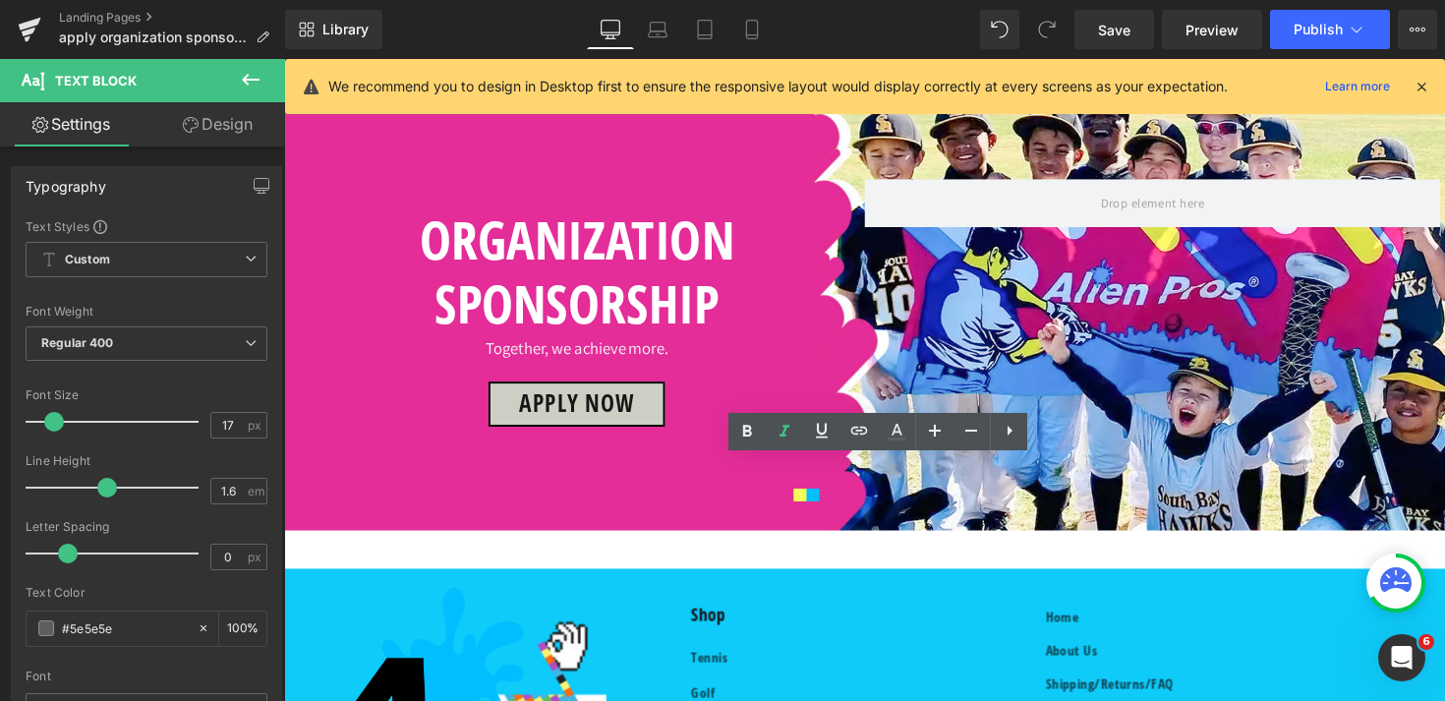
drag, startPoint x: 508, startPoint y: 483, endPoint x: 1278, endPoint y: 475, distance: 769.8
copy p "Visibility and recognition —we highlight our sponsored partners across our comm…"
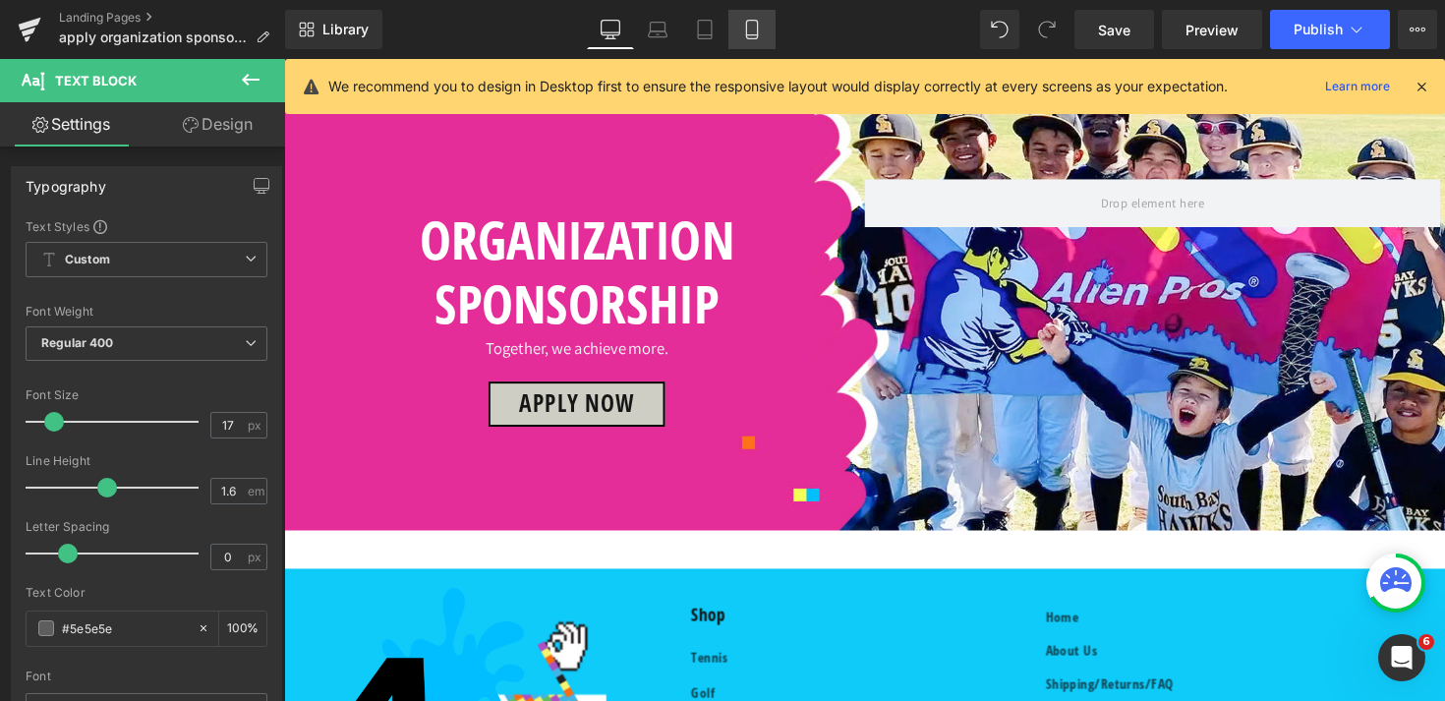
click at [746, 31] on icon at bounding box center [752, 30] width 20 height 20
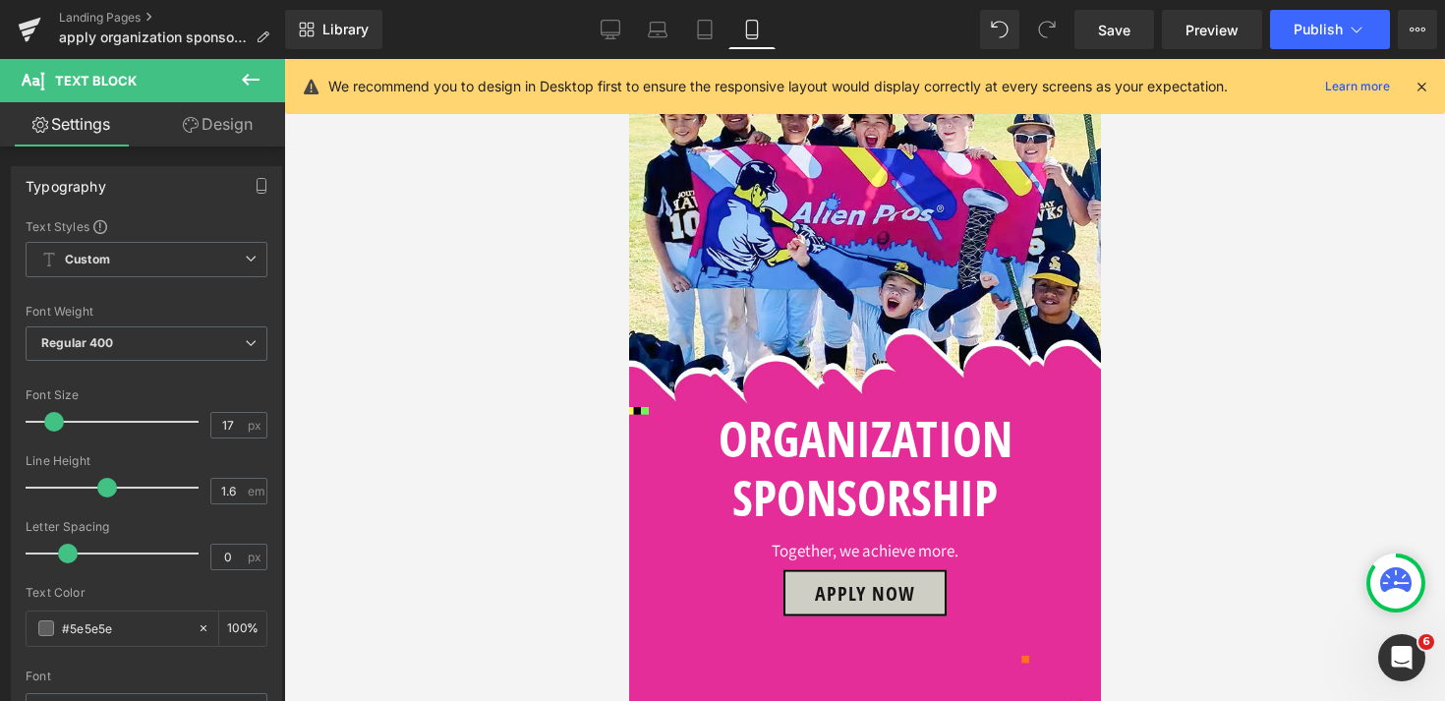
scroll to position [1402, 0]
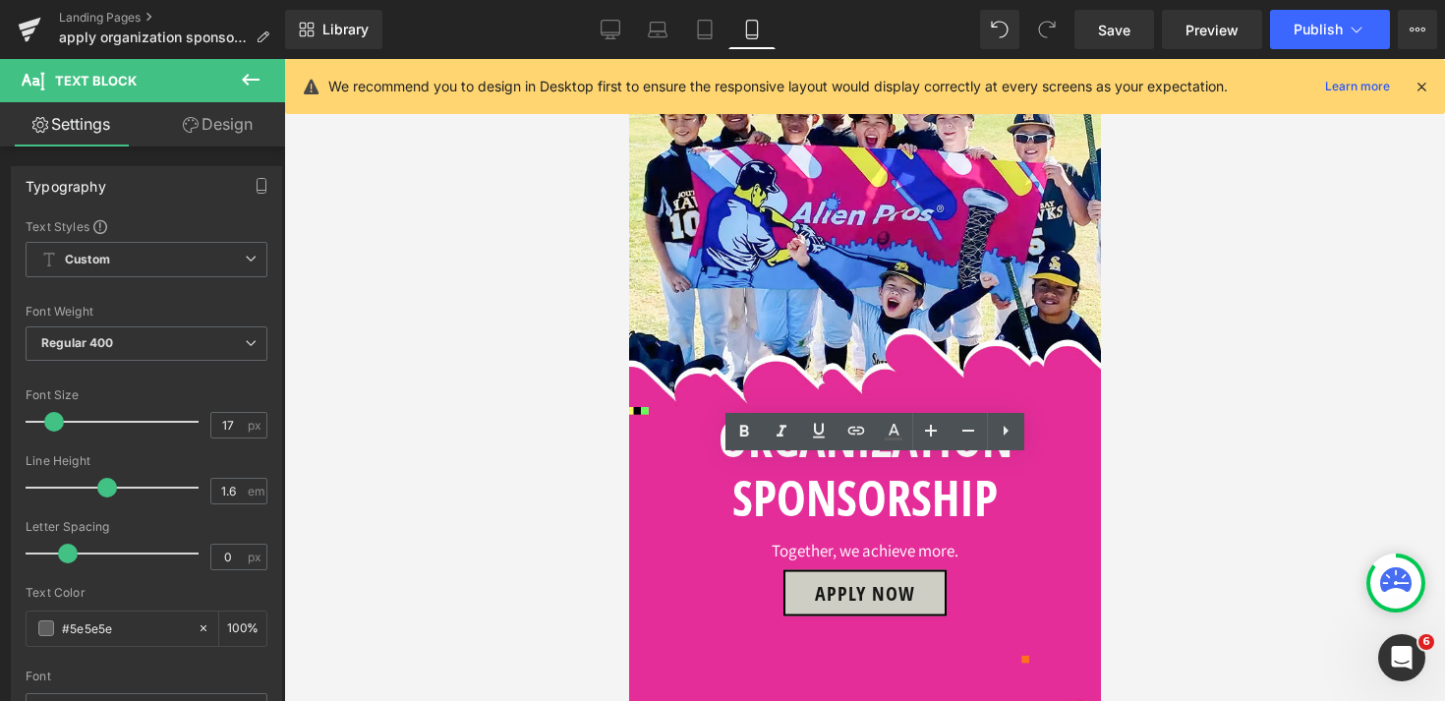
drag, startPoint x: 860, startPoint y: 500, endPoint x: 696, endPoint y: 471, distance: 166.8
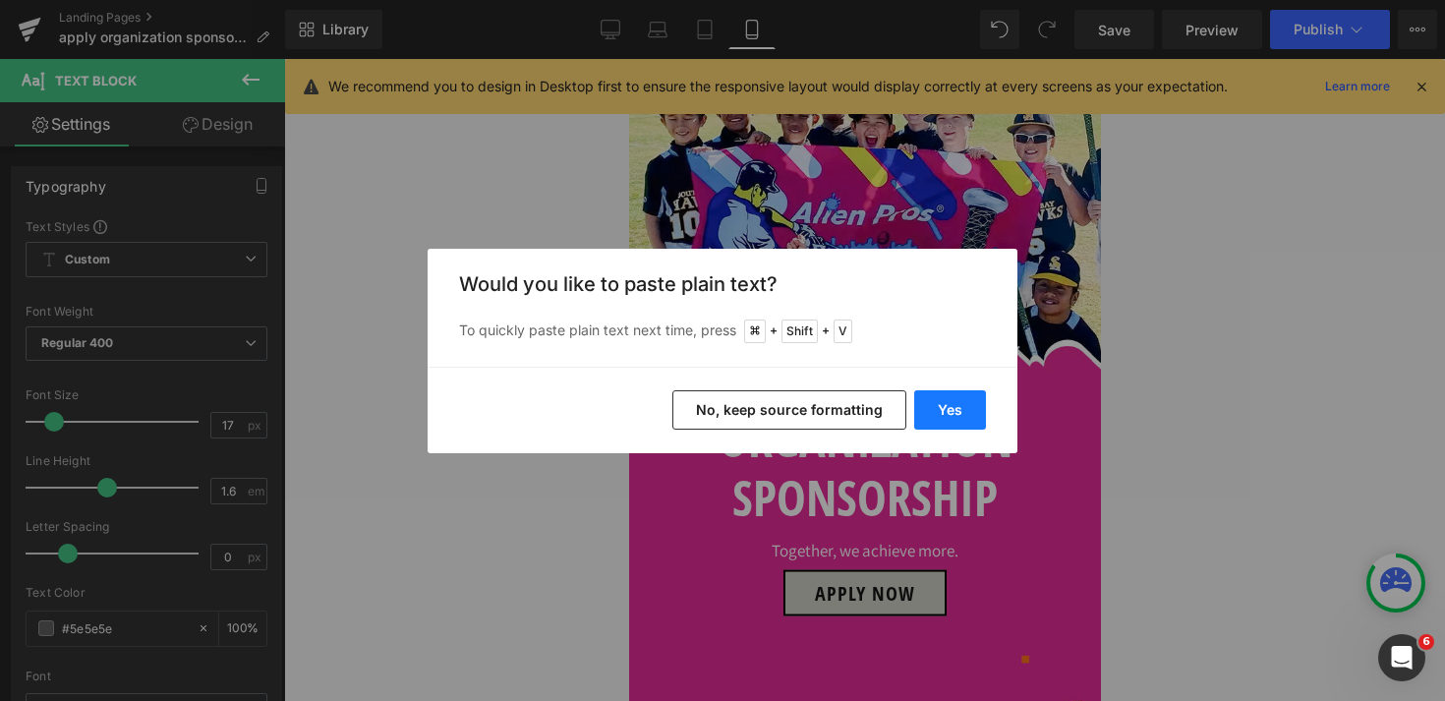
click at [943, 412] on button "Yes" at bounding box center [950, 409] width 72 height 39
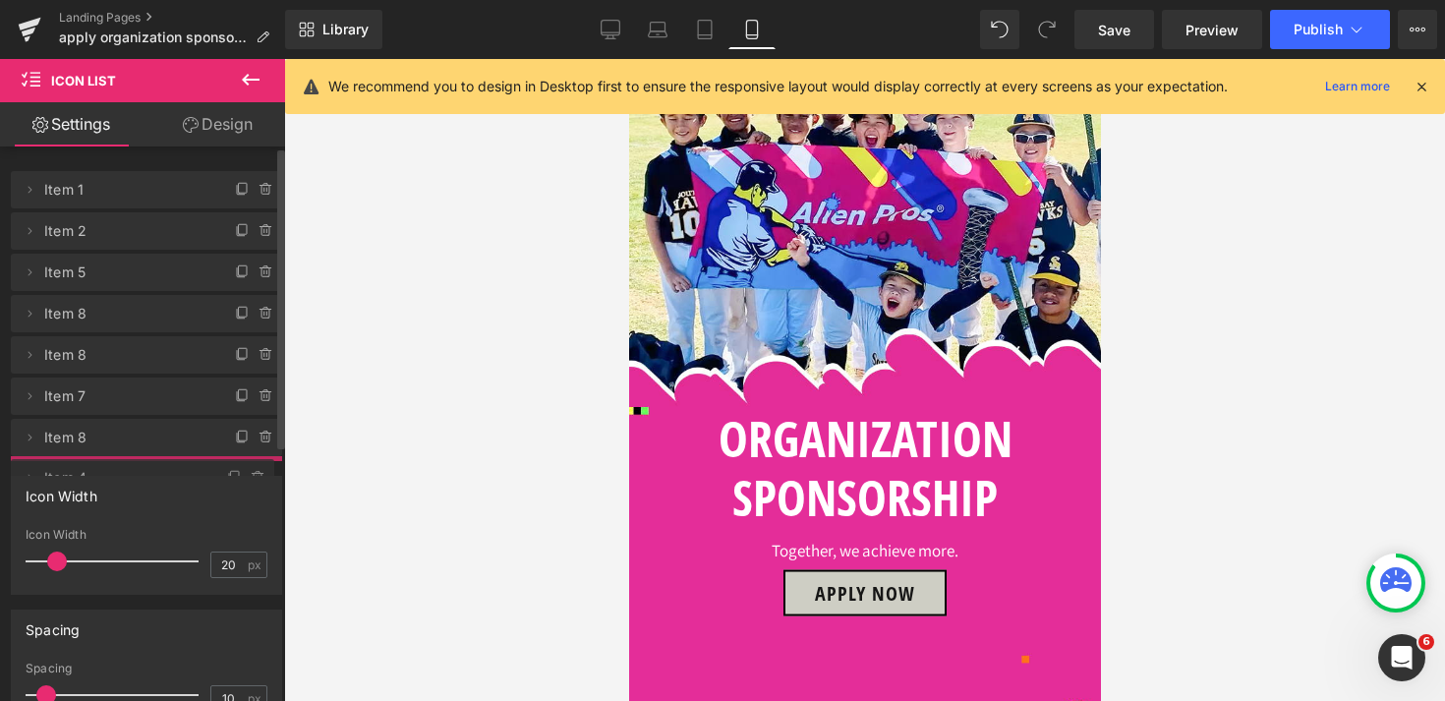
drag, startPoint x: 85, startPoint y: 275, endPoint x: 84, endPoint y: 479, distance: 203.5
drag, startPoint x: 82, startPoint y: 272, endPoint x: 79, endPoint y: 471, distance: 198.6
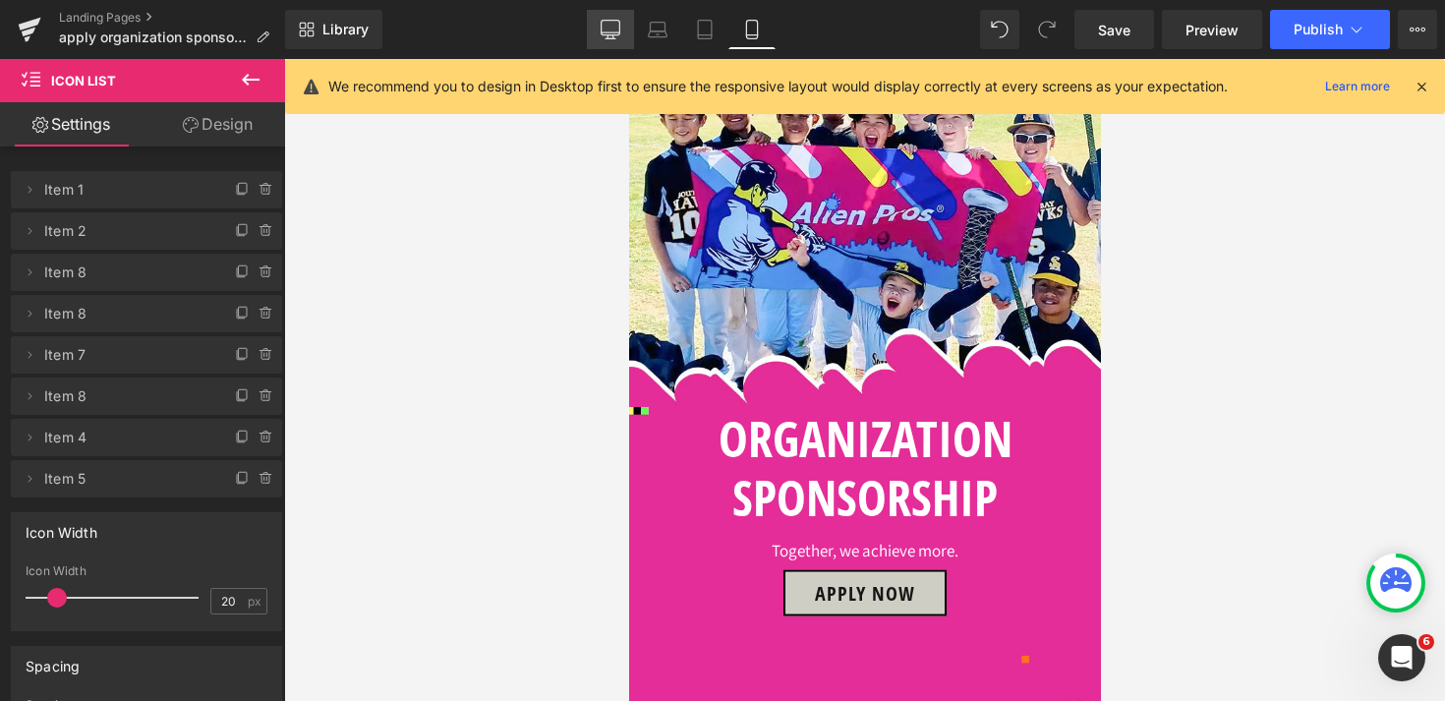
click at [608, 27] on icon at bounding box center [611, 30] width 20 height 20
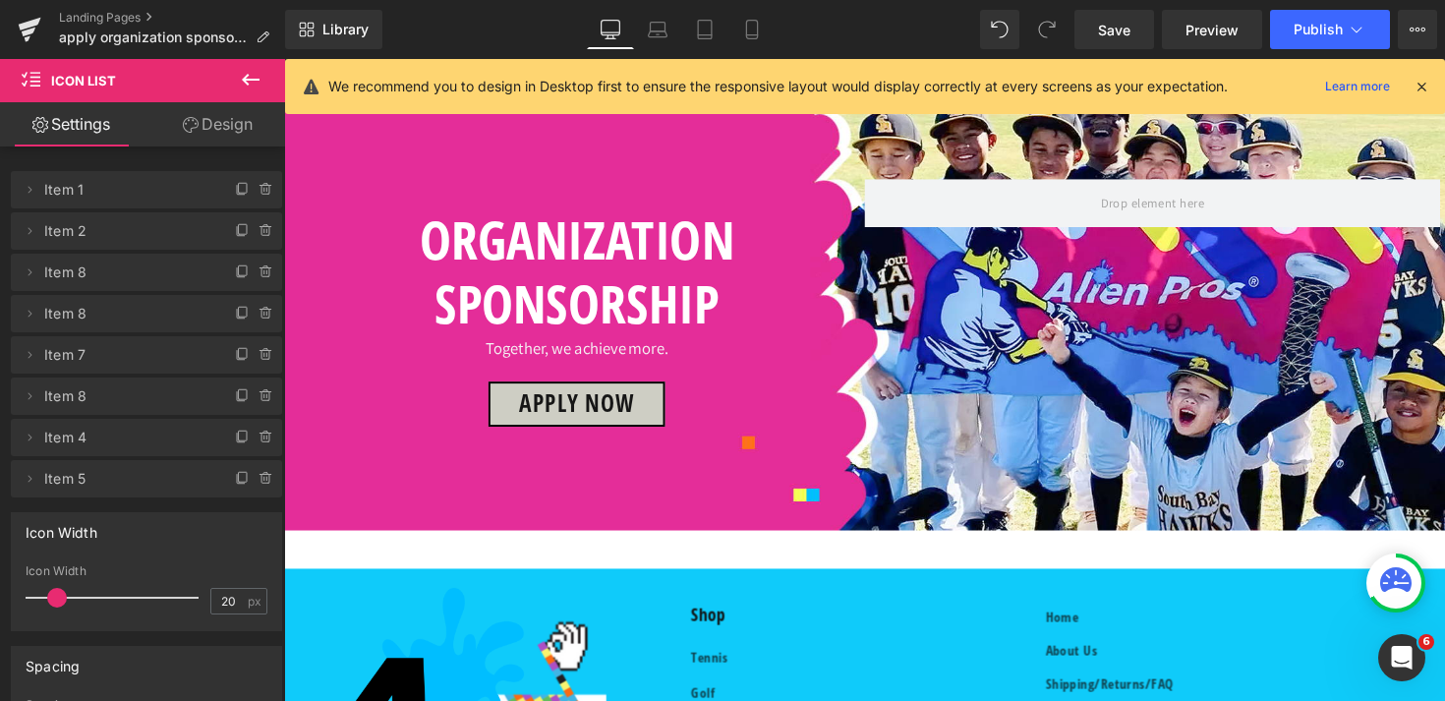
scroll to position [1182, 0]
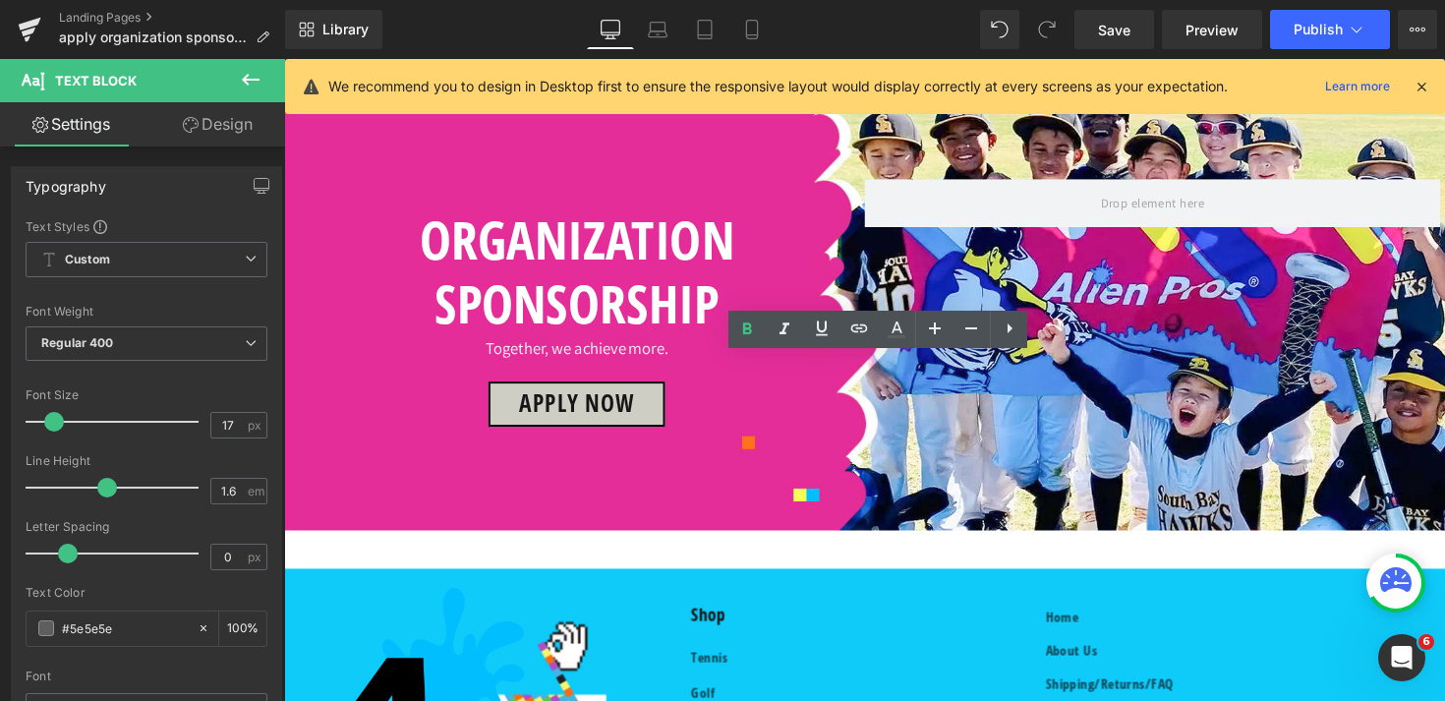
drag, startPoint x: 972, startPoint y: 377, endPoint x: 506, endPoint y: 389, distance: 466.1
copy b "What do I need to do if my organization was sponsored?"
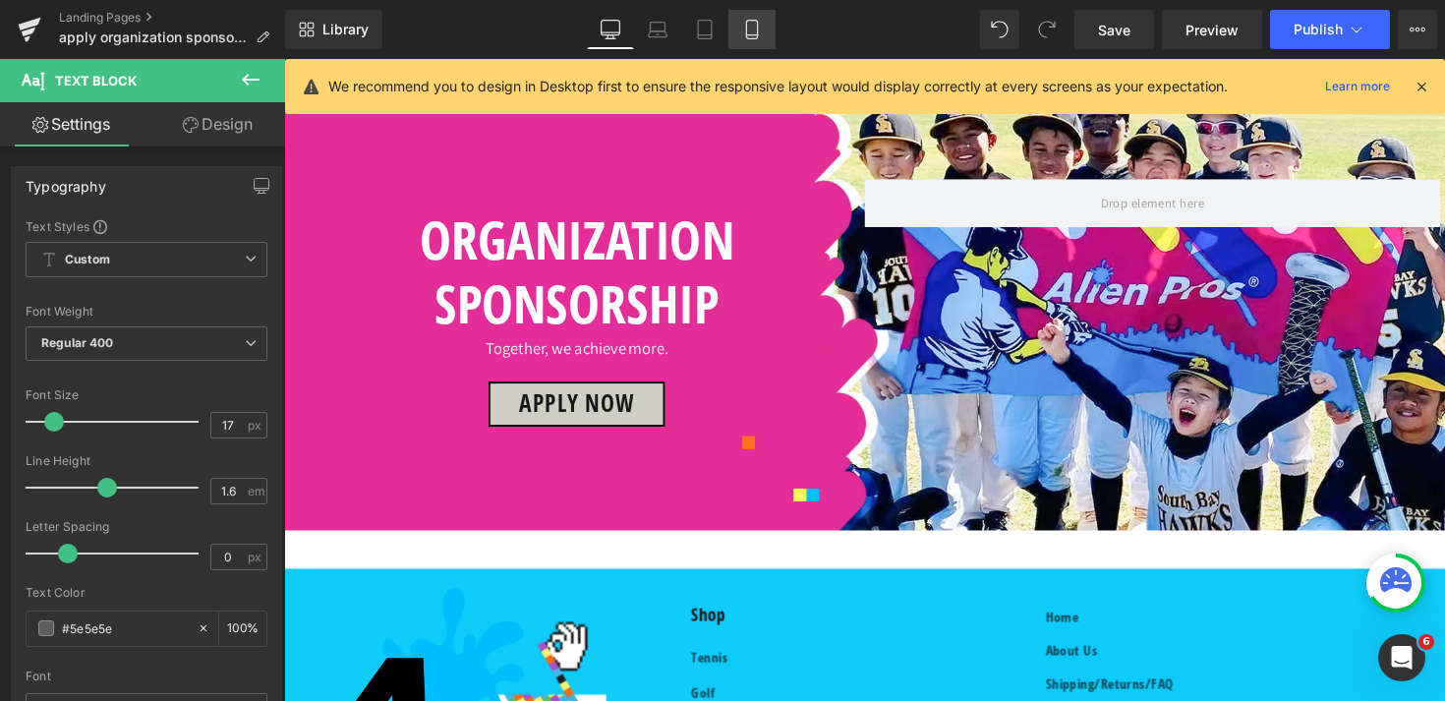
click at [762, 24] on icon at bounding box center [752, 30] width 20 height 20
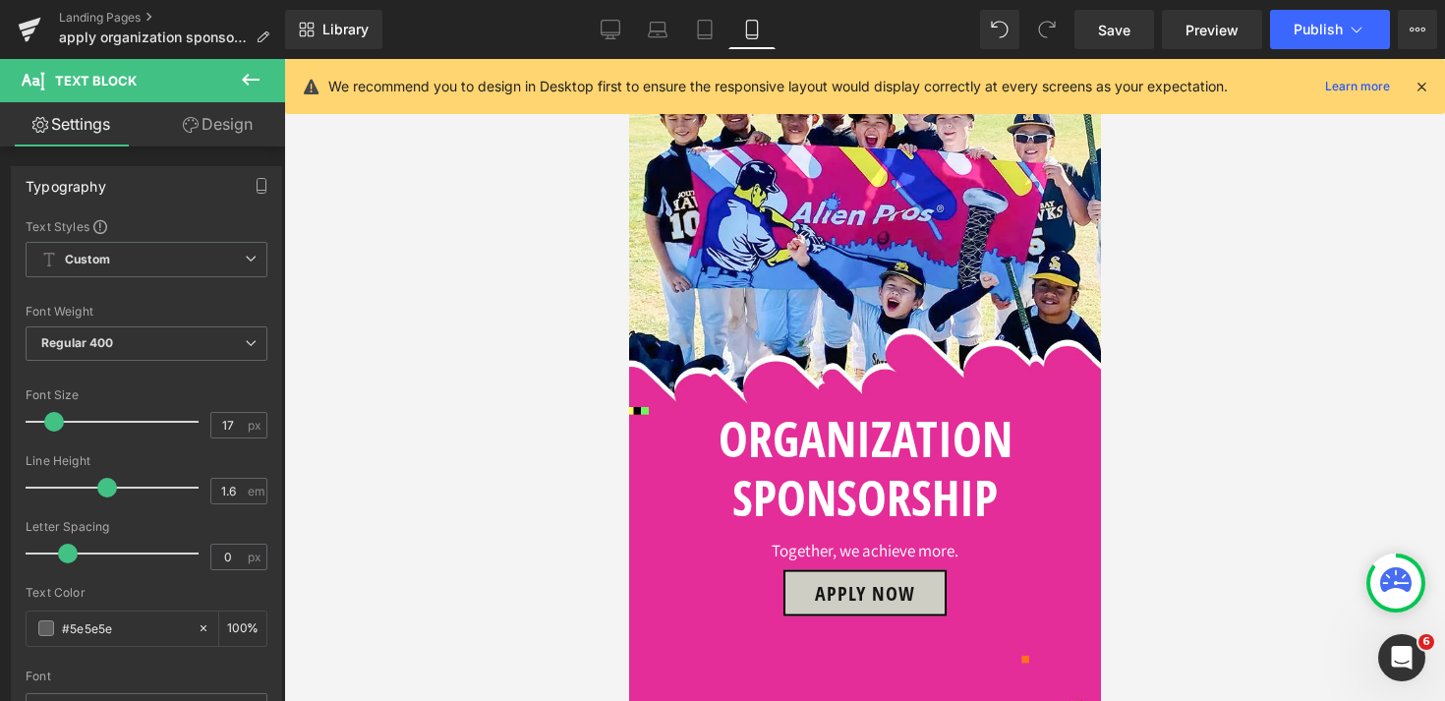
scroll to position [1477, 0]
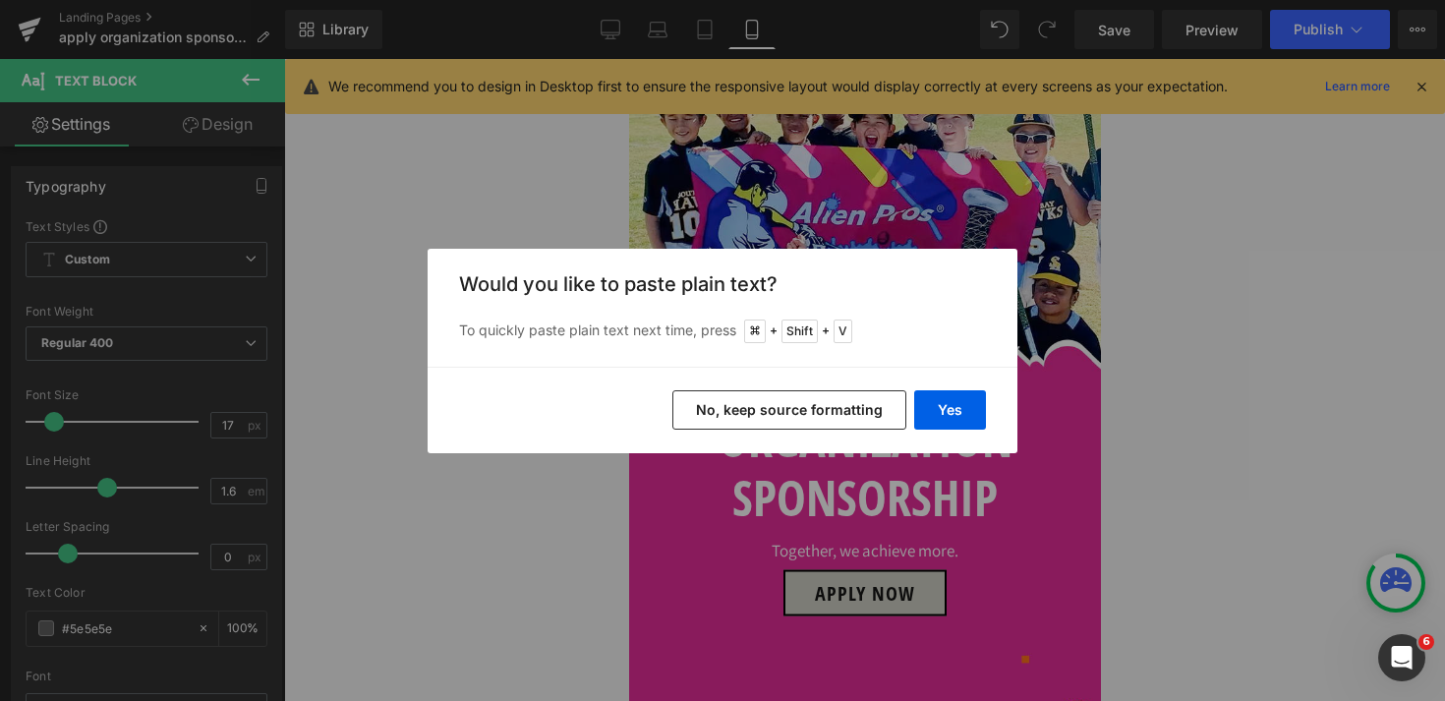
click at [838, 414] on button "No, keep source formatting" at bounding box center [789, 409] width 234 height 39
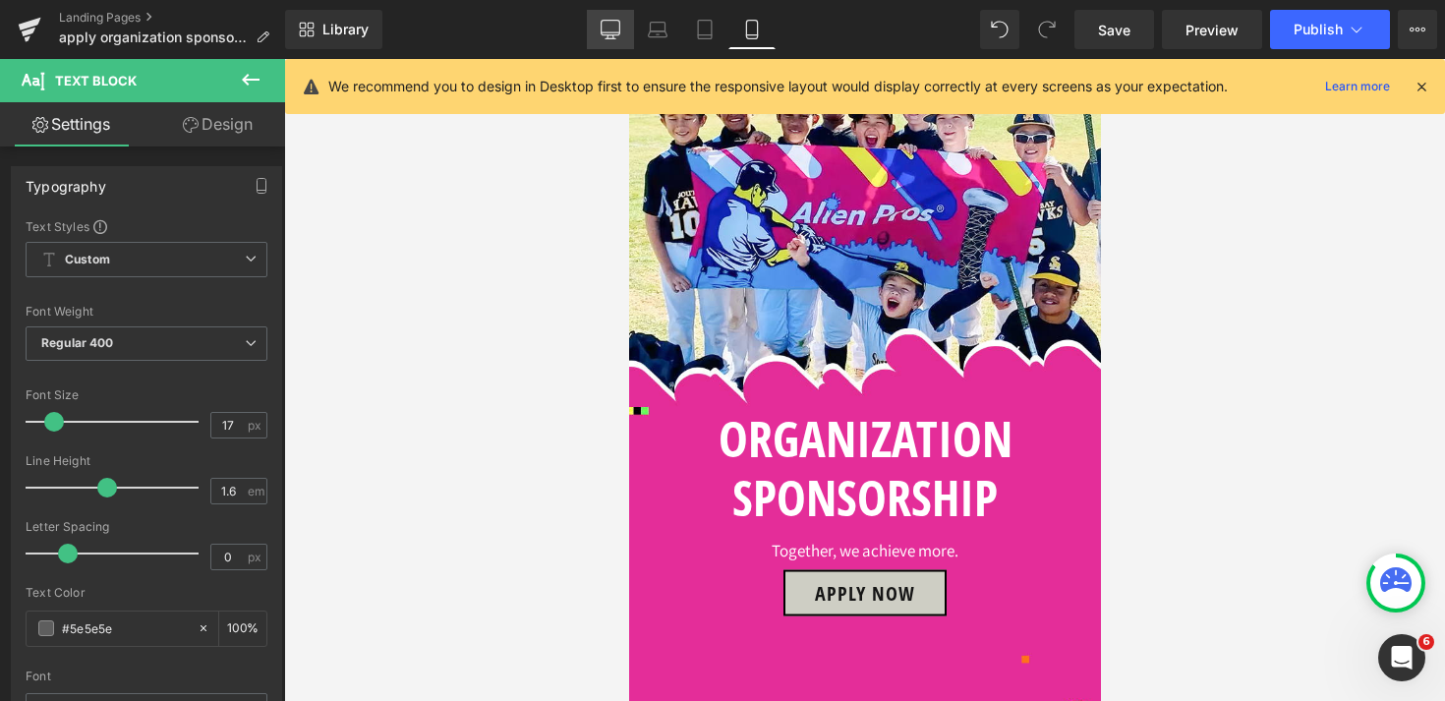
click at [618, 29] on icon at bounding box center [611, 30] width 20 height 20
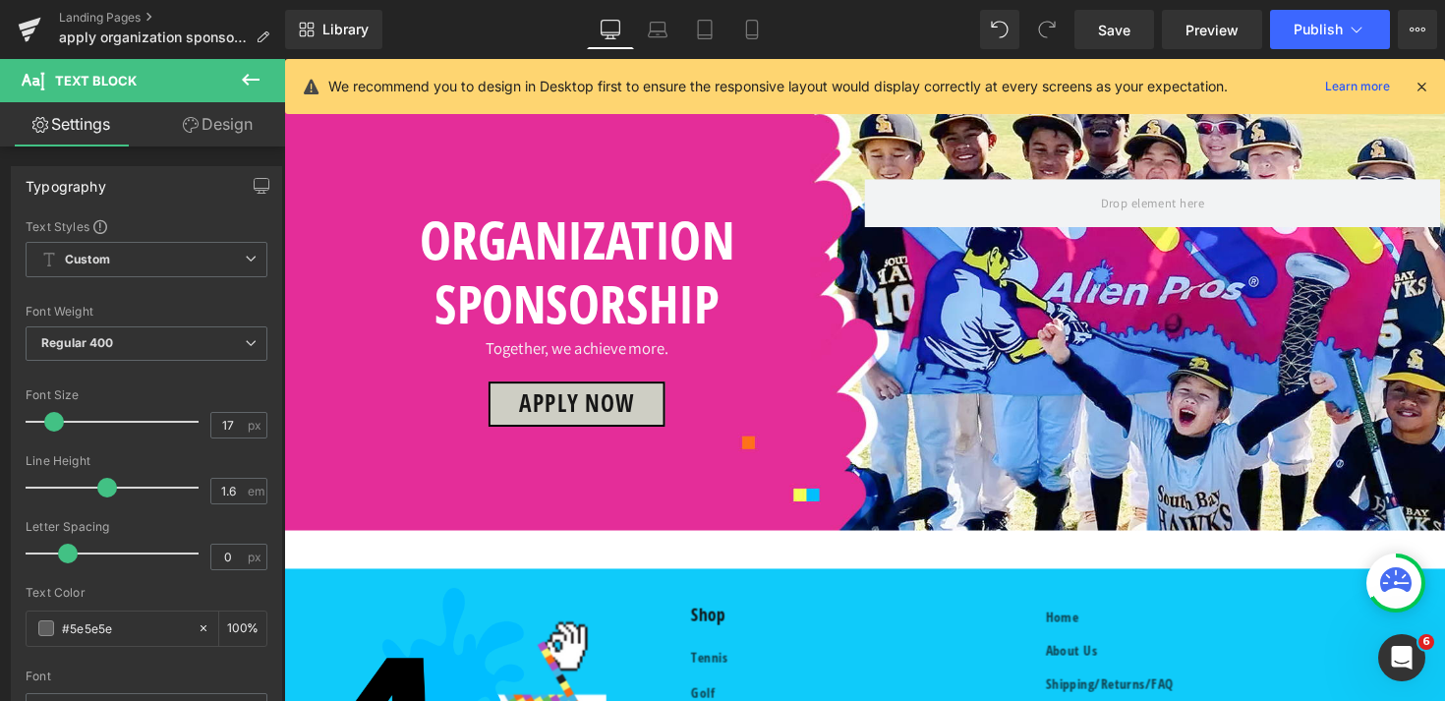
scroll to position [1160, 0]
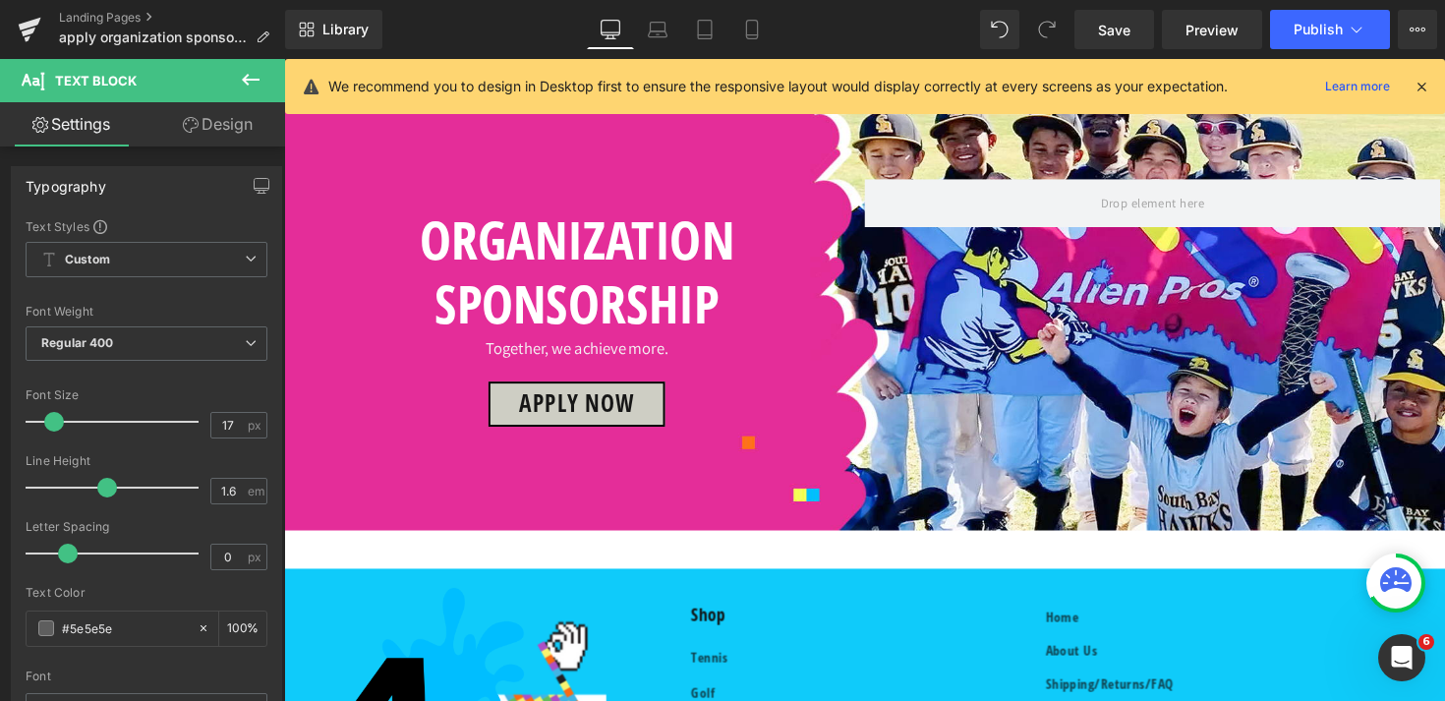
copy p "We simply ask that you share your Alien Pros experience through photos, social …"
click at [743, 50] on div "Library Desktop Desktop Laptop Tablet Mobile Save Preview Publish Scheduled Vie…" at bounding box center [865, 29] width 1160 height 59
click at [754, 35] on icon at bounding box center [751, 35] width 11 height 0
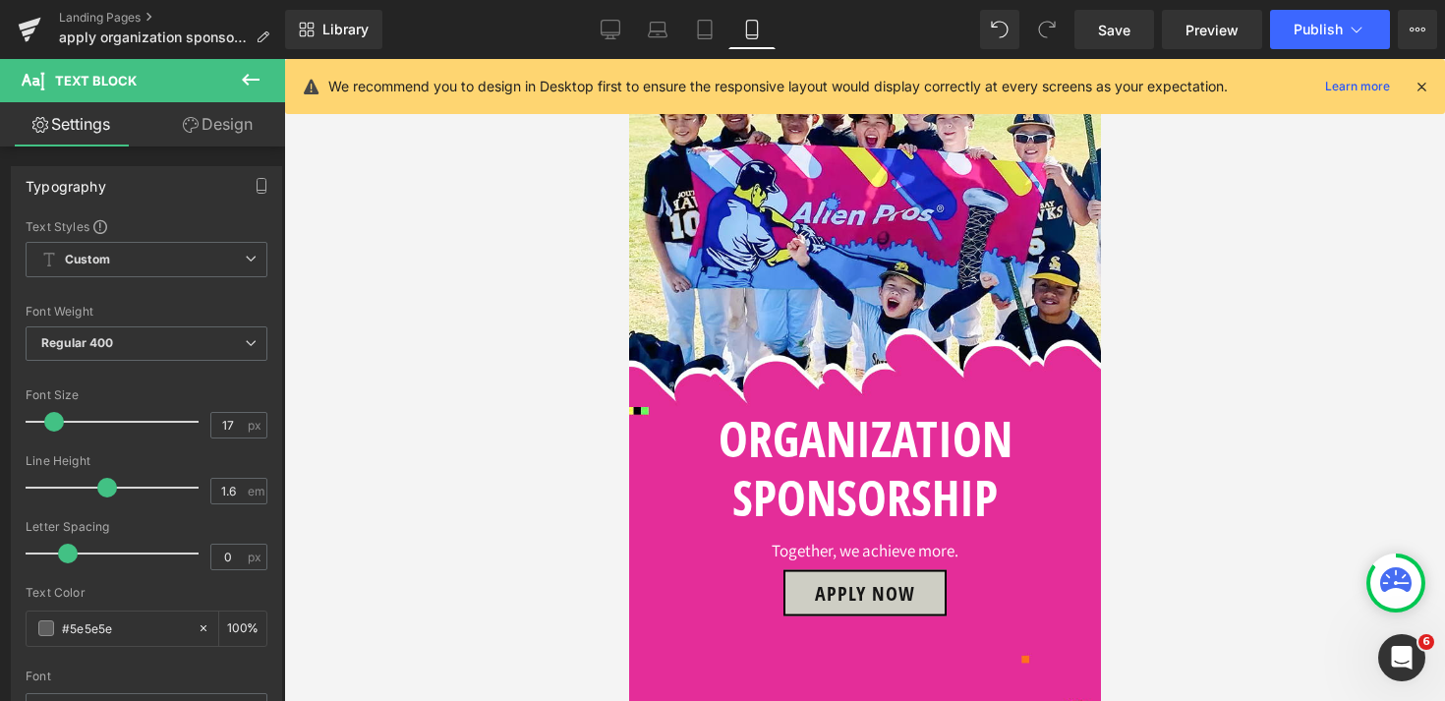
scroll to position [1712, 0]
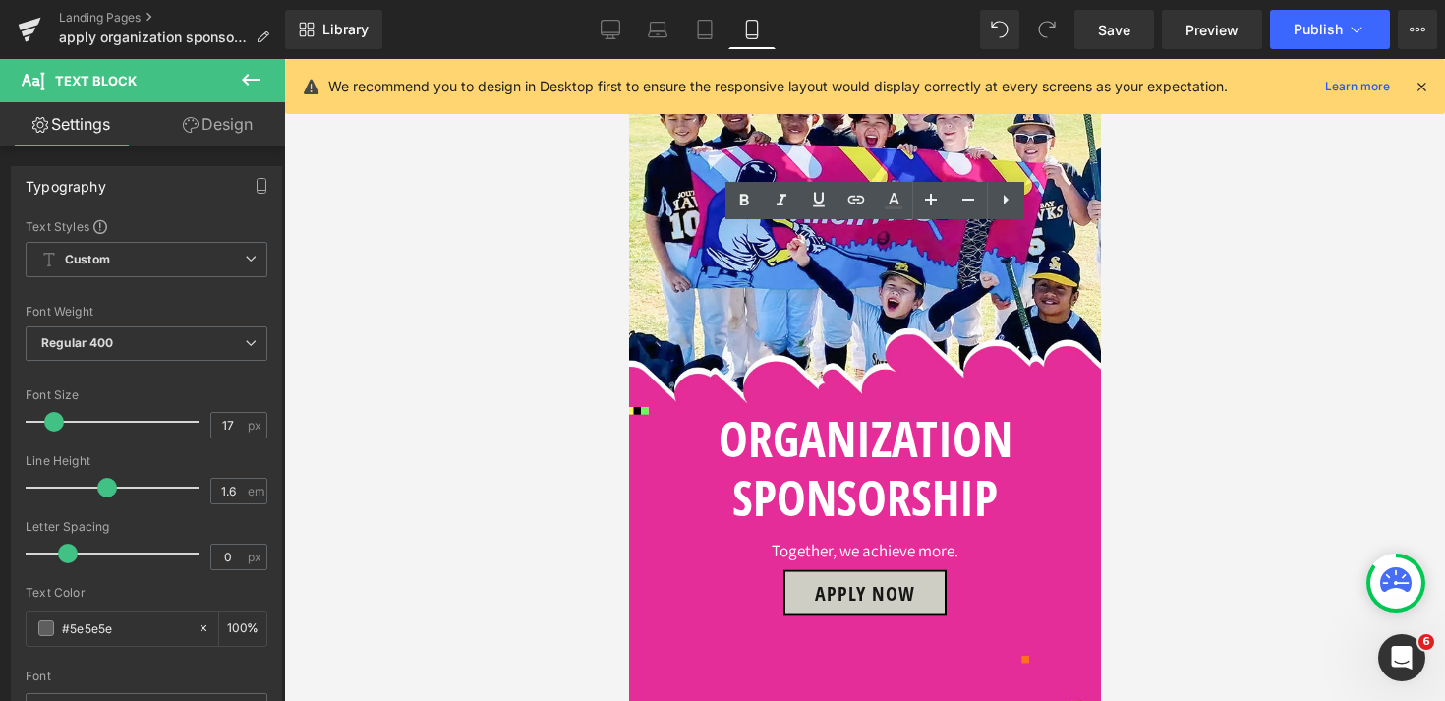
drag, startPoint x: 847, startPoint y: 242, endPoint x: 697, endPoint y: 244, distance: 150.4
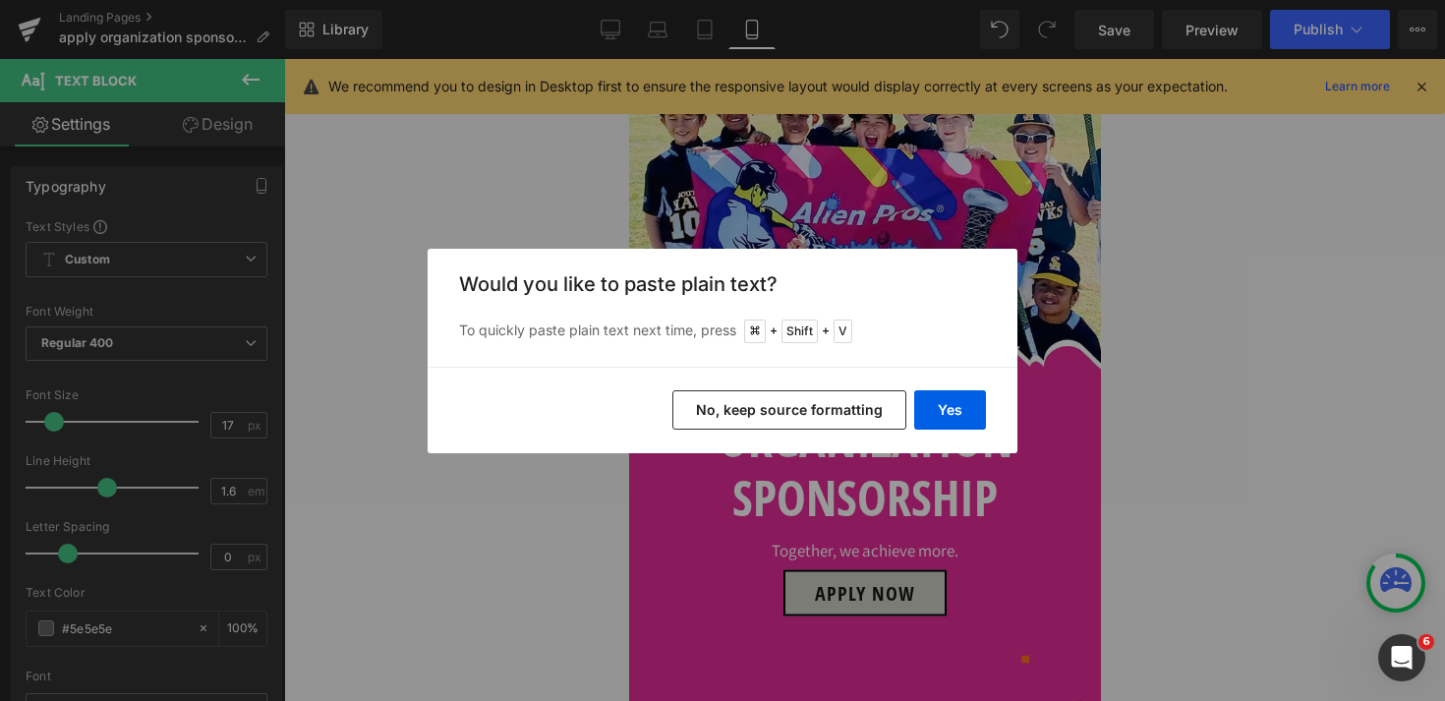
click at [826, 411] on button "No, keep source formatting" at bounding box center [789, 409] width 234 height 39
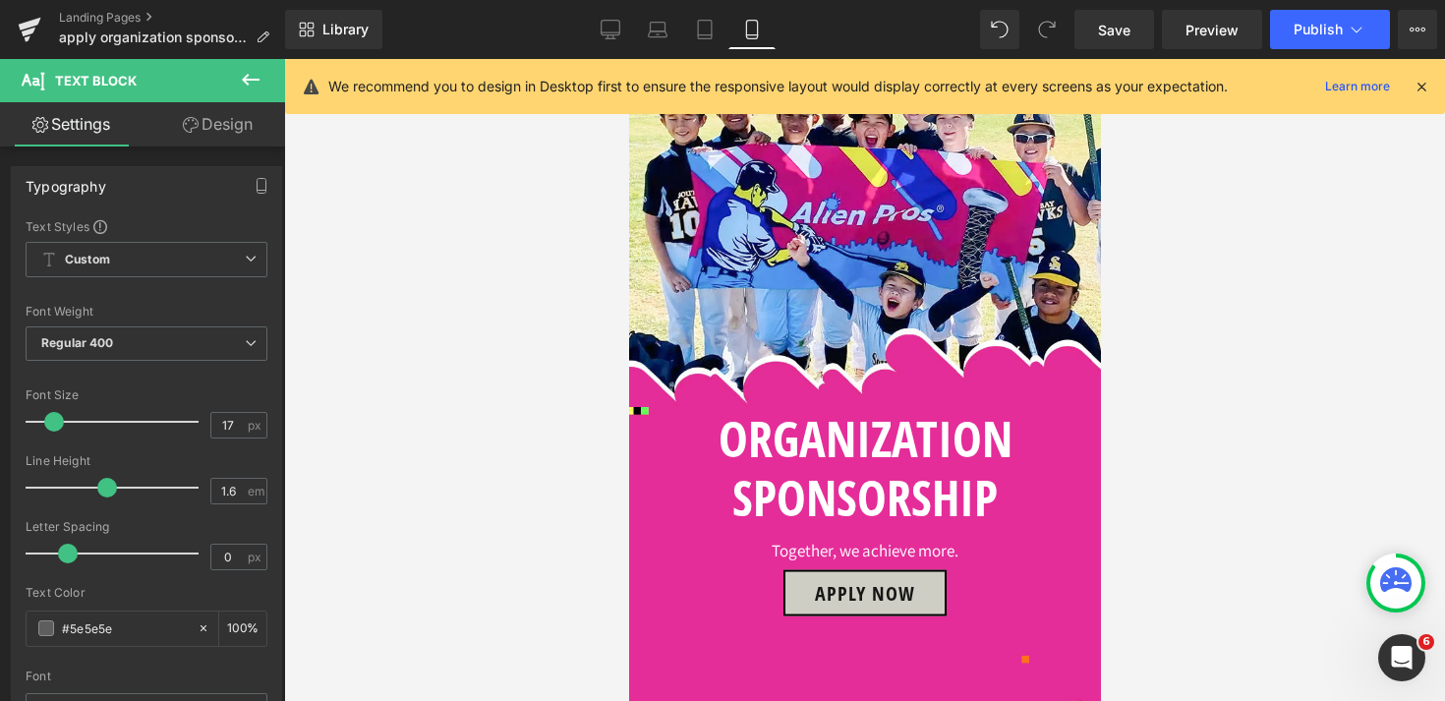
scroll to position [0, 0]
click at [1127, 32] on span "Save" at bounding box center [1114, 30] width 32 height 21
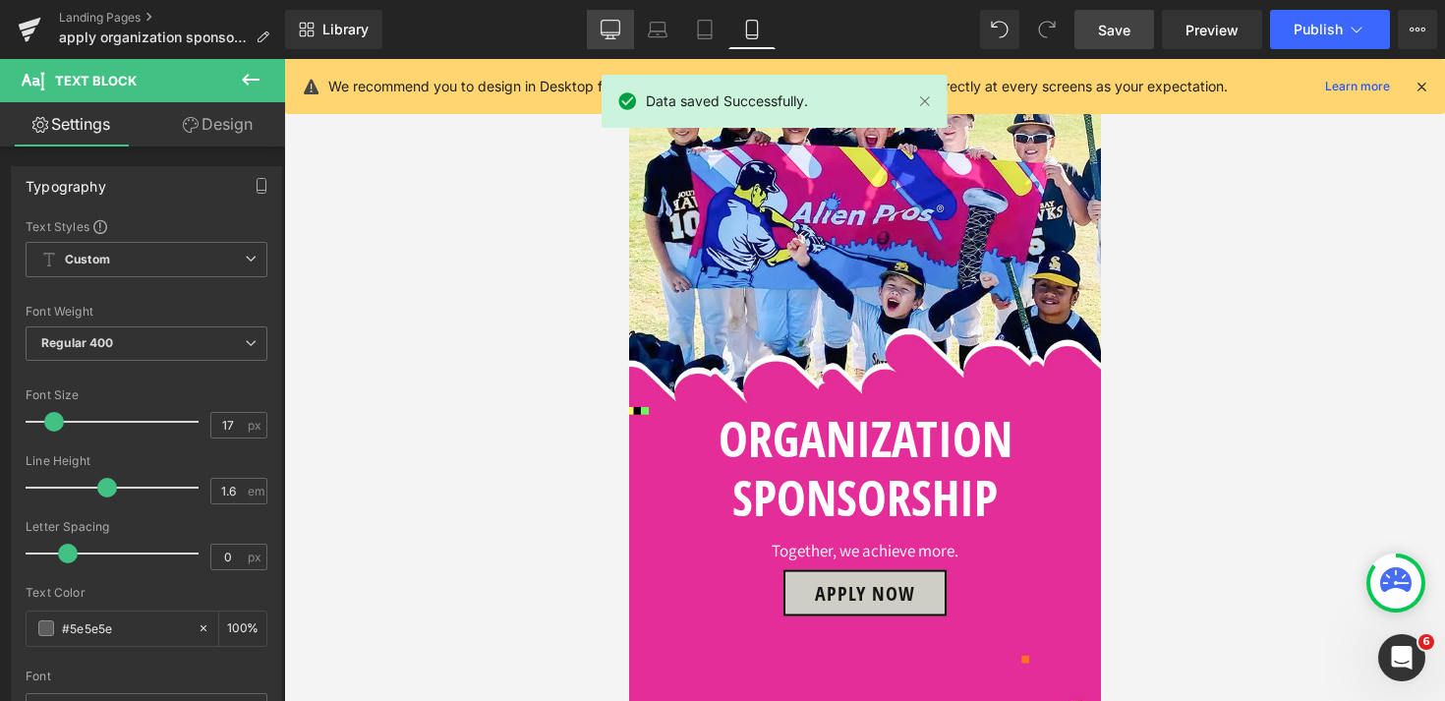
click at [609, 33] on icon at bounding box center [611, 30] width 20 height 20
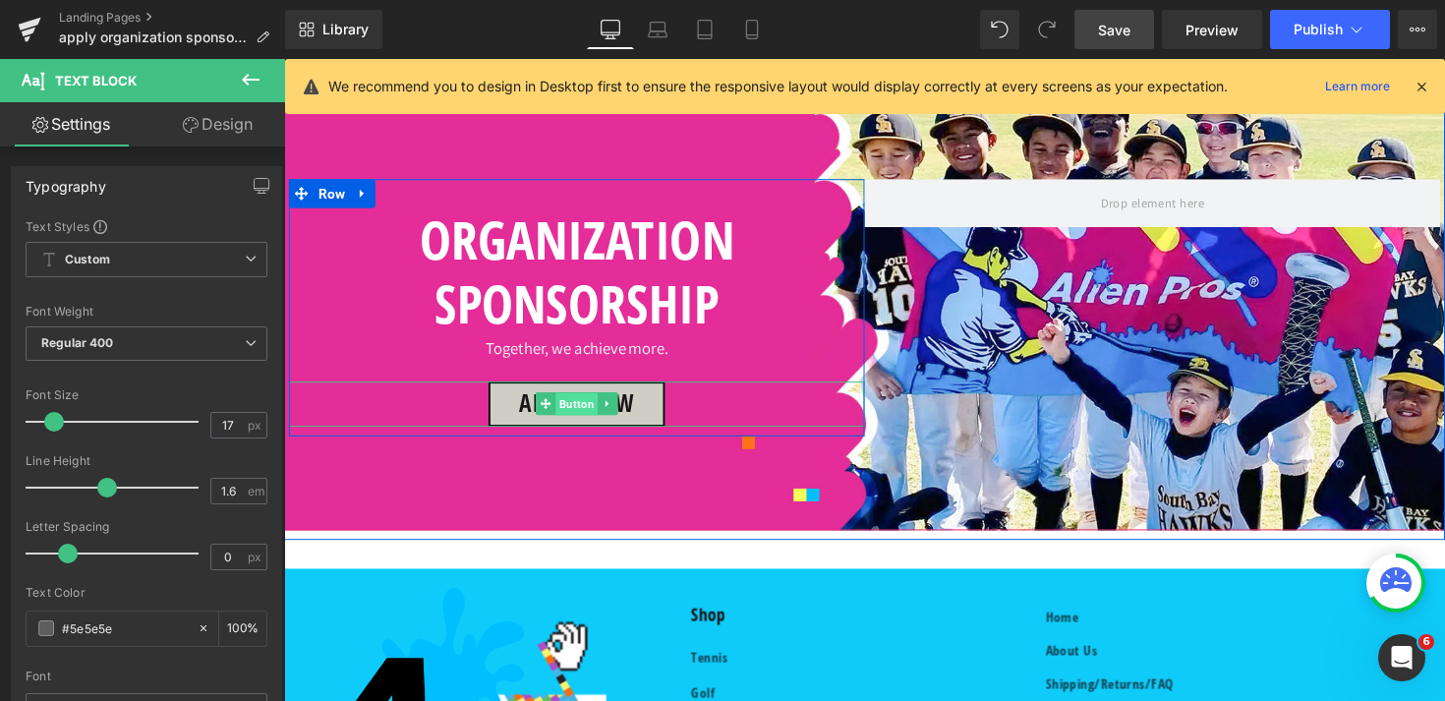
click at [579, 425] on span "Button" at bounding box center [583, 413] width 43 height 24
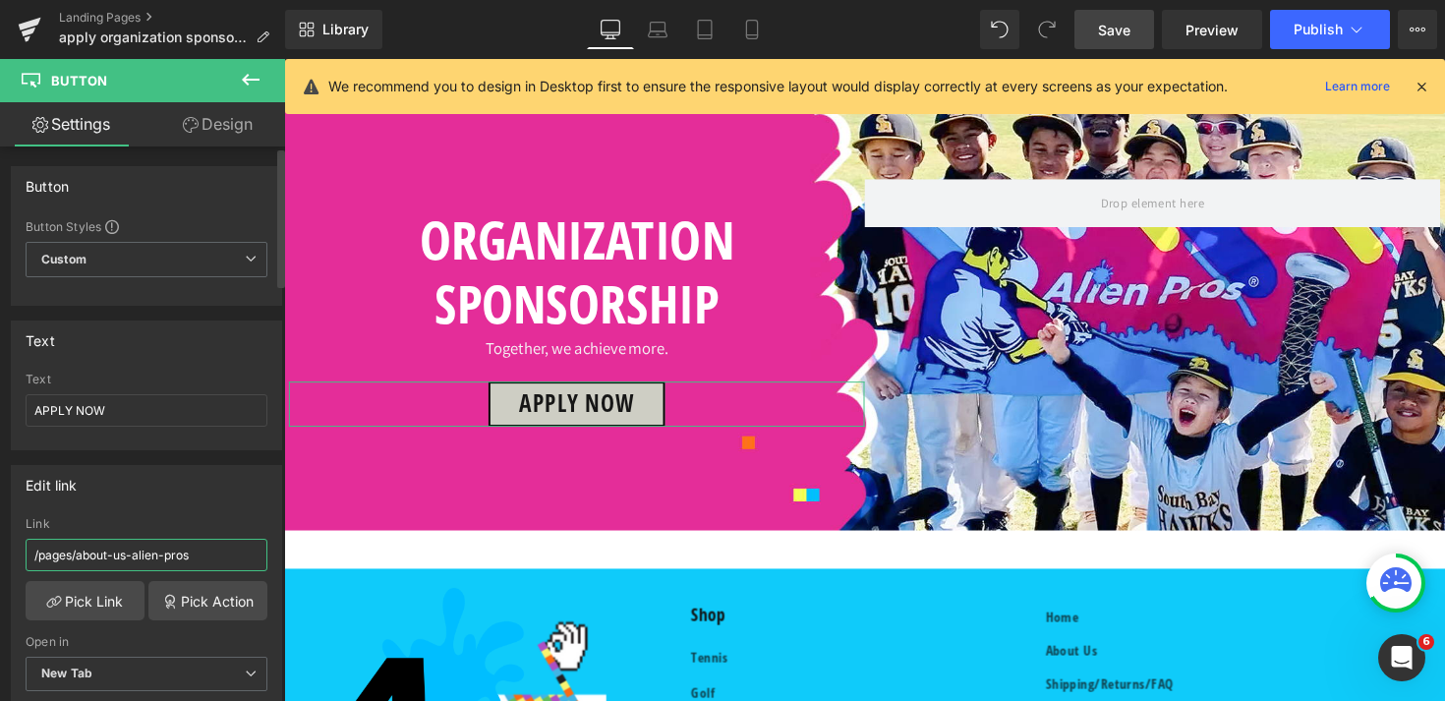
drag, startPoint x: 203, startPoint y: 551, endPoint x: 78, endPoint y: 552, distance: 125.8
click at [78, 552] on input "/pages/about-us-alien-pros" at bounding box center [147, 555] width 242 height 32
paste input "organization-sponsorship"
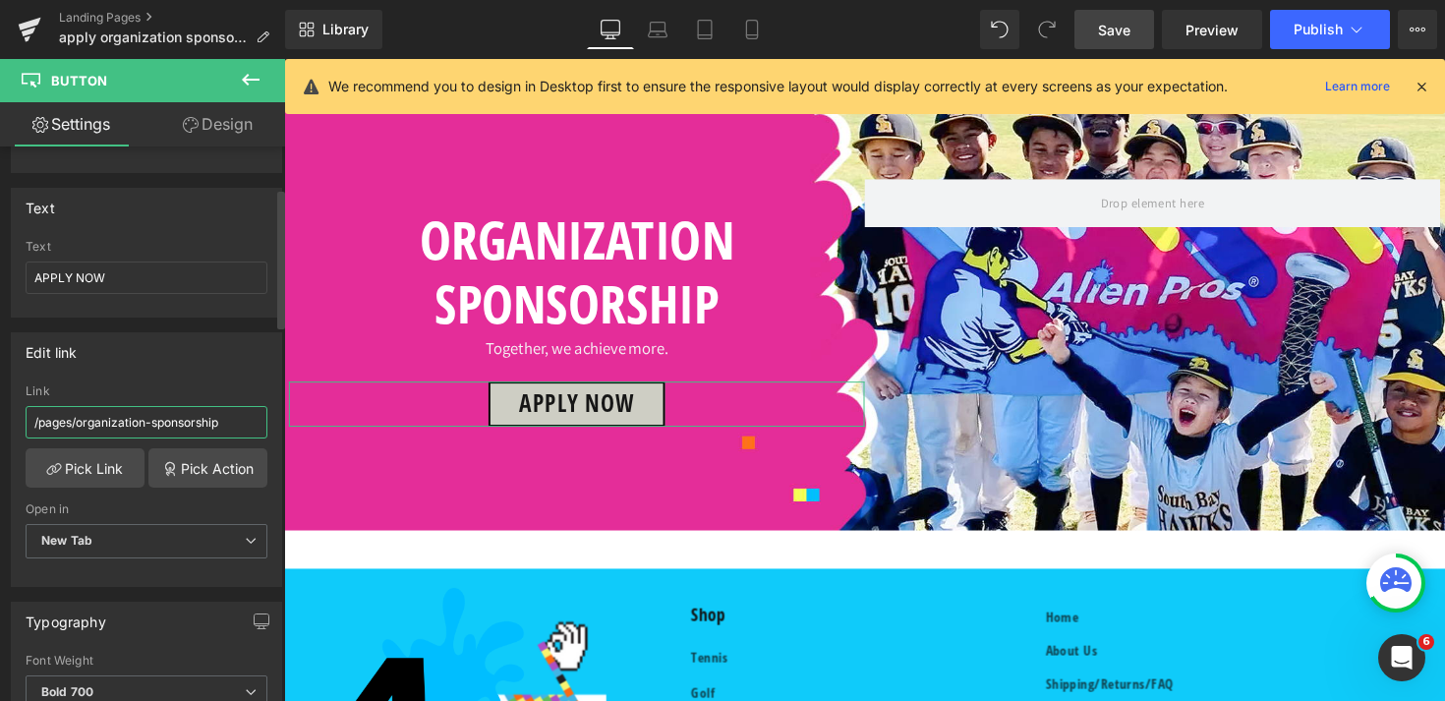
scroll to position [164, 0]
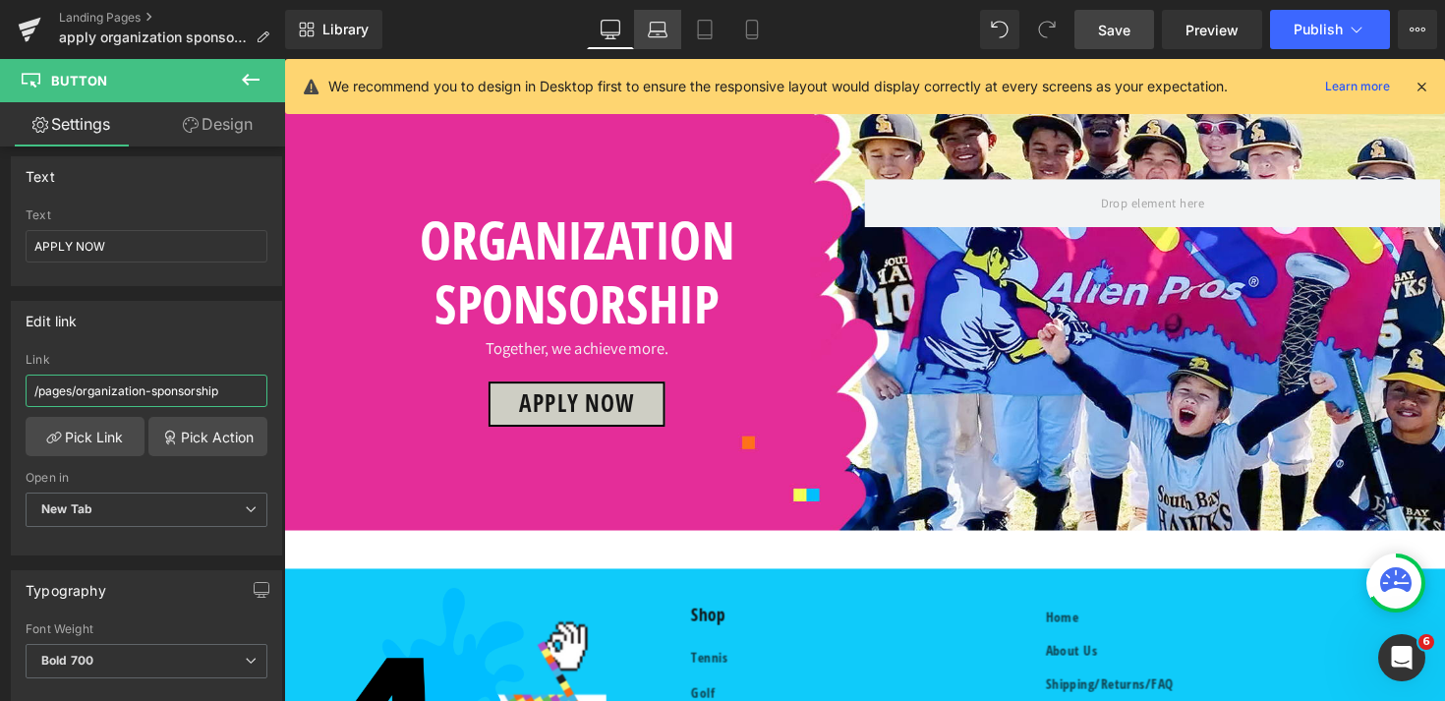
type input "/pages/organization-sponsorship"
click at [660, 41] on link "Laptop" at bounding box center [657, 29] width 47 height 39
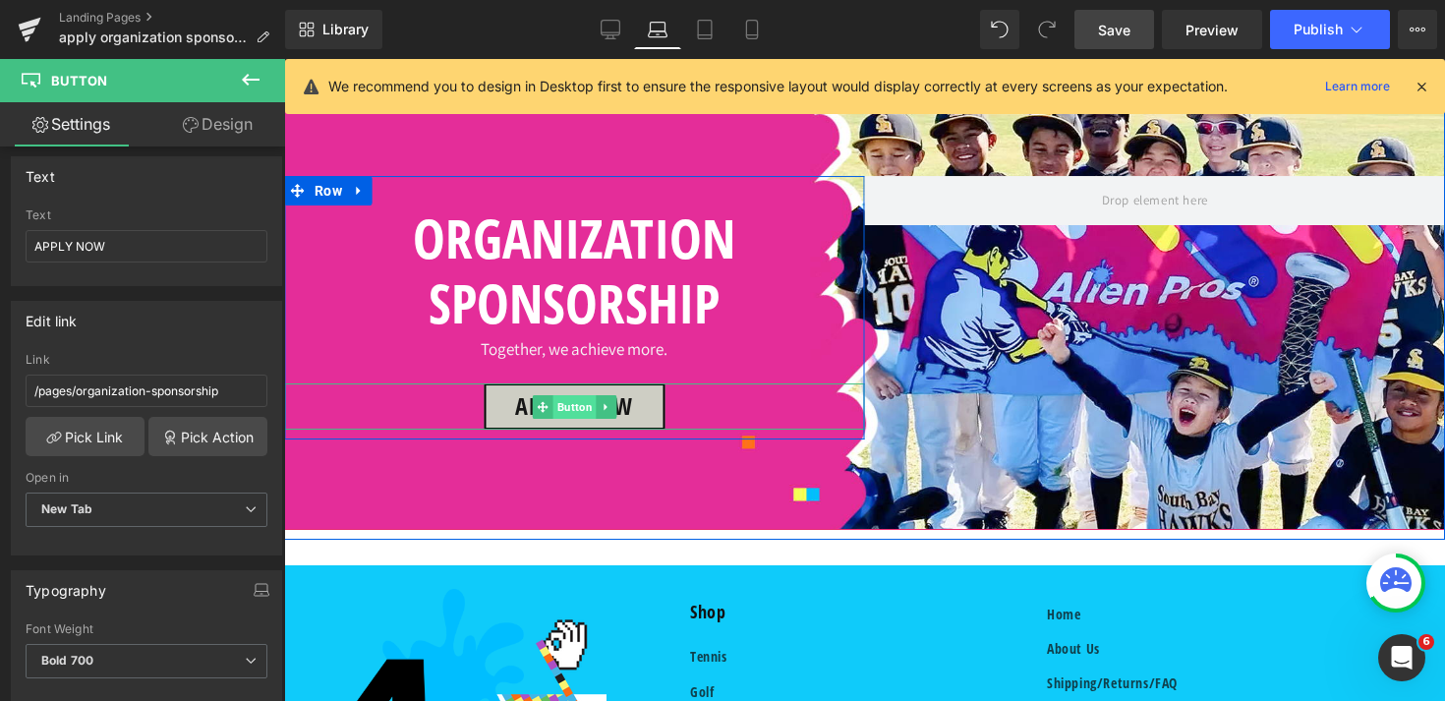
click at [583, 419] on span "Button" at bounding box center [573, 407] width 43 height 24
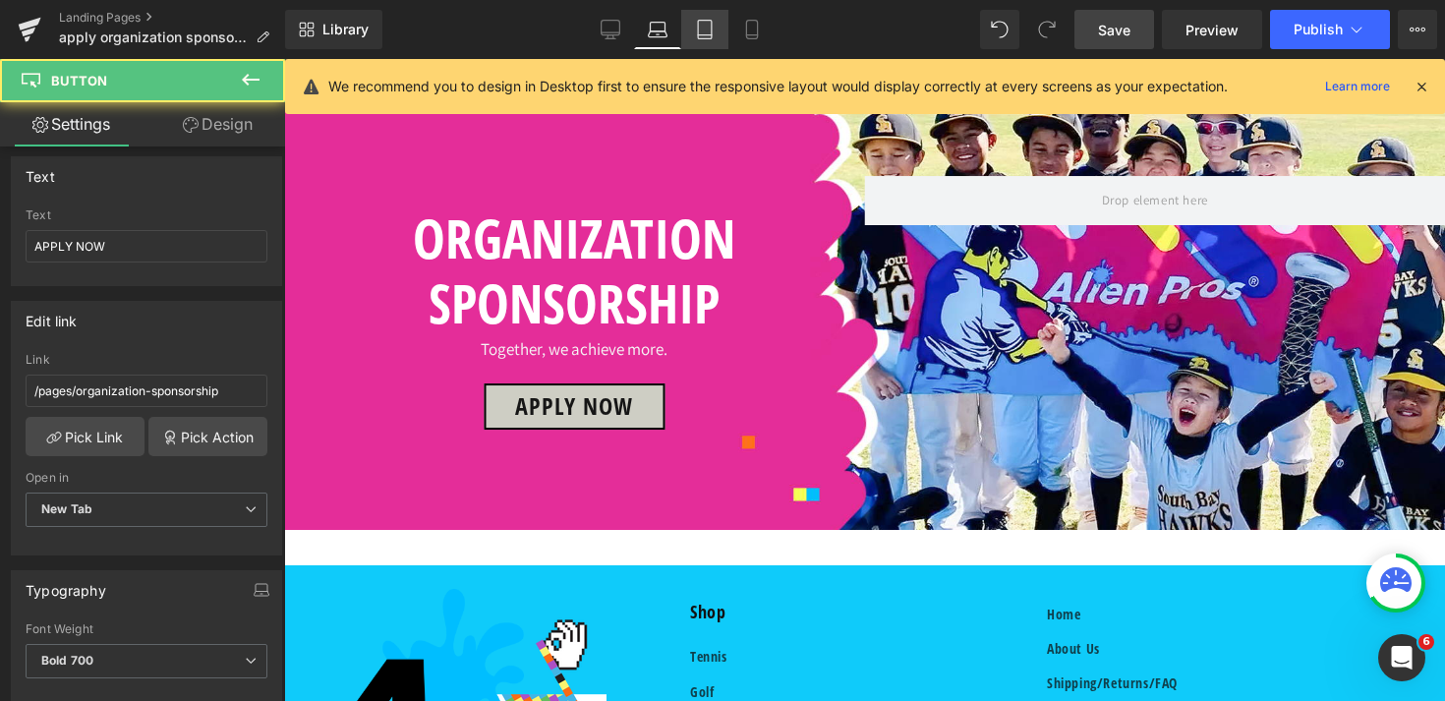
click at [709, 35] on icon at bounding box center [705, 35] width 14 height 0
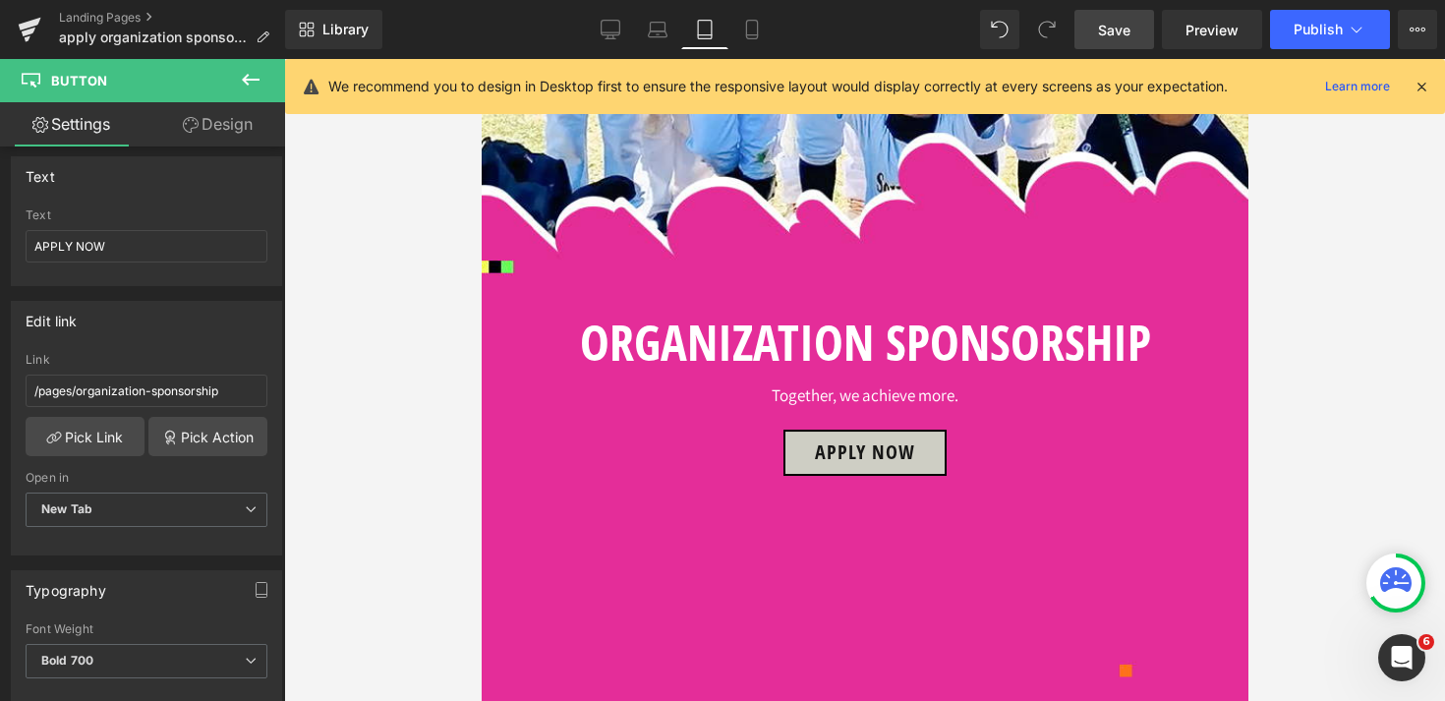
scroll to position [0, 0]
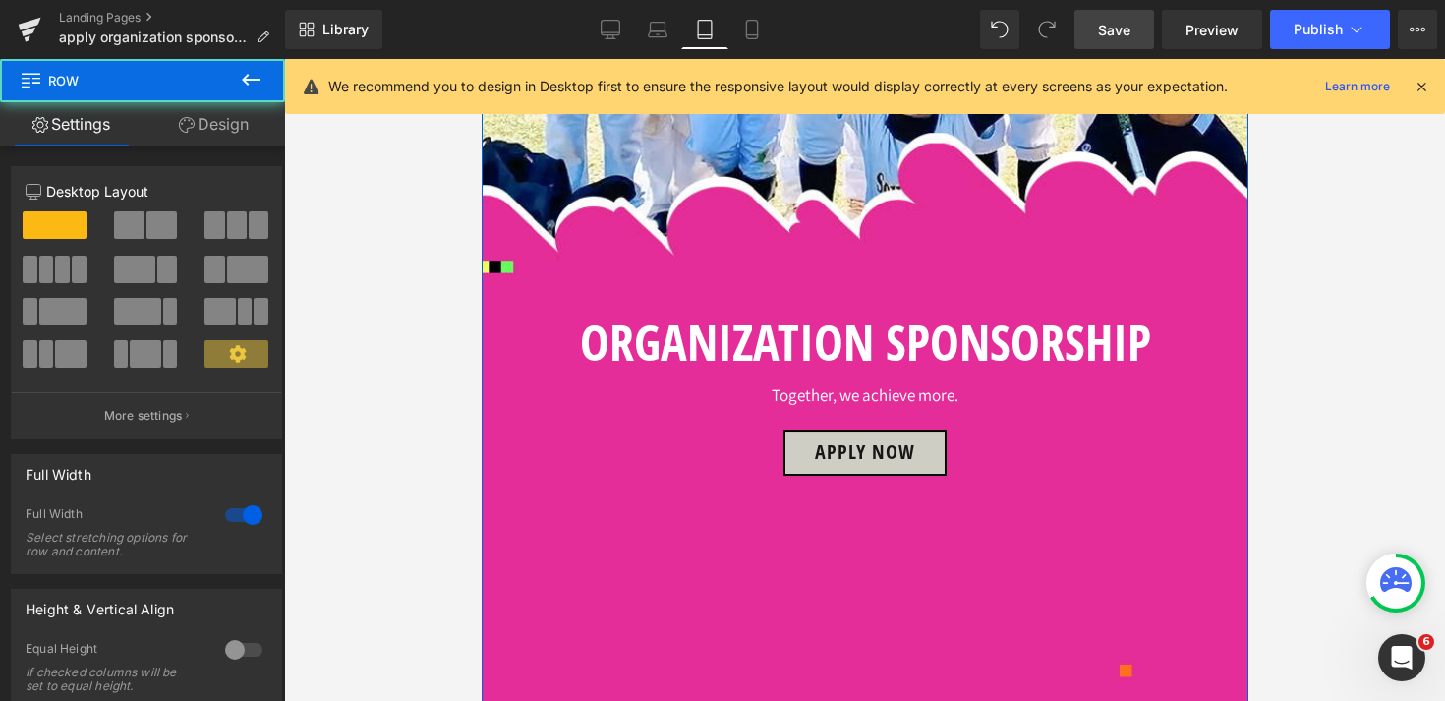
click at [210, 126] on link "Design" at bounding box center [214, 124] width 143 height 44
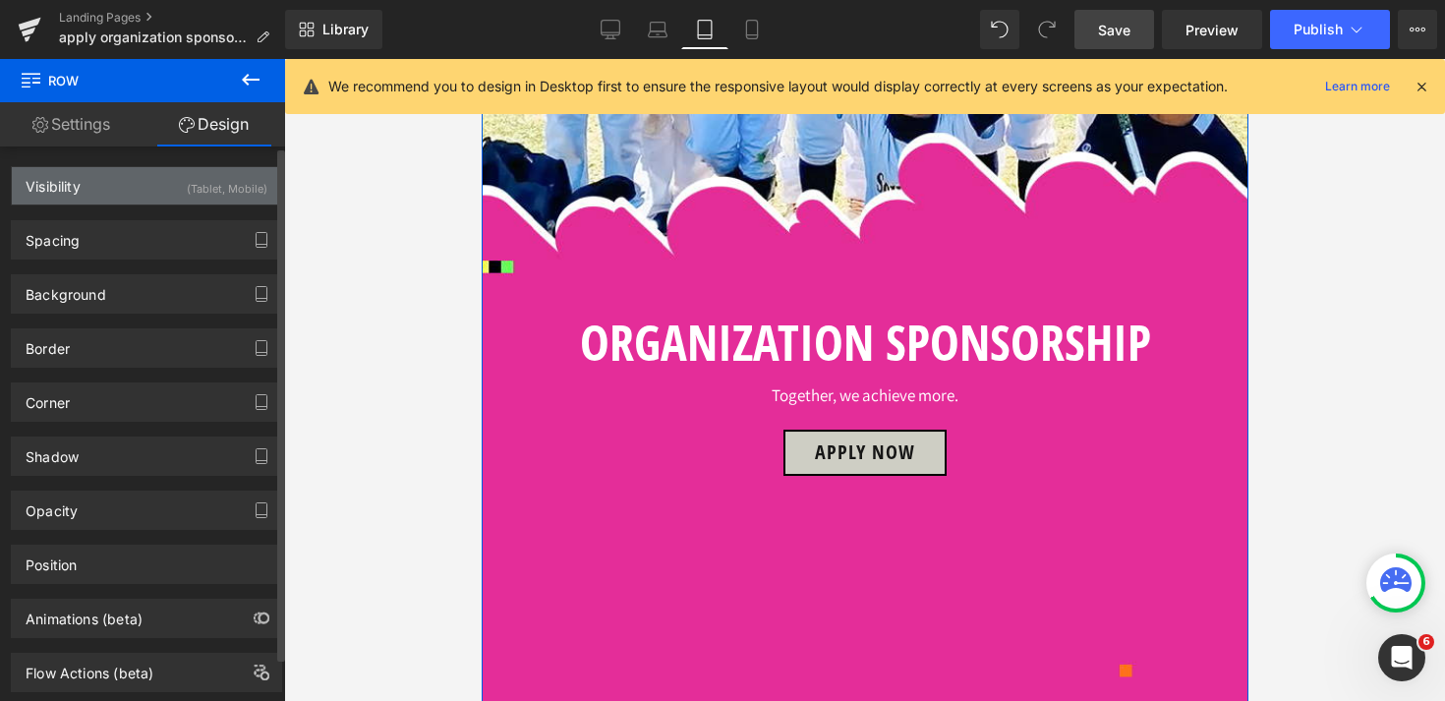
click at [117, 185] on div "Visibility (Tablet, Mobile)" at bounding box center [146, 185] width 269 height 37
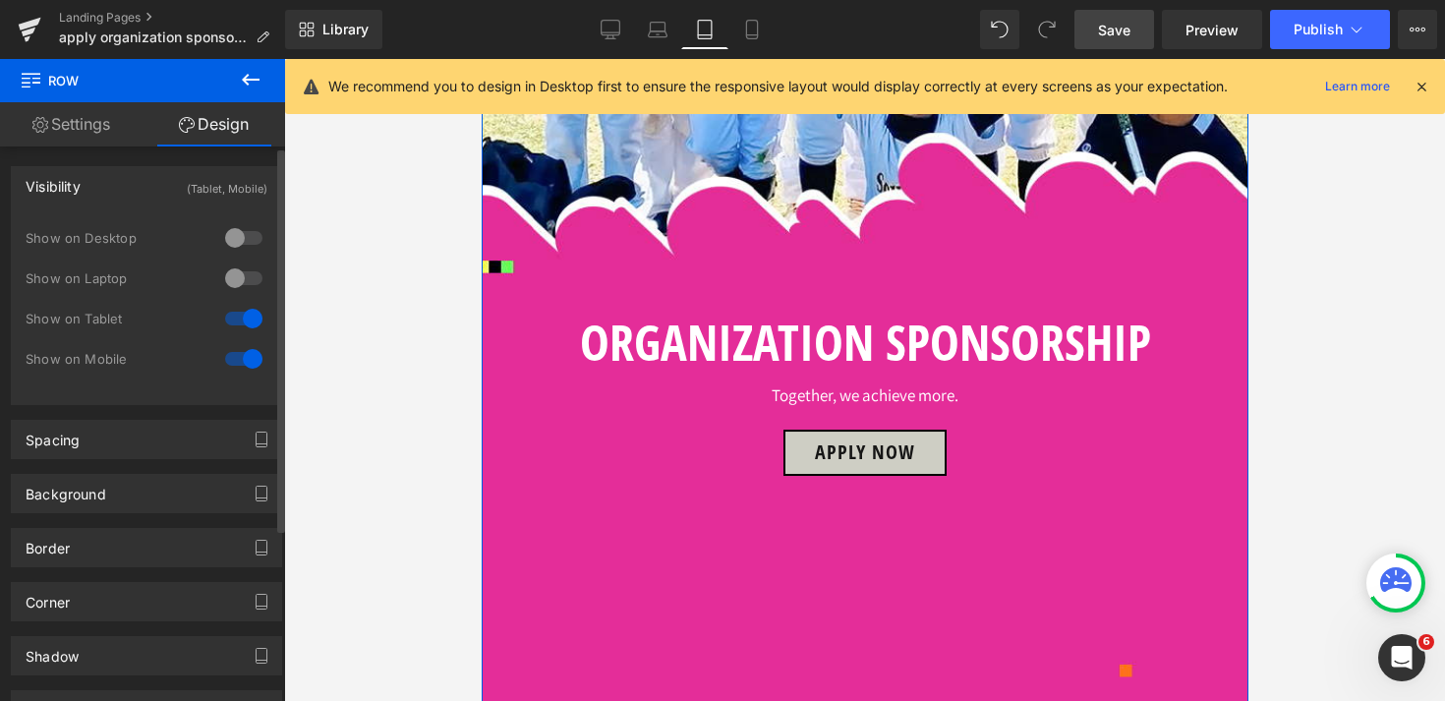
click at [246, 317] on div at bounding box center [243, 318] width 47 height 31
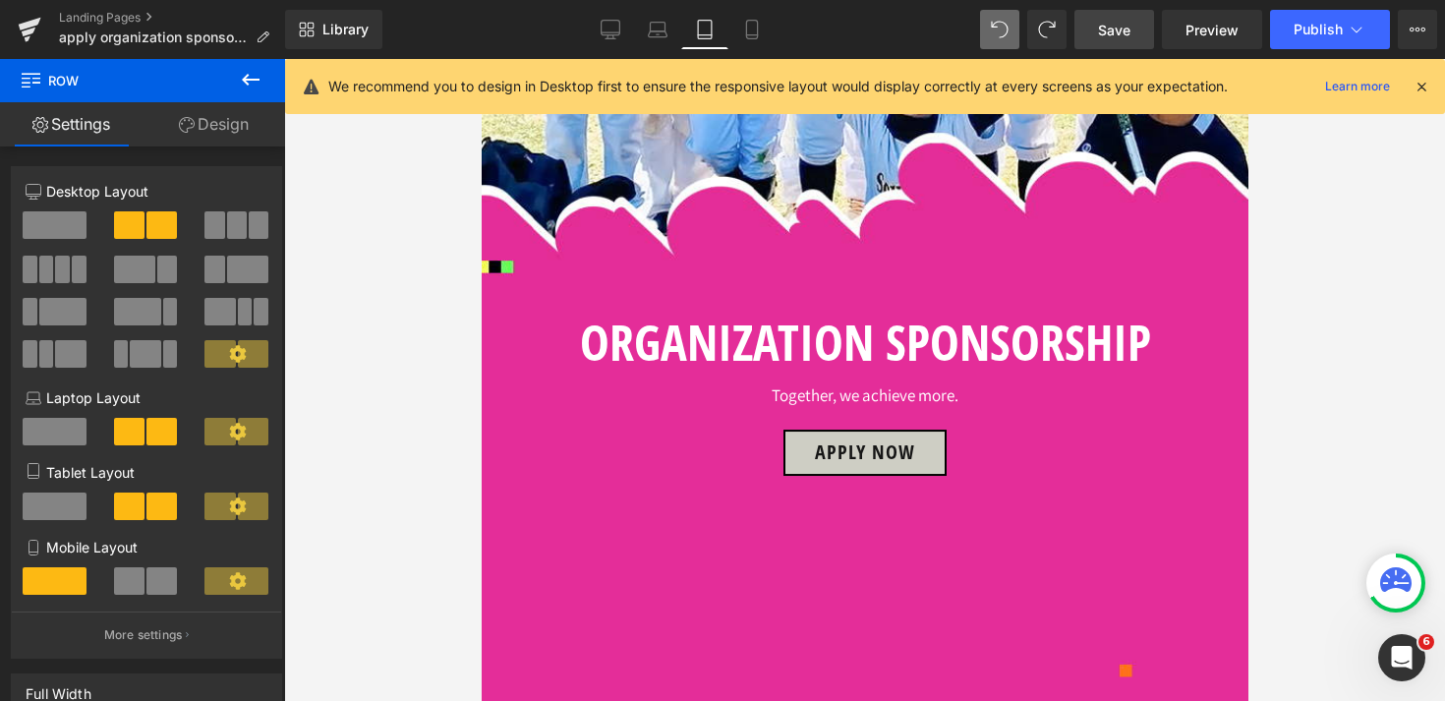
click at [225, 131] on link "Design" at bounding box center [214, 124] width 143 height 44
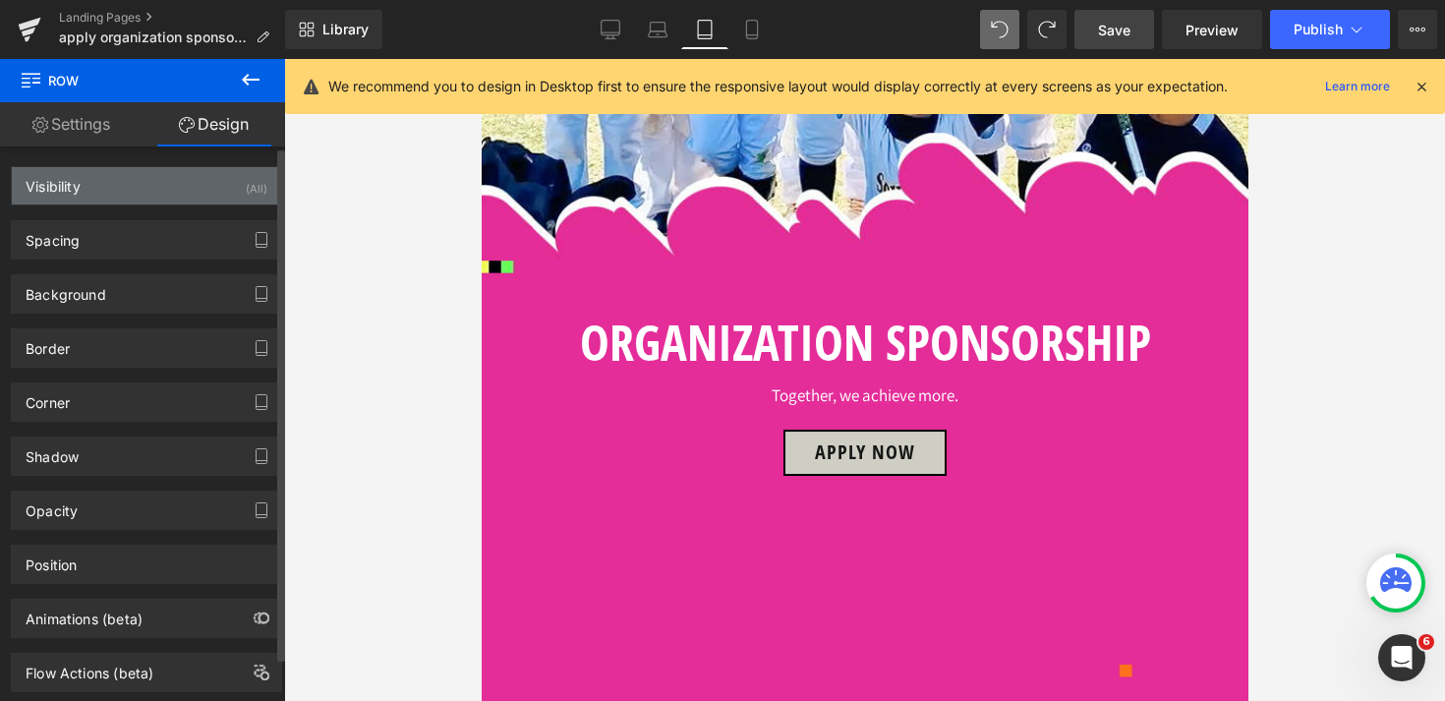
click at [145, 196] on div "Visibility (All)" at bounding box center [146, 185] width 269 height 37
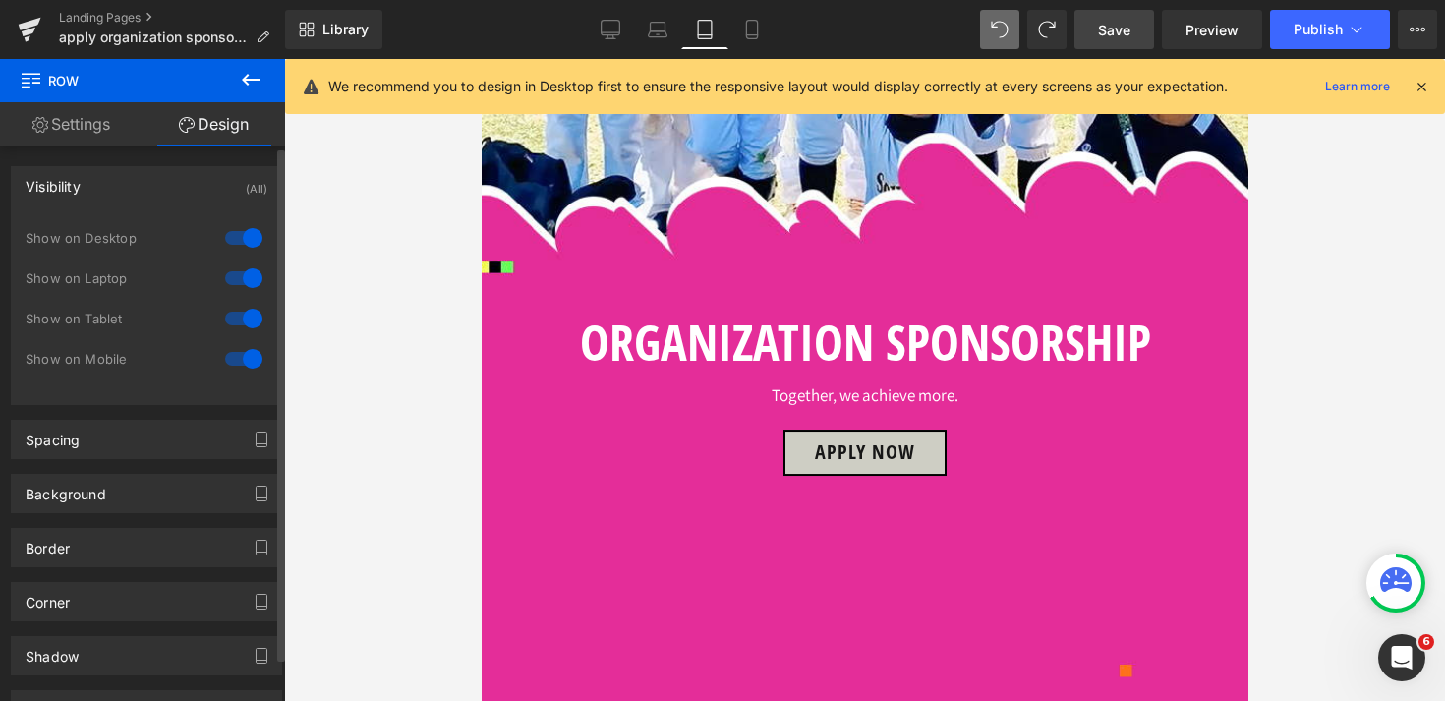
click at [244, 321] on div at bounding box center [243, 318] width 47 height 31
click at [226, 319] on div at bounding box center [243, 318] width 47 height 31
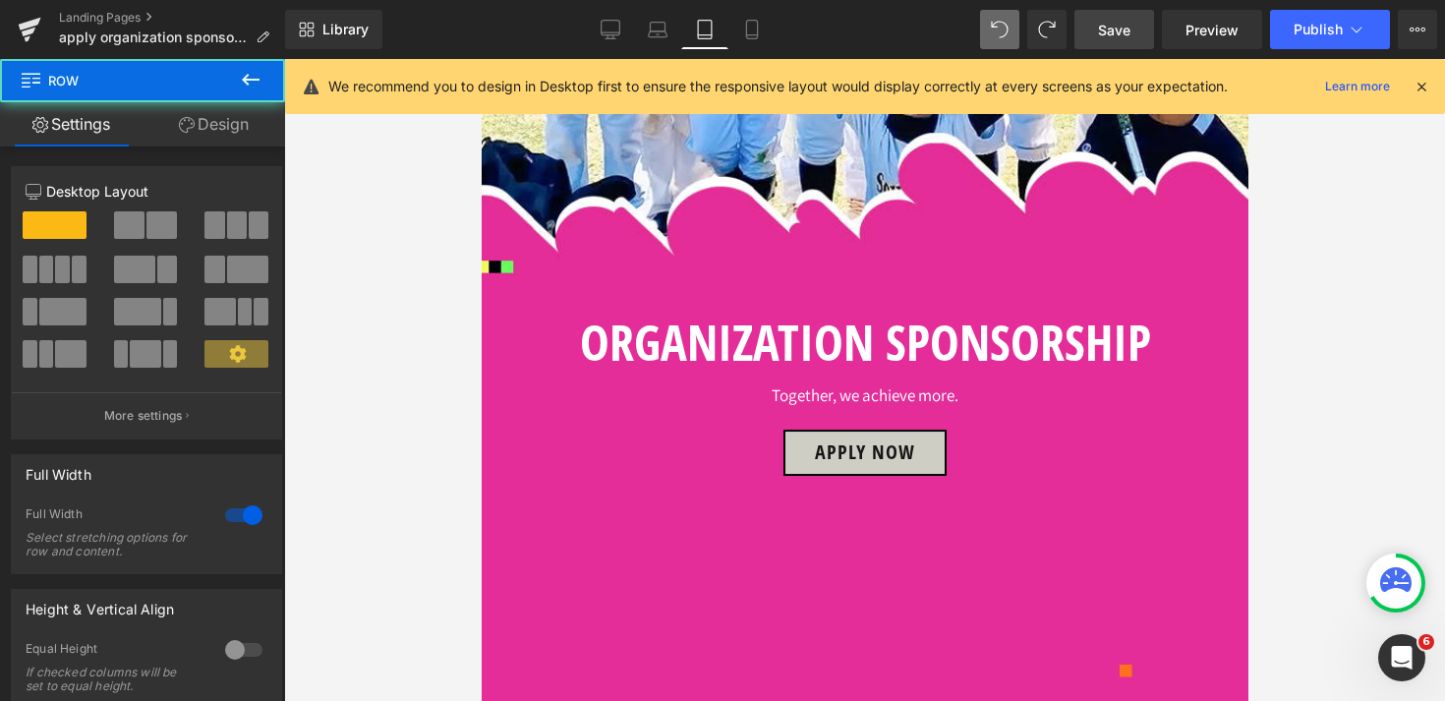
click at [223, 120] on link "Design" at bounding box center [214, 124] width 143 height 44
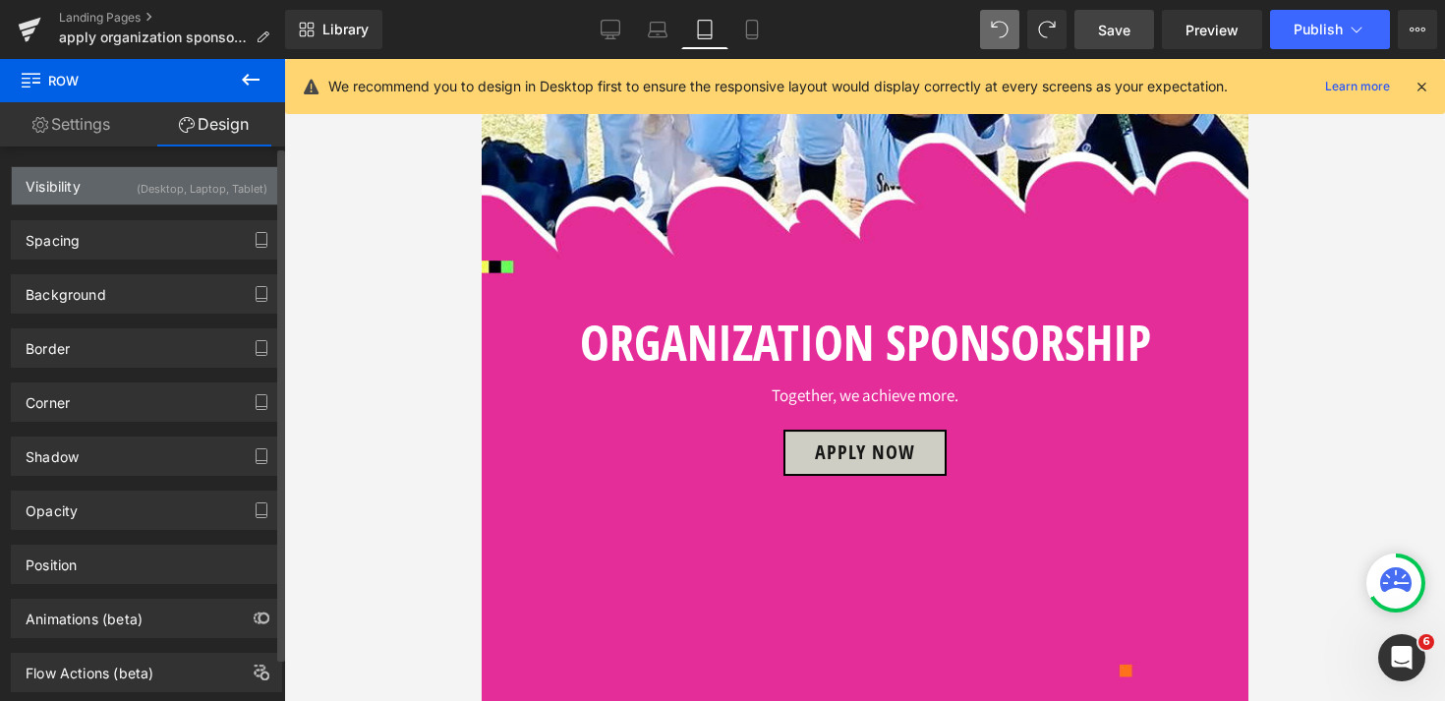
click at [144, 190] on div "(Desktop, Laptop, Tablet)" at bounding box center [202, 183] width 131 height 32
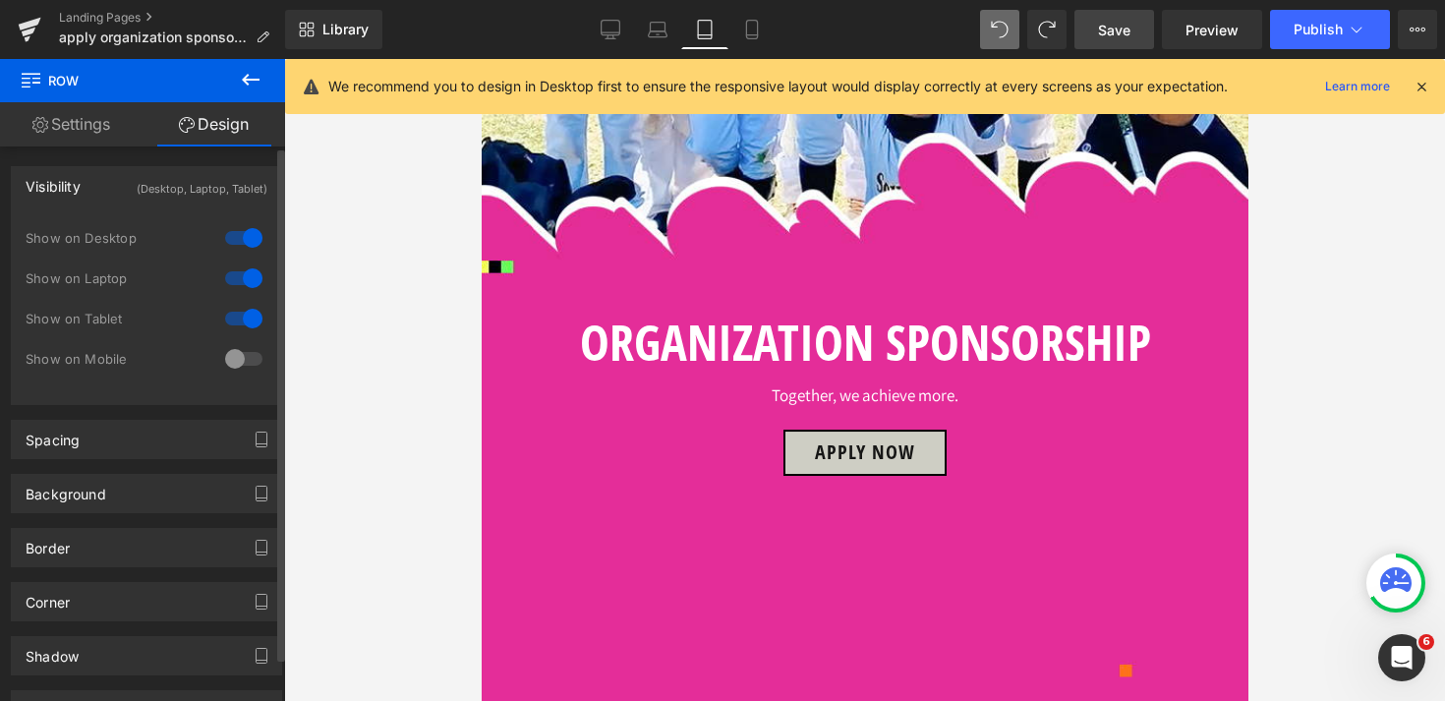
click at [241, 320] on div at bounding box center [243, 318] width 47 height 31
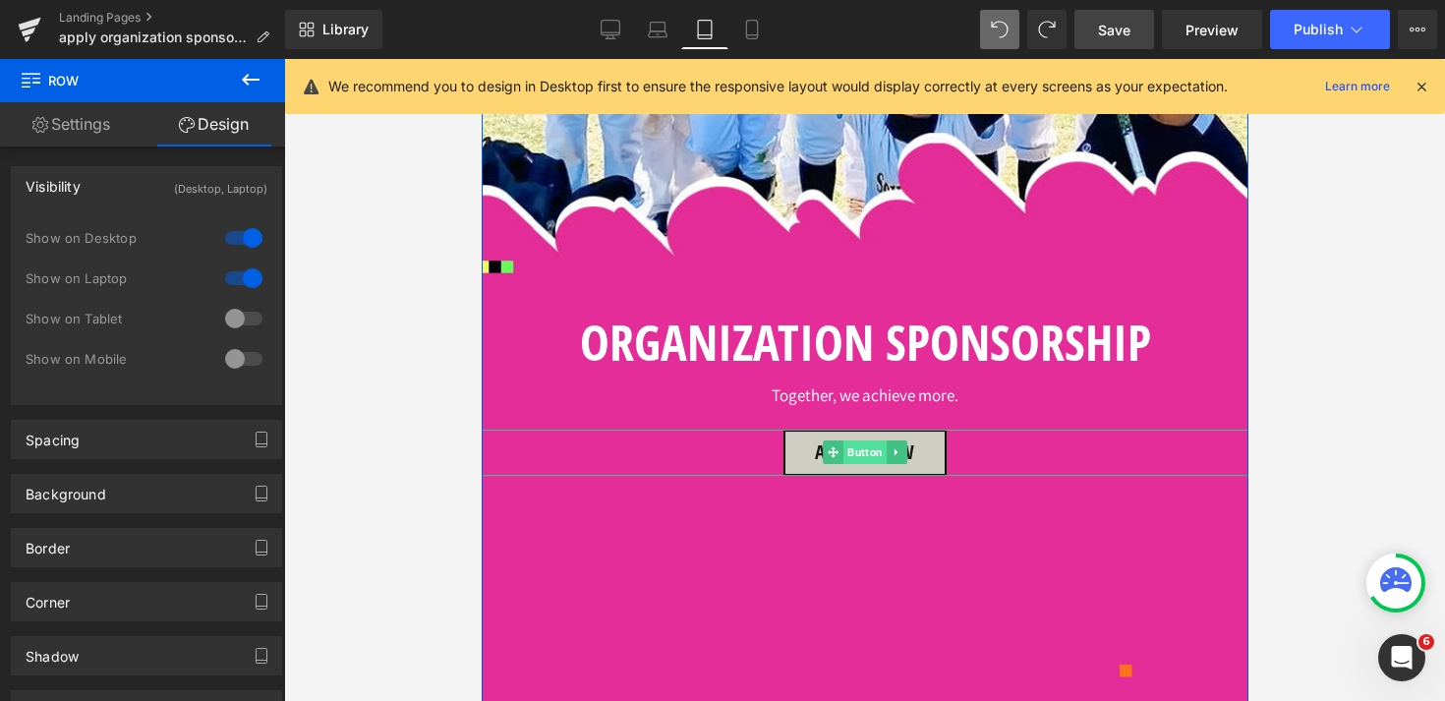
click at [863, 441] on span "Button" at bounding box center [863, 452] width 43 height 24
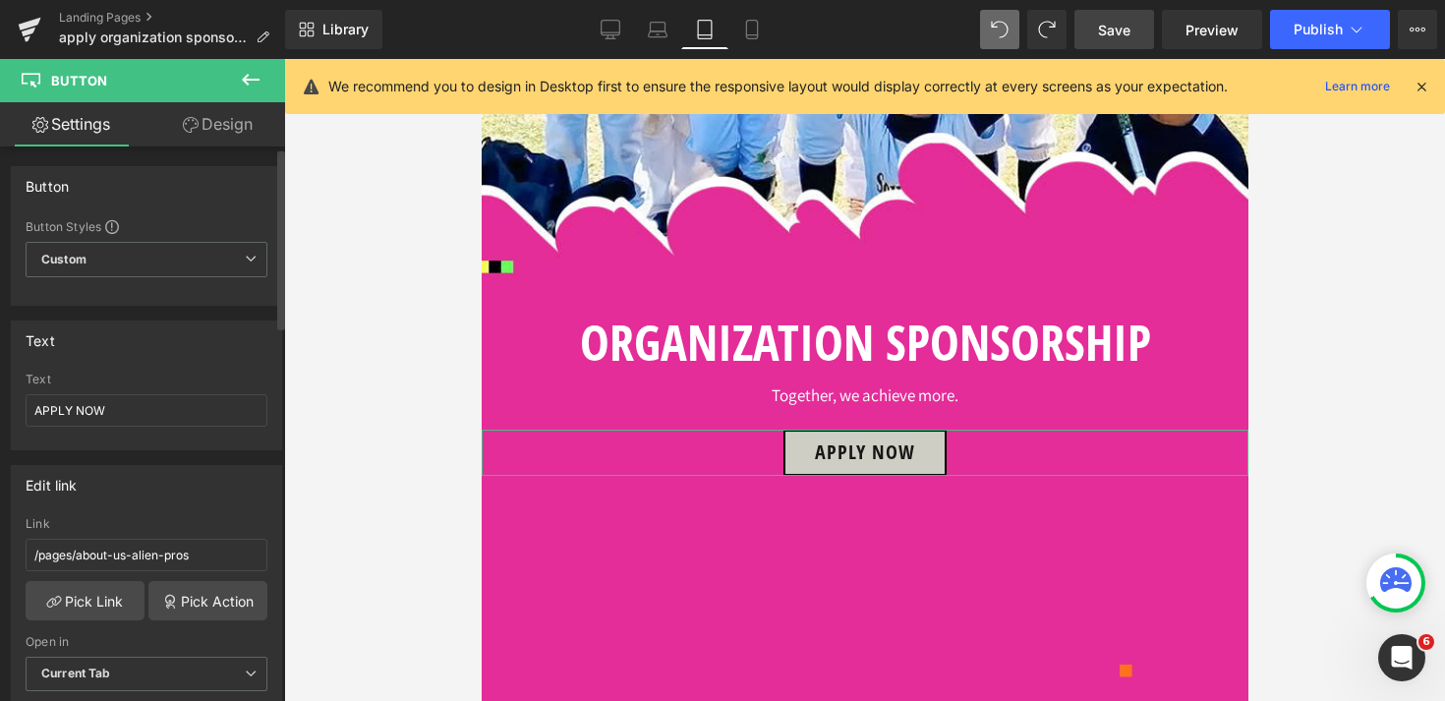
scroll to position [91, 0]
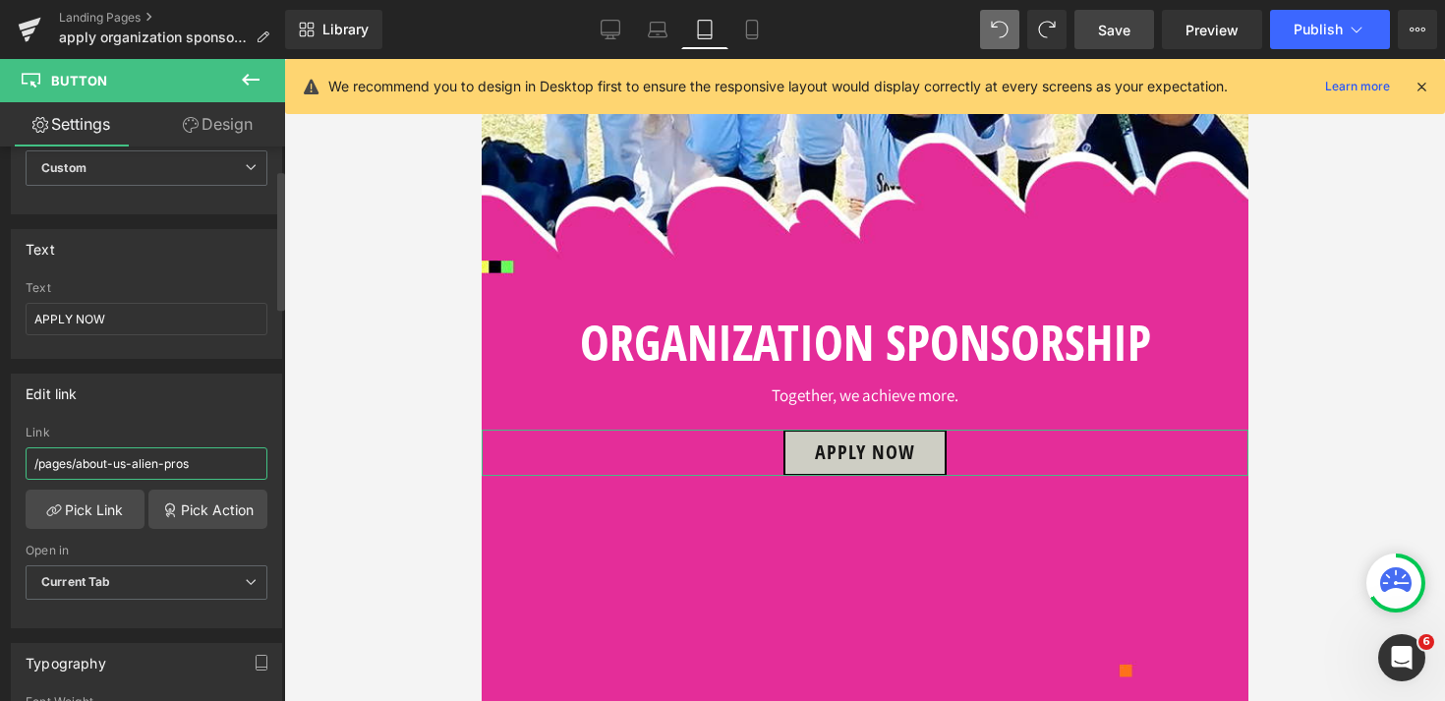
drag, startPoint x: 203, startPoint y: 464, endPoint x: 79, endPoint y: 465, distance: 123.9
click at [79, 465] on input "/pages/about-us-alien-pros" at bounding box center [147, 463] width 242 height 32
paste input "organization-sponsorship"
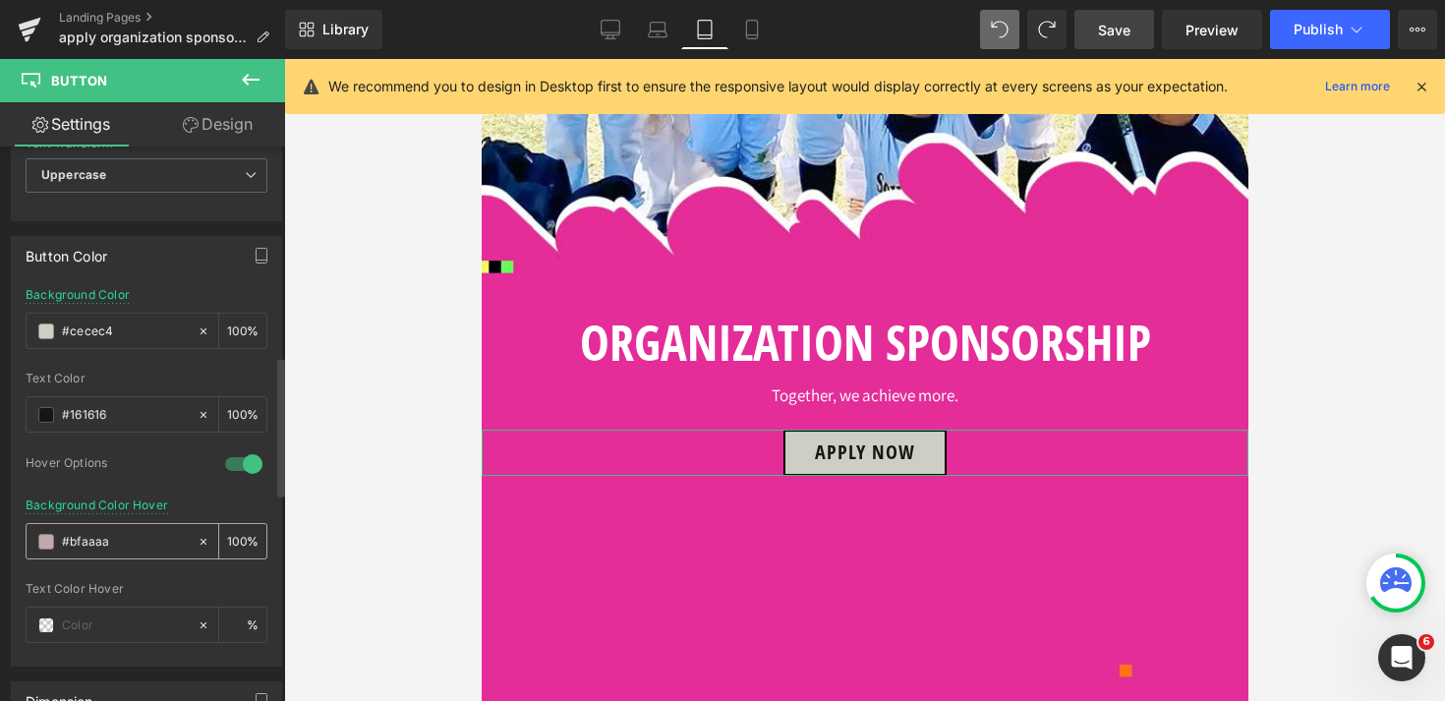
scroll to position [896, 0]
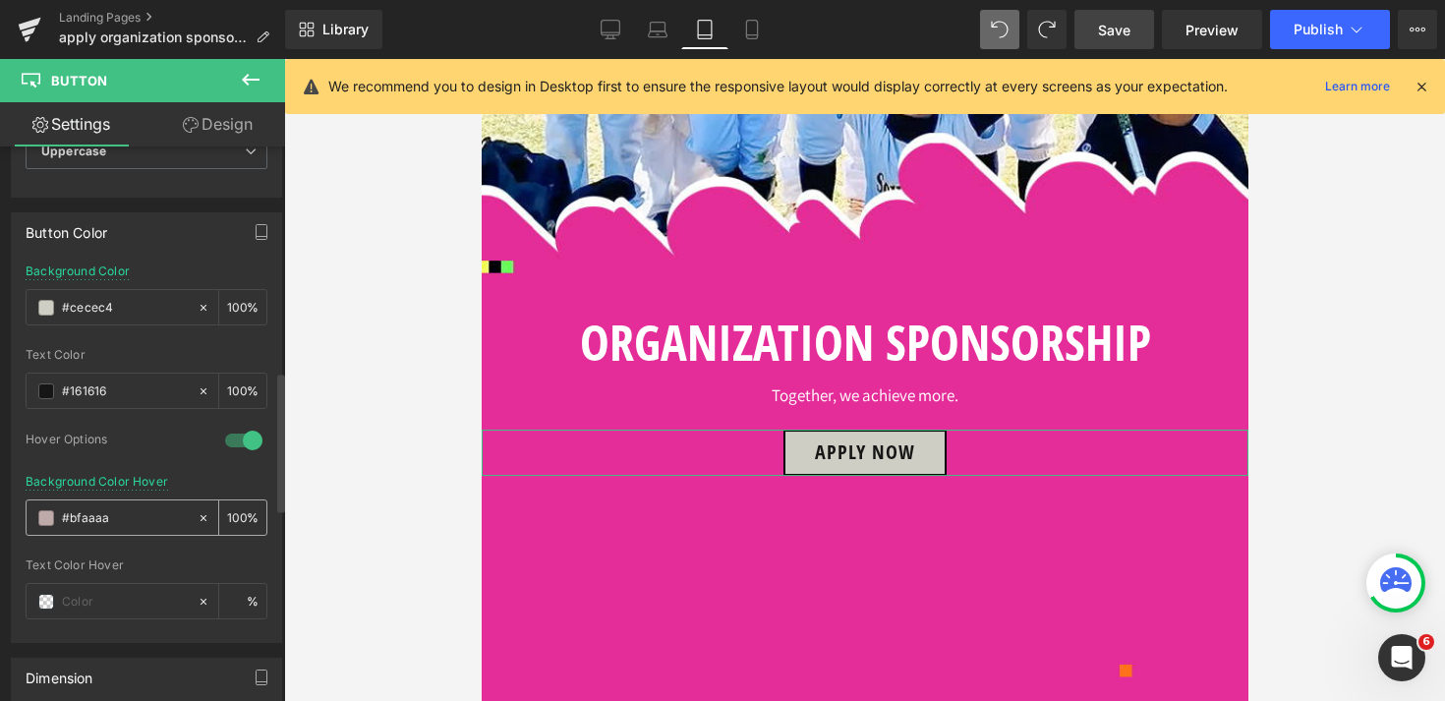
type input "/pages/organization-sponsorship"
click at [42, 518] on span at bounding box center [46, 518] width 16 height 16
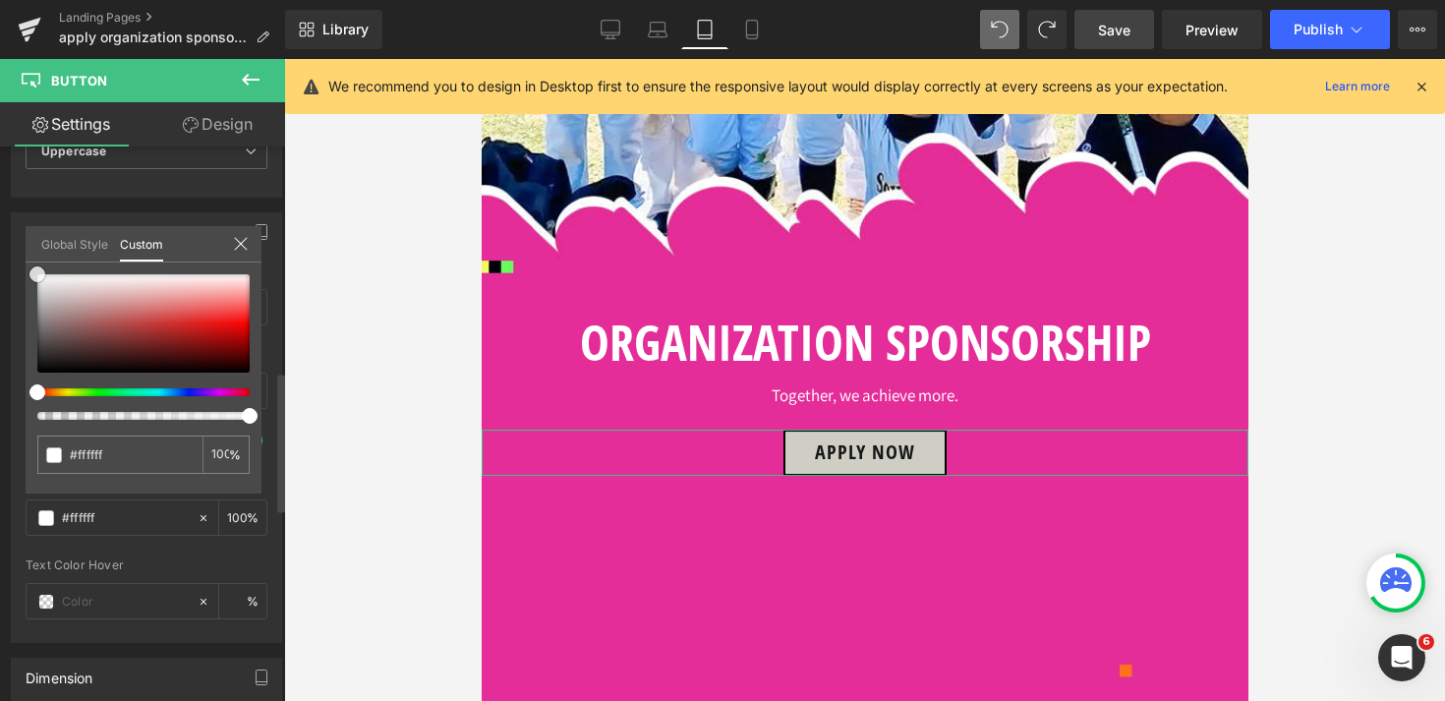
drag, startPoint x: 69, startPoint y: 306, endPoint x: 7, endPoint y: 252, distance: 82.2
click at [7, 252] on div "Button Color rgb(206, 206, 196) Background Color #cecec4 100 % rgba(22, 22, 22,…" at bounding box center [147, 420] width 294 height 445
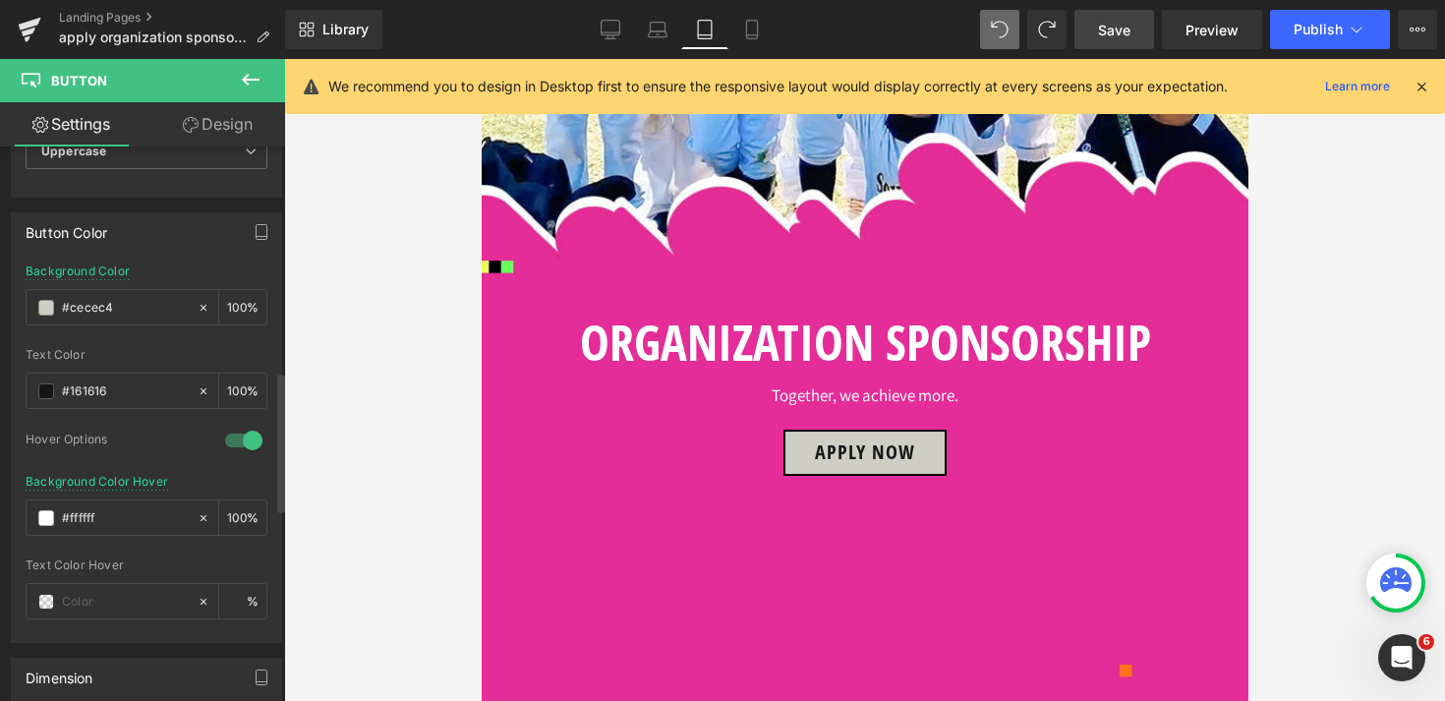
click at [863, 477] on body "Skip to content Your cart is empty Continue shopping Have an account? Log in to…" at bounding box center [864, 462] width 767 height 1752
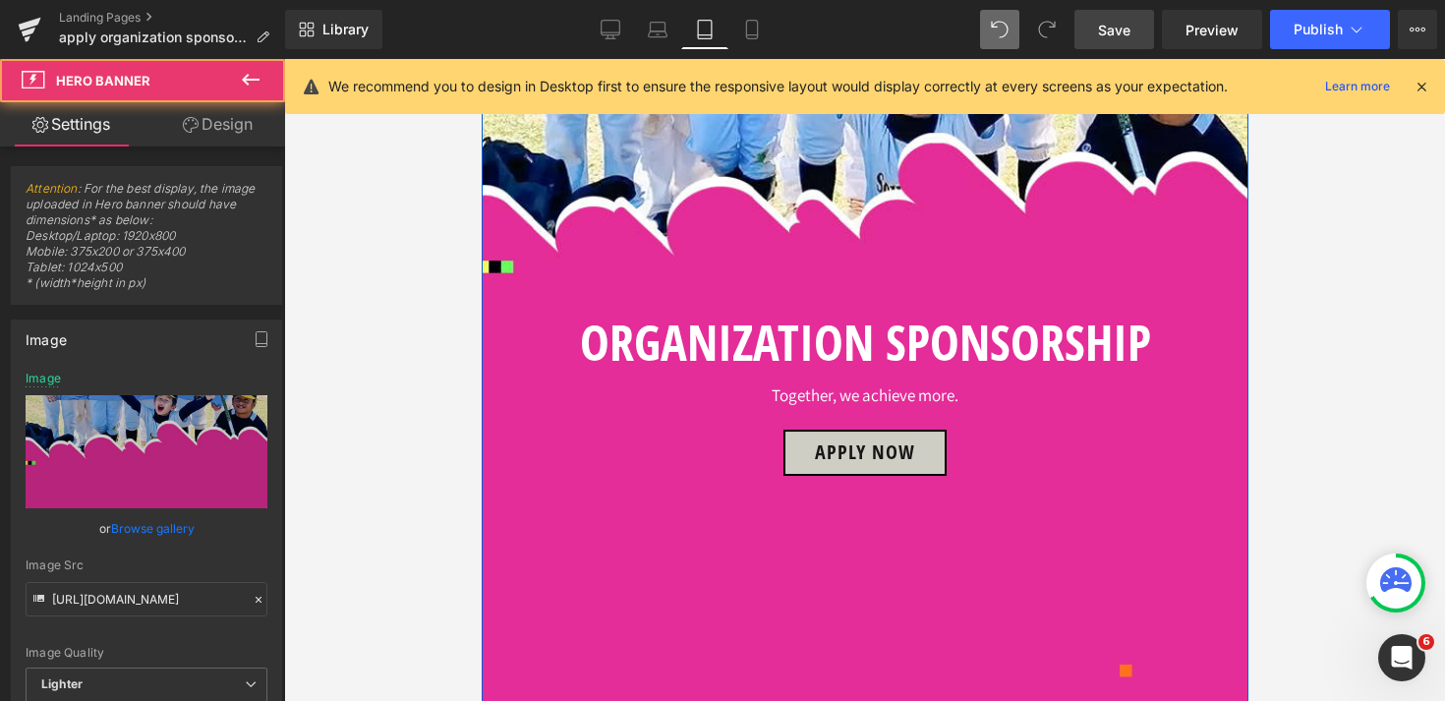
click at [851, 541] on div "ORGANIZATION SPONSORSHIP Heading Row Together, we achieve more. Text Block APPL…" at bounding box center [864, 231] width 767 height 1073
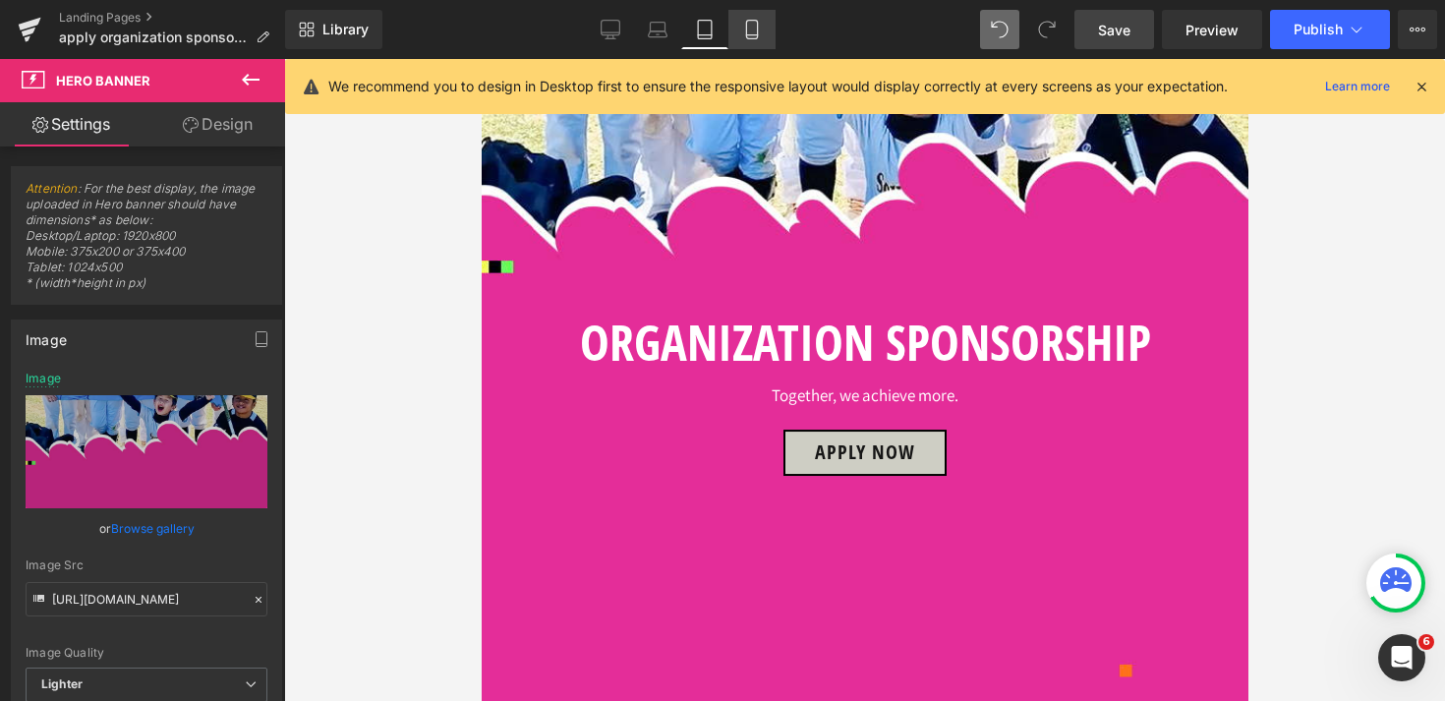
click at [751, 31] on icon at bounding box center [752, 30] width 20 height 20
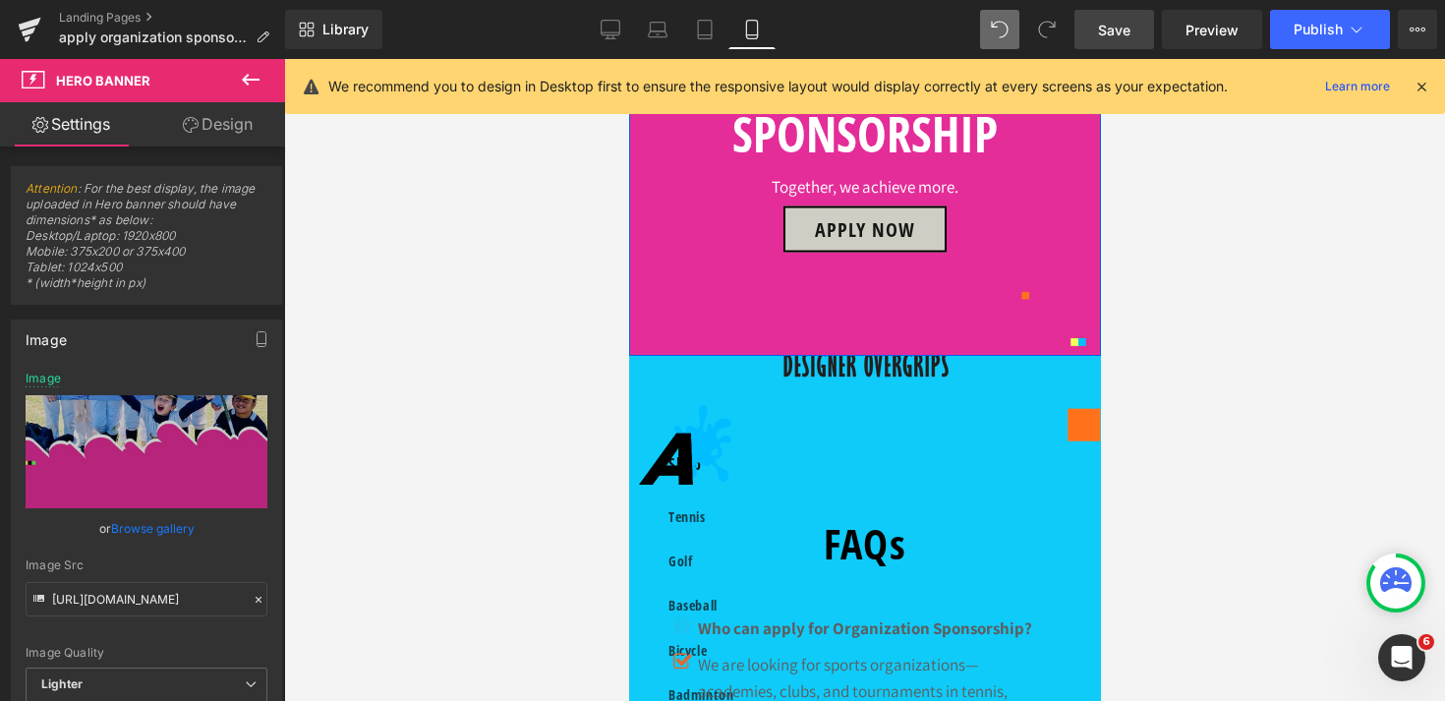
scroll to position [277, 0]
click at [865, 241] on span "Button" at bounding box center [863, 229] width 43 height 24
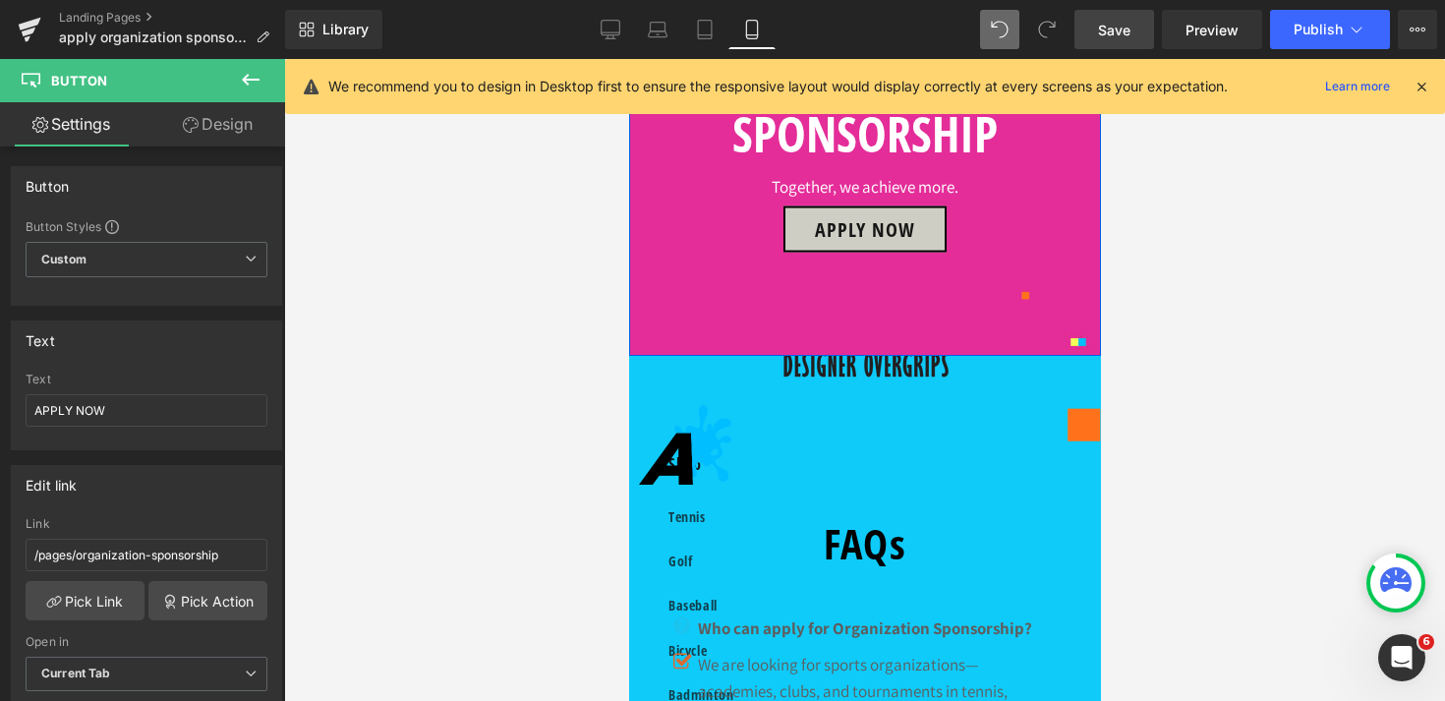
scroll to position [857, 0]
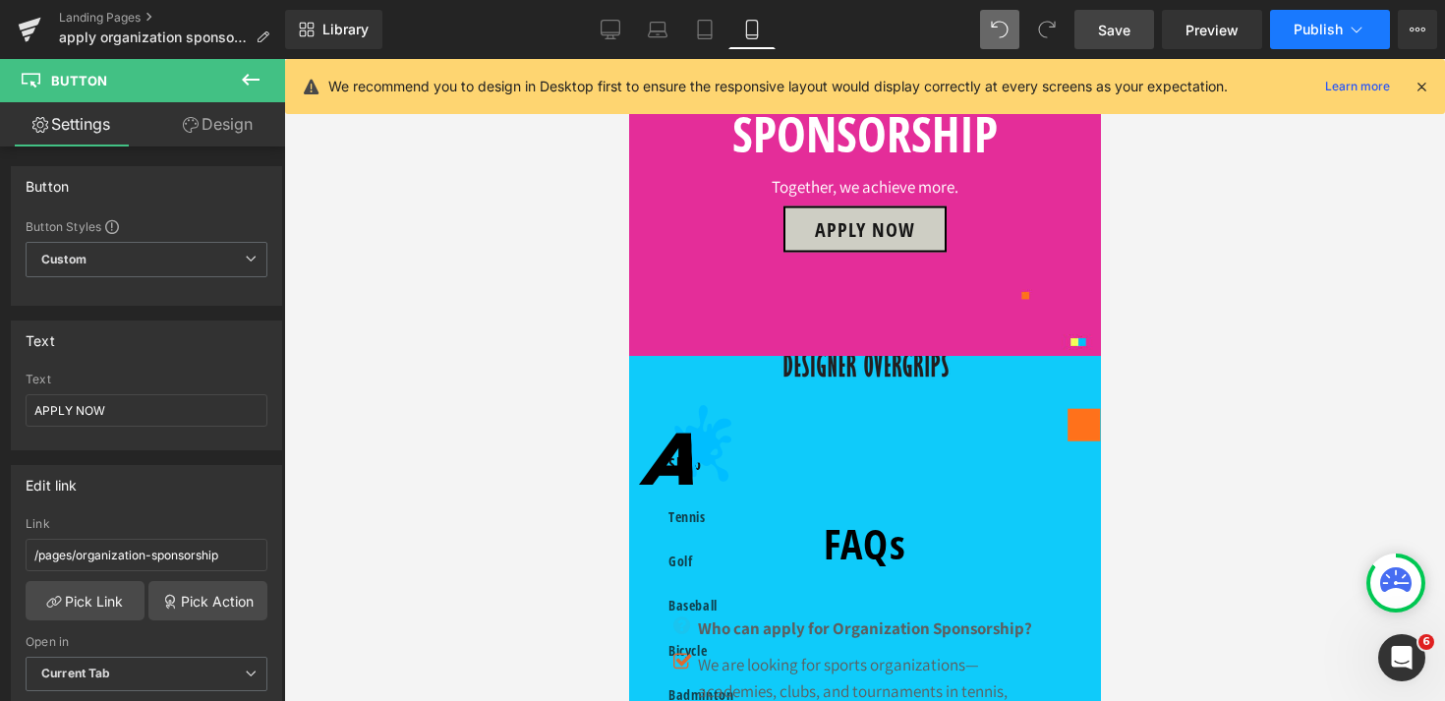
click at [1354, 31] on icon at bounding box center [1357, 30] width 20 height 20
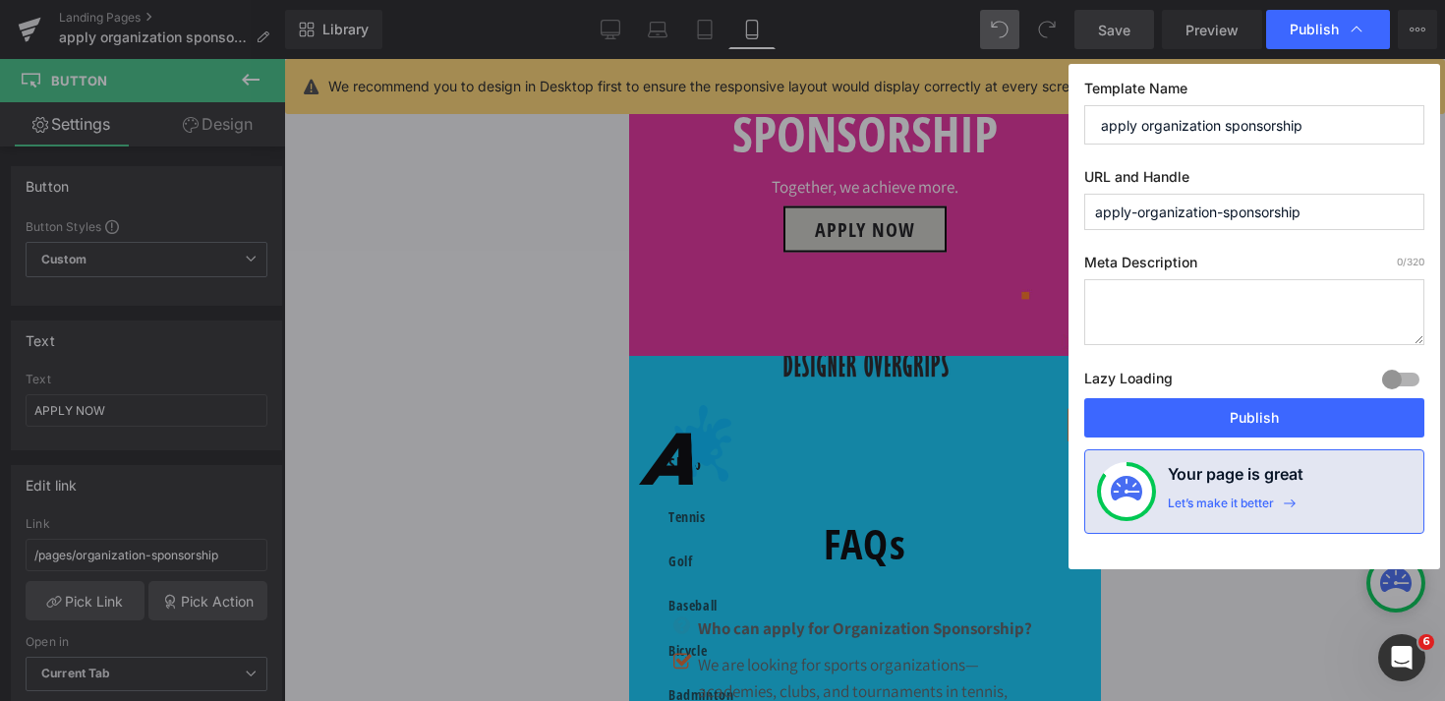
drag, startPoint x: 1148, startPoint y: 127, endPoint x: 981, endPoint y: 127, distance: 167.1
click at [981, 127] on div "Publish Template Name apply organization sponsorship URL and Handle apply-organ…" at bounding box center [722, 350] width 1445 height 701
click at [1141, 127] on input "apply organization sponsorship" at bounding box center [1254, 124] width 340 height 39
type input "apply for organization sponsorship"
click at [1140, 221] on input "apply-organization-sponsorship" at bounding box center [1254, 212] width 340 height 36
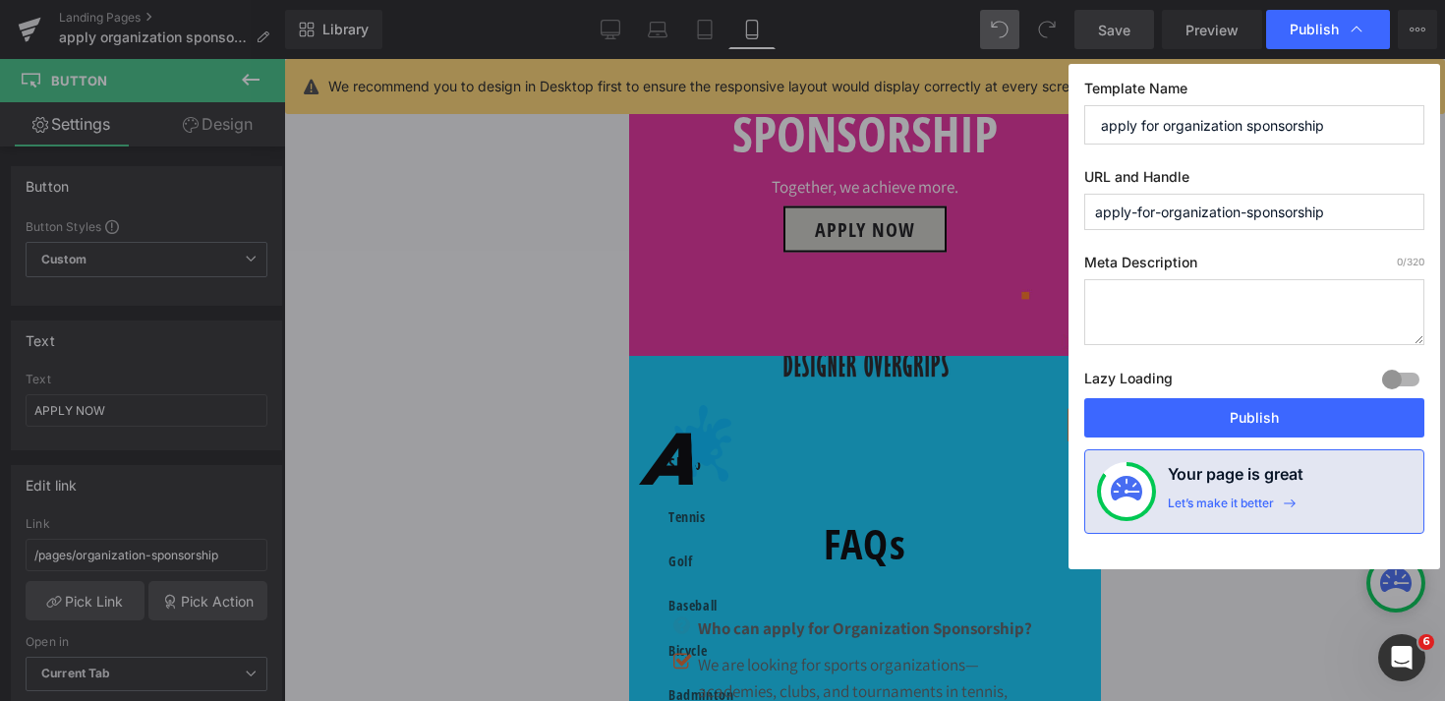
type input "apply-for-organization-sponsorship"
drag, startPoint x: 1347, startPoint y: 126, endPoint x: 888, endPoint y: 125, distance: 459.1
click at [888, 125] on div "Publish Template Name apply for organization sponsorship URL and Handle apply-f…" at bounding box center [722, 350] width 1445 height 701
click at [1235, 281] on textarea at bounding box center [1254, 312] width 340 height 66
paste textarea "apply for organization sponsorship"
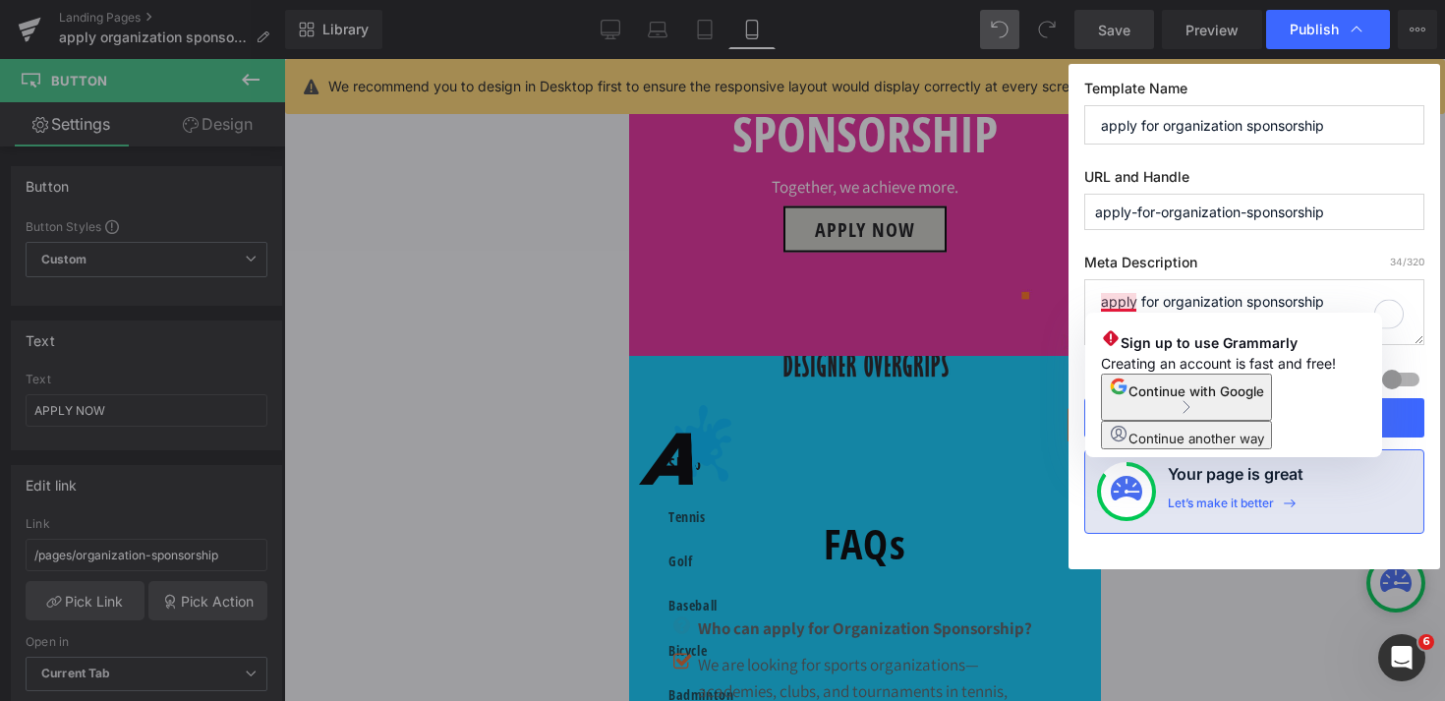
drag, startPoint x: 1107, startPoint y: 305, endPoint x: 1056, endPoint y: 305, distance: 51.1
click at [1056, 305] on div "Publish Template Name apply for organization sponsorship URL and Handle apply-f…" at bounding box center [722, 350] width 1445 height 701
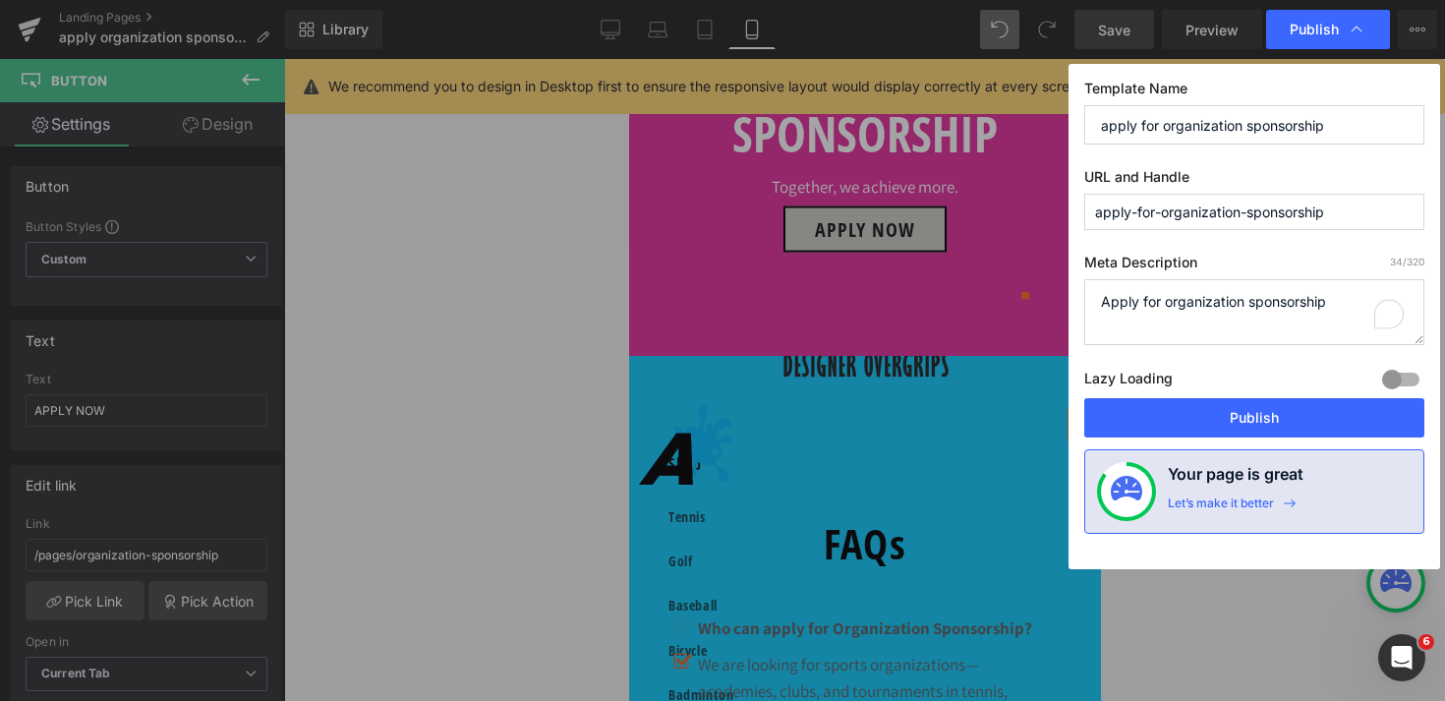
click at [1161, 309] on textarea "Apply for organization sponsorship" at bounding box center [1254, 312] width 340 height 66
click at [1246, 305] on textarea "Apply for Alien Pros' organization sponsorship" at bounding box center [1254, 312] width 340 height 66
click at [1331, 306] on textarea "Apply for Alien Pros' Organization sponsorship" at bounding box center [1254, 312] width 340 height 66
type textarea "Apply for Alien Pros' Organization Sponsorship"
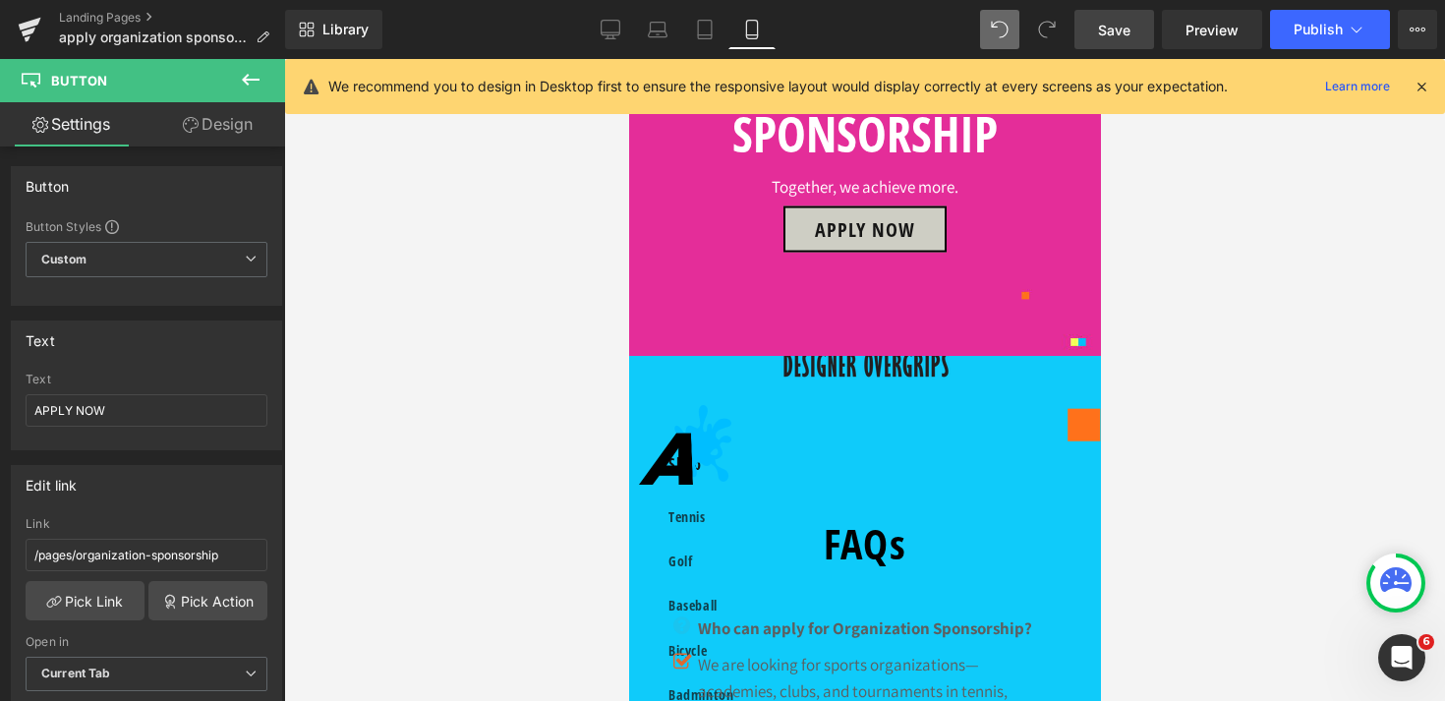
scroll to position [1583, 0]
click at [615, 47] on link "Desktop" at bounding box center [610, 29] width 47 height 39
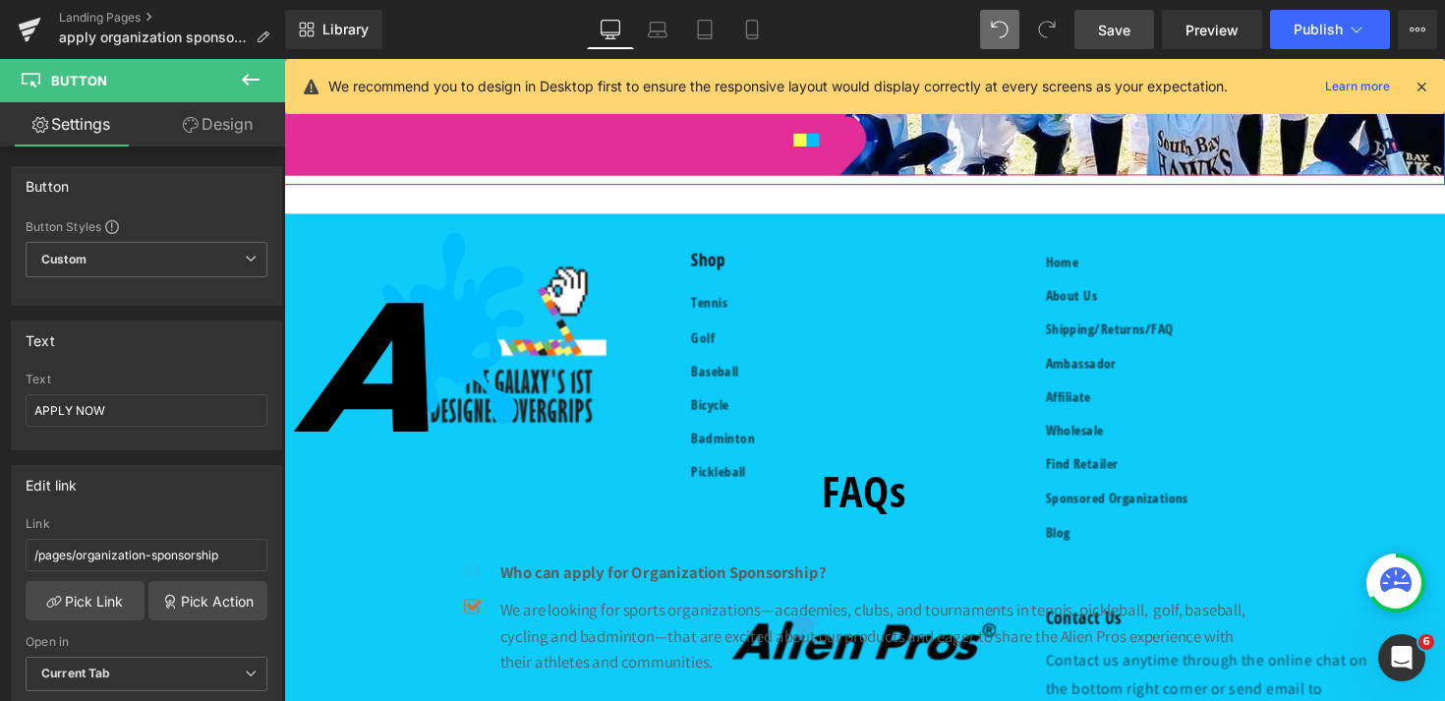
scroll to position [485, 0]
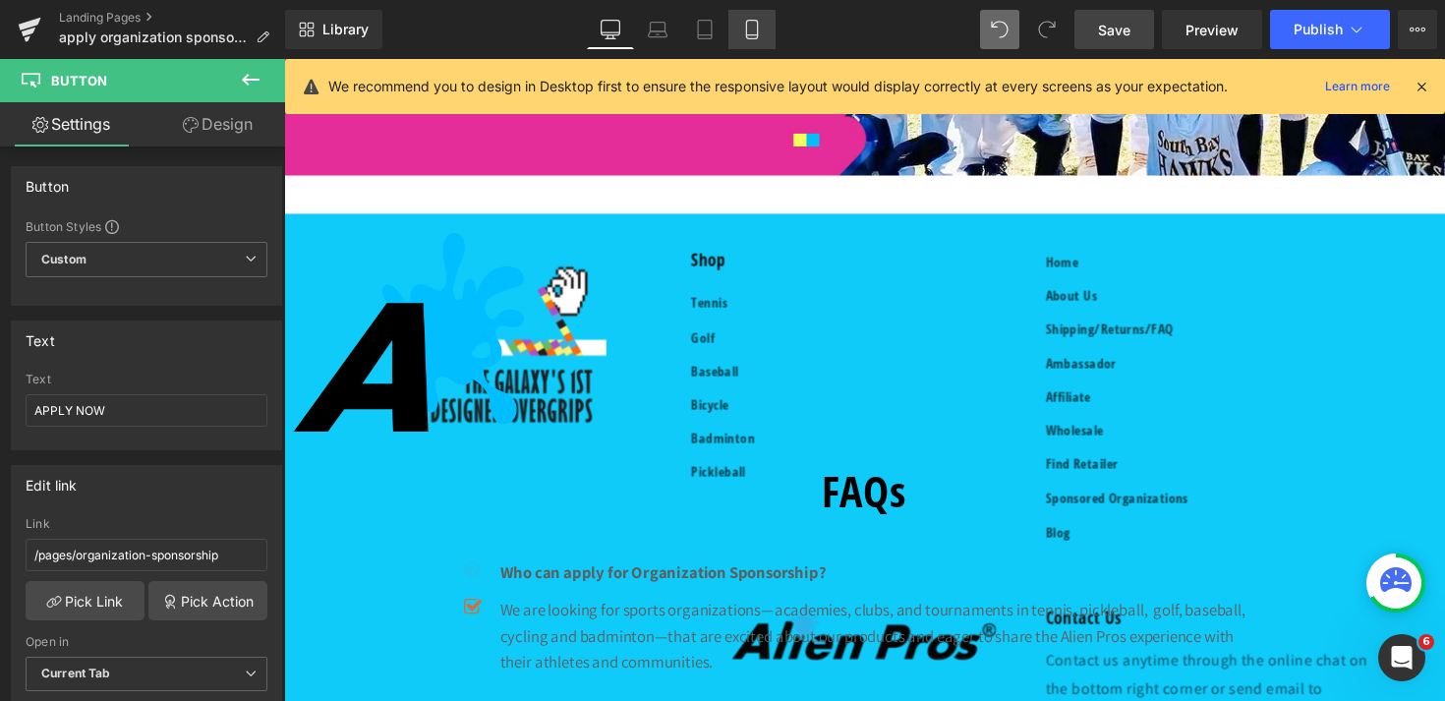
click at [753, 37] on icon at bounding box center [752, 30] width 20 height 20
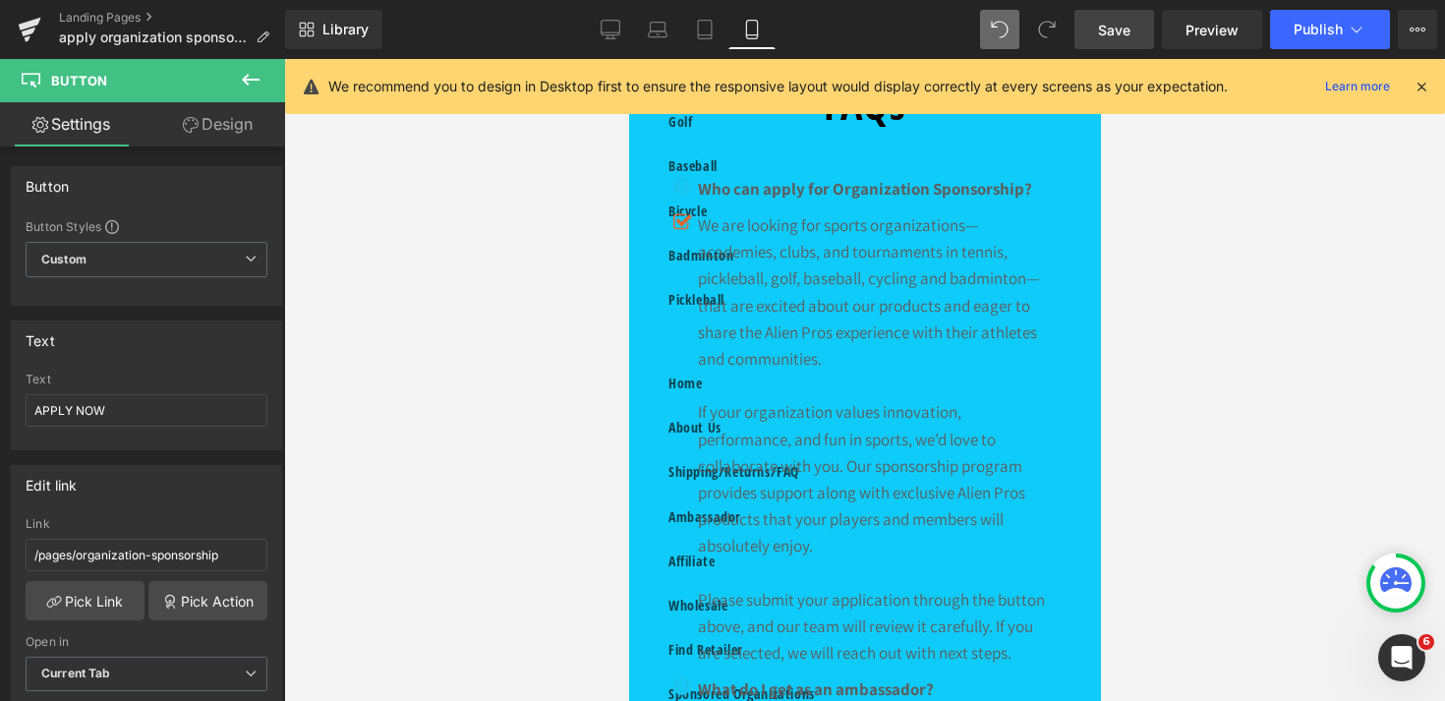
scroll to position [282, 0]
click at [708, 40] on link "Tablet" at bounding box center [704, 29] width 47 height 39
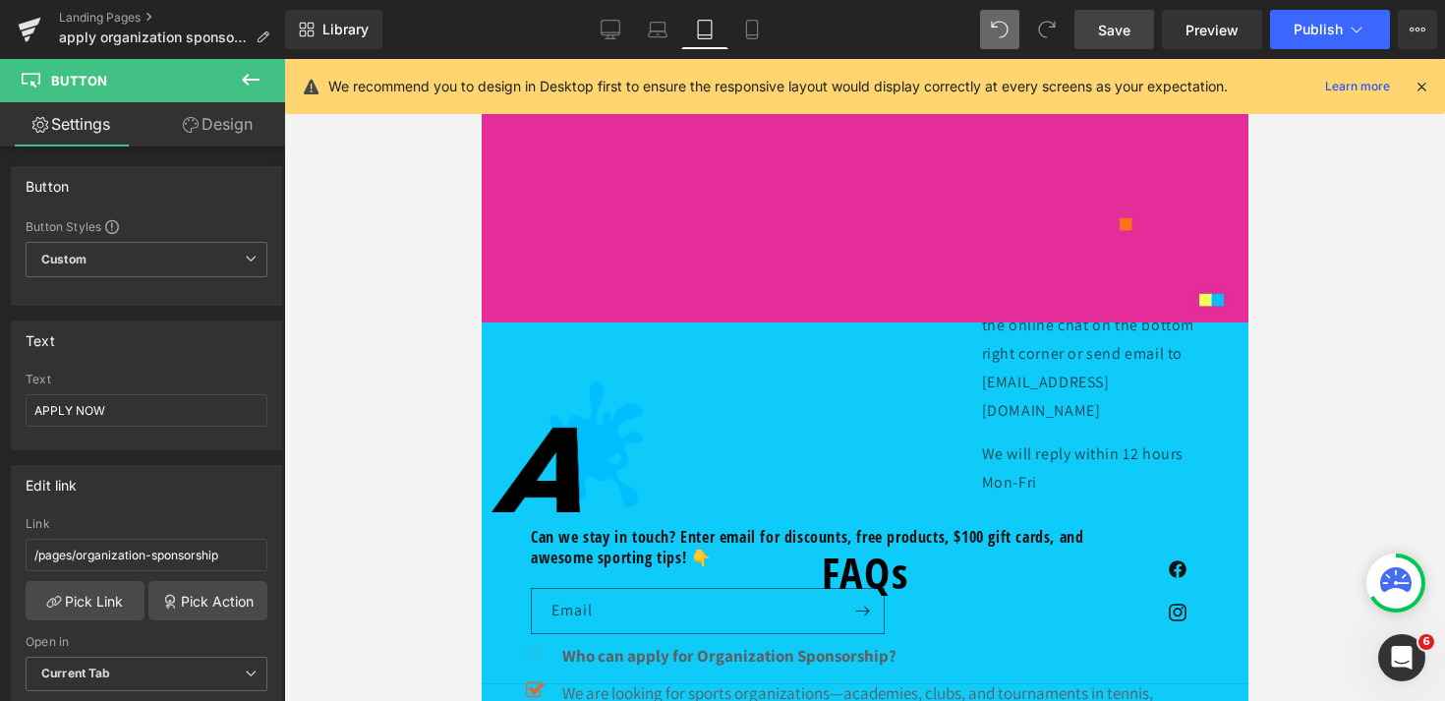
scroll to position [498, 0]
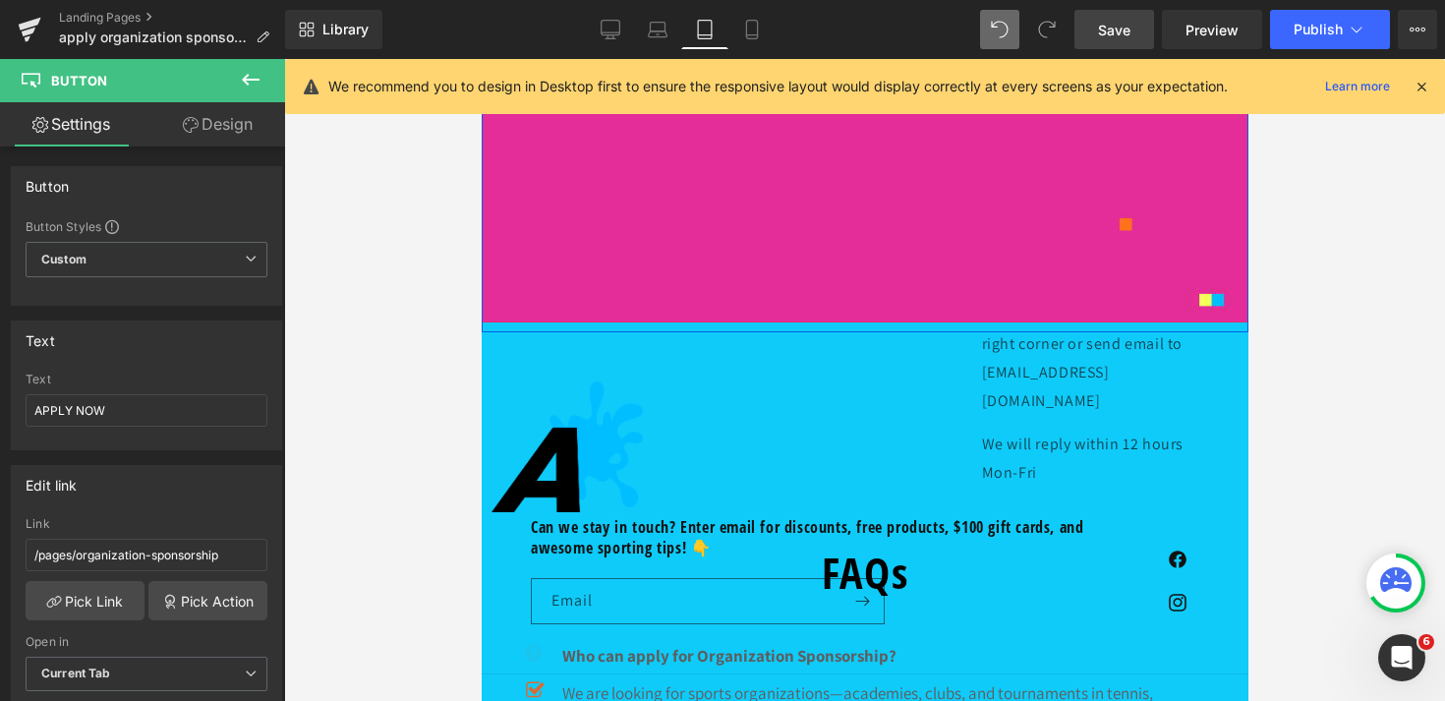
click at [862, 19] on span "Button" at bounding box center [863, 7] width 43 height 24
click at [637, 26] on link "Laptop" at bounding box center [657, 29] width 47 height 39
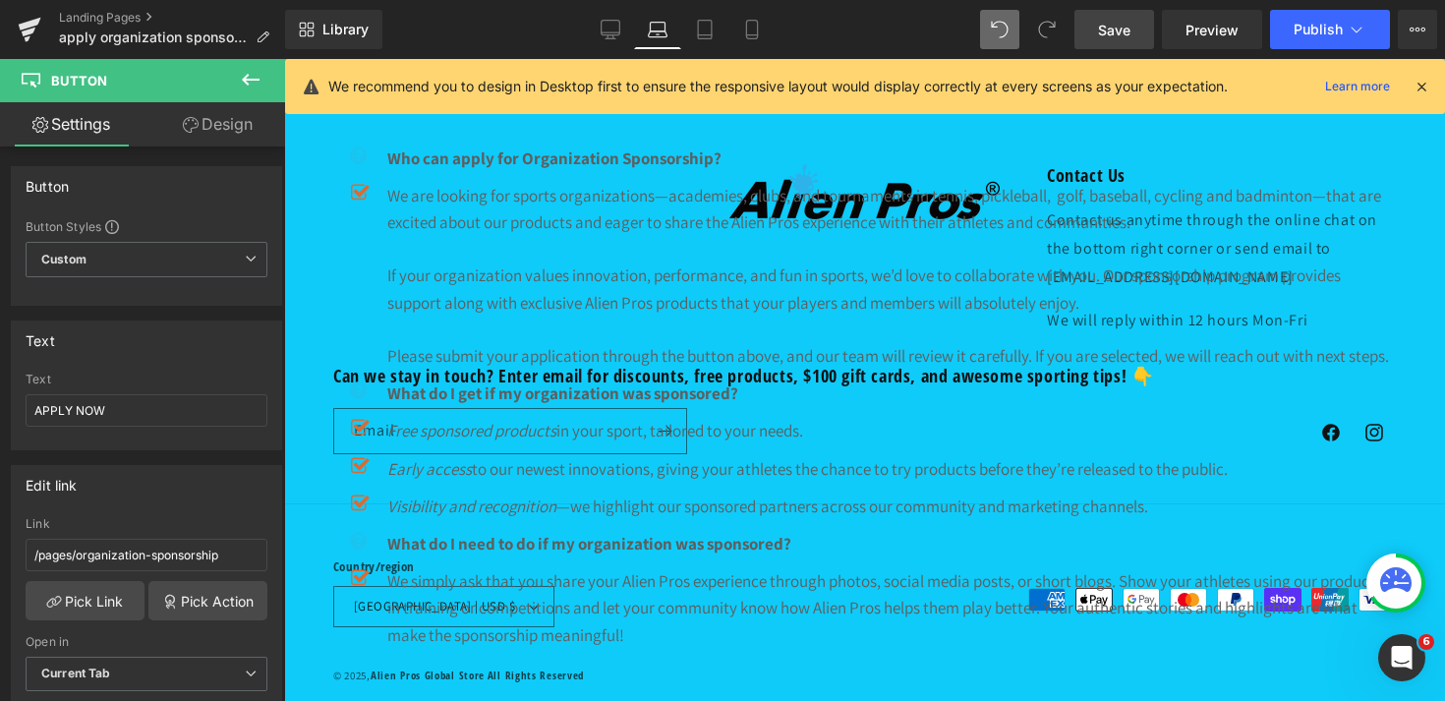
click at [709, 31] on icon at bounding box center [705, 30] width 20 height 20
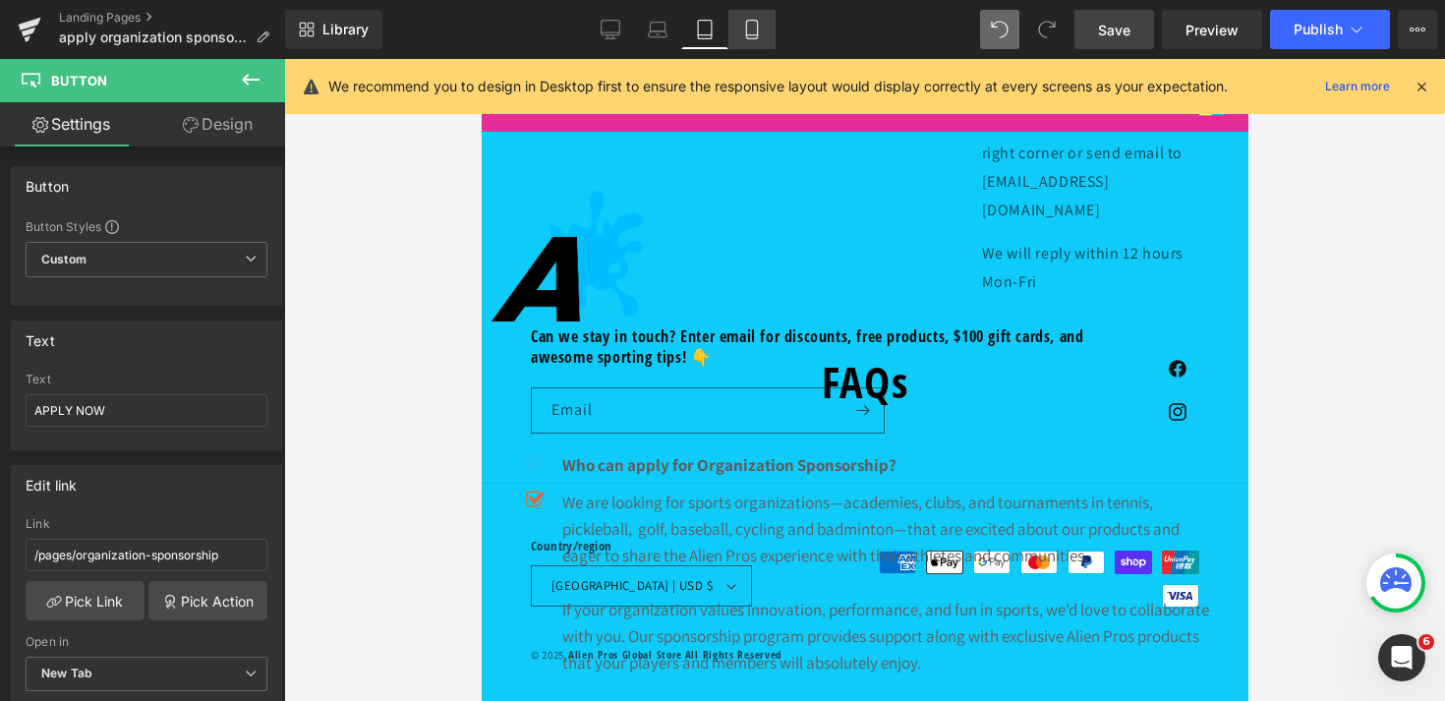
click at [751, 36] on icon at bounding box center [752, 30] width 20 height 20
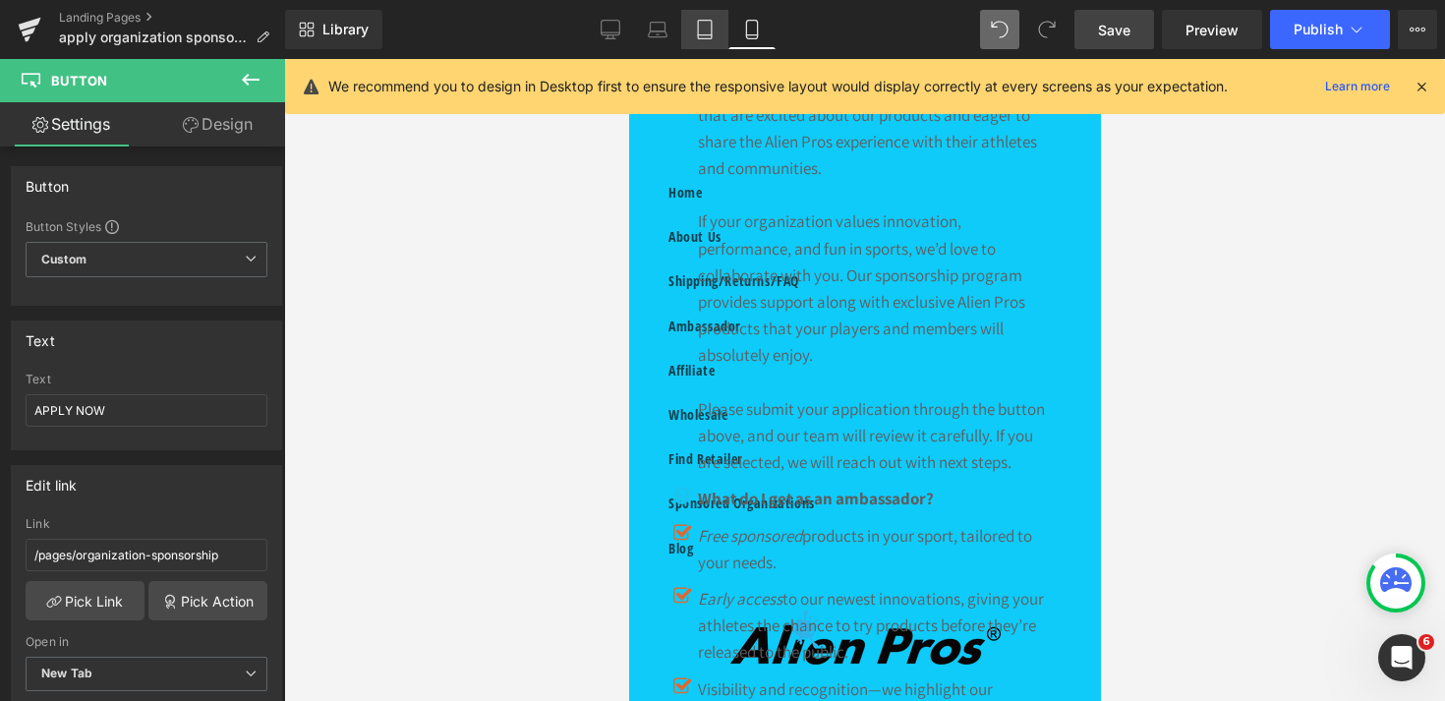
click at [696, 33] on icon at bounding box center [705, 30] width 20 height 20
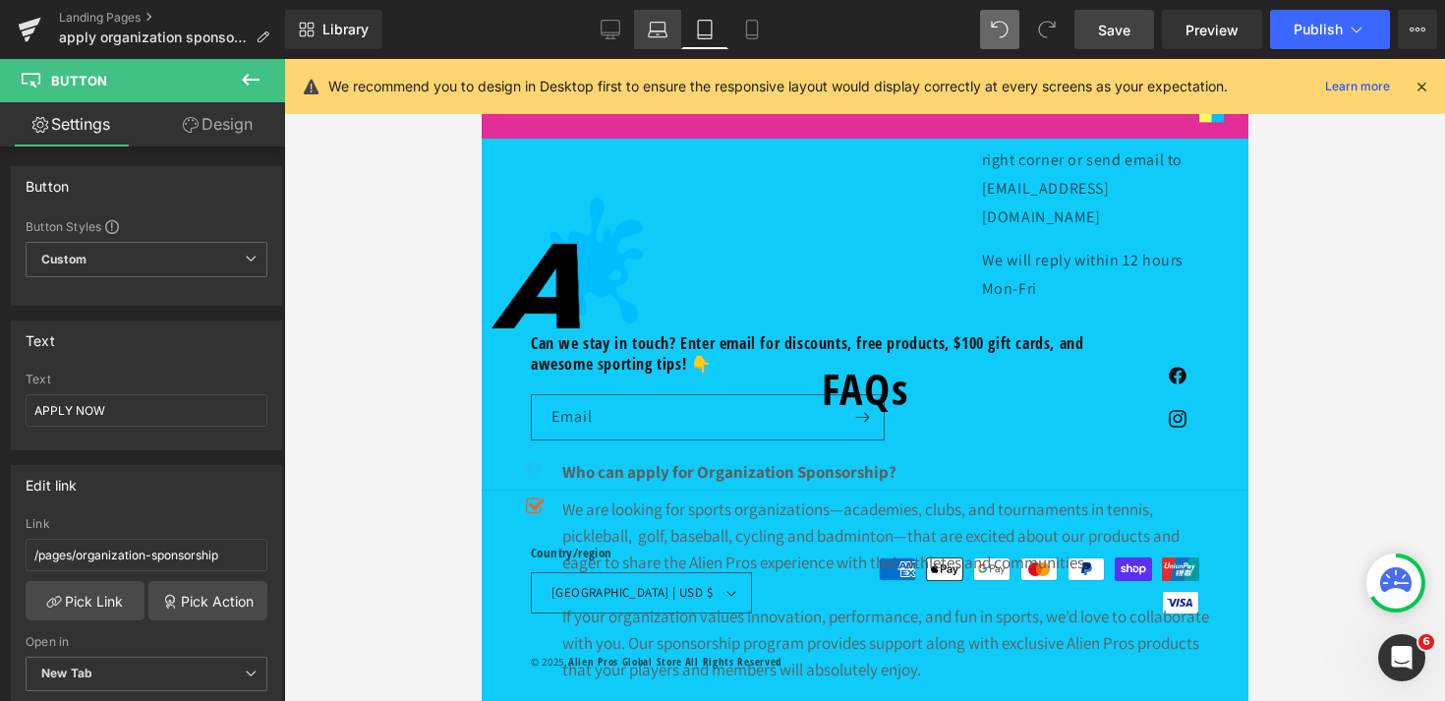
click at [647, 33] on link "Laptop" at bounding box center [657, 29] width 47 height 39
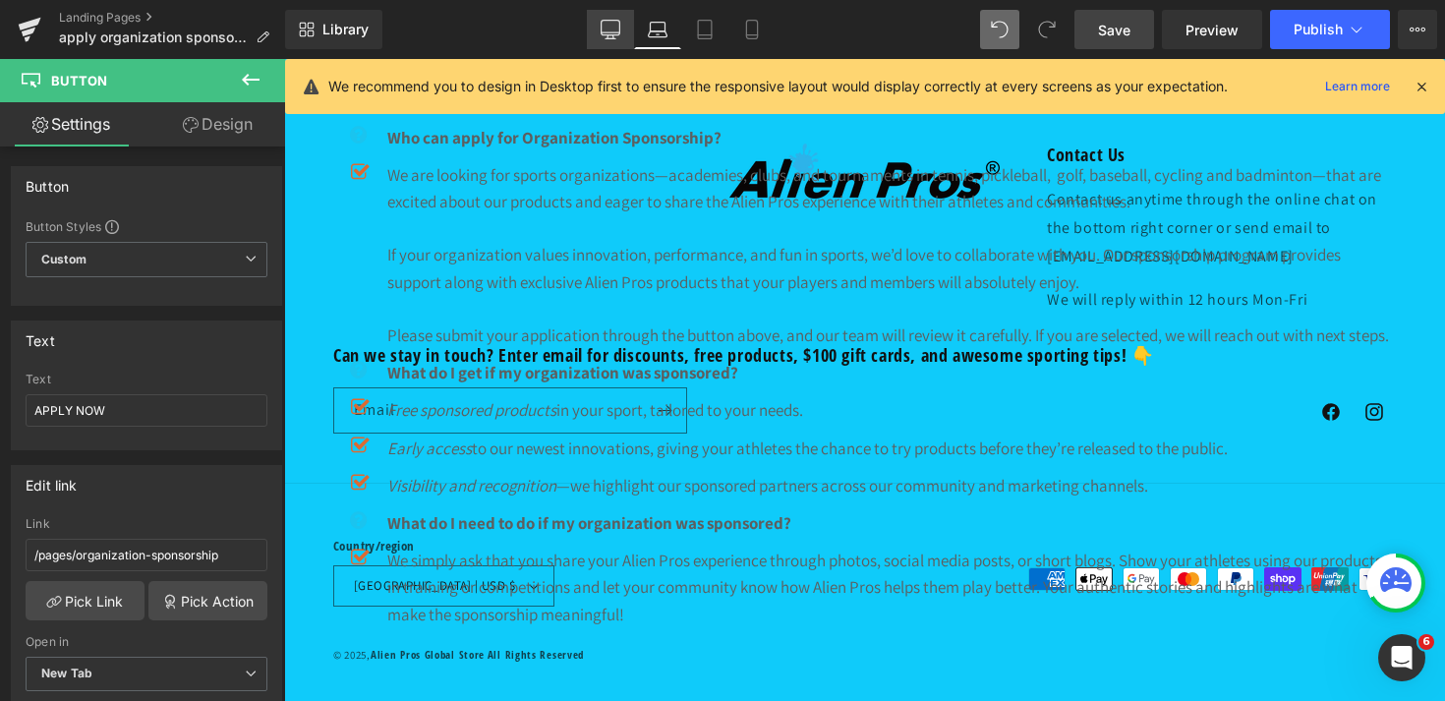
click at [614, 30] on icon at bounding box center [611, 30] width 20 height 20
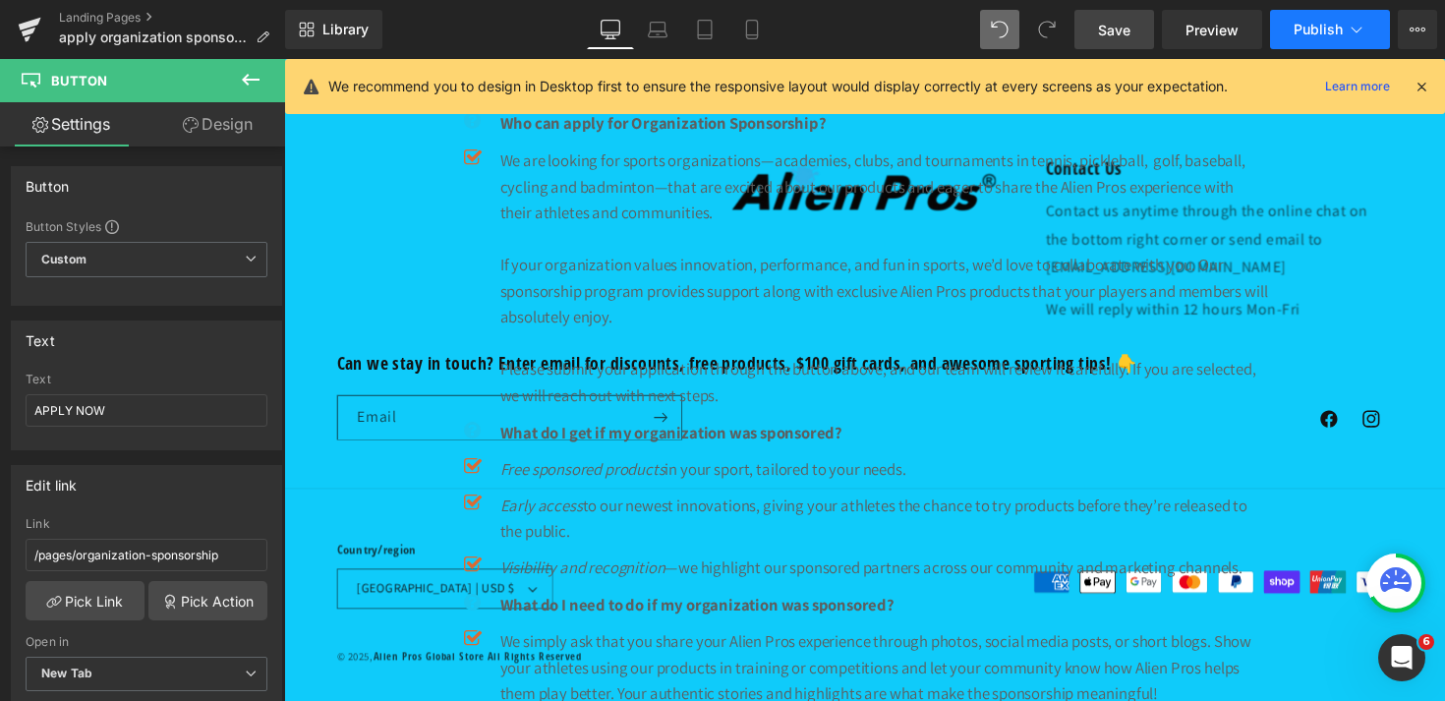
click at [1364, 29] on icon at bounding box center [1357, 30] width 20 height 20
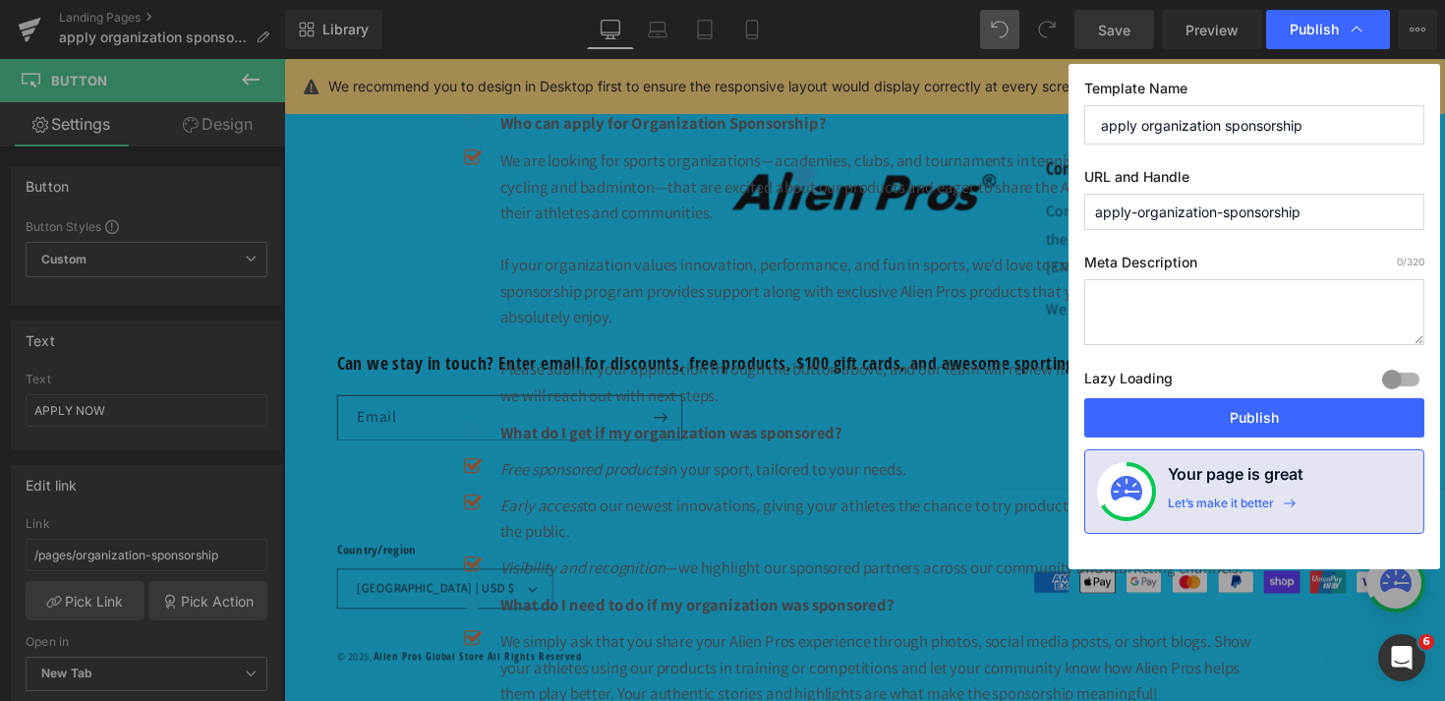
drag, startPoint x: 1142, startPoint y: 127, endPoint x: 993, endPoint y: 127, distance: 149.4
click at [994, 127] on div "Publish Template Name apply organization sponsorship URL and Handle apply-organ…" at bounding box center [722, 350] width 1445 height 701
type input "Alien Pros organization sponsorship"
drag, startPoint x: 1130, startPoint y: 213, endPoint x: 1018, endPoint y: 212, distance: 111.1
click at [1019, 213] on div "Publish Template Name Alien Pros organization sponsorship URL and Handle apply-…" at bounding box center [722, 350] width 1445 height 701
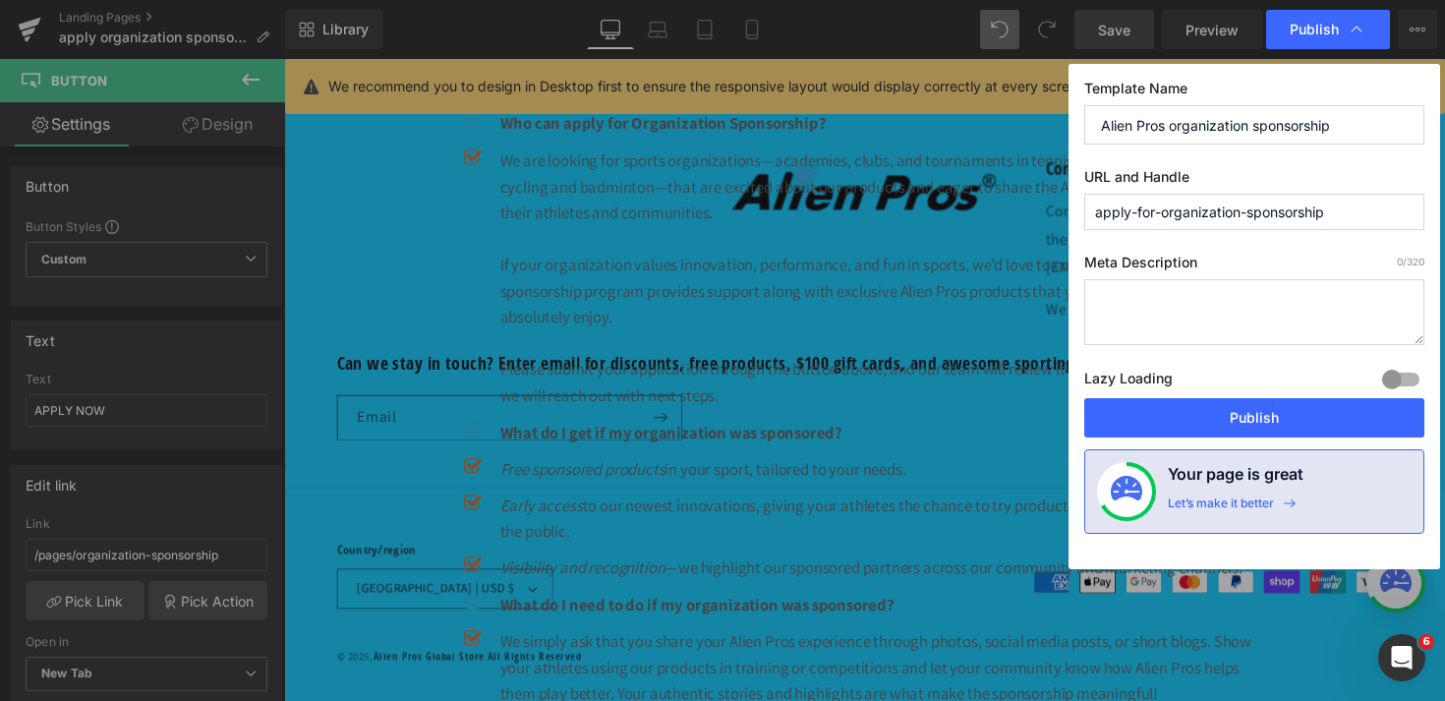
type input "apply-for-organization-sponsorship"
click at [1142, 311] on textarea at bounding box center [1254, 312] width 340 height 66
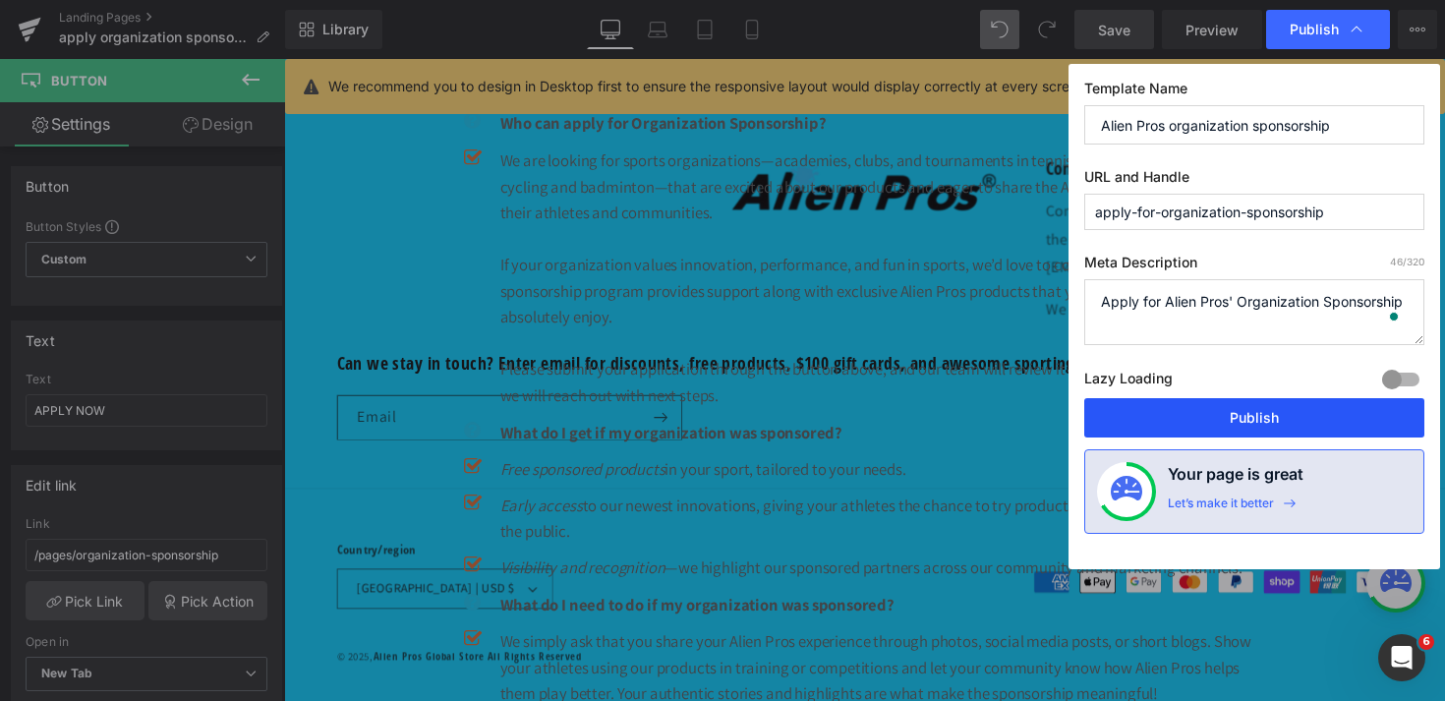
type textarea "Apply for Alien Pros' Organization Sponsorship"
click at [1231, 428] on button "Publish" at bounding box center [1254, 417] width 340 height 39
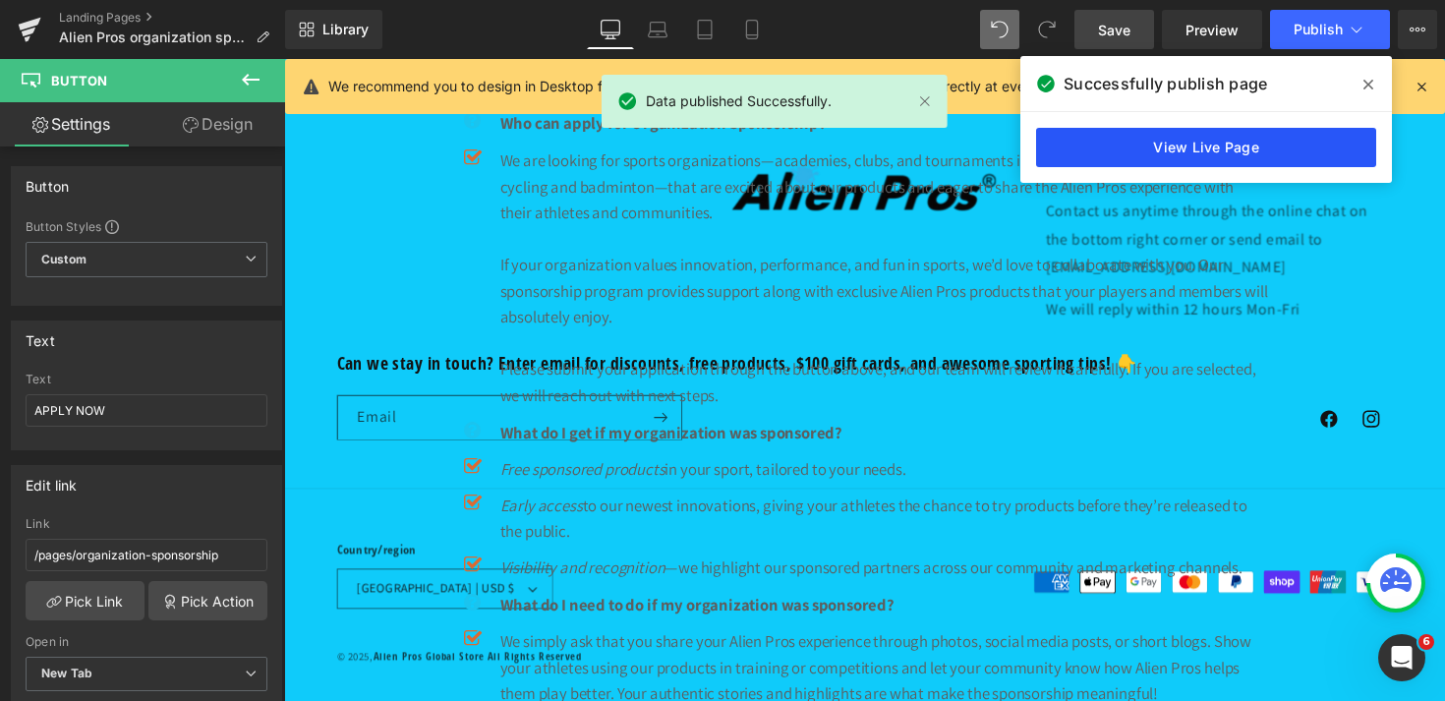
click at [1244, 150] on link "View Live Page" at bounding box center [1206, 147] width 340 height 39
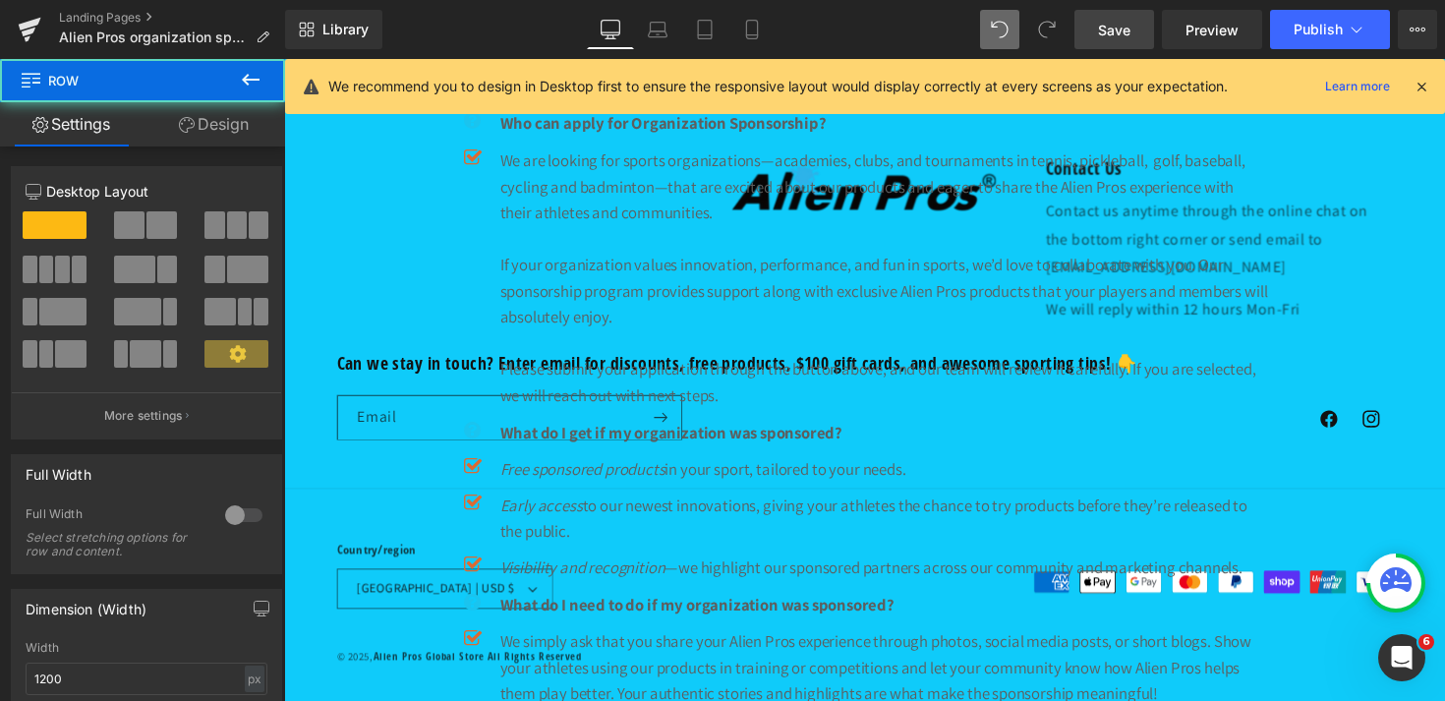
click at [219, 127] on link "Design" at bounding box center [214, 124] width 143 height 44
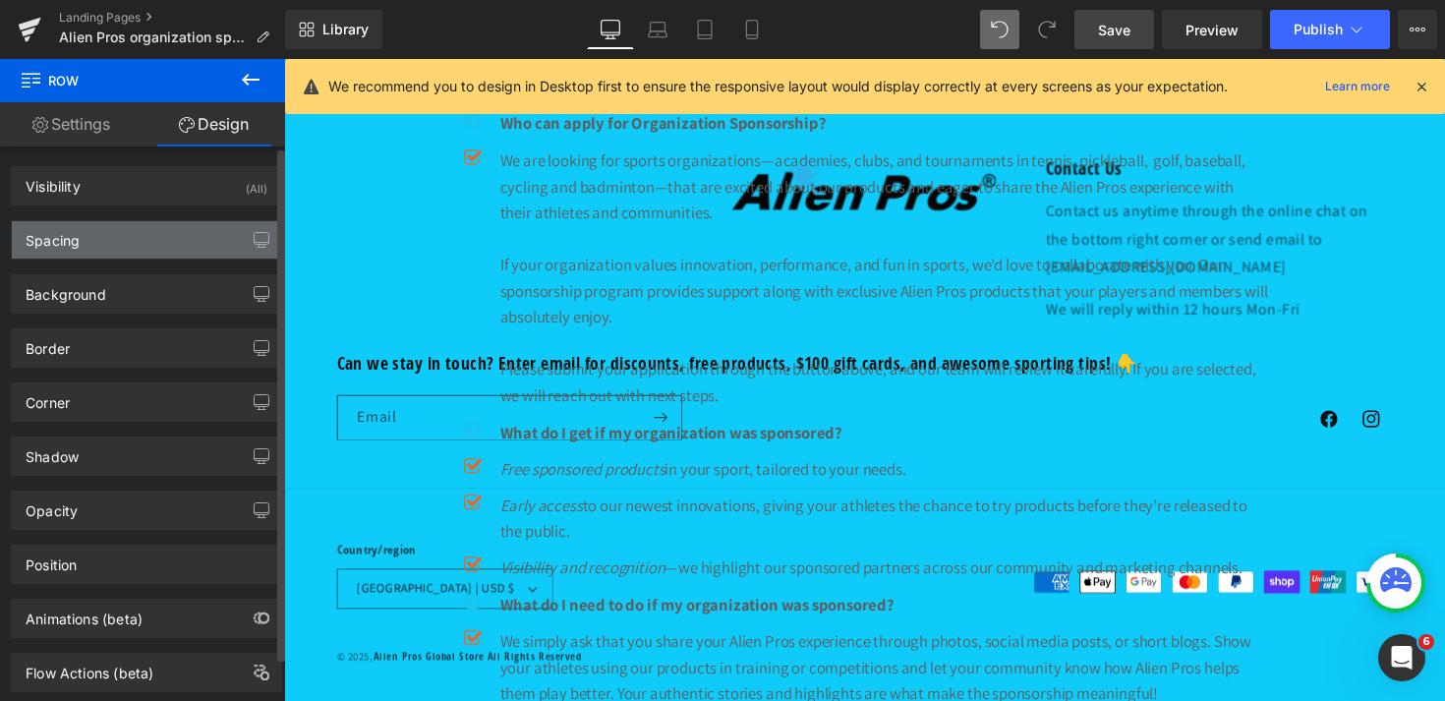
click at [139, 231] on div "Spacing" at bounding box center [146, 239] width 269 height 37
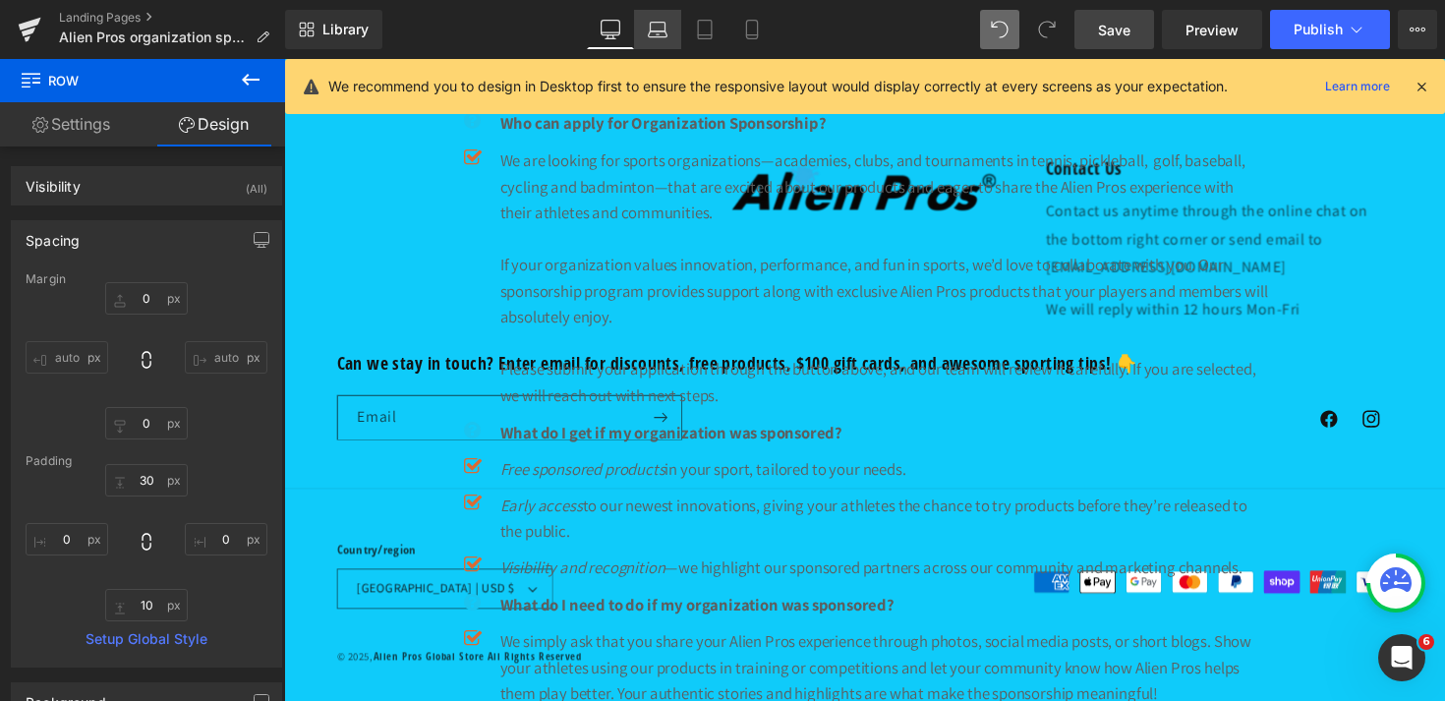
click at [653, 29] on icon at bounding box center [658, 30] width 20 height 20
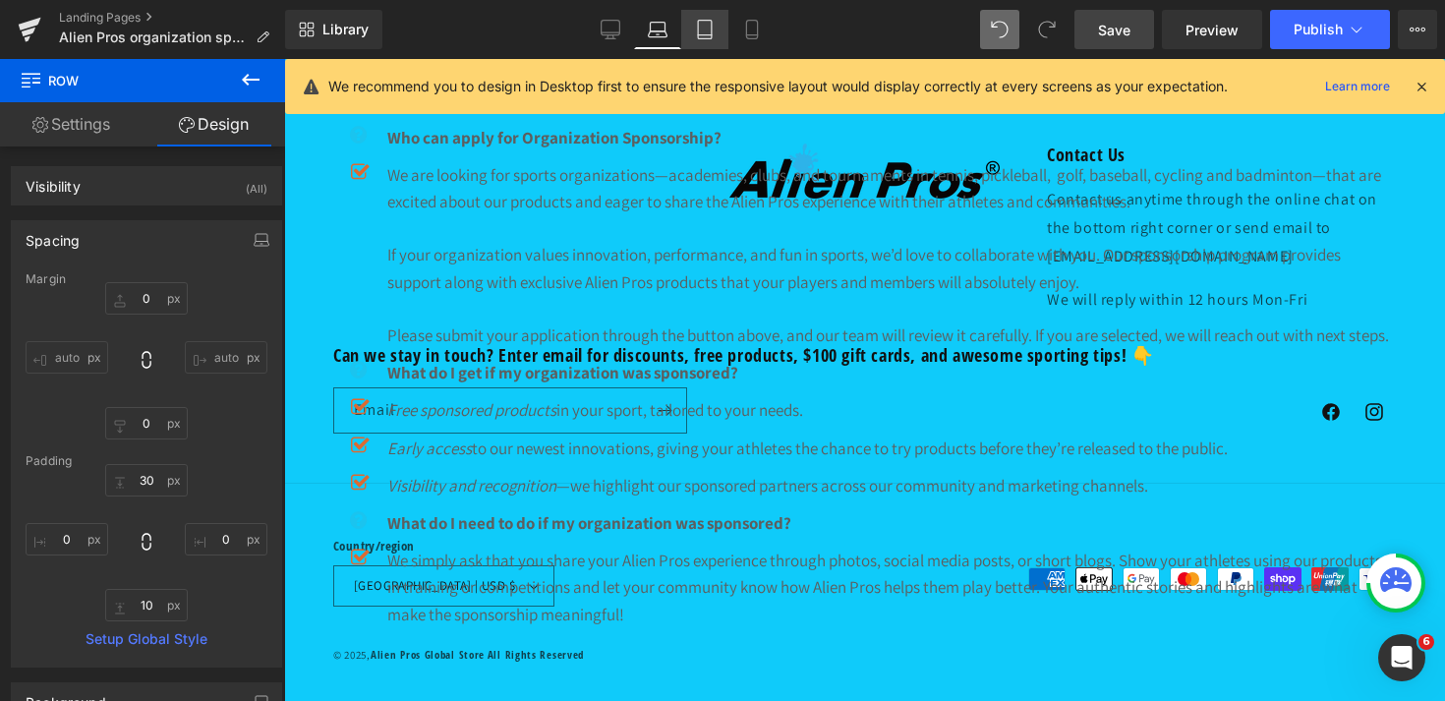
click at [716, 24] on link "Tablet" at bounding box center [704, 29] width 47 height 39
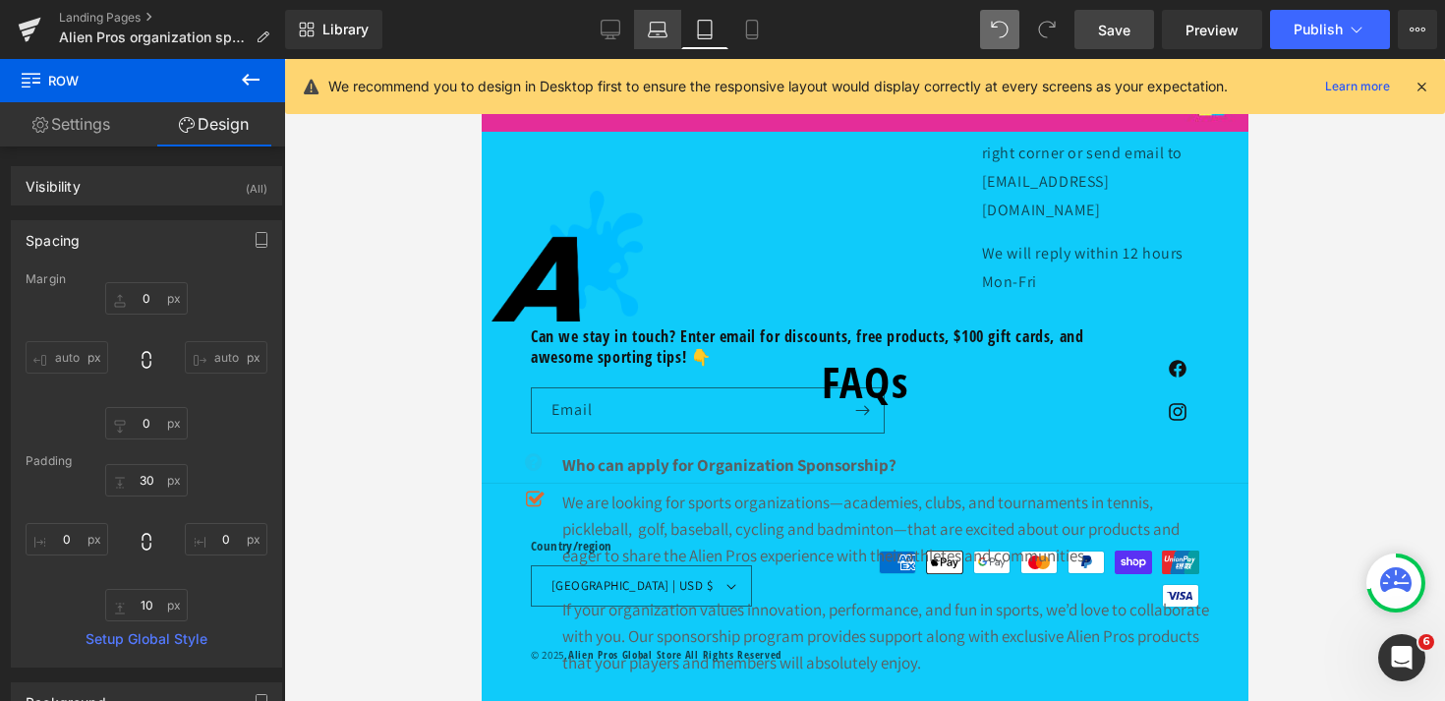
click at [636, 41] on link "Laptop" at bounding box center [657, 29] width 47 height 39
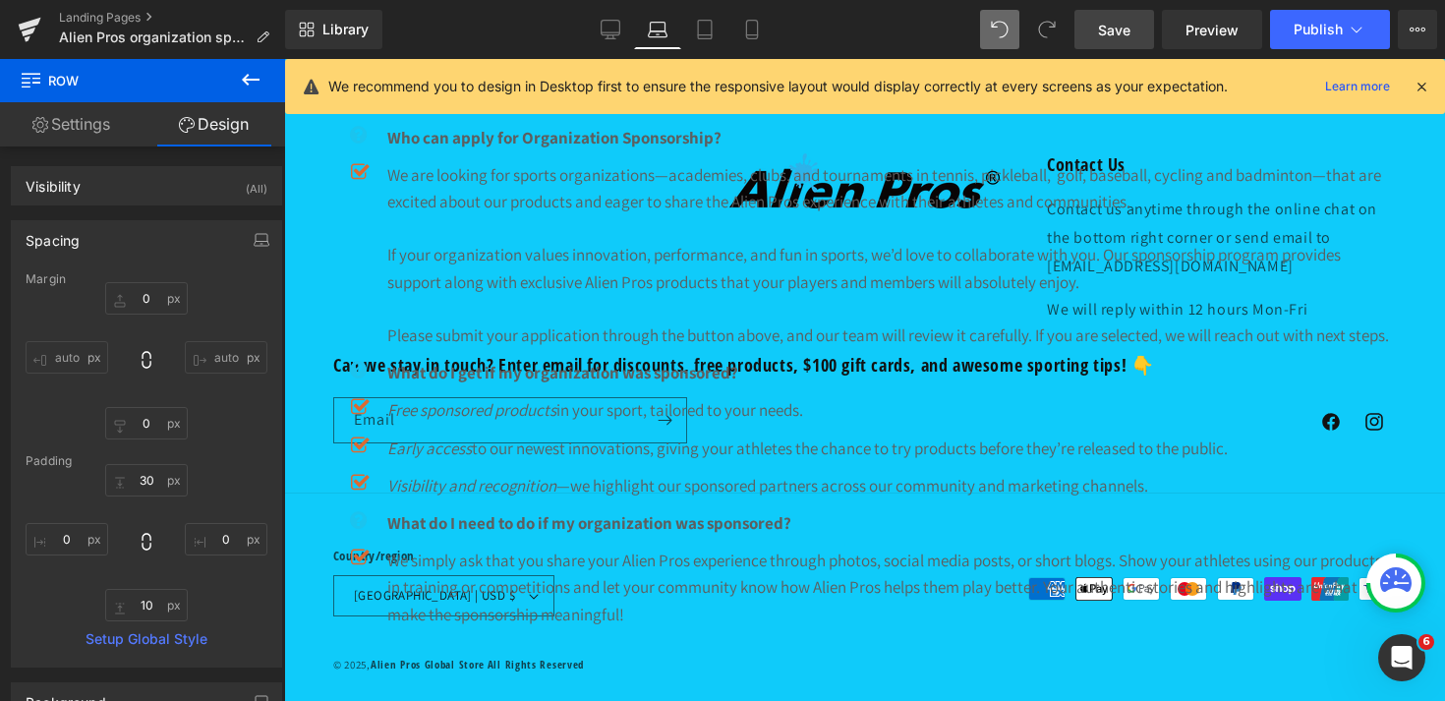
scroll to position [16, 0]
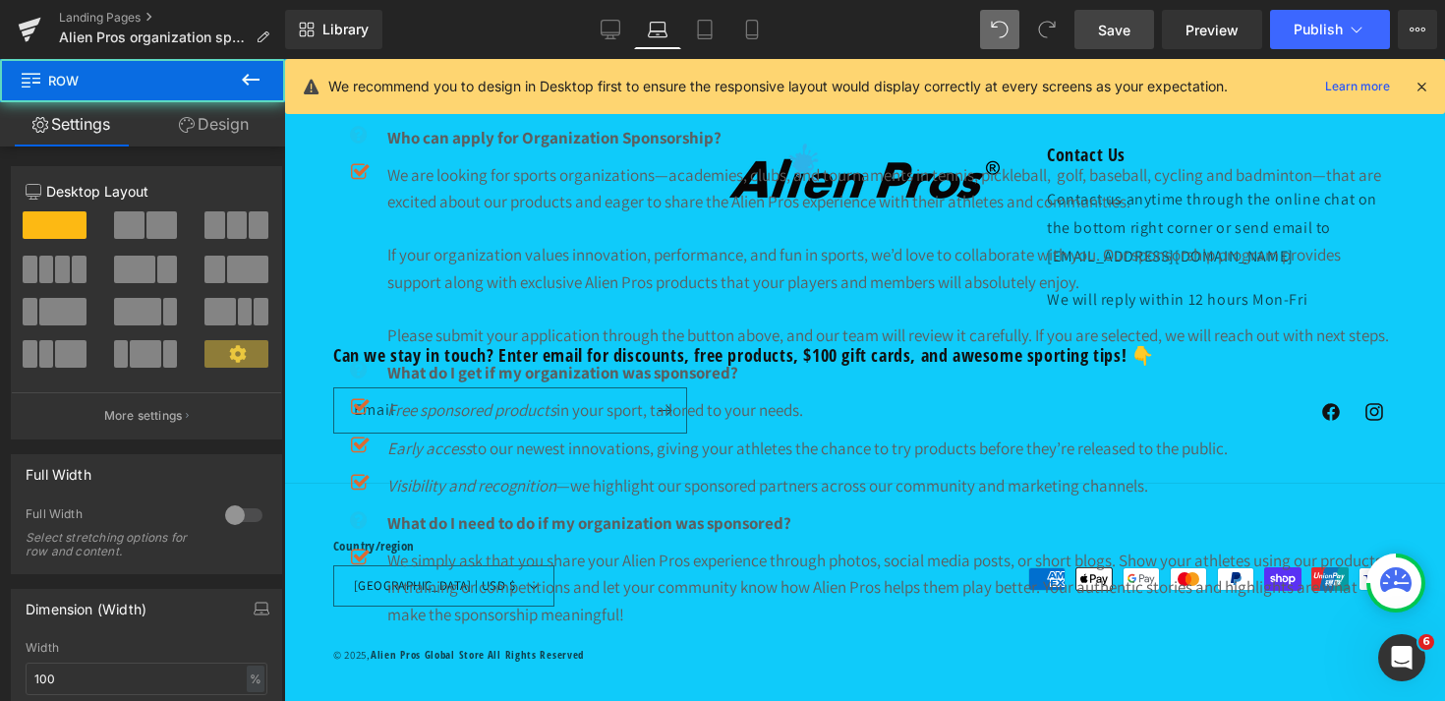
click at [218, 133] on link "Design" at bounding box center [214, 124] width 143 height 44
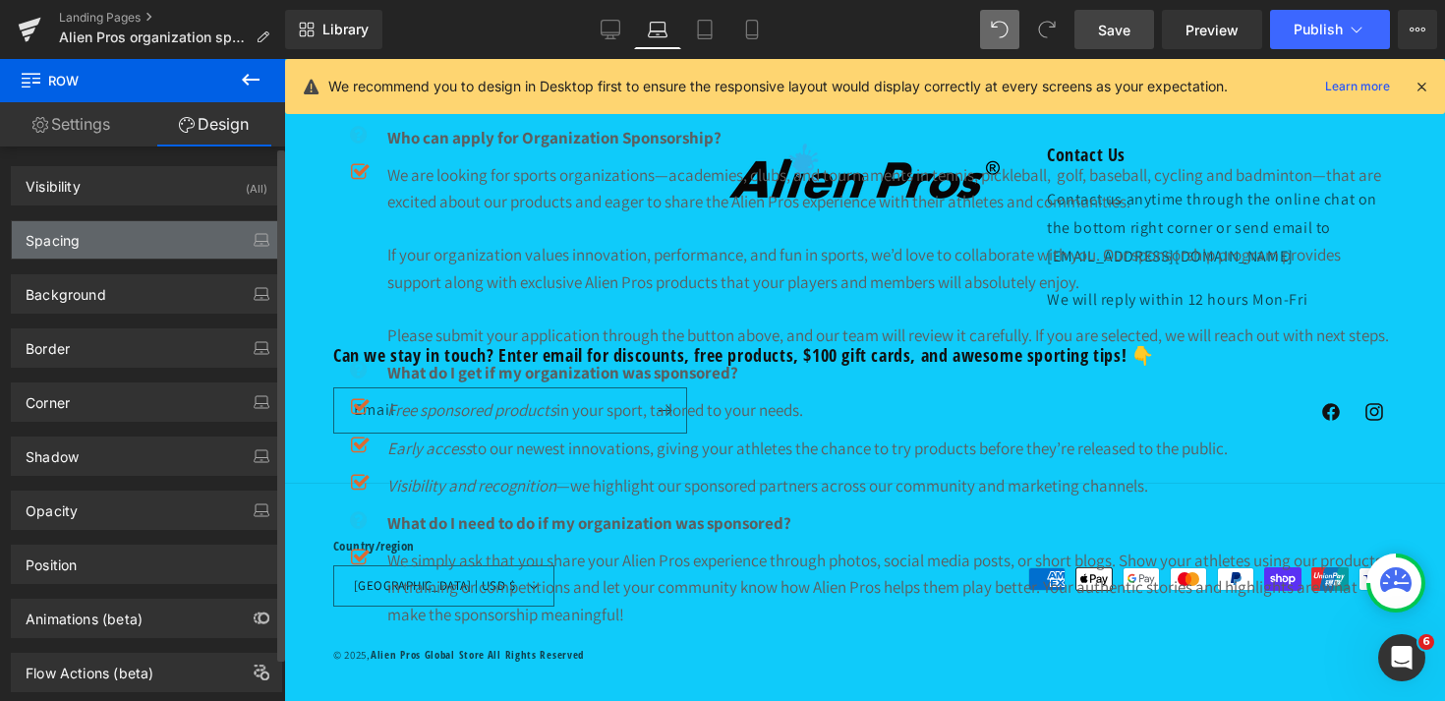
click at [98, 240] on div "Spacing" at bounding box center [146, 239] width 269 height 37
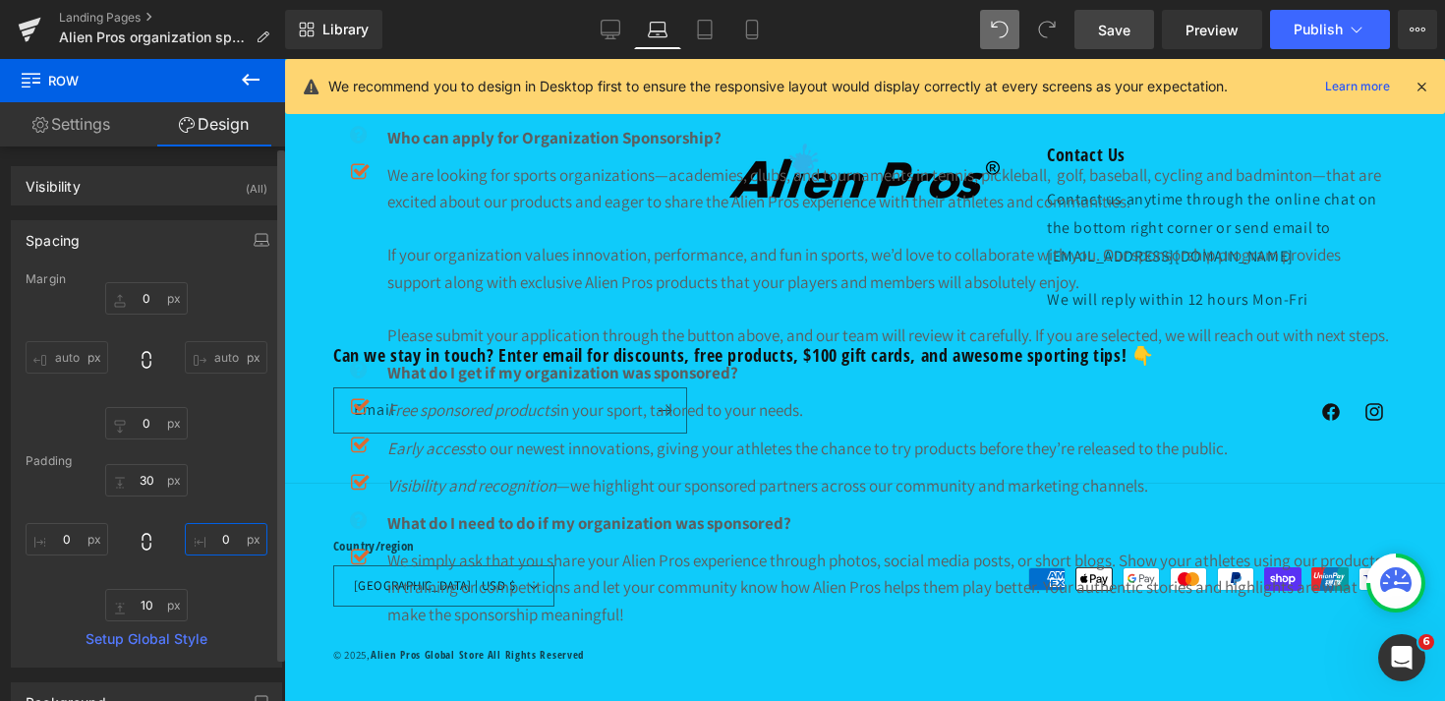
click at [206, 539] on input "0" at bounding box center [226, 539] width 83 height 32
type input "50"
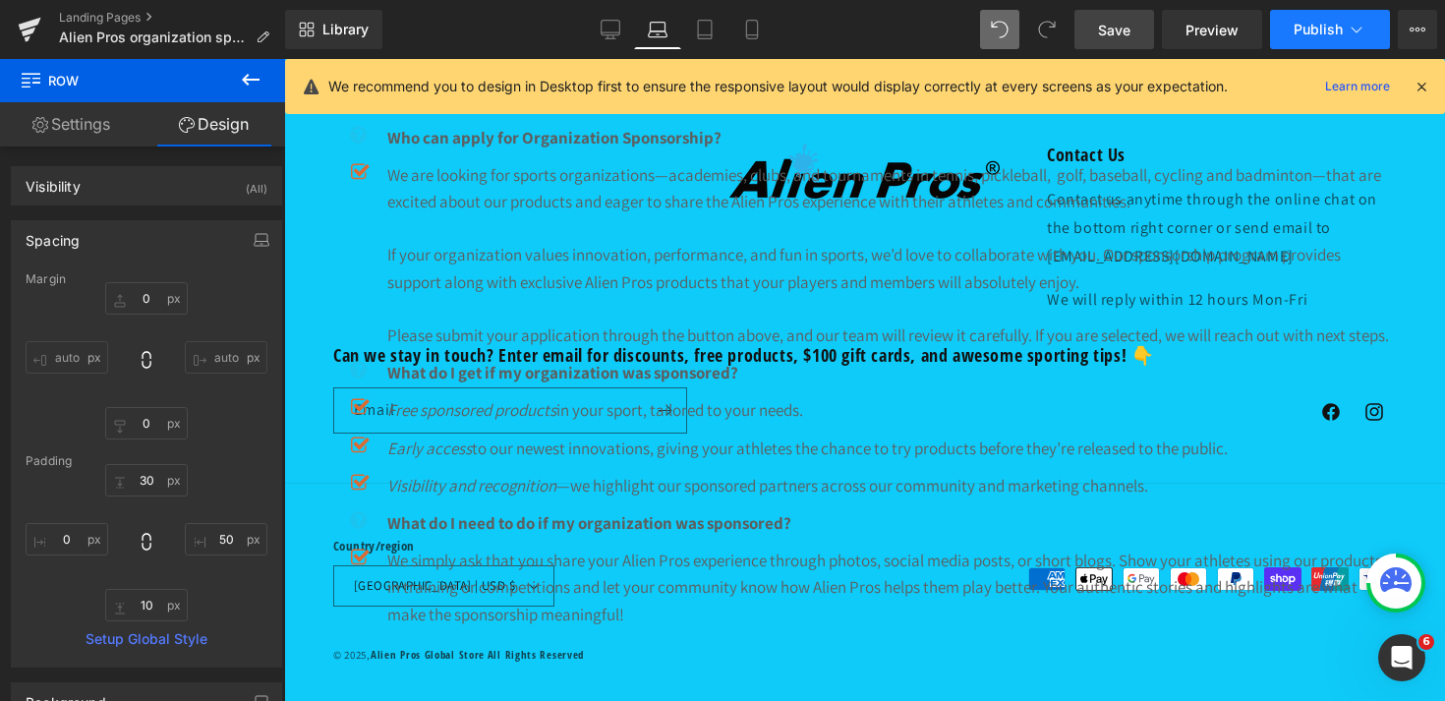
click at [1317, 31] on span "Publish" at bounding box center [1318, 30] width 49 height 16
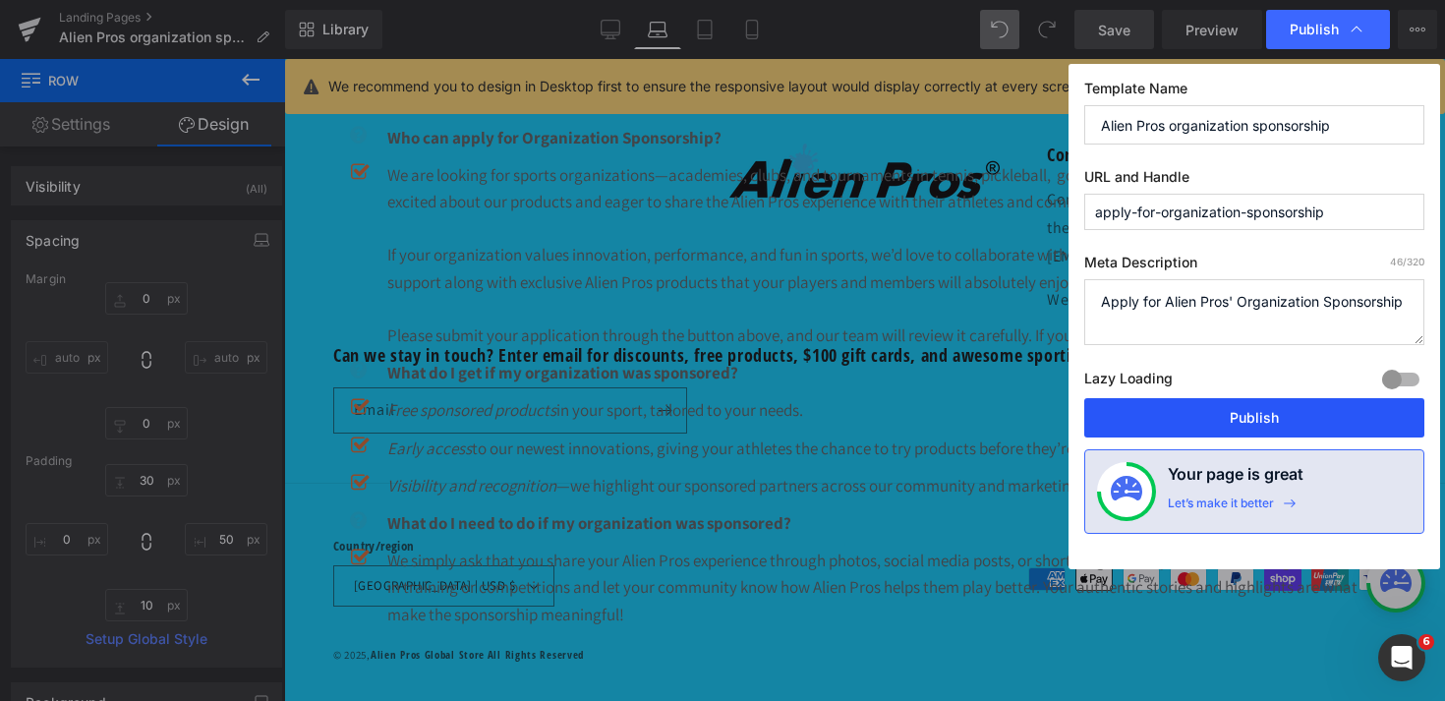
click at [1271, 421] on button "Publish" at bounding box center [1254, 417] width 340 height 39
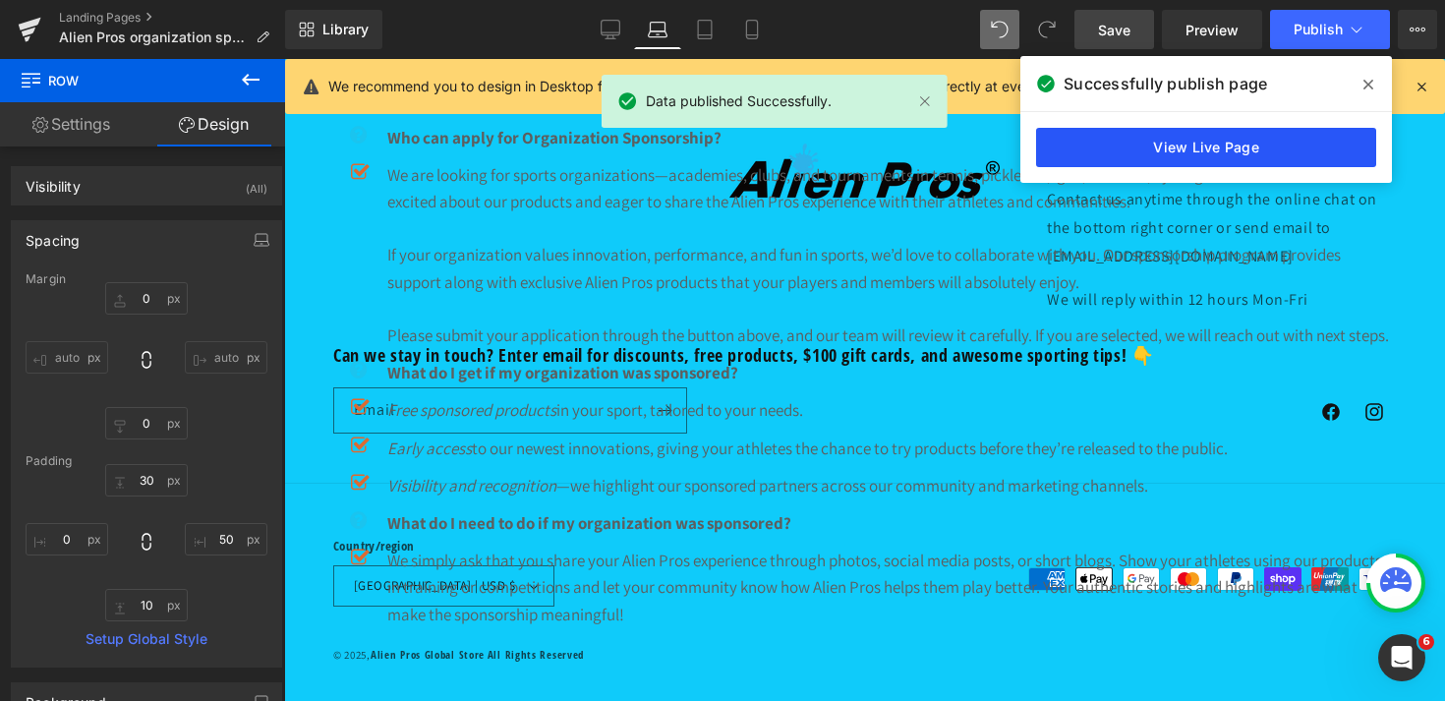
click at [1137, 143] on link "View Live Page" at bounding box center [1206, 147] width 340 height 39
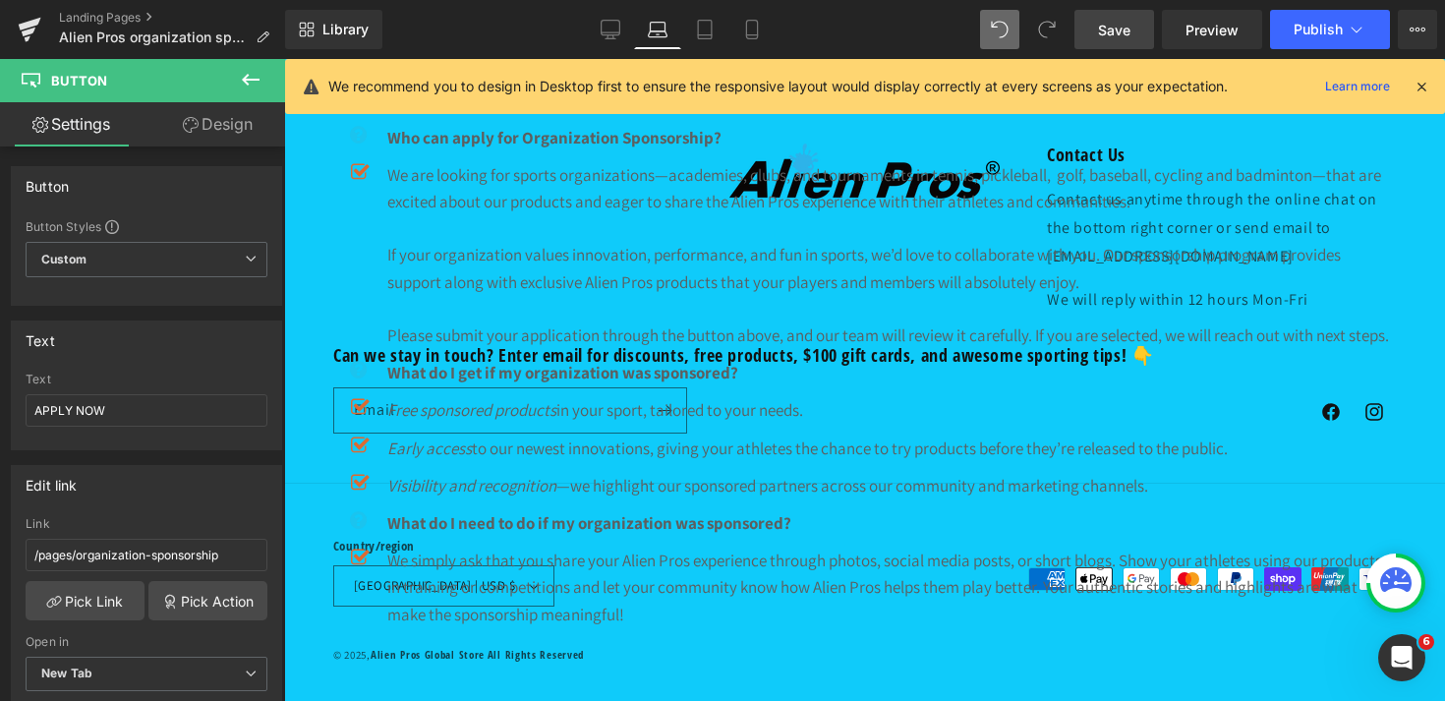
click at [226, 138] on link "Design" at bounding box center [217, 124] width 143 height 44
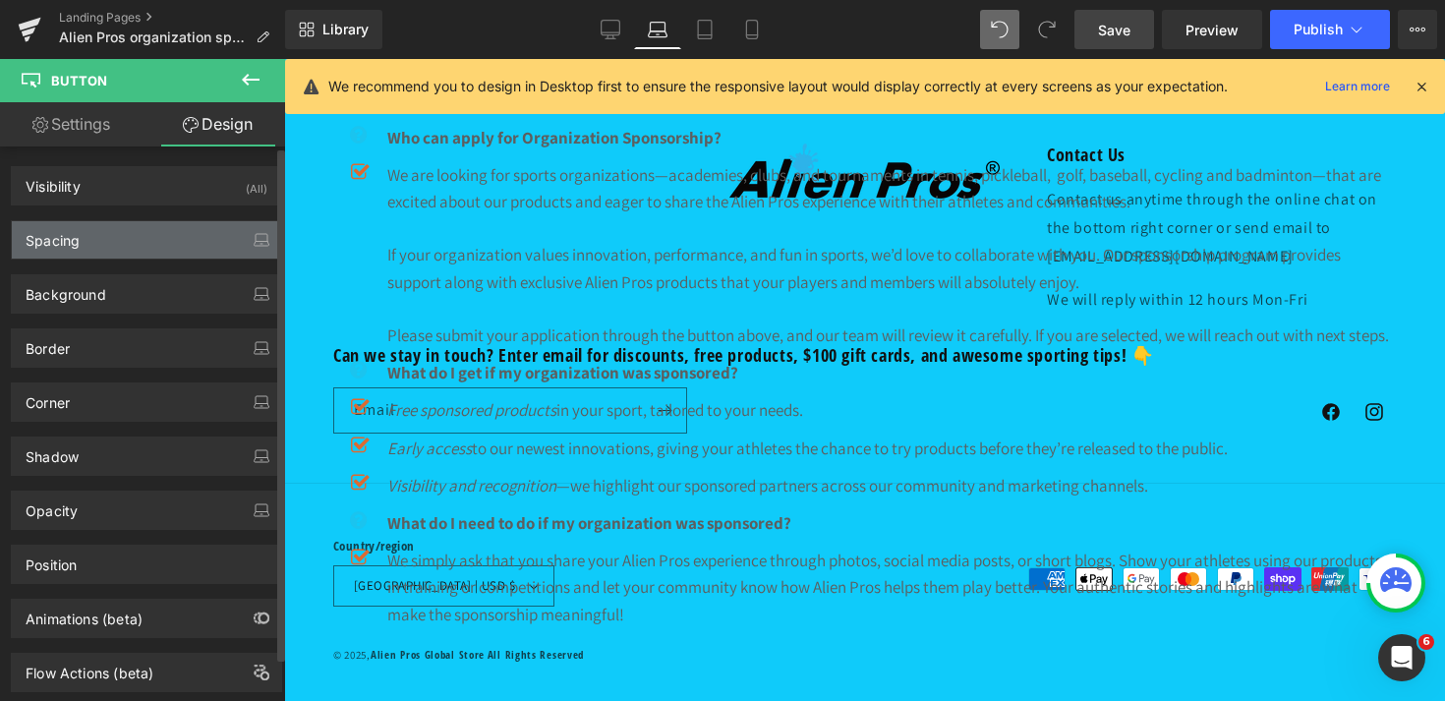
click at [102, 239] on div "Spacing" at bounding box center [146, 239] width 269 height 37
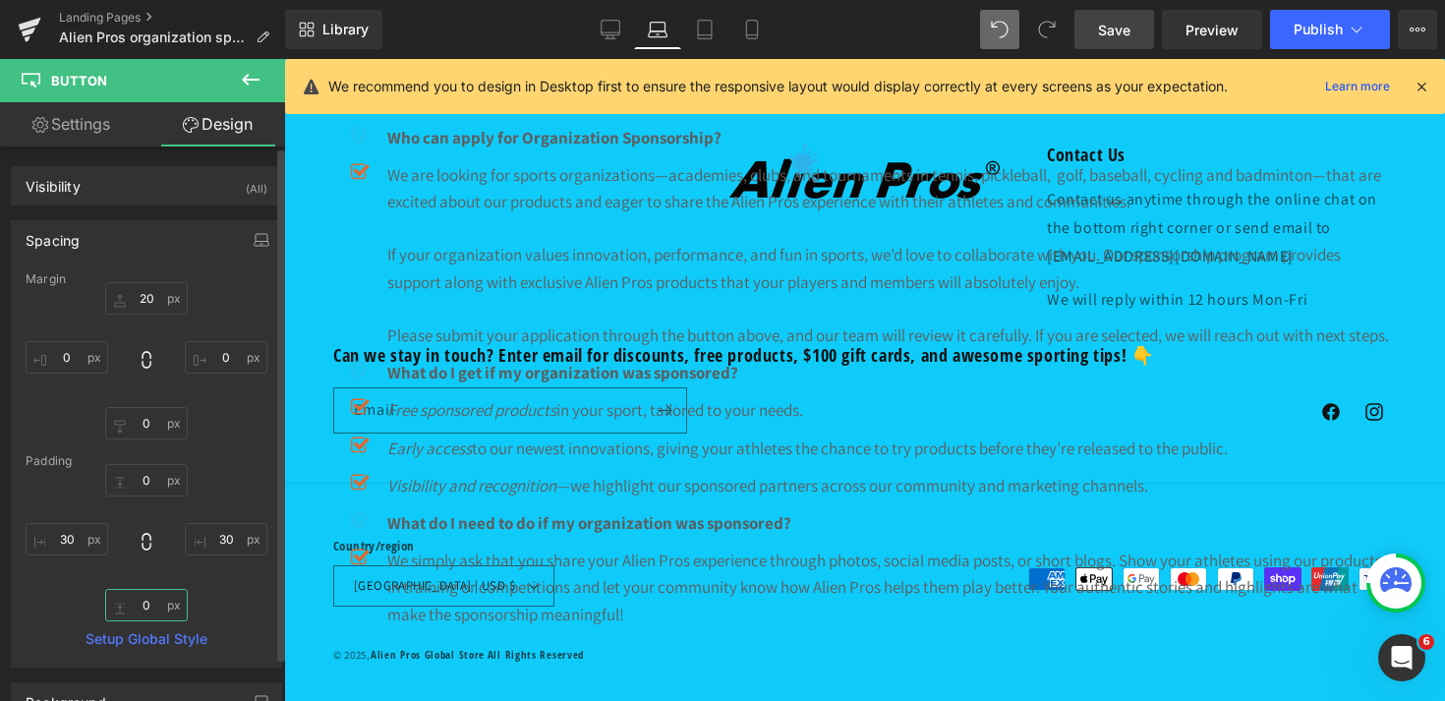
click at [130, 604] on input "0" at bounding box center [146, 605] width 83 height 32
type input "3"
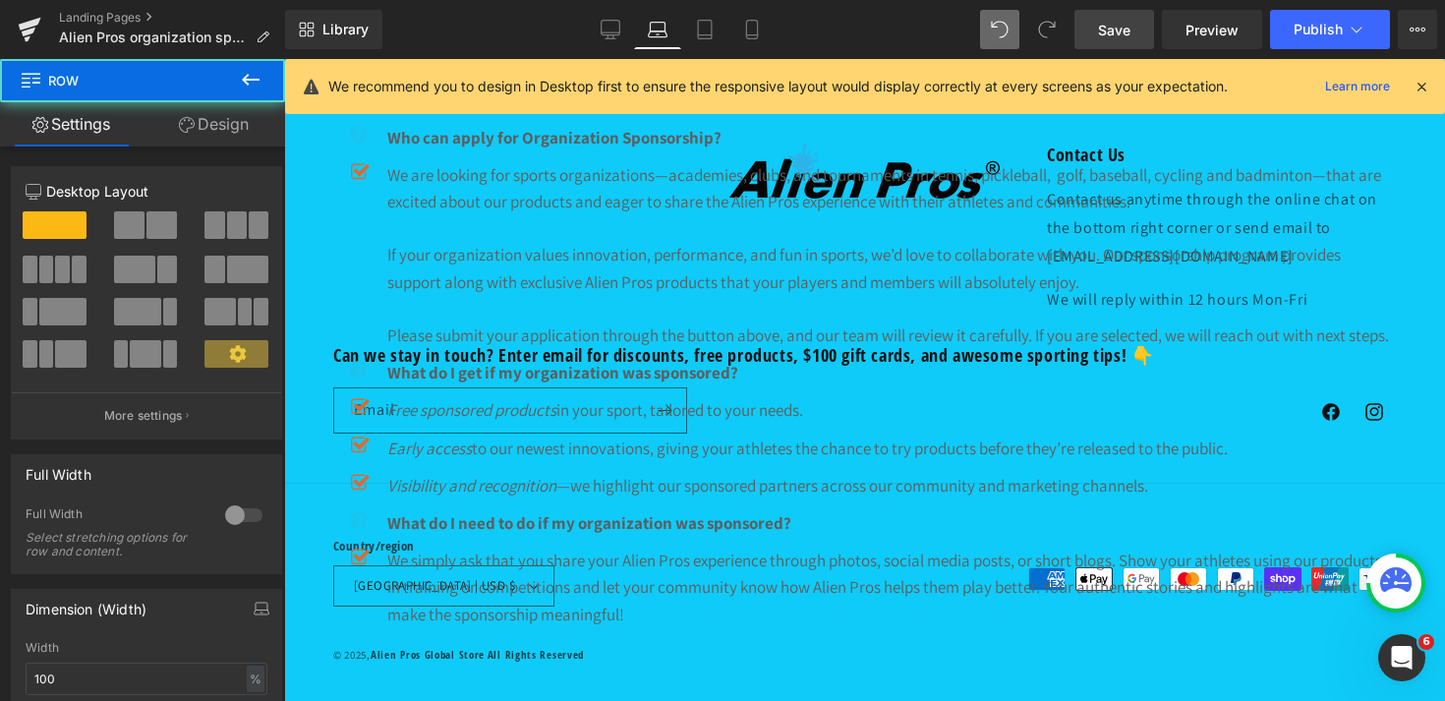
click at [228, 133] on link "Design" at bounding box center [214, 124] width 143 height 44
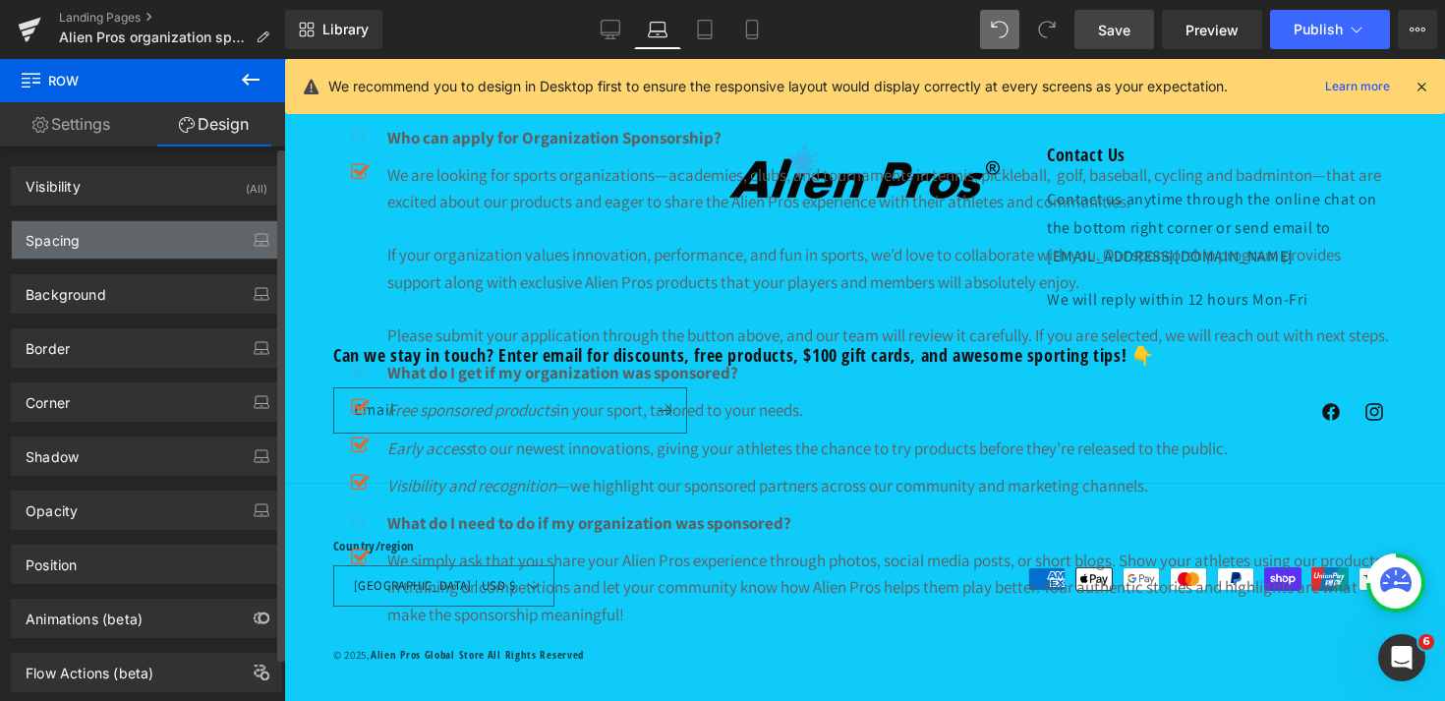
click at [121, 232] on div "Spacing" at bounding box center [146, 239] width 269 height 37
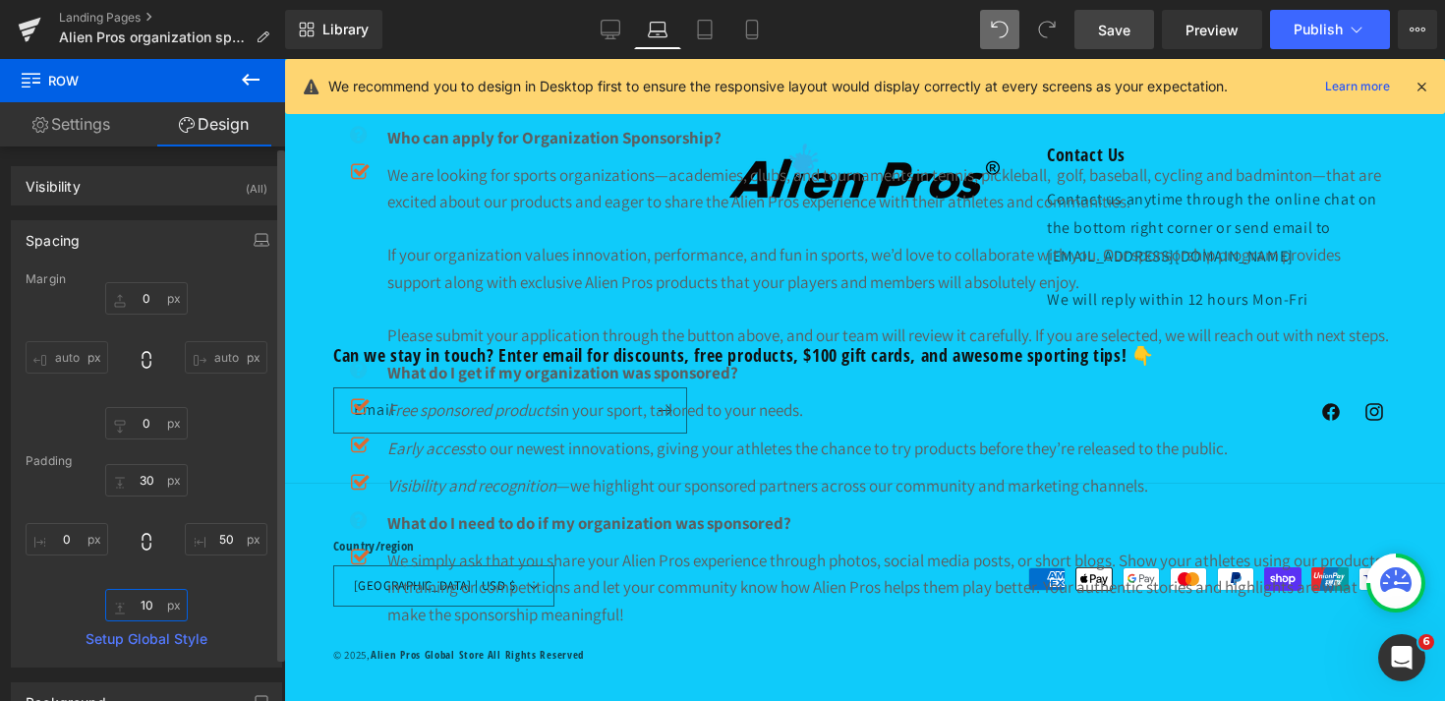
click at [145, 600] on input "text" at bounding box center [146, 605] width 83 height 32
type input "50"
click at [213, 546] on input "text" at bounding box center [226, 539] width 83 height 32
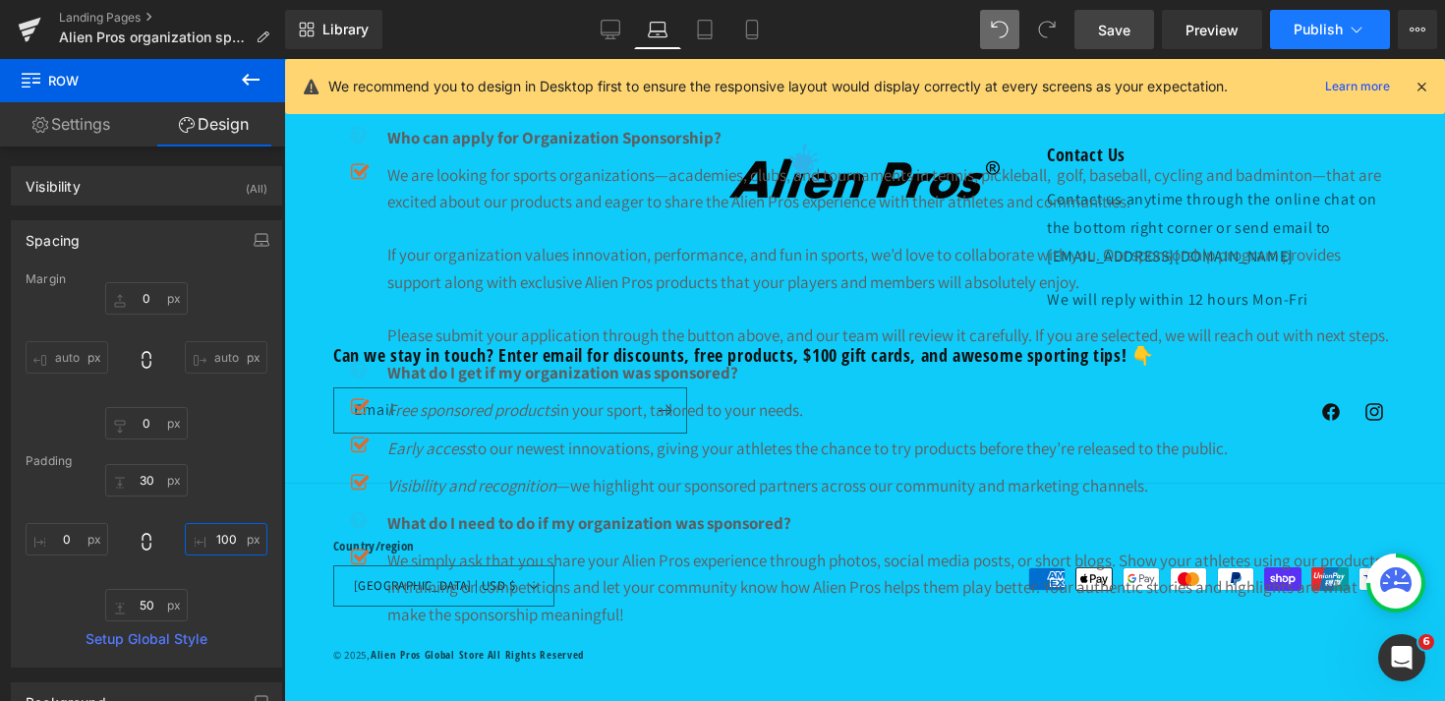
type input "100"
click at [1331, 39] on button "Publish" at bounding box center [1330, 29] width 120 height 39
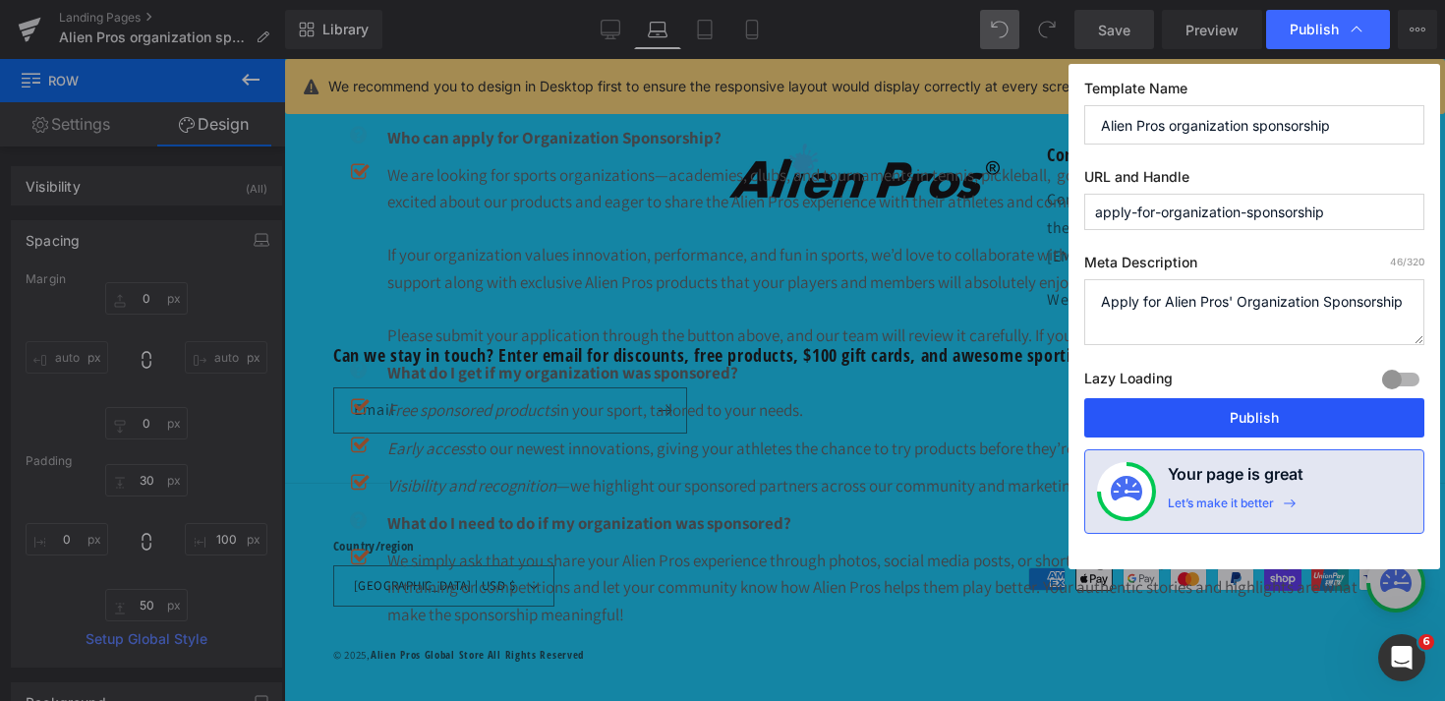
click at [1288, 433] on button "Publish" at bounding box center [1254, 417] width 340 height 39
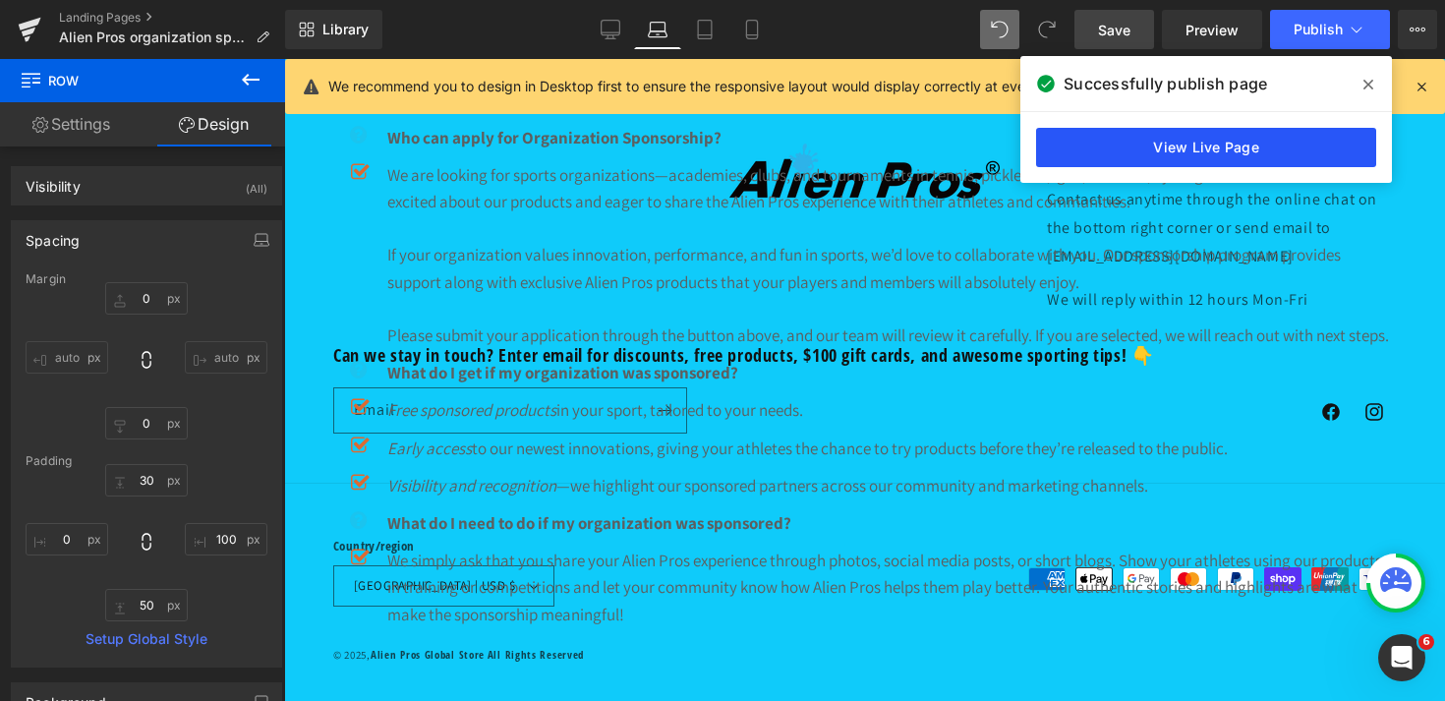
click at [1234, 149] on link "View Live Page" at bounding box center [1206, 147] width 340 height 39
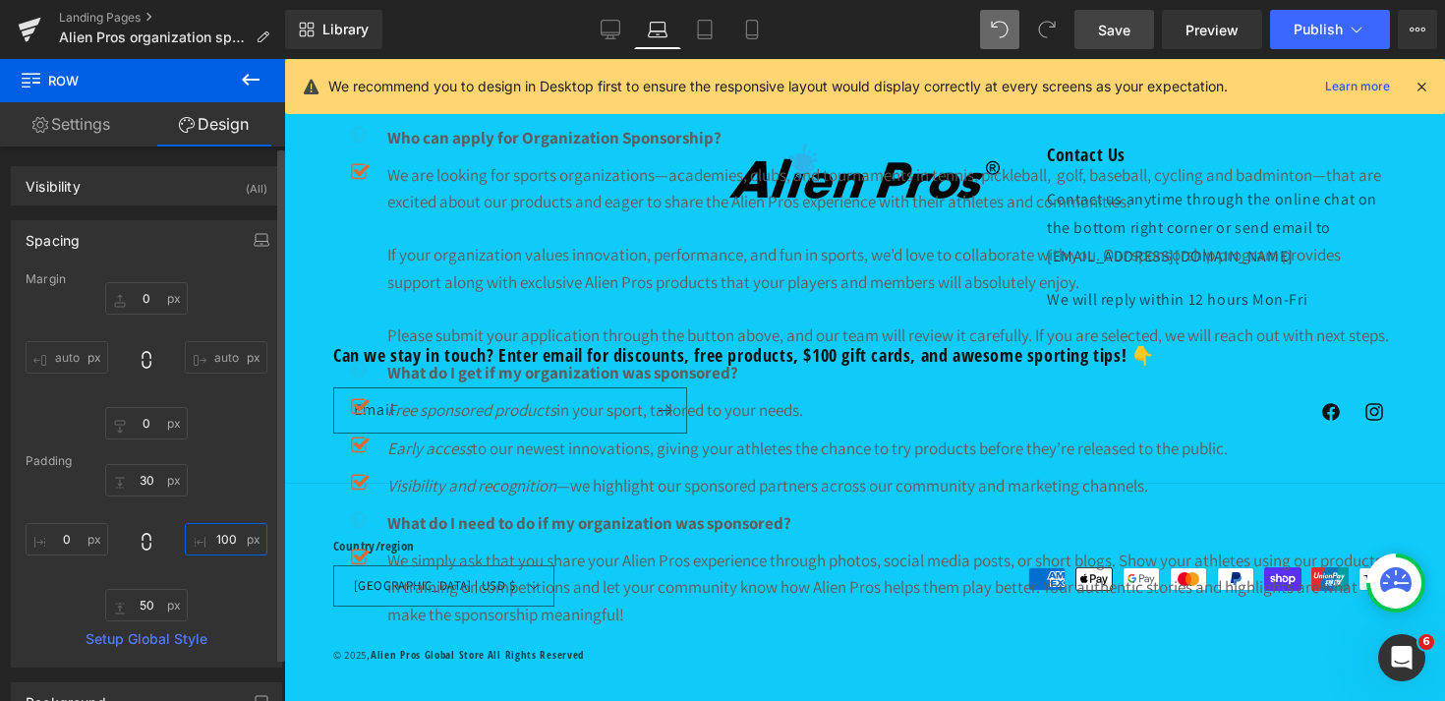
drag, startPoint x: 226, startPoint y: 543, endPoint x: 149, endPoint y: 532, distance: 77.4
click at [149, 532] on div "100 50" at bounding box center [147, 542] width 242 height 157
click at [229, 540] on input "100" at bounding box center [226, 539] width 83 height 32
click at [218, 356] on input "auto" at bounding box center [226, 357] width 83 height 32
click at [204, 346] on input "auto" at bounding box center [226, 357] width 83 height 32
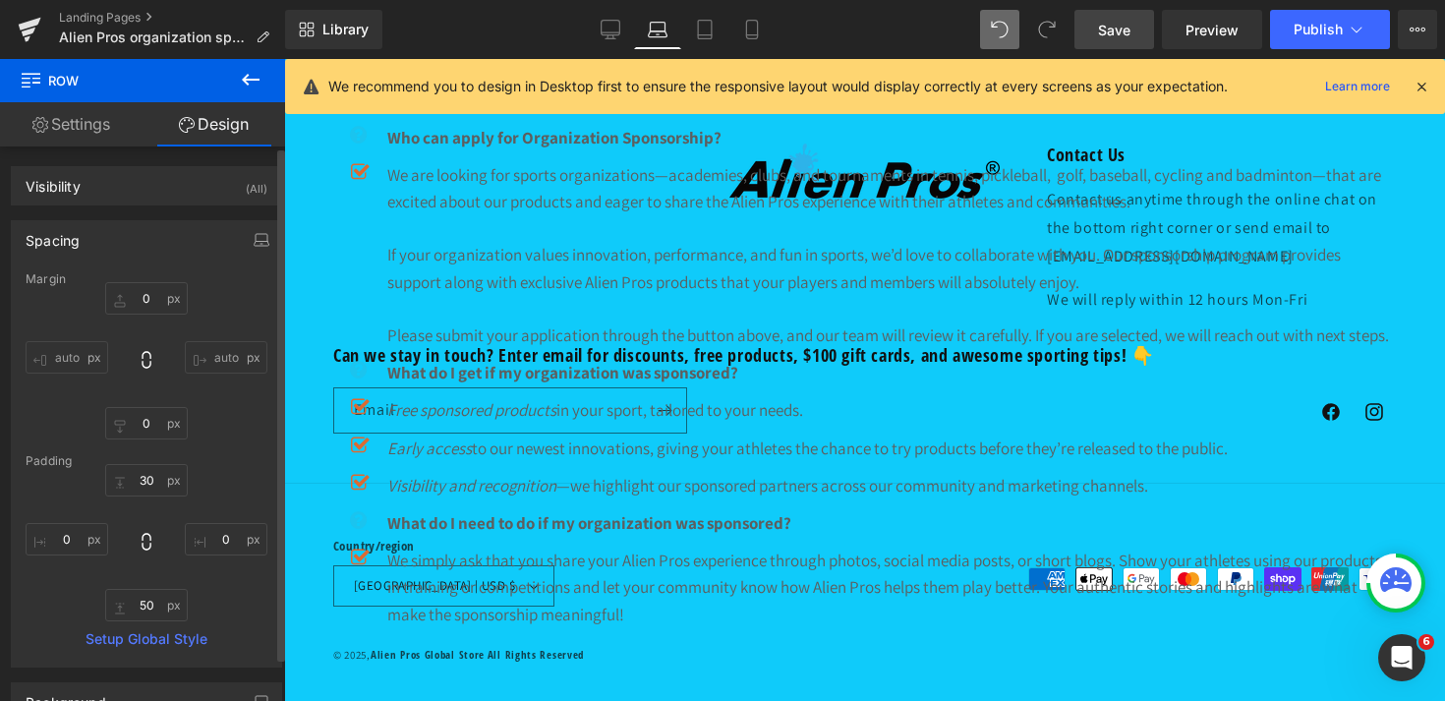
click at [204, 351] on input "auto" at bounding box center [226, 357] width 83 height 32
click at [138, 420] on input "text" at bounding box center [146, 423] width 83 height 32
type input "50"
click at [141, 605] on input "50" at bounding box center [146, 605] width 83 height 32
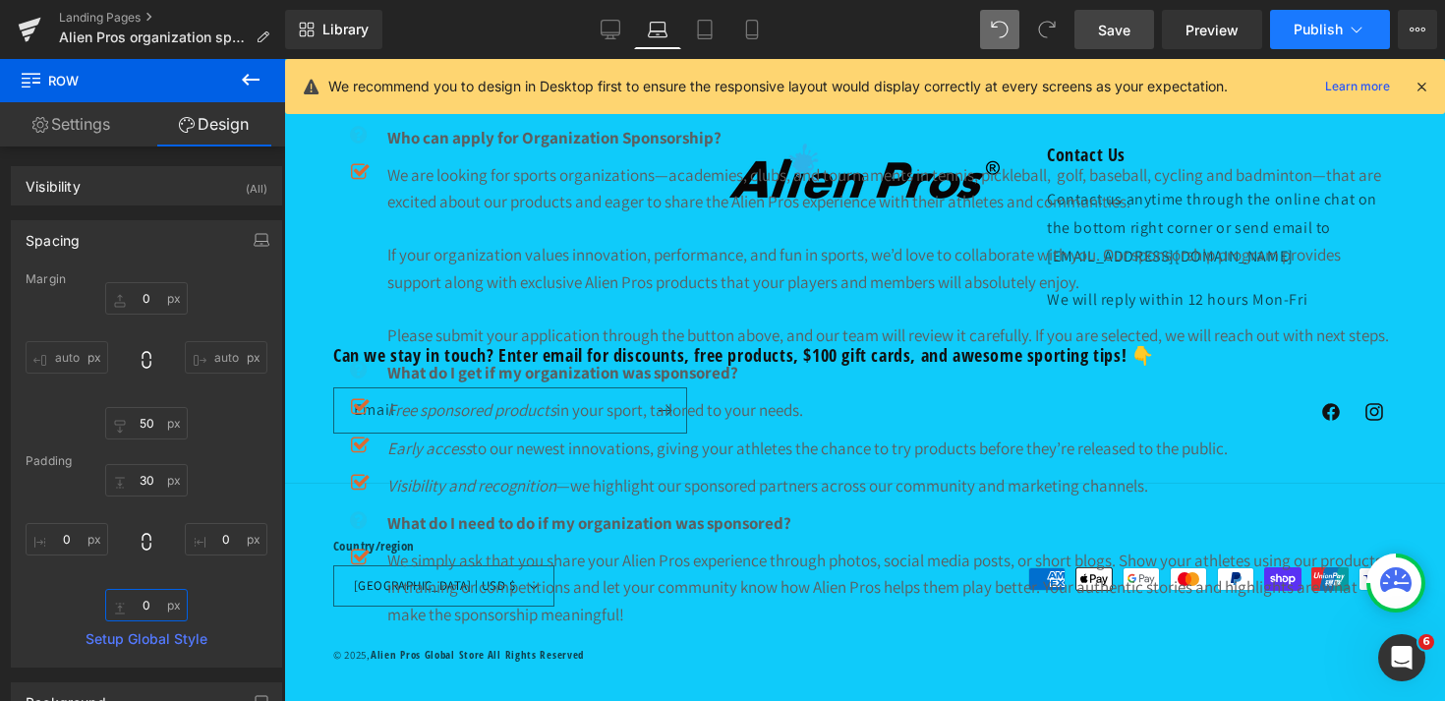
type input "0"
click at [1358, 39] on button "Publish" at bounding box center [1330, 29] width 120 height 39
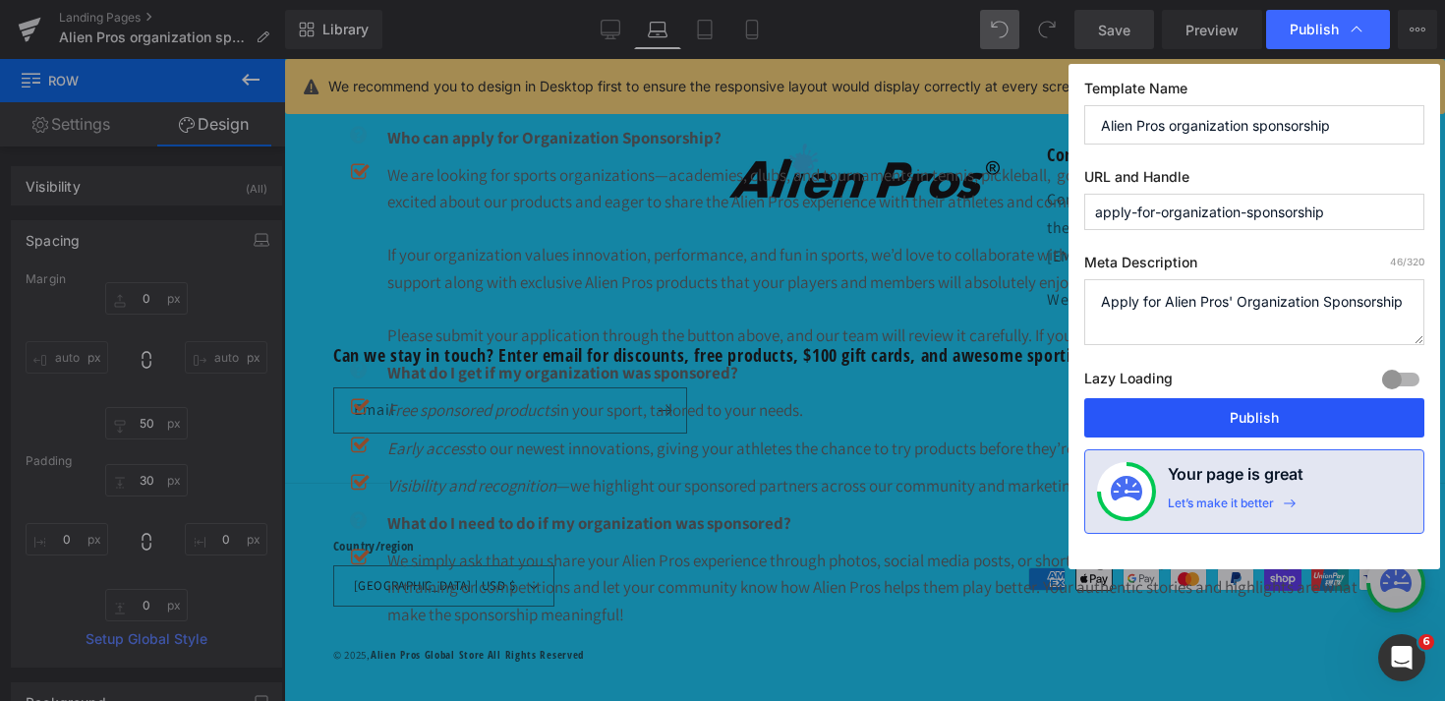
click at [1308, 416] on button "Publish" at bounding box center [1254, 417] width 340 height 39
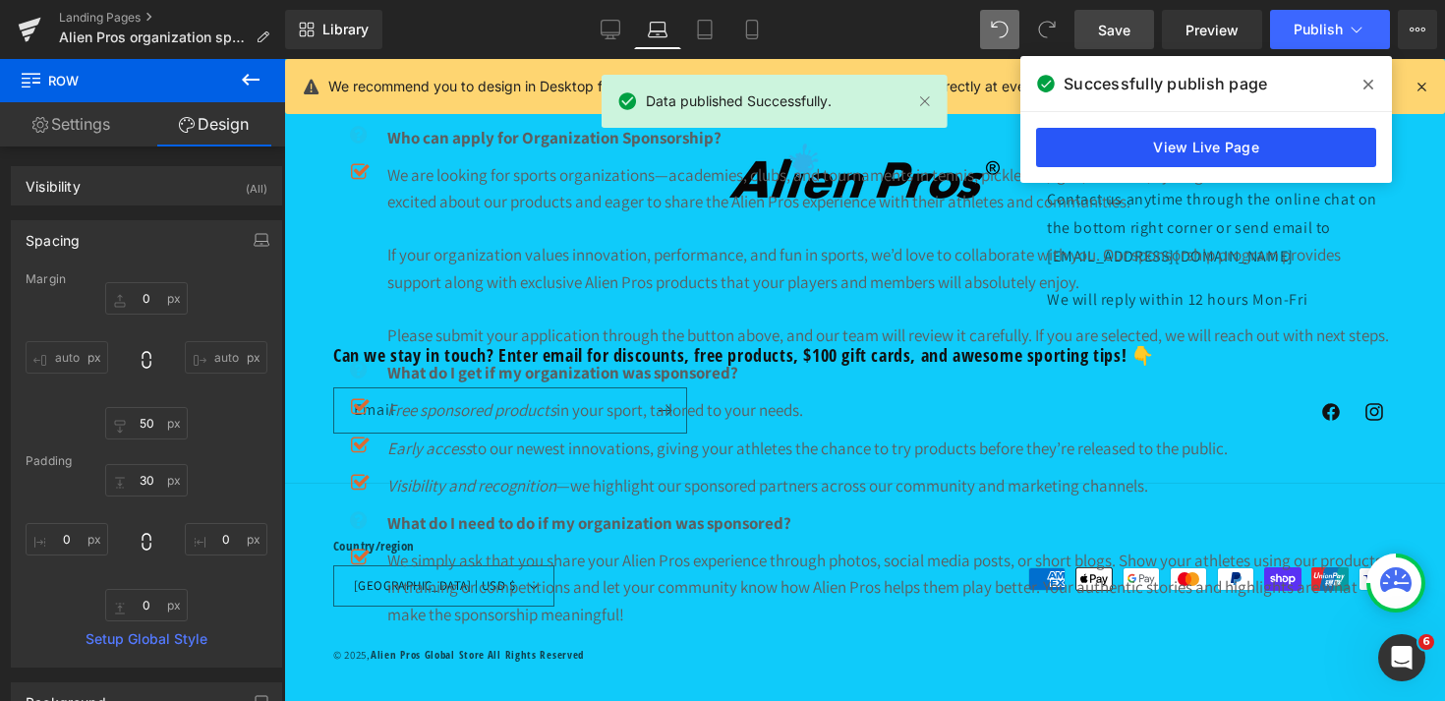
click at [1119, 146] on link "View Live Page" at bounding box center [1206, 147] width 340 height 39
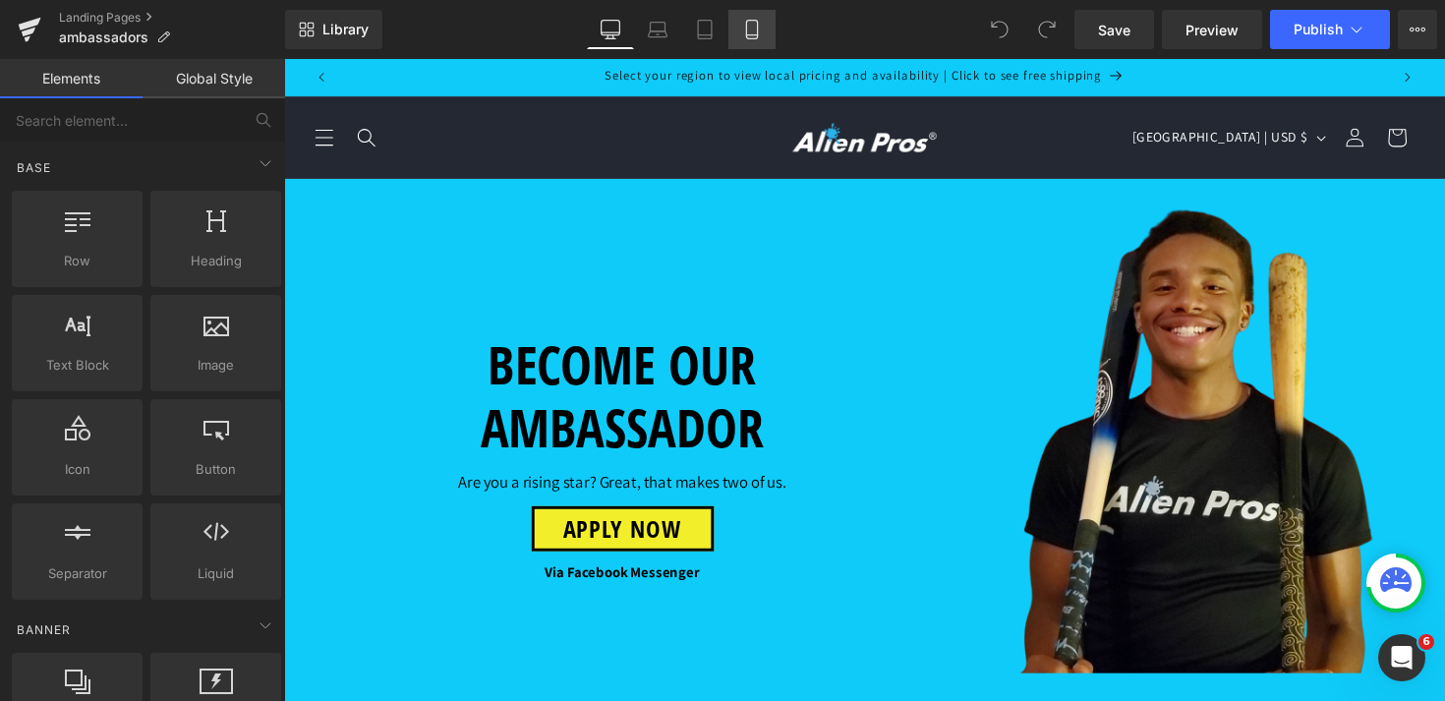
click at [746, 36] on icon at bounding box center [752, 30] width 20 height 20
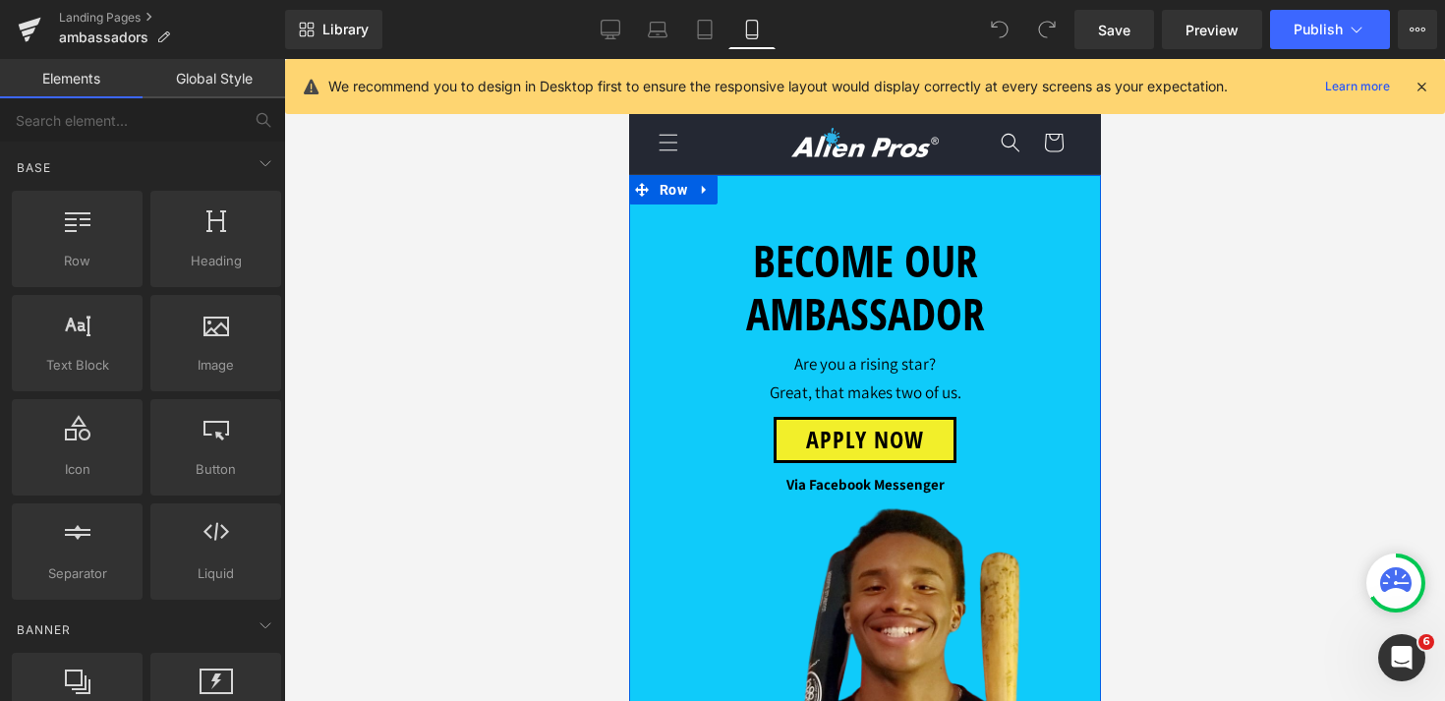
scroll to position [745, 0]
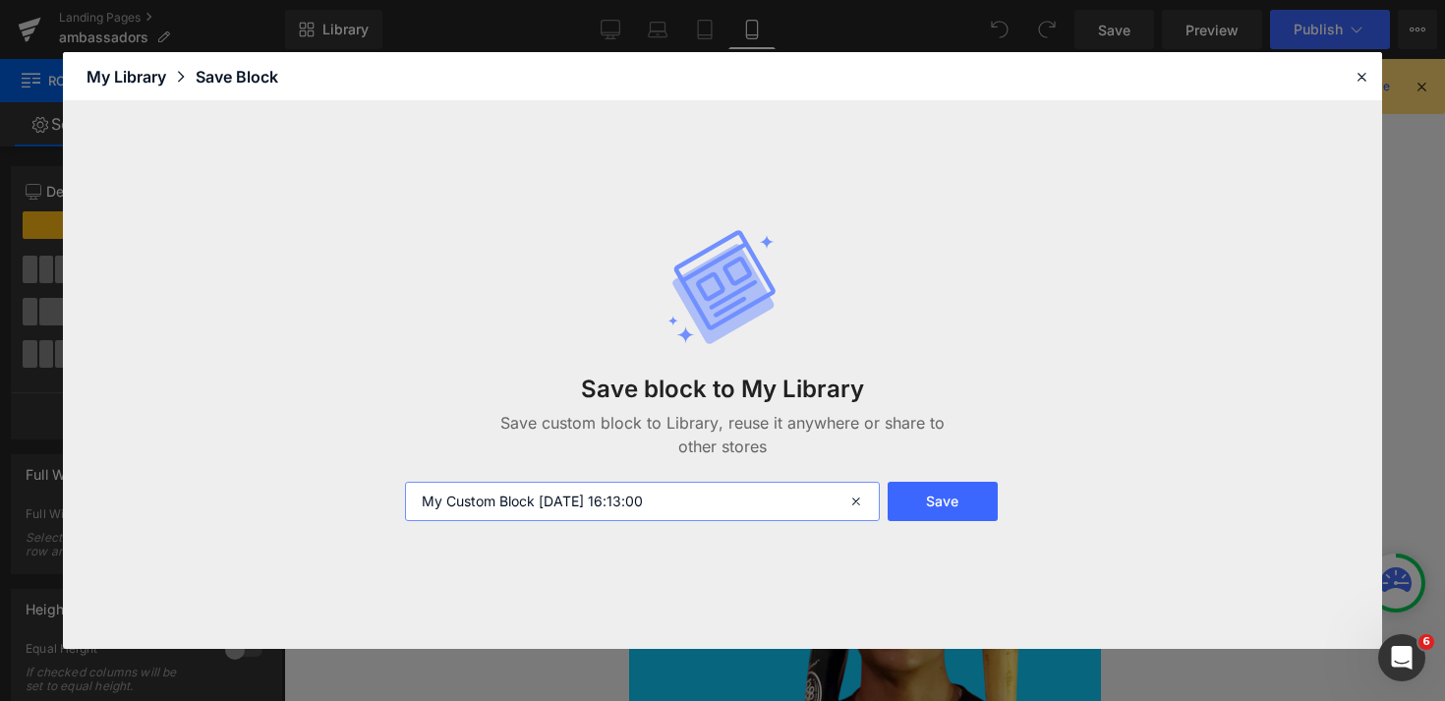
drag, startPoint x: 710, startPoint y: 507, endPoint x: 150, endPoint y: 363, distance: 577.7
click at [0, 0] on div "Save block to My Library Save custom block to Library, reuse it anywhere or sha…" at bounding box center [0, 0] width 0 height 0
type input "abs phone"
click at [961, 492] on button "Save" at bounding box center [943, 501] width 110 height 39
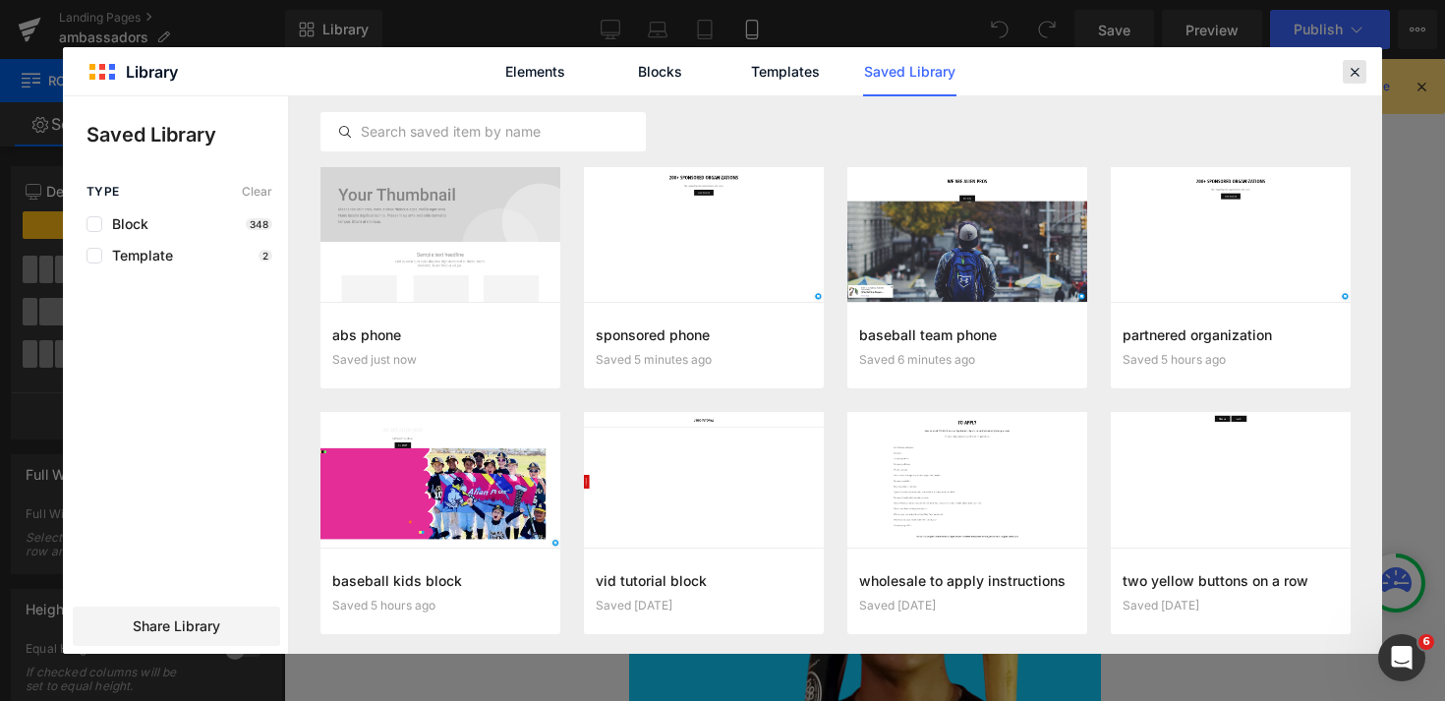
click at [1355, 69] on icon at bounding box center [1355, 72] width 18 height 18
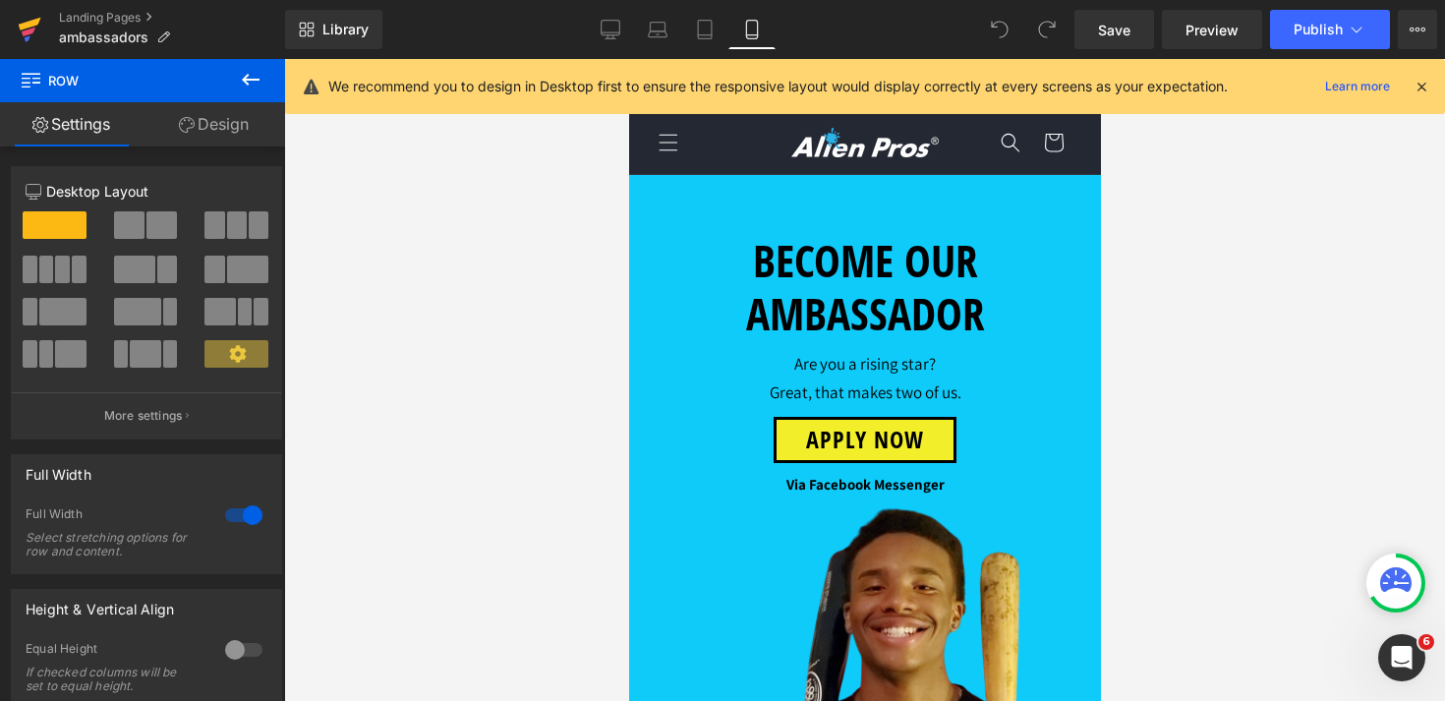
click at [35, 23] on icon at bounding box center [30, 24] width 23 height 13
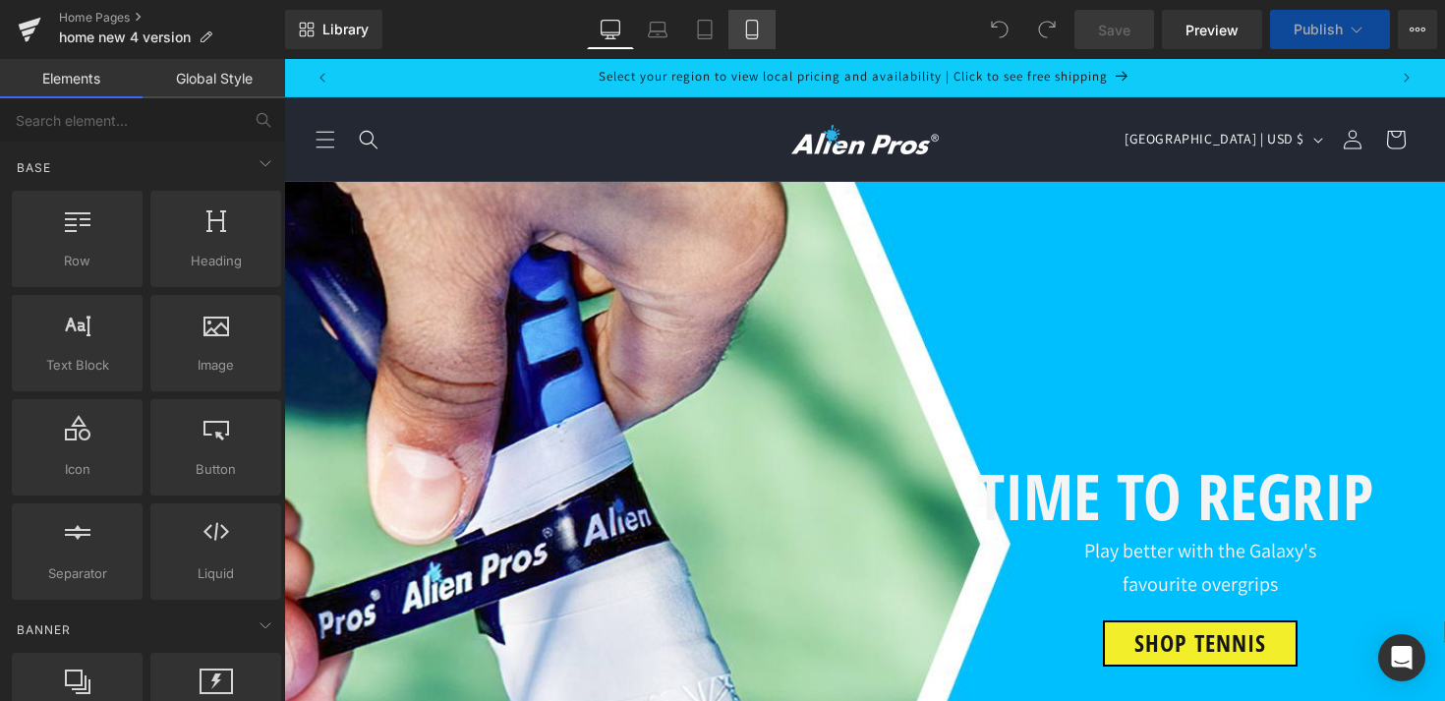
click at [752, 36] on icon at bounding box center [752, 30] width 20 height 20
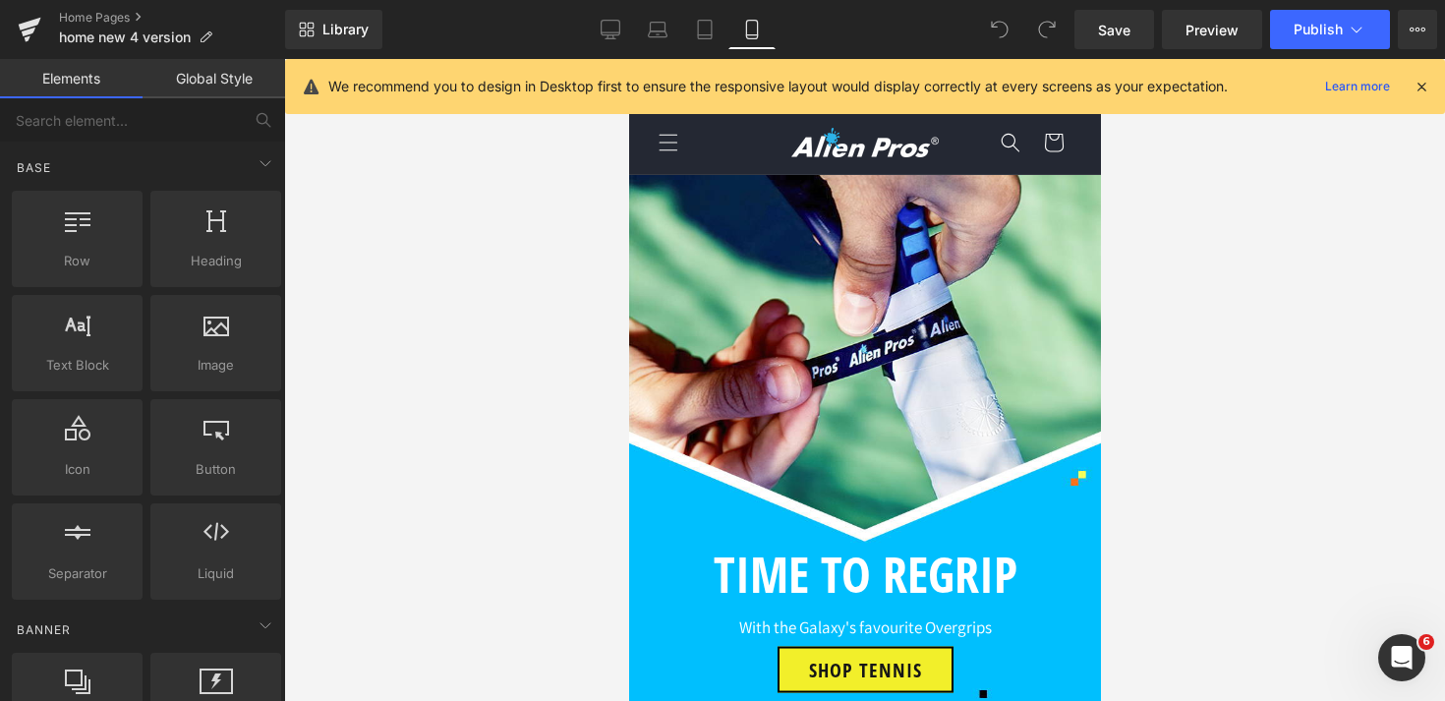
scroll to position [3711, 0]
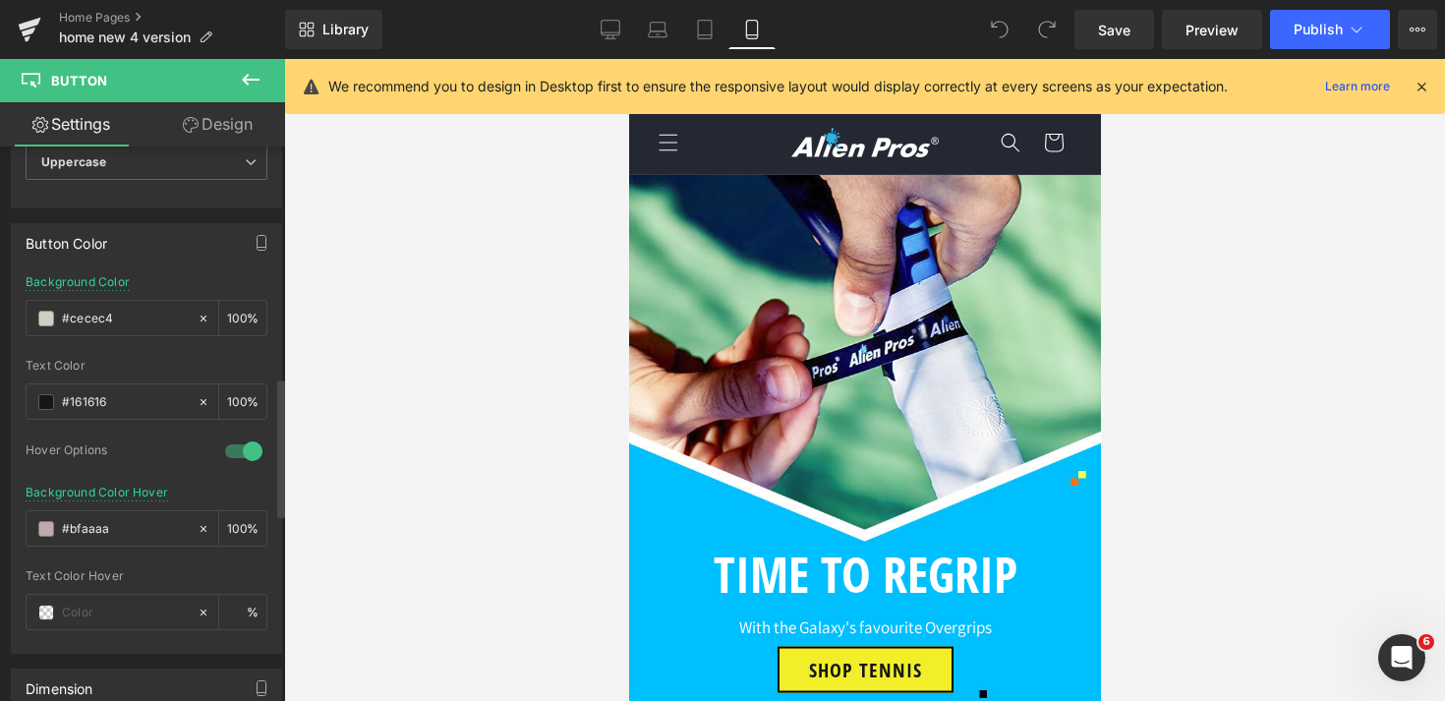
scroll to position [1034, 0]
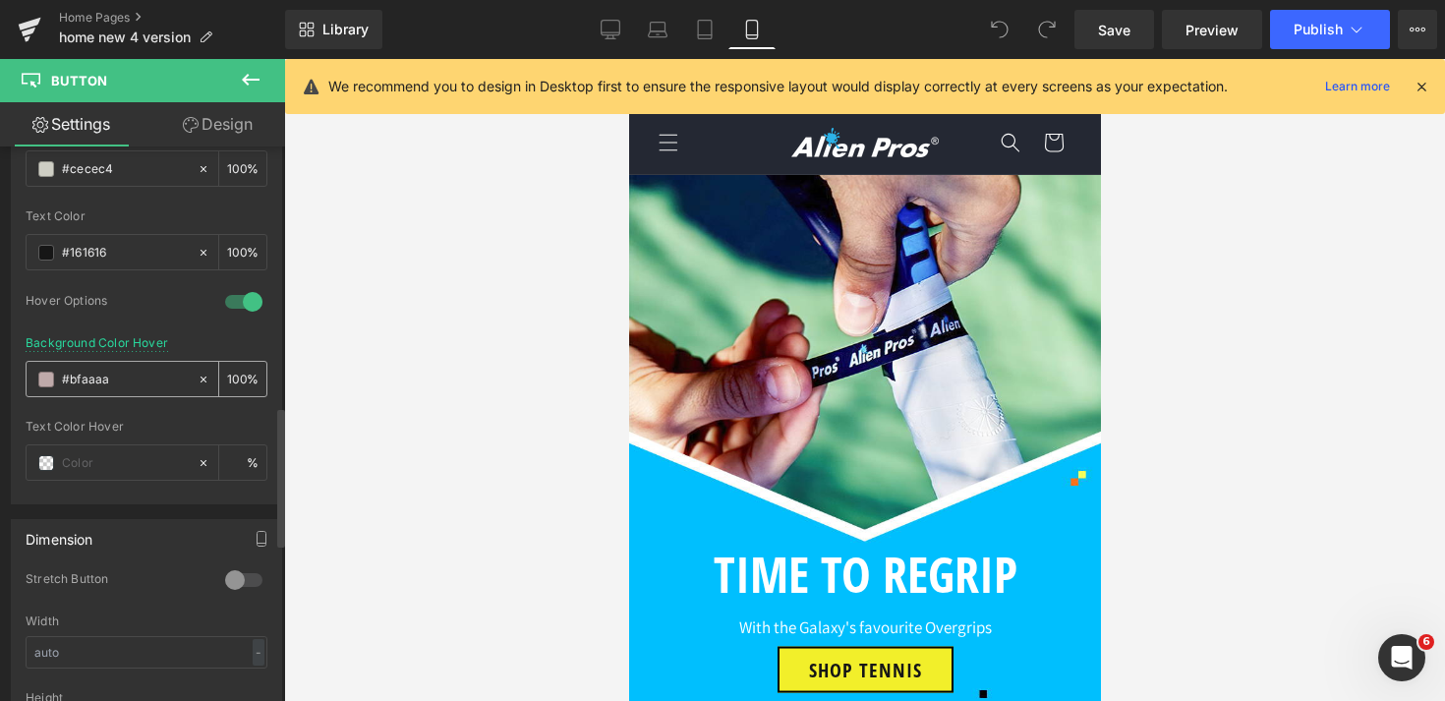
click at [201, 378] on icon at bounding box center [204, 380] width 6 height 6
click at [52, 379] on span at bounding box center [46, 380] width 16 height 16
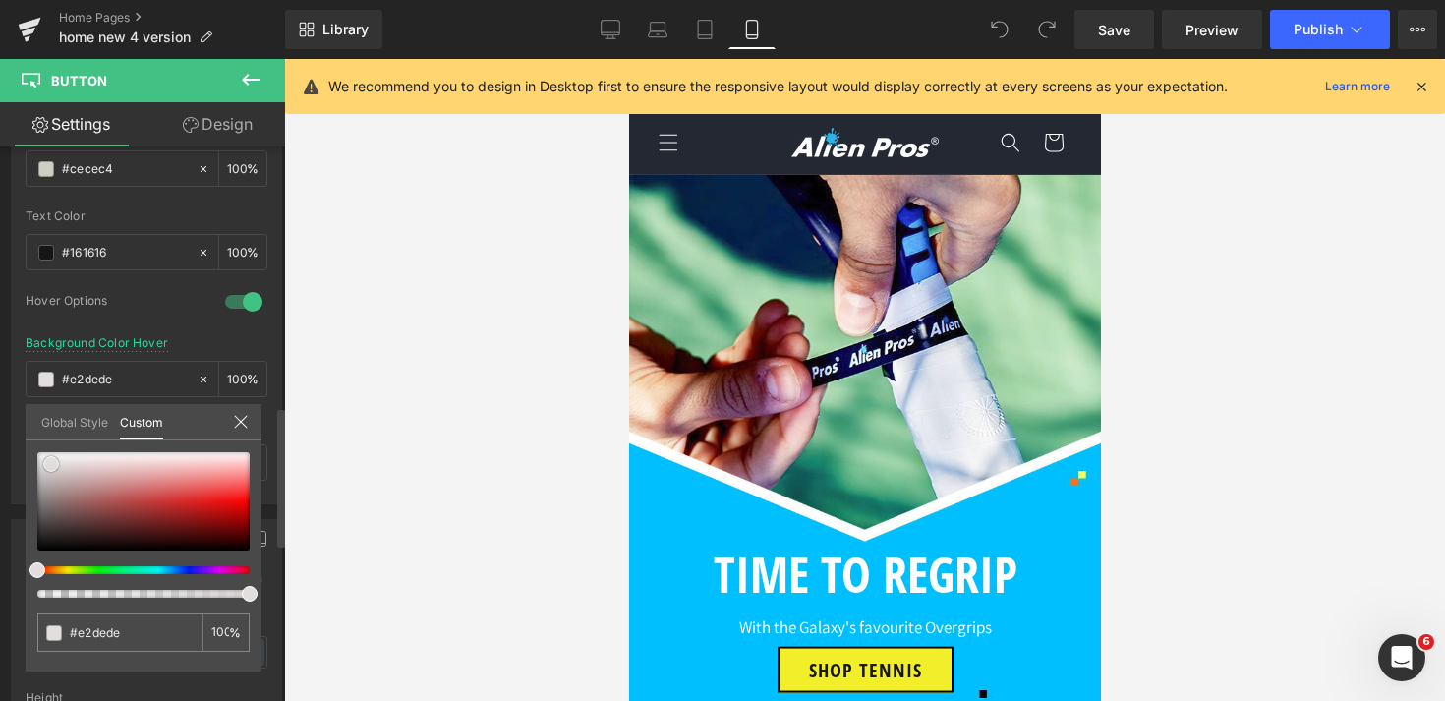
click at [51, 464] on div at bounding box center [143, 501] width 212 height 98
drag, startPoint x: 51, startPoint y: 464, endPoint x: 0, endPoint y: 416, distance: 70.2
click at [0, 416] on div "Button Color #cecec4 Background Color #cecec4 100 % rgba(22, 22, 22, 1) Text Co…" at bounding box center [147, 281] width 294 height 445
click at [387, 461] on div at bounding box center [864, 380] width 1161 height 642
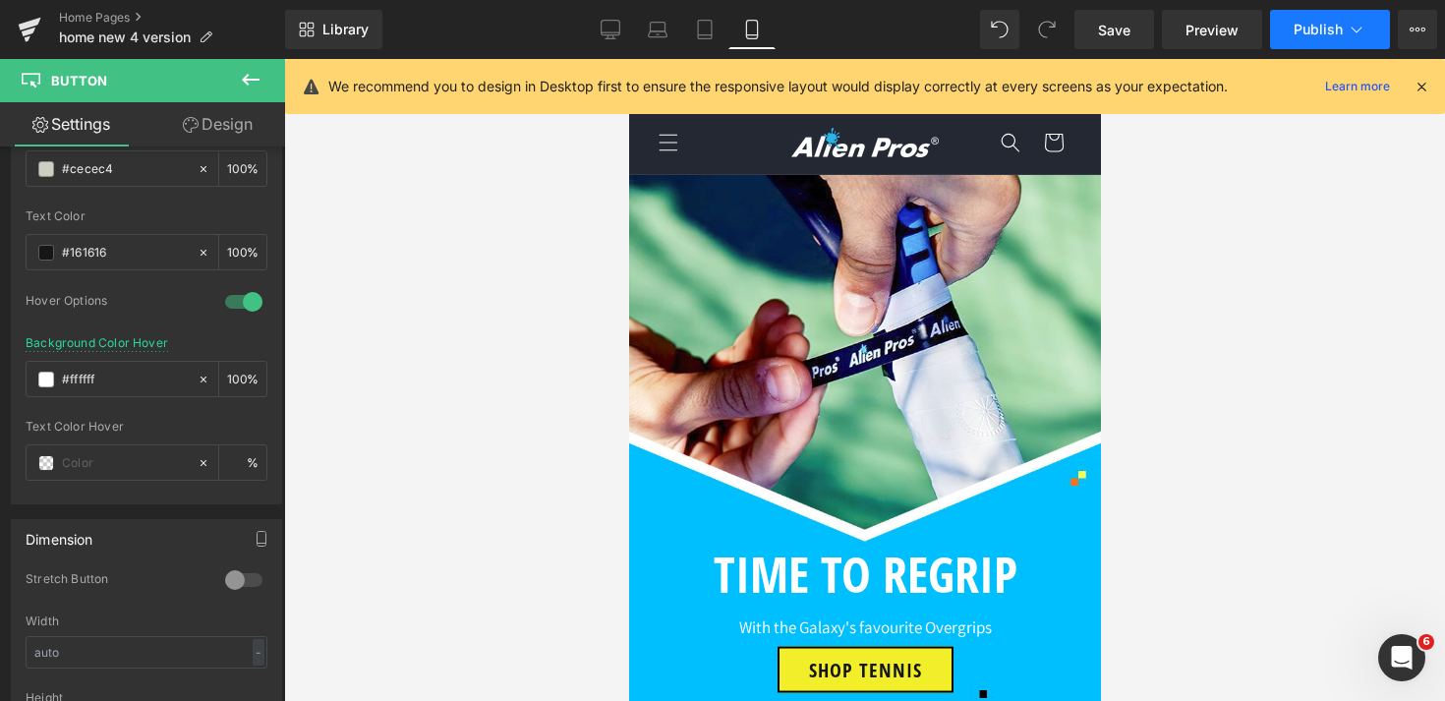
click at [1325, 31] on span "Publish" at bounding box center [1318, 30] width 49 height 16
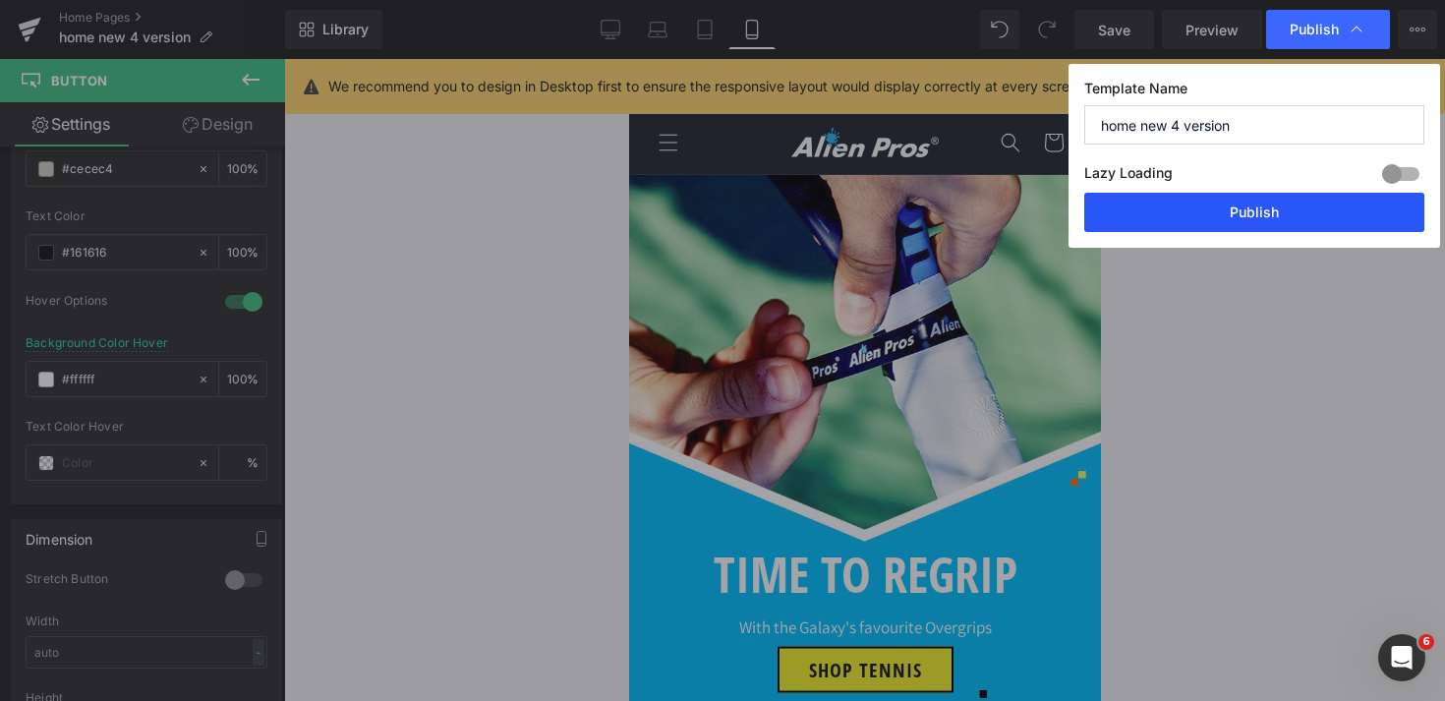
click at [0, 0] on button "Publish" at bounding box center [0, 0] width 0 height 0
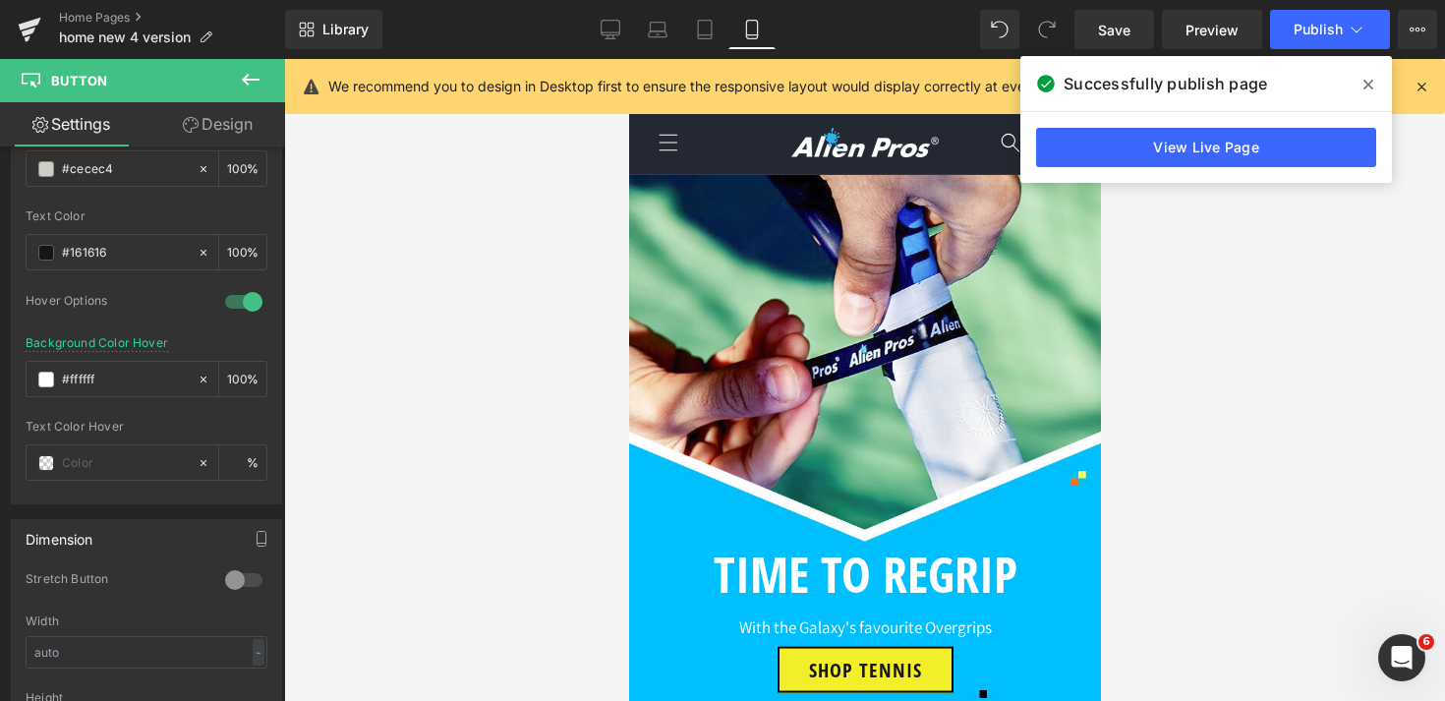
scroll to position [405, 0]
click at [27, 29] on icon at bounding box center [30, 29] width 24 height 49
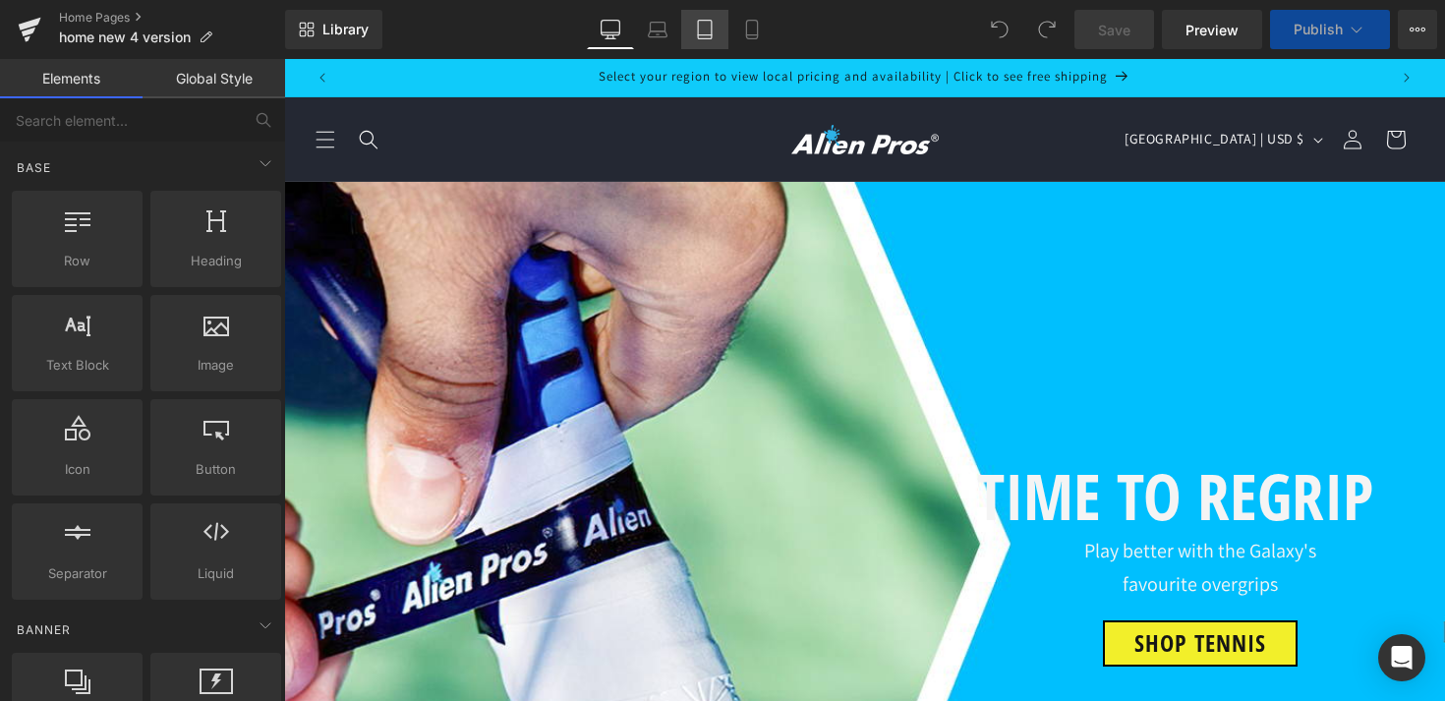
click at [707, 45] on link "Tablet" at bounding box center [704, 29] width 47 height 39
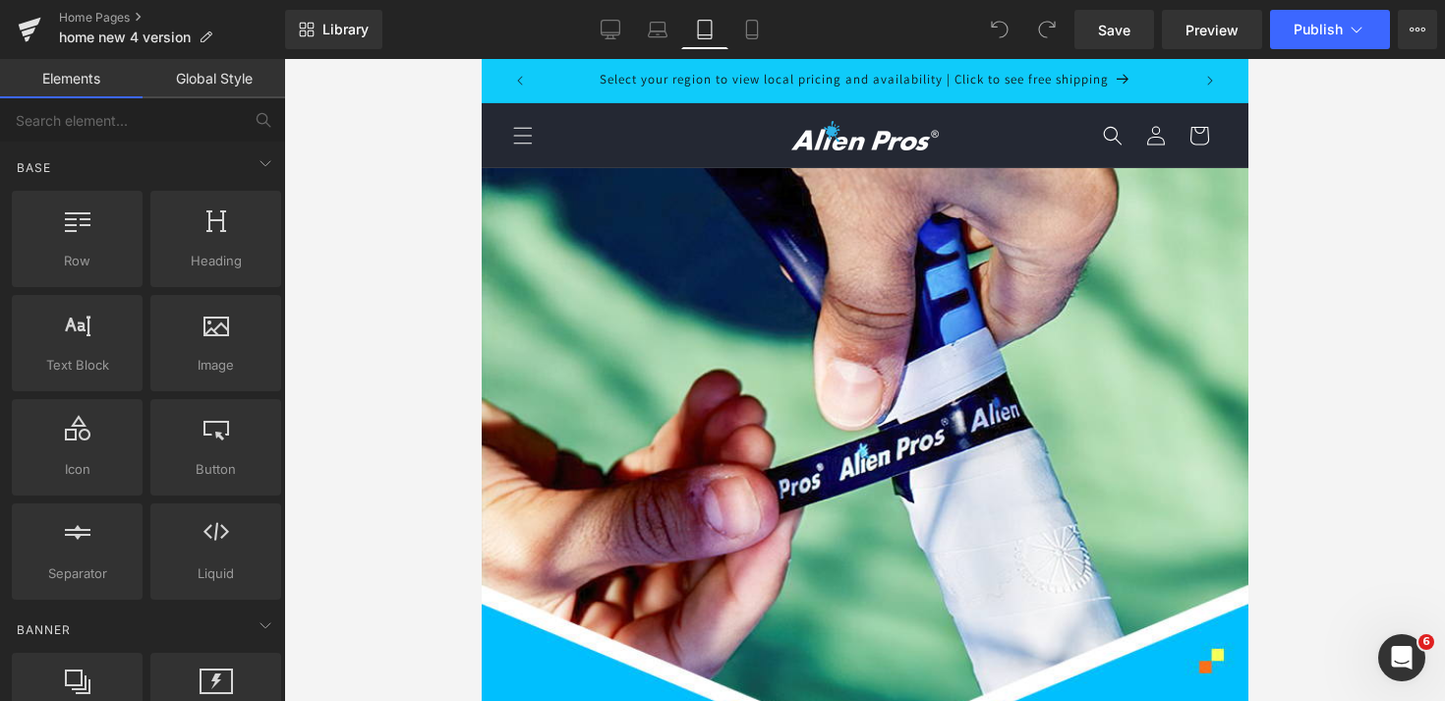
scroll to position [1318, 0]
